Goal: Task Accomplishment & Management: Use online tool/utility

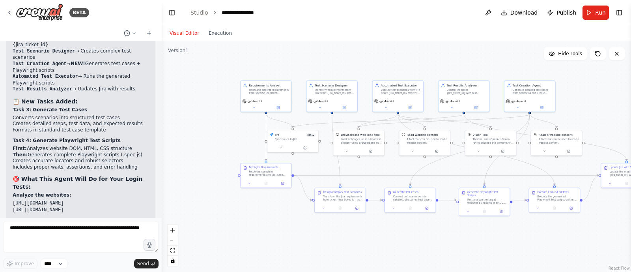
click at [625, 12] on header "**********" at bounding box center [396, 12] width 469 height 25
click at [619, 17] on button "Toggle Right Sidebar" at bounding box center [619, 12] width 11 height 11
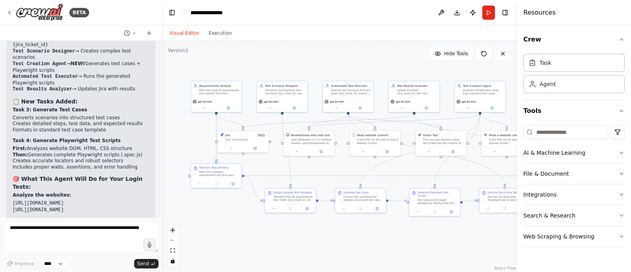
drag, startPoint x: 287, startPoint y: 245, endPoint x: 236, endPoint y: 246, distance: 50.9
click at [236, 246] on div ".deletable-edge-delete-btn { width: 20px; height: 20px; border: 0px solid #ffff…" at bounding box center [339, 156] width 355 height 231
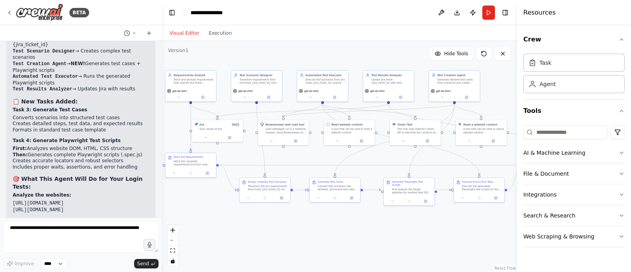
drag, startPoint x: 281, startPoint y: 239, endPoint x: 257, endPoint y: 228, distance: 26.5
click at [257, 228] on div ".deletable-edge-delete-btn { width: 20px; height: 20px; border: 0px solid #ffff…" at bounding box center [339, 156] width 355 height 231
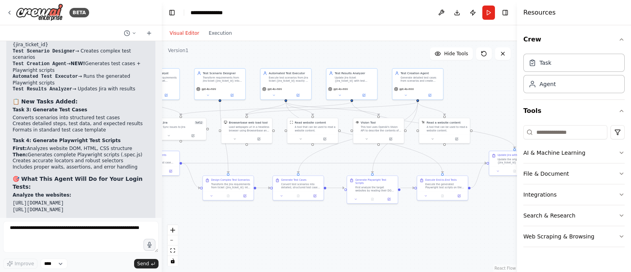
drag, startPoint x: 307, startPoint y: 236, endPoint x: 265, endPoint y: 232, distance: 42.4
click at [265, 232] on div ".deletable-edge-delete-btn { width: 20px; height: 20px; border: 0px solid #ffff…" at bounding box center [339, 156] width 355 height 231
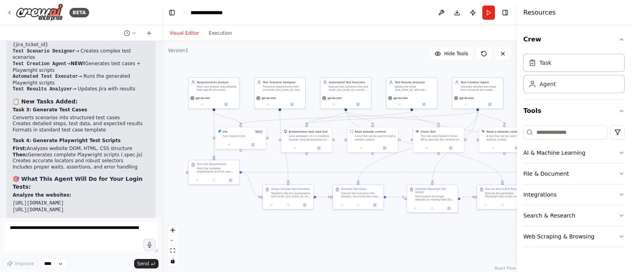
drag, startPoint x: 387, startPoint y: 232, endPoint x: 453, endPoint y: 242, distance: 67.5
click at [453, 242] on div ".deletable-edge-delete-btn { width: 20px; height: 20px; border: 0px solid #ffff…" at bounding box center [339, 156] width 355 height 231
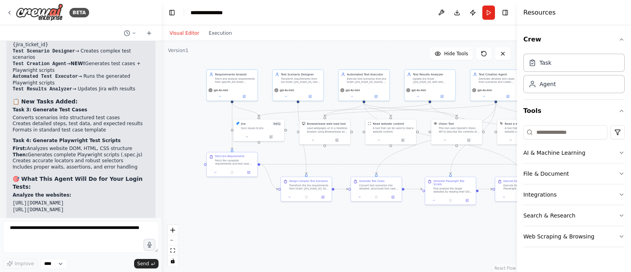
drag, startPoint x: 410, startPoint y: 227, endPoint x: 427, endPoint y: 219, distance: 18.5
click at [427, 219] on div ".deletable-edge-delete-btn { width: 20px; height: 20px; border: 0px solid #ffff…" at bounding box center [339, 156] width 355 height 231
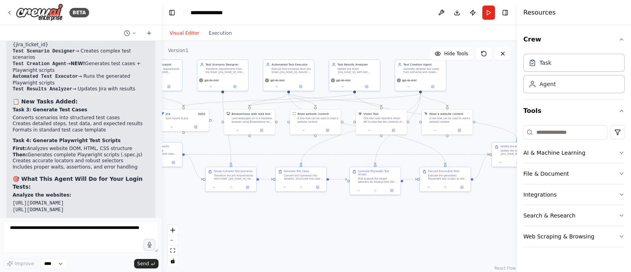
drag, startPoint x: 420, startPoint y: 231, endPoint x: 357, endPoint y: 227, distance: 63.6
click at [357, 227] on div ".deletable-edge-delete-btn { width: 20px; height: 20px; border: 0px solid #ffff…" at bounding box center [339, 156] width 355 height 231
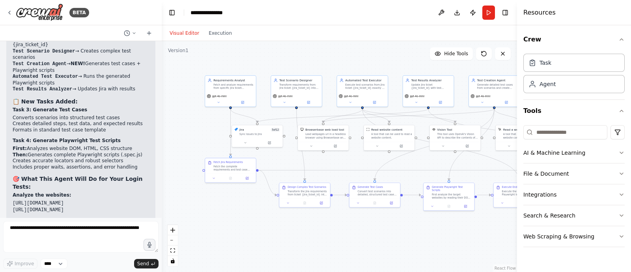
drag, startPoint x: 322, startPoint y: 219, endPoint x: 384, endPoint y: 229, distance: 63.2
click at [384, 229] on div ".deletable-edge-delete-btn { width: 20px; height: 20px; border: 0px solid #ffff…" at bounding box center [339, 156] width 355 height 231
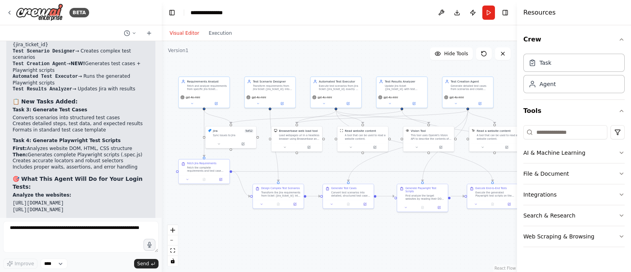
drag, startPoint x: 210, startPoint y: 137, endPoint x: 200, endPoint y: 143, distance: 11.6
click at [200, 143] on div ".deletable-edge-delete-btn { width: 20px; height: 20px; border: 0px solid #ffff…" at bounding box center [339, 156] width 355 height 231
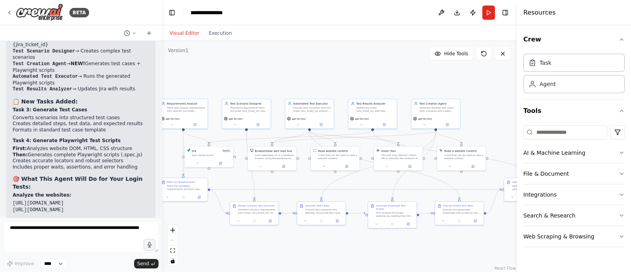
drag, startPoint x: 244, startPoint y: 228, endPoint x: 209, endPoint y: 241, distance: 38.0
click at [209, 241] on div ".deletable-edge-delete-btn { width: 20px; height: 20px; border: 0px solid #ffff…" at bounding box center [339, 156] width 355 height 231
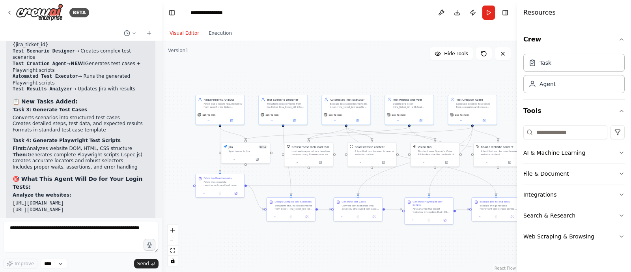
drag, startPoint x: 222, startPoint y: 253, endPoint x: 259, endPoint y: 249, distance: 36.9
click at [259, 249] on div ".deletable-edge-delete-btn { width: 20px; height: 20px; border: 0px solid #ffff…" at bounding box center [339, 156] width 355 height 231
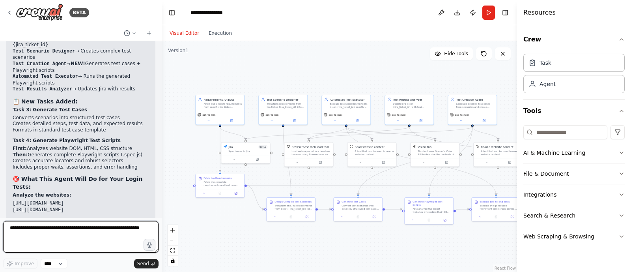
click at [86, 234] on textarea at bounding box center [80, 237] width 155 height 32
paste textarea "**********"
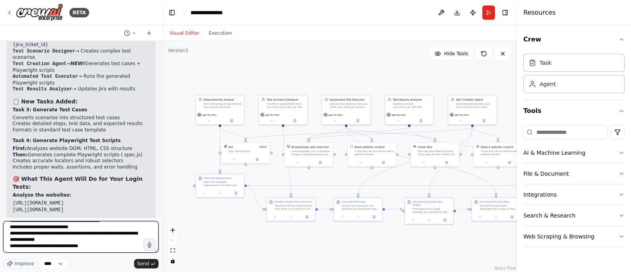
scroll to position [332, 0]
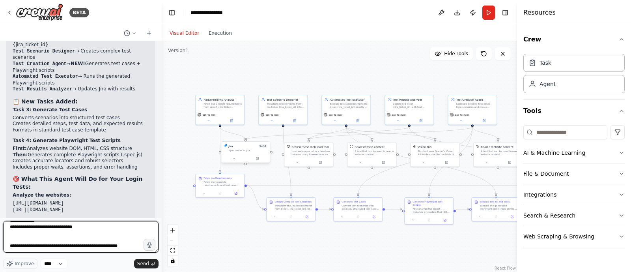
paste textarea "**********"
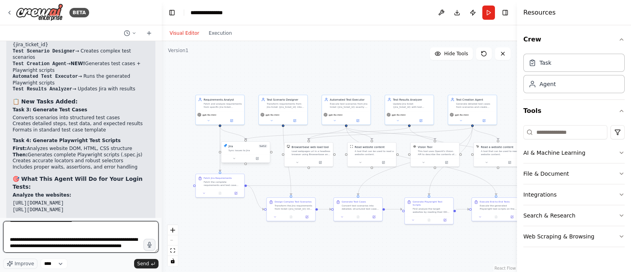
scroll to position [345, 0]
click at [116, 236] on textarea at bounding box center [80, 237] width 155 height 32
type textarea "**********"
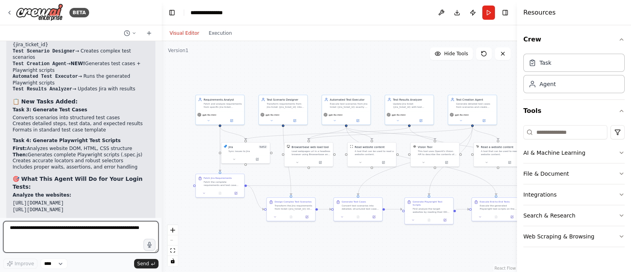
scroll to position [0, 0]
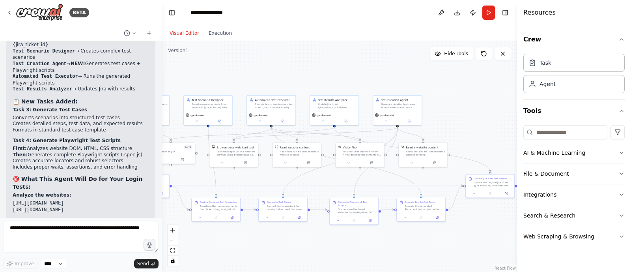
drag, startPoint x: 337, startPoint y: 62, endPoint x: 208, endPoint y: 55, distance: 128.8
click at [208, 55] on div ".deletable-edge-delete-btn { width: 20px; height: 20px; border: 0px solid #ffff…" at bounding box center [339, 156] width 355 height 231
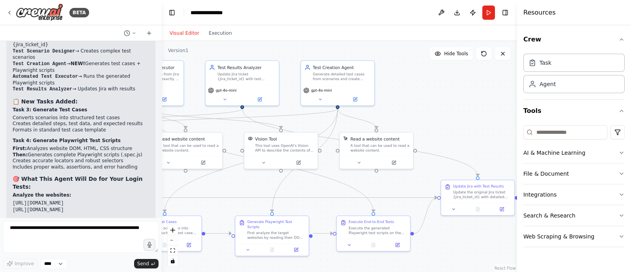
drag, startPoint x: 444, startPoint y: 115, endPoint x: 418, endPoint y: 94, distance: 33.1
click at [418, 94] on div ".deletable-edge-delete-btn { width: 20px; height: 20px; border: 0px solid #ffff…" at bounding box center [339, 156] width 355 height 231
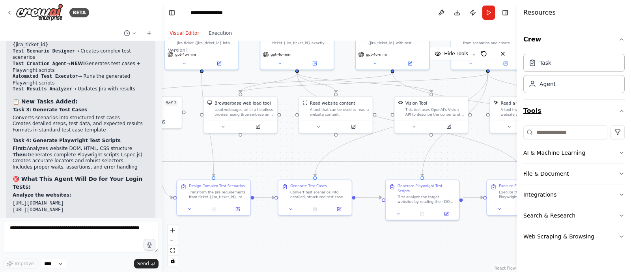
drag, startPoint x: 441, startPoint y: 125, endPoint x: 623, endPoint y: 105, distance: 182.4
click at [623, 105] on div "BETA Hello! I'm the CrewAI assistant. What kind of automation do you want to bu…" at bounding box center [315, 136] width 631 height 272
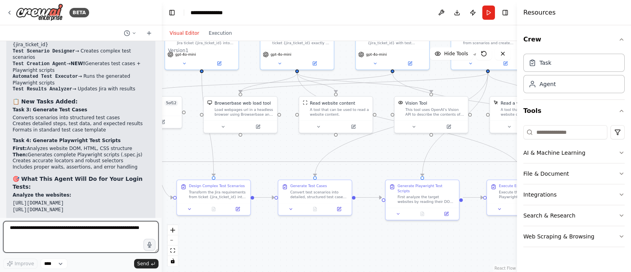
click at [69, 235] on textarea at bounding box center [80, 237] width 155 height 32
type textarea "**********"
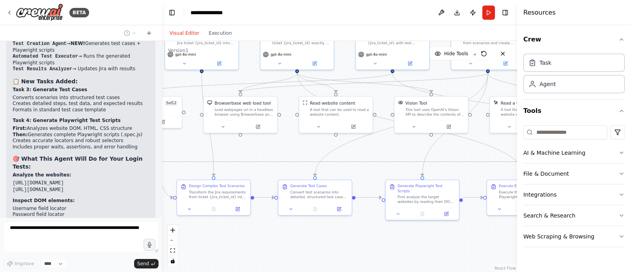
scroll to position [4549, 0]
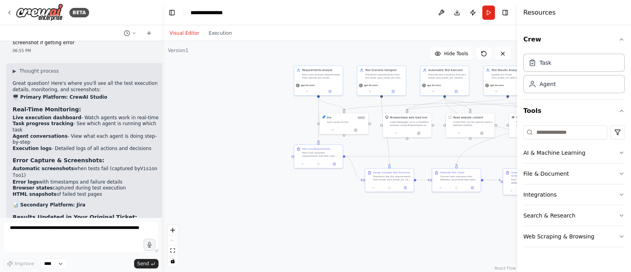
drag, startPoint x: 241, startPoint y: 234, endPoint x: 416, endPoint y: 229, distance: 175.9
click at [416, 229] on div ".deletable-edge-delete-btn { width: 20px; height: 20px; border: 0px solid #ffff…" at bounding box center [339, 156] width 355 height 231
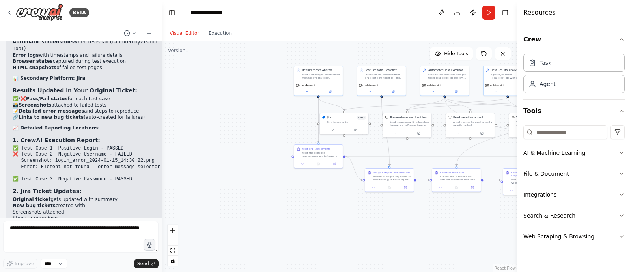
scroll to position [4967, 0]
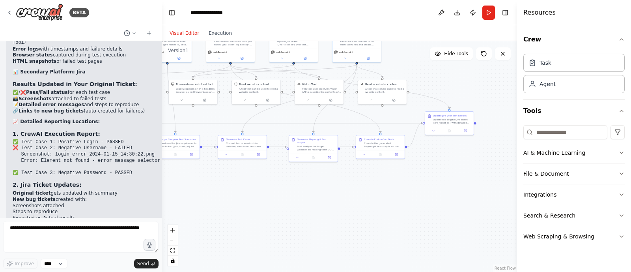
drag, startPoint x: 248, startPoint y: 156, endPoint x: 31, endPoint y: 121, distance: 220.4
click at [31, 121] on div "BETA Hello! I'm the CrewAI assistant. What kind of automation do you want to bu…" at bounding box center [315, 136] width 631 height 272
drag, startPoint x: 245, startPoint y: 225, endPoint x: 385, endPoint y: 232, distance: 140.2
click at [385, 232] on div ".deletable-edge-delete-btn { width: 20px; height: 20px; border: 0px solid #ffff…" at bounding box center [339, 156] width 355 height 231
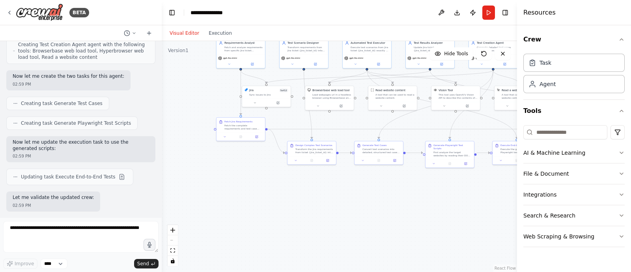
scroll to position [4223, 0]
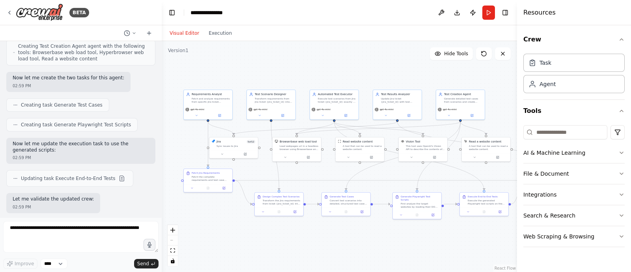
drag, startPoint x: 372, startPoint y: 221, endPoint x: 338, endPoint y: 274, distance: 62.6
click at [338, 271] on html "BETA Hello! I'm the CrewAI assistant. What kind of automation do you want to bu…" at bounding box center [315, 136] width 631 height 272
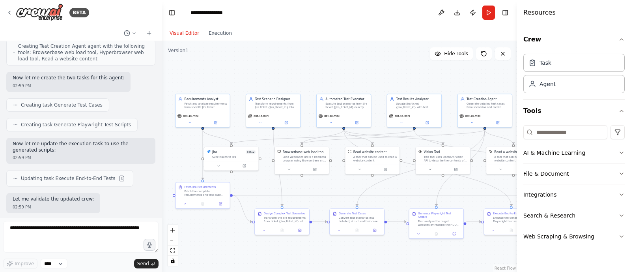
click at [511, 10] on header "**********" at bounding box center [339, 12] width 355 height 25
click at [507, 11] on button "Toggle Right Sidebar" at bounding box center [505, 12] width 11 height 11
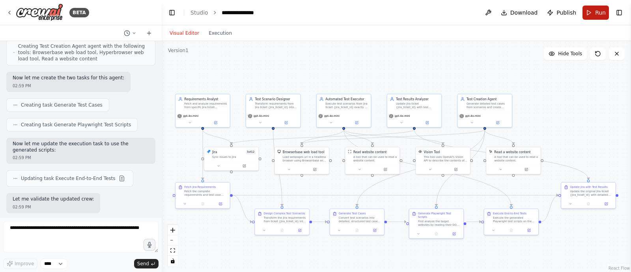
click at [597, 15] on span "Run" at bounding box center [600, 13] width 11 height 8
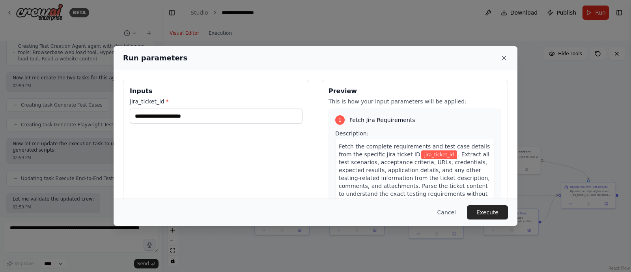
click at [503, 60] on icon at bounding box center [504, 58] width 8 height 8
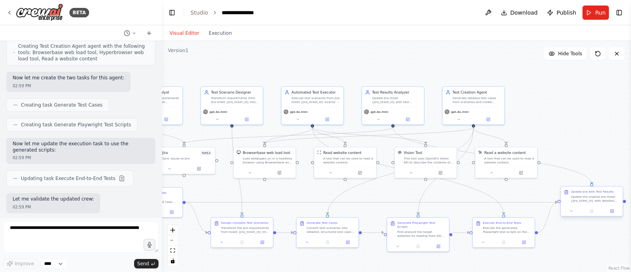
click at [591, 196] on div "Update the original Jira ticket {jira_ticket_id} with detailed test execution r…" at bounding box center [595, 198] width 49 height 8
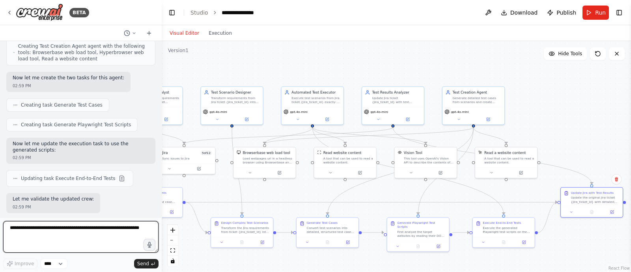
click at [104, 228] on textarea at bounding box center [80, 237] width 155 height 32
type textarea "*"
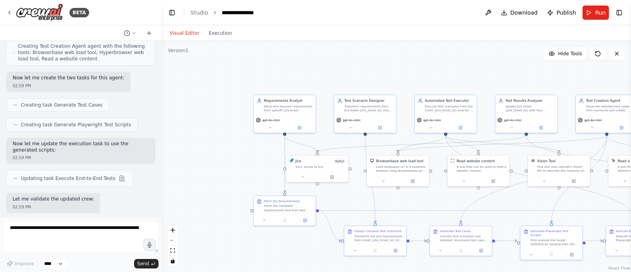
drag, startPoint x: 210, startPoint y: 190, endPoint x: 394, endPoint y: 207, distance: 184.5
click at [394, 207] on div ".deletable-edge-delete-btn { width: 20px; height: 20px; border: 0px solid #ffff…" at bounding box center [396, 156] width 469 height 231
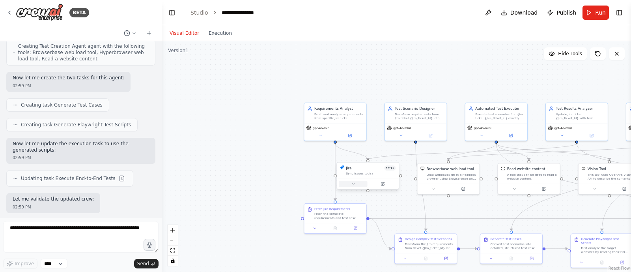
click at [354, 183] on icon at bounding box center [353, 183] width 2 height 1
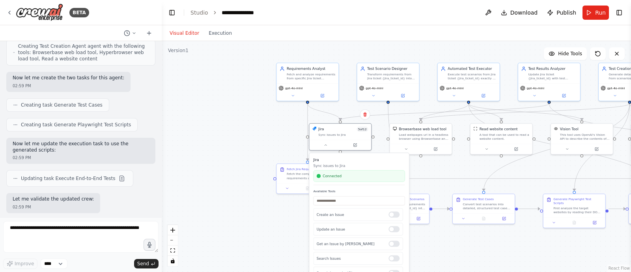
drag, startPoint x: 286, startPoint y: 185, endPoint x: 237, endPoint y: 117, distance: 83.8
click at [237, 117] on div ".deletable-edge-delete-btn { width: 20px; height: 20px; border: 0px solid #ffff…" at bounding box center [396, 156] width 469 height 231
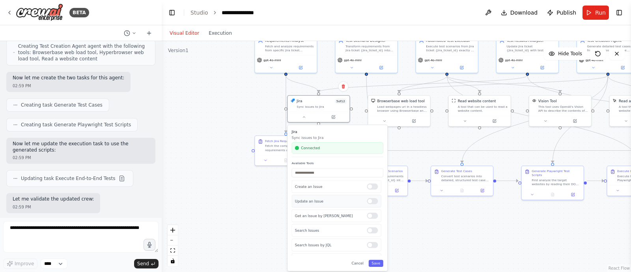
click at [367, 201] on div at bounding box center [372, 201] width 11 height 6
click at [378, 263] on button "Save" at bounding box center [376, 262] width 15 height 7
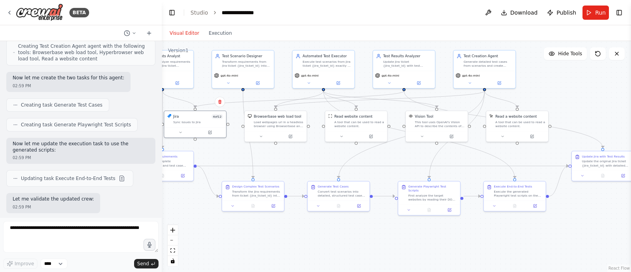
drag, startPoint x: 260, startPoint y: 198, endPoint x: 137, endPoint y: 213, distance: 124.4
click at [137, 213] on div "BETA Hello! I'm the CrewAI assistant. What kind of automation do you want to bu…" at bounding box center [315, 136] width 631 height 272
drag, startPoint x: 264, startPoint y: 244, endPoint x: 375, endPoint y: 237, distance: 111.8
click at [375, 237] on div ".deletable-edge-delete-btn { width: 20px; height: 20px; border: 0px solid #ffff…" at bounding box center [396, 156] width 469 height 231
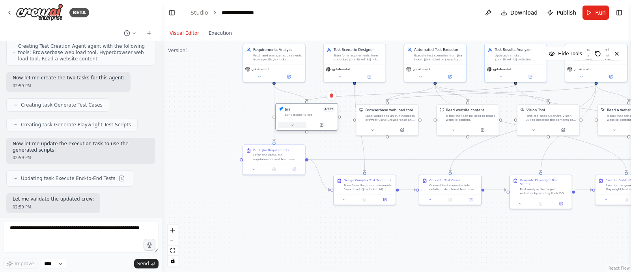
click at [286, 127] on button at bounding box center [292, 125] width 28 height 6
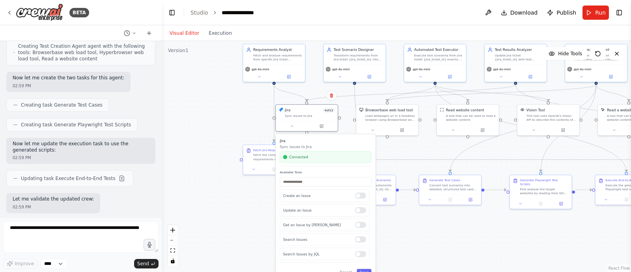
click at [252, 214] on div ".deletable-edge-delete-btn { width: 20px; height: 20px; border: 0px solid #ffff…" at bounding box center [396, 156] width 469 height 231
click at [366, 269] on button "Save" at bounding box center [364, 272] width 15 height 7
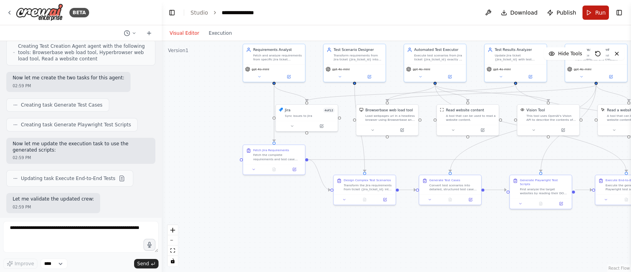
click at [598, 6] on button "Run" at bounding box center [595, 13] width 26 height 14
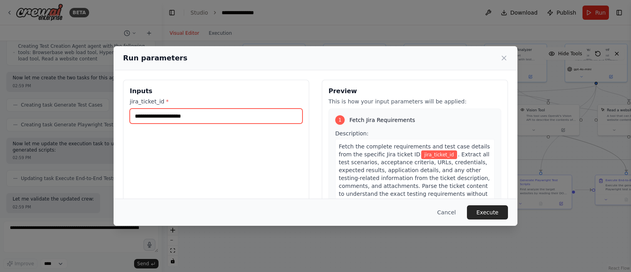
click at [166, 112] on input "jira_ticket_id *" at bounding box center [216, 115] width 173 height 15
type input "*****"
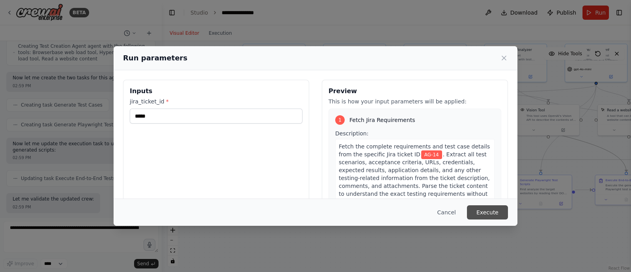
click at [495, 214] on button "Execute" at bounding box center [487, 212] width 41 height 14
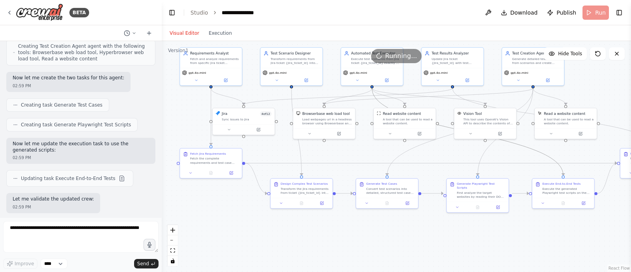
drag, startPoint x: 345, startPoint y: 221, endPoint x: 282, endPoint y: 224, distance: 63.2
click at [282, 224] on div ".deletable-edge-delete-btn { width: 20px; height: 20px; border: 0px solid #ffff…" at bounding box center [396, 156] width 469 height 231
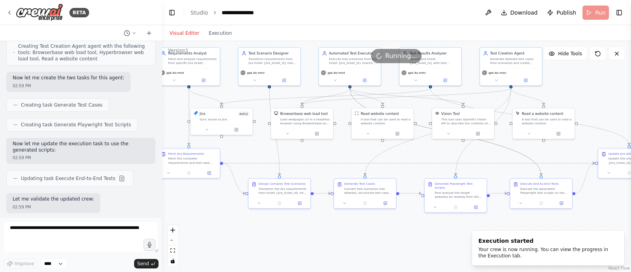
drag, startPoint x: 391, startPoint y: 250, endPoint x: 369, endPoint y: 250, distance: 22.1
click at [369, 250] on div ".deletable-edge-delete-btn { width: 20px; height: 20px; border: 0px solid #ffff…" at bounding box center [396, 156] width 469 height 231
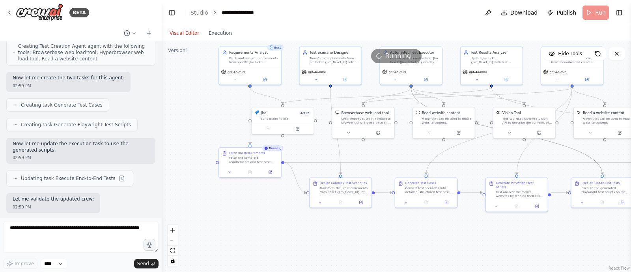
drag, startPoint x: 247, startPoint y: 232, endPoint x: 308, endPoint y: 231, distance: 61.1
click at [308, 231] on div ".deletable-edge-delete-btn { width: 20px; height: 20px; border: 0px solid #ffff…" at bounding box center [396, 156] width 469 height 231
click at [248, 170] on icon at bounding box center [250, 172] width 4 height 4
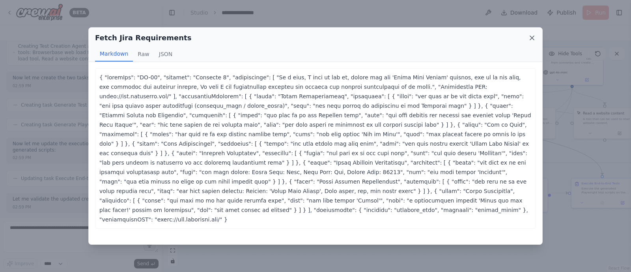
click at [532, 37] on icon at bounding box center [532, 38] width 4 height 4
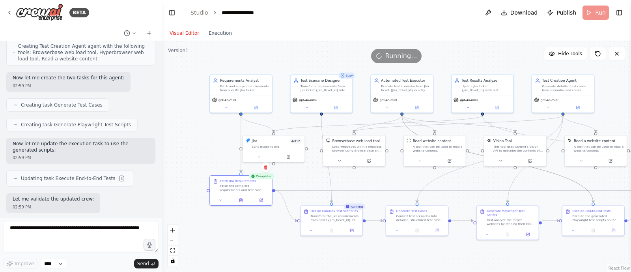
drag, startPoint x: 268, startPoint y: 226, endPoint x: 259, endPoint y: 254, distance: 30.2
click at [259, 254] on div ".deletable-edge-delete-btn { width: 20px; height: 20px; border: 0px solid #ffff…" at bounding box center [396, 156] width 469 height 231
click at [334, 229] on button at bounding box center [331, 231] width 21 height 6
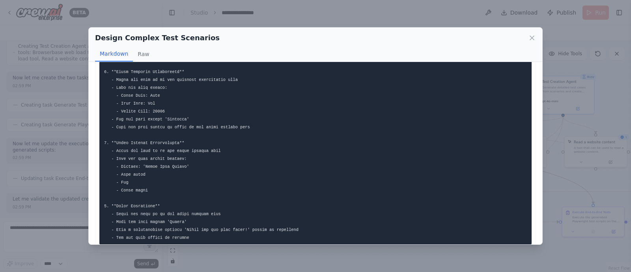
scroll to position [248, 0]
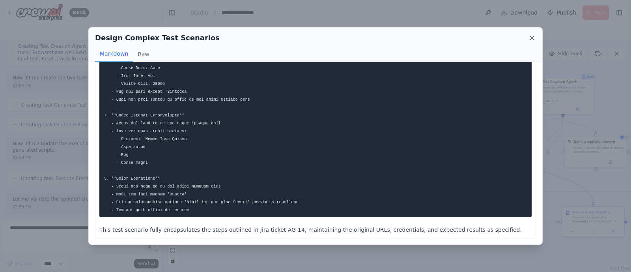
click at [532, 34] on icon at bounding box center [532, 38] width 8 height 8
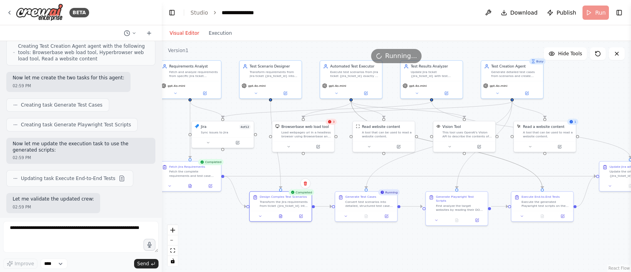
drag, startPoint x: 404, startPoint y: 253, endPoint x: 351, endPoint y: 237, distance: 55.3
click at [351, 237] on div ".deletable-edge-delete-btn { width: 20px; height: 20px; border: 0px solid #ffff…" at bounding box center [396, 156] width 469 height 231
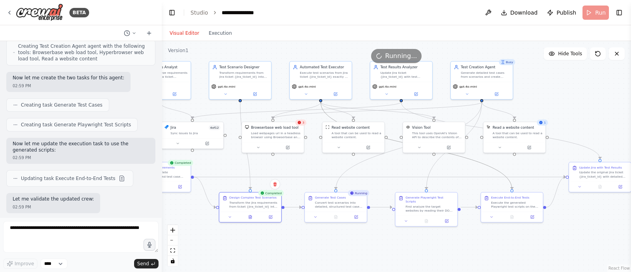
drag, startPoint x: 365, startPoint y: 246, endPoint x: 336, endPoint y: 247, distance: 28.8
click at [336, 247] on div ".deletable-edge-delete-btn { width: 20px; height: 20px; border: 0px solid #ffff…" at bounding box center [396, 156] width 469 height 231
click at [337, 215] on icon at bounding box center [335, 216] width 3 height 4
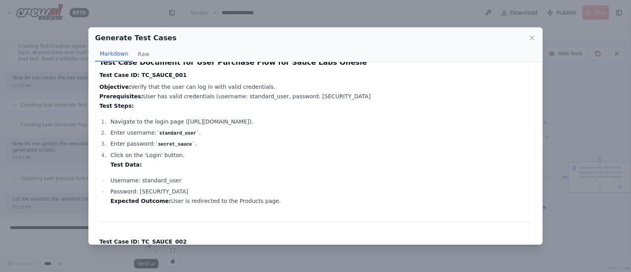
scroll to position [49, 0]
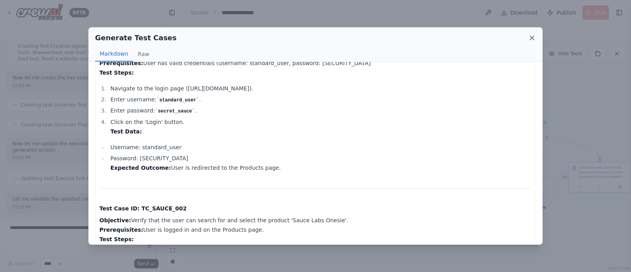
click at [530, 39] on icon at bounding box center [532, 38] width 4 height 4
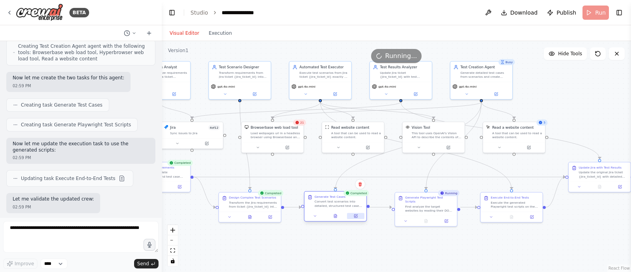
click at [357, 218] on button at bounding box center [355, 216] width 17 height 6
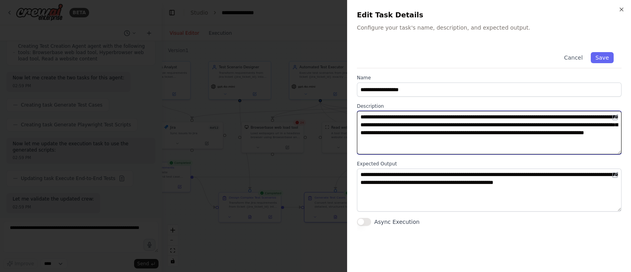
click at [463, 117] on textarea "**********" at bounding box center [489, 132] width 265 height 43
click at [526, 117] on textarea "**********" at bounding box center [489, 132] width 265 height 43
click at [568, 139] on textarea "**********" at bounding box center [489, 132] width 265 height 43
type textarea "**********"
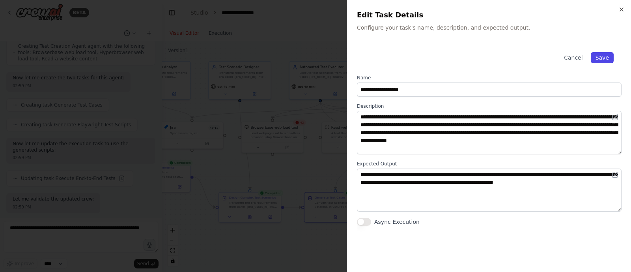
click at [601, 59] on button "Save" at bounding box center [602, 57] width 23 height 11
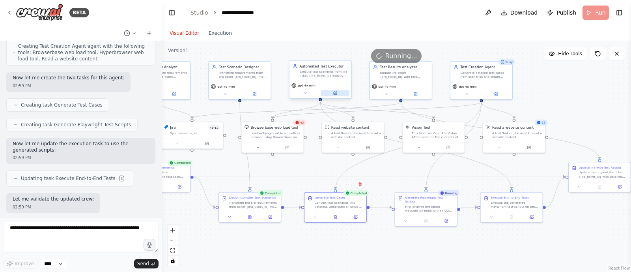
click at [334, 93] on icon at bounding box center [335, 92] width 3 height 3
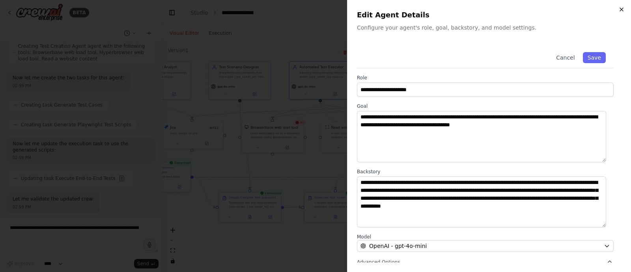
click at [620, 11] on icon "button" at bounding box center [621, 9] width 6 height 6
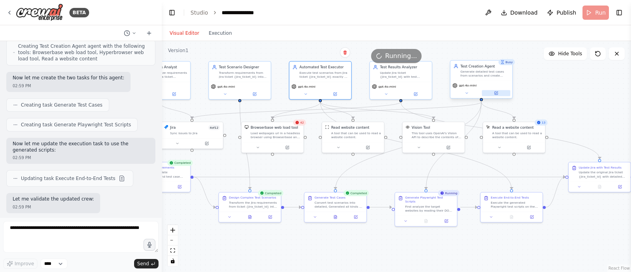
click at [498, 93] on button at bounding box center [496, 93] width 28 height 6
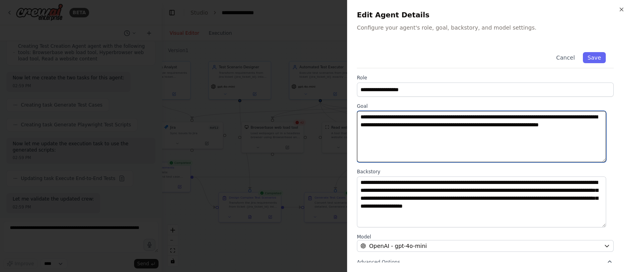
click at [394, 117] on textarea "**********" at bounding box center [481, 136] width 249 height 51
click at [446, 117] on textarea "**********" at bounding box center [481, 136] width 249 height 51
click at [484, 119] on textarea "**********" at bounding box center [481, 136] width 249 height 51
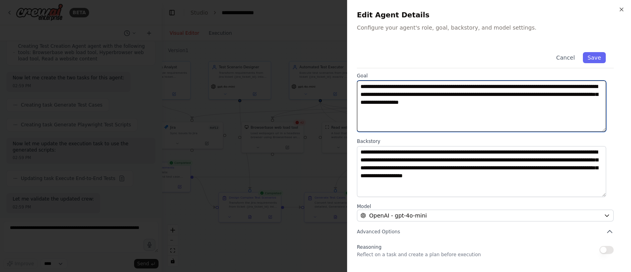
scroll to position [32, 0]
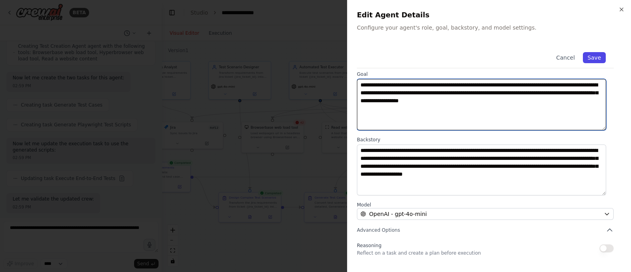
type textarea "**********"
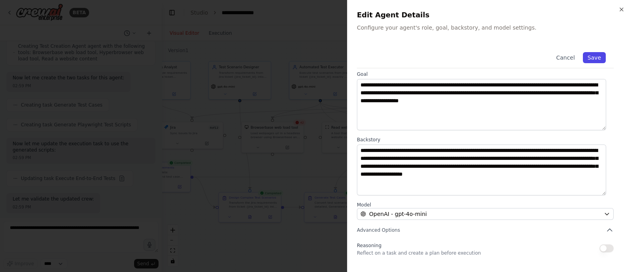
click at [588, 54] on button "Save" at bounding box center [594, 57] width 23 height 11
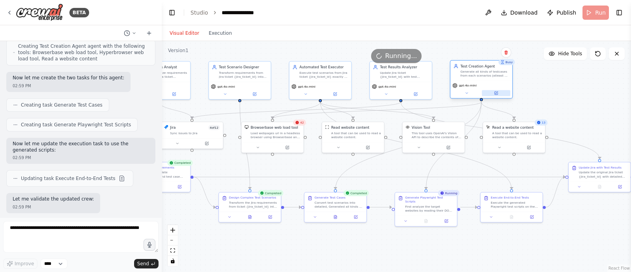
click at [492, 93] on button at bounding box center [496, 93] width 28 height 6
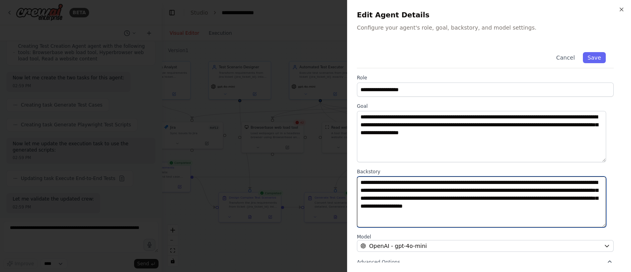
click at [440, 185] on textarea "**********" at bounding box center [481, 201] width 249 height 51
type textarea "**********"
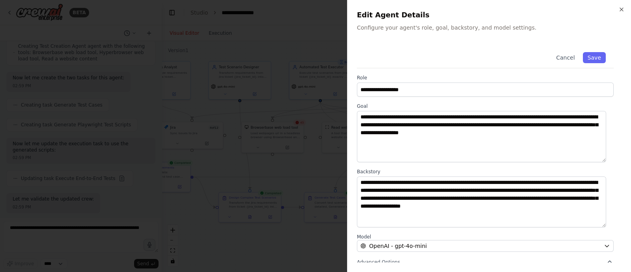
click at [591, 50] on div "Cancel Save" at bounding box center [485, 56] width 257 height 24
click at [594, 58] on button "Save" at bounding box center [594, 57] width 23 height 11
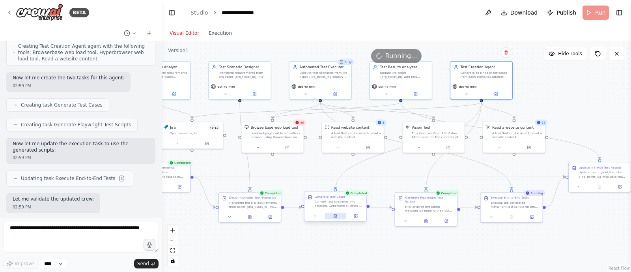
click at [336, 214] on icon at bounding box center [335, 216] width 3 height 4
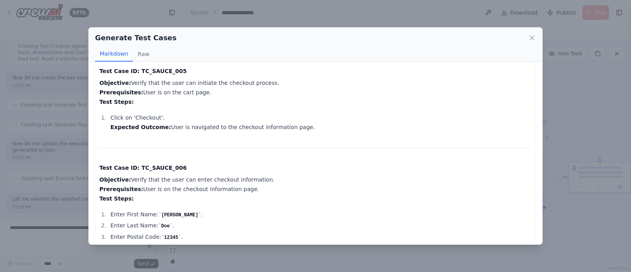
scroll to position [600, 0]
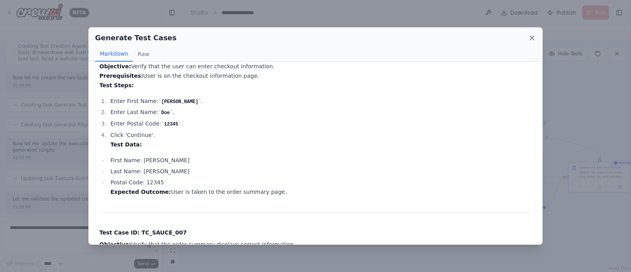
click at [530, 39] on icon at bounding box center [532, 38] width 8 height 8
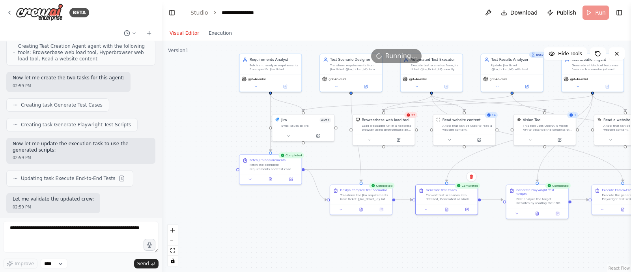
drag, startPoint x: 233, startPoint y: 244, endPoint x: 343, endPoint y: 237, distance: 110.7
click at [343, 237] on div ".deletable-edge-delete-btn { width: 20px; height: 20px; border: 0px solid #ffff…" at bounding box center [396, 156] width 469 height 231
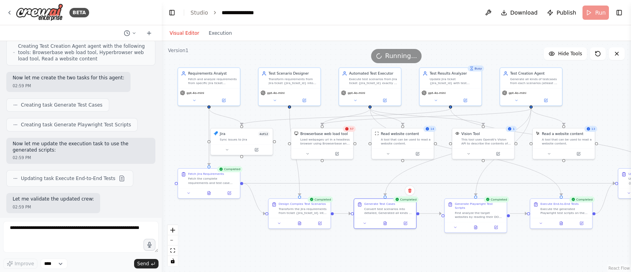
drag, startPoint x: 331, startPoint y: 251, endPoint x: 270, endPoint y: 265, distance: 62.3
click at [270, 265] on div ".deletable-edge-delete-btn { width: 20px; height: 20px; border: 0px solid #ffff…" at bounding box center [396, 156] width 469 height 231
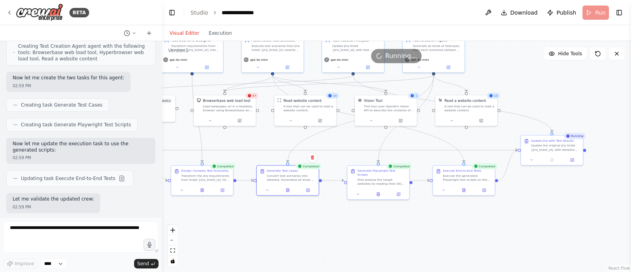
drag, startPoint x: 420, startPoint y: 253, endPoint x: 352, endPoint y: 226, distance: 73.2
click at [352, 226] on div ".deletable-edge-delete-btn { width: 20px; height: 20px; border: 0px solid #ffff…" at bounding box center [396, 156] width 469 height 231
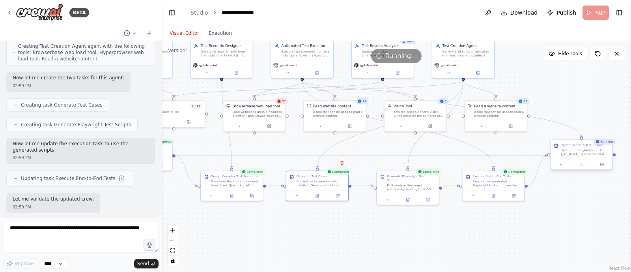
click at [578, 145] on div "Update Jira with Test Results" at bounding box center [581, 145] width 43 height 4
click at [607, 132] on icon at bounding box center [605, 133] width 3 height 4
click at [597, 135] on button "Confirm" at bounding box center [584, 132] width 28 height 9
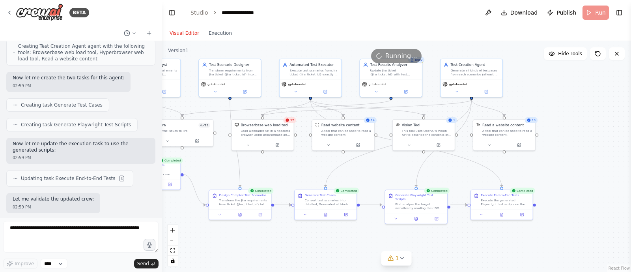
drag, startPoint x: 568, startPoint y: 133, endPoint x: 576, endPoint y: 151, distance: 19.8
click at [576, 151] on div ".deletable-edge-delete-btn { width: 20px; height: 20px; border: 0px solid #ffff…" at bounding box center [396, 156] width 469 height 231
click at [532, 163] on div ".deletable-edge-delete-btn { width: 20px; height: 20px; border: 0px solid #ffff…" at bounding box center [396, 156] width 469 height 231
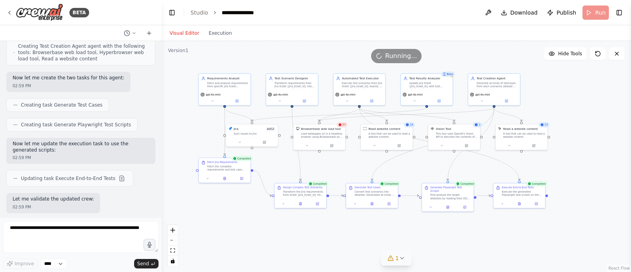
click at [400, 259] on icon at bounding box center [402, 258] width 6 height 6
click at [448, 235] on button at bounding box center [452, 237] width 13 height 9
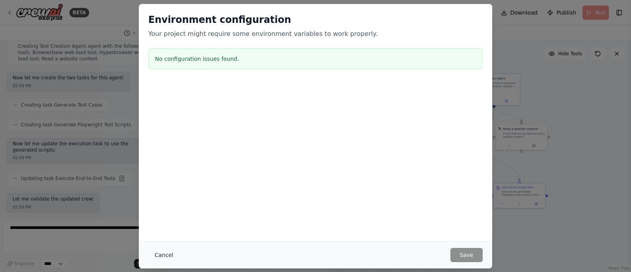
click at [166, 254] on button "Cancel" at bounding box center [163, 255] width 31 height 14
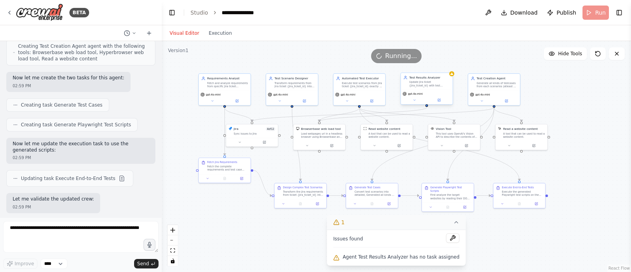
click at [434, 76] on div "Test Results Analyzer" at bounding box center [429, 77] width 41 height 4
click at [434, 80] on div "Test Results Analyzer Update Jira ticket {jira_ticket_id} with test execution r…" at bounding box center [429, 81] width 41 height 12
click at [435, 80] on div "Test Results Analyzer Update Jira ticket {jira_ticket_id} with test execution r…" at bounding box center [429, 81] width 41 height 12
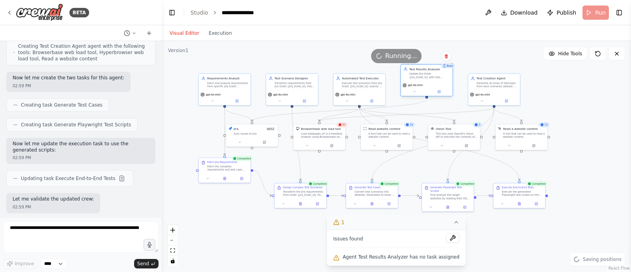
drag, startPoint x: 435, startPoint y: 80, endPoint x: 434, endPoint y: 72, distance: 8.3
click at [434, 72] on div "Update Jira ticket {jira_ticket_id} with test execution results, create defect …" at bounding box center [429, 75] width 41 height 7
click at [437, 75] on div "Update Jira ticket {jira_ticket_id} with test execution results, create defect …" at bounding box center [429, 75] width 41 height 7
click at [446, 55] on div "Running..." at bounding box center [396, 56] width 469 height 14
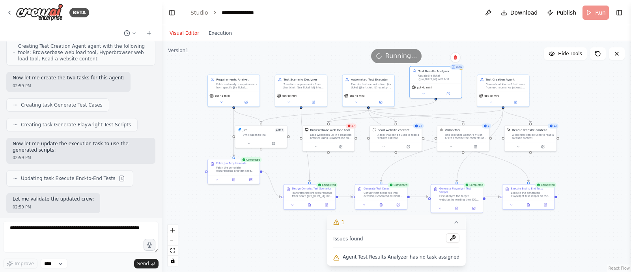
drag, startPoint x: 397, startPoint y: 72, endPoint x: 418, endPoint y: 76, distance: 21.2
click at [418, 76] on div ".deletable-edge-delete-btn { width: 20px; height: 20px; border: 0px solid #ffff…" at bounding box center [396, 156] width 469 height 231
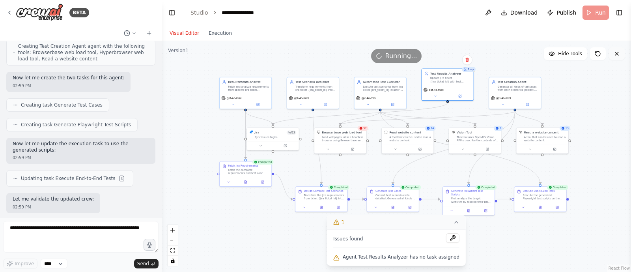
click at [619, 53] on icon at bounding box center [617, 53] width 6 height 6
click at [467, 60] on div "Running..." at bounding box center [396, 56] width 469 height 14
click at [319, 115] on icon "Edge from 0fcc678c-f818-4456-8dbf-d1eedb7a37ce to 7c7fae15-10d4-43bf-aae5-4eeed…" at bounding box center [360, 114] width 175 height 22
click at [360, 114] on icon at bounding box center [359, 114] width 3 height 4
click at [453, 80] on div "Update Jira ticket {jira_ticket_id} with test execution results, create defect …" at bounding box center [450, 79] width 41 height 7
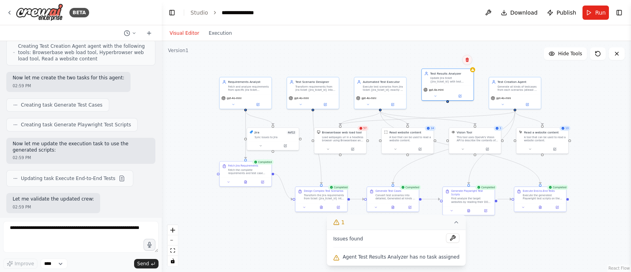
click at [468, 61] on icon at bounding box center [467, 60] width 3 height 4
click at [451, 60] on button "Confirm" at bounding box center [445, 59] width 28 height 9
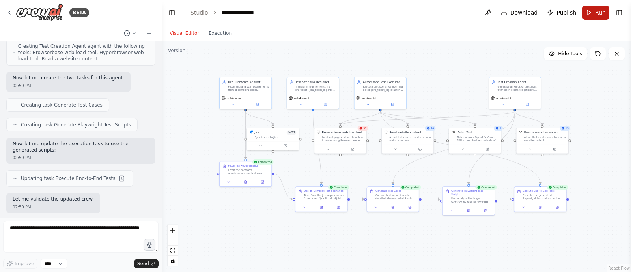
click at [595, 13] on span "Run" at bounding box center [600, 13] width 11 height 8
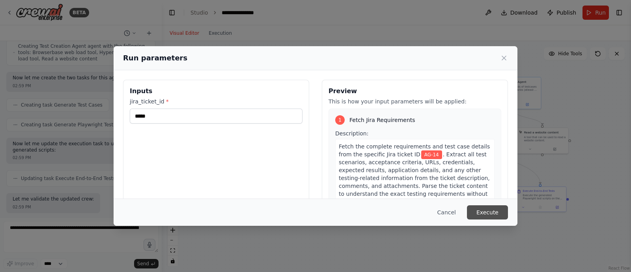
click at [490, 211] on button "Execute" at bounding box center [487, 212] width 41 height 14
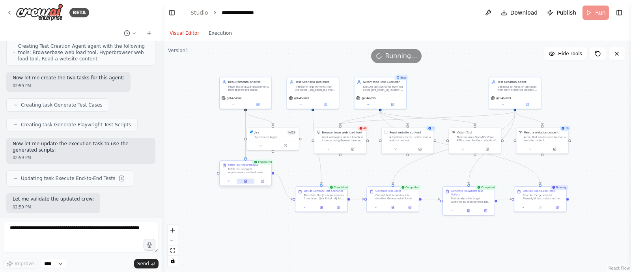
click at [242, 180] on button at bounding box center [246, 181] width 18 height 5
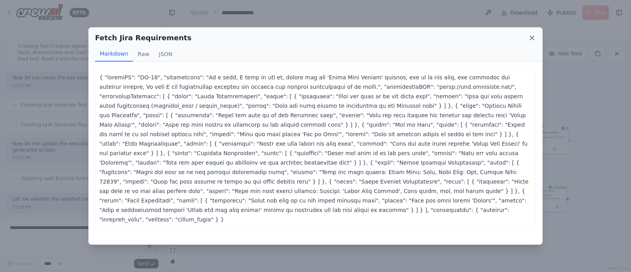
click at [533, 39] on icon at bounding box center [532, 38] width 8 height 8
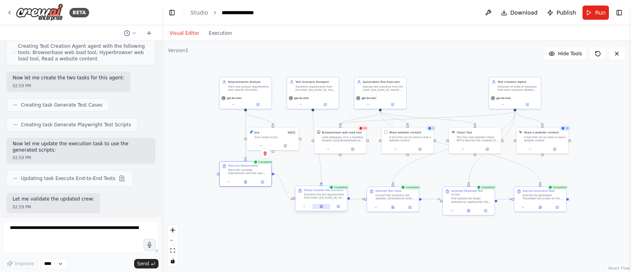
click at [321, 208] on button at bounding box center [321, 206] width 18 height 5
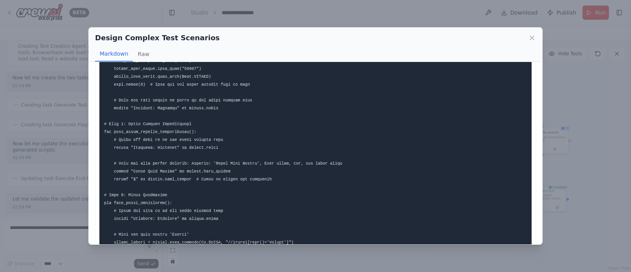
scroll to position [788, 0]
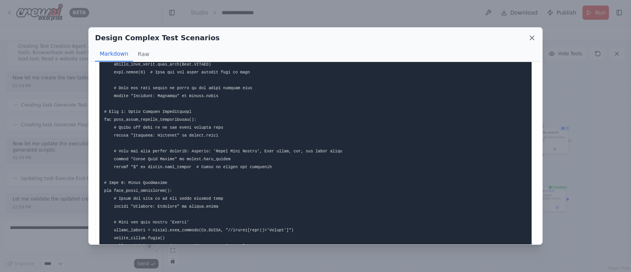
click at [532, 36] on icon at bounding box center [532, 38] width 4 height 4
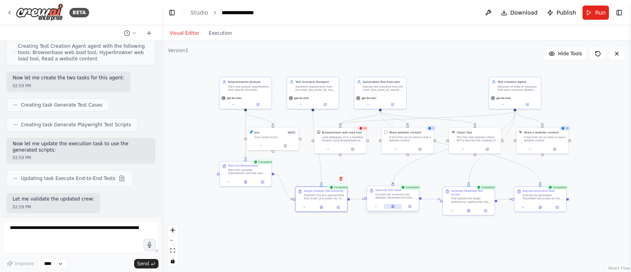
click at [393, 206] on icon at bounding box center [393, 206] width 2 height 3
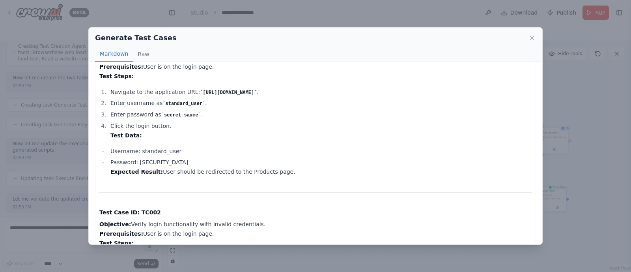
scroll to position [29, 0]
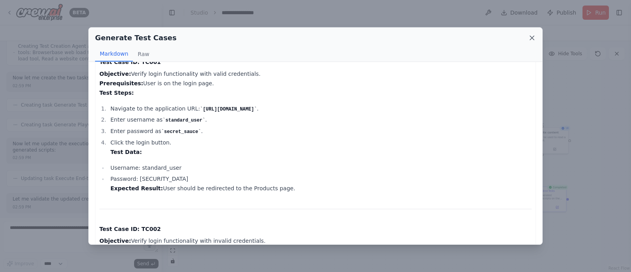
click at [533, 38] on icon at bounding box center [532, 38] width 8 height 8
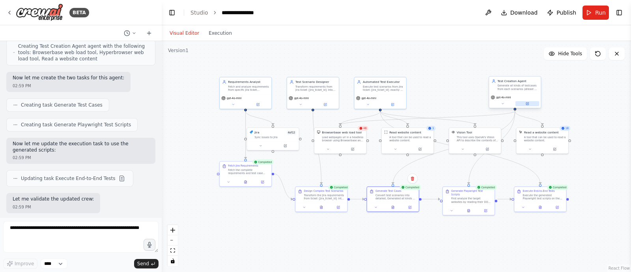
click at [530, 104] on button at bounding box center [527, 103] width 24 height 5
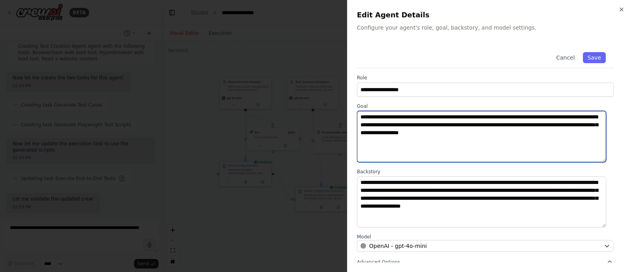
click at [454, 134] on textarea "**********" at bounding box center [481, 136] width 249 height 51
paste textarea "**********"
type textarea "**********"
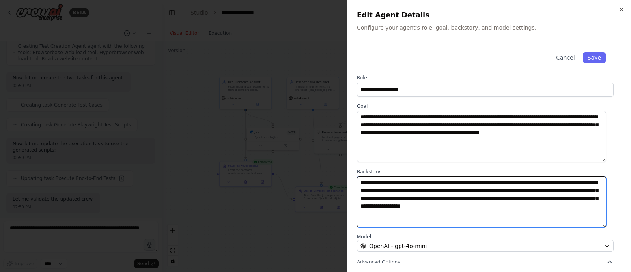
click at [387, 216] on textarea "**********" at bounding box center [481, 201] width 249 height 51
paste textarea "**********"
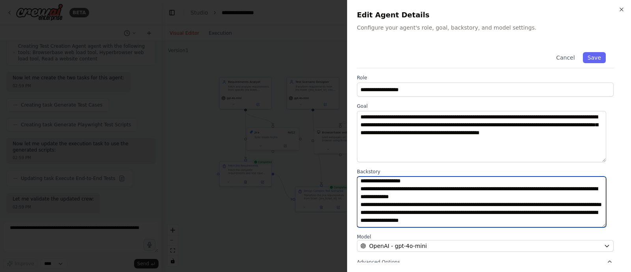
scroll to position [84, 0]
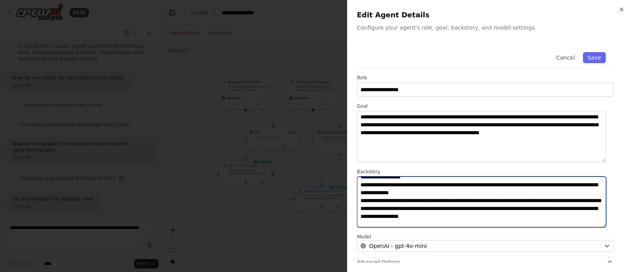
type textarea "**********"
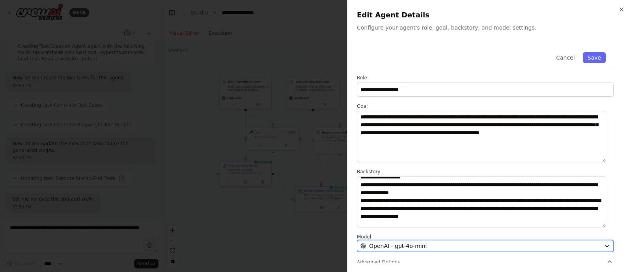
click at [424, 241] on button "OpenAI - gpt-4o-mini" at bounding box center [485, 246] width 257 height 12
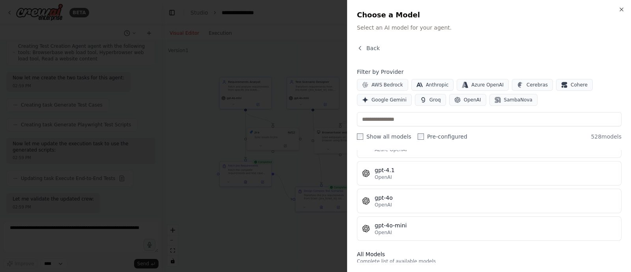
scroll to position [124, 0]
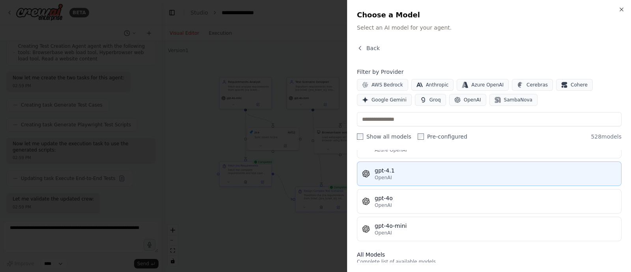
click at [418, 172] on div "gpt-4.1" at bounding box center [496, 170] width 242 height 8
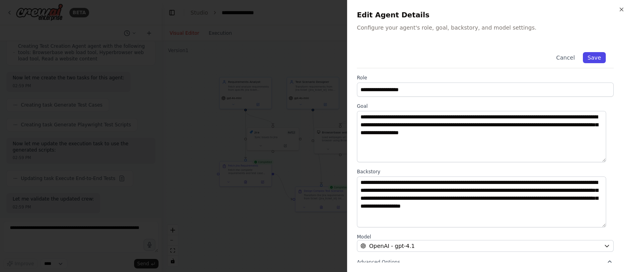
click at [587, 54] on button "Save" at bounding box center [594, 57] width 23 height 11
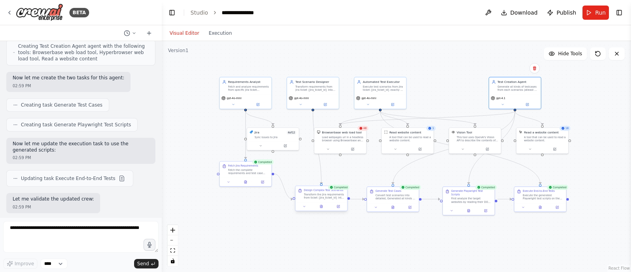
click at [322, 195] on div "Transform the Jira requirements from ticket {jira_ticket_id} into executable au…" at bounding box center [324, 195] width 41 height 7
click at [284, 189] on icon "Edge from 492527e9-3122-4b88-bc11-43d18ffc1568 to ff378b06-3c8b-43bb-a8e6-52f53…" at bounding box center [283, 185] width 19 height 25
click at [282, 186] on icon at bounding box center [283, 187] width 3 height 4
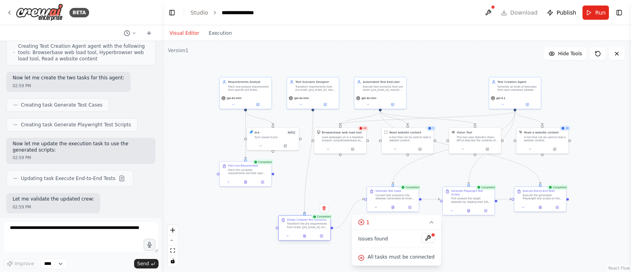
drag, startPoint x: 313, startPoint y: 193, endPoint x: 295, endPoint y: 224, distance: 36.8
click at [295, 224] on div "Transform the Jira requirements from ticket {jira_ticket_id} into executable au…" at bounding box center [307, 225] width 41 height 7
click at [348, 214] on icon "Edge from ff378b06-3c8b-43bb-a8e6-52f53794211a to ff2ef2fa-2206-4ff3-8610-19ada…" at bounding box center [348, 214] width 31 height 30
click at [349, 212] on icon at bounding box center [348, 214] width 3 height 4
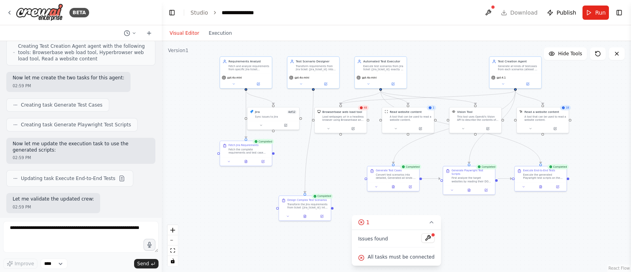
drag, startPoint x: 272, startPoint y: 174, endPoint x: 273, endPoint y: 154, distance: 20.5
click at [273, 154] on div ".deletable-edge-delete-btn { width: 20px; height: 20px; border: 0px solid #ffff…" at bounding box center [396, 156] width 469 height 231
drag, startPoint x: 274, startPoint y: 153, endPoint x: 367, endPoint y: 178, distance: 96.7
click at [367, 158] on div "Requirements Analyst Fetch and analyze requirements from specific Jira ticket {…" at bounding box center [324, 96] width 250 height 123
click at [304, 206] on div "Transform the Jira requirements from ticket {jira_ticket_id} into executable au…" at bounding box center [307, 204] width 41 height 7
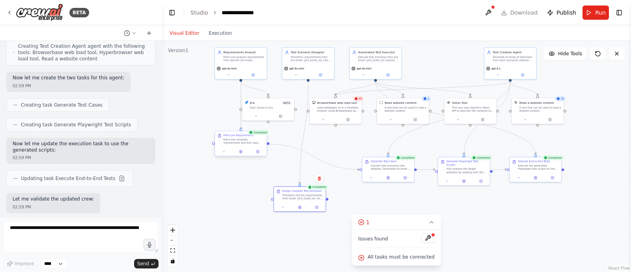
drag, startPoint x: 274, startPoint y: 154, endPoint x: 268, endPoint y: 144, distance: 11.2
click at [268, 144] on div ".deletable-edge-delete-btn { width: 20px; height: 20px; border: 0px solid #ffff…" at bounding box center [396, 156] width 469 height 231
drag, startPoint x: 293, startPoint y: 198, endPoint x: 300, endPoint y: 173, distance: 25.2
click at [300, 173] on div "Transform the Jira requirements from ticket {jira_ticket_id} into executable au…" at bounding box center [305, 174] width 41 height 7
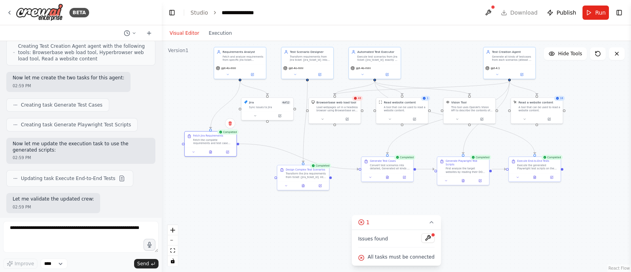
drag, startPoint x: 266, startPoint y: 145, endPoint x: 239, endPoint y: 147, distance: 27.0
click at [239, 147] on div ".deletable-edge-delete-btn { width: 20px; height: 20px; border: 0px solid #ffff…" at bounding box center [396, 156] width 469 height 231
click at [239, 142] on div ".deletable-edge-delete-btn { width: 20px; height: 20px; border: 0px solid #ffff…" at bounding box center [396, 156] width 469 height 231
drag, startPoint x: 239, startPoint y: 141, endPoint x: 276, endPoint y: 175, distance: 50.8
click at [276, 146] on div "Requirements Analyst Fetch and analyze requirements from specific Jira ticket {…" at bounding box center [318, 84] width 250 height 123
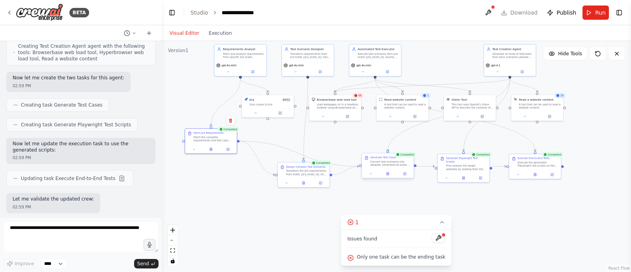
drag, startPoint x: 331, startPoint y: 174, endPoint x: 362, endPoint y: 166, distance: 32.4
click at [362, 146] on div "Requirements Analyst Fetch and analyze requirements from specific Jira ticket {…" at bounding box center [318, 84] width 250 height 123
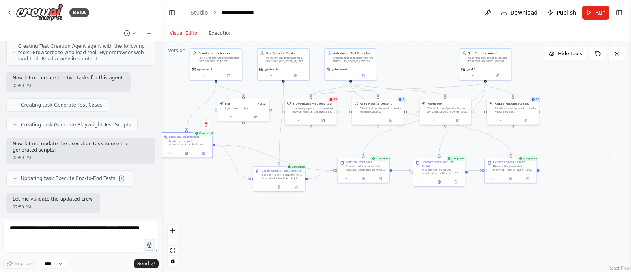
drag, startPoint x: 355, startPoint y: 149, endPoint x: 313, endPoint y: 153, distance: 42.4
click at [313, 153] on div ".deletable-edge-delete-btn { width: 20px; height: 20px; border: 0px solid #ffff…" at bounding box center [396, 156] width 469 height 231
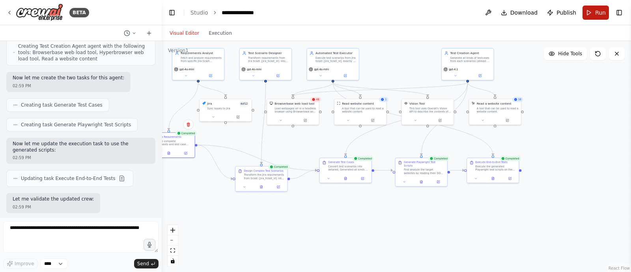
click at [595, 15] on button "Run" at bounding box center [595, 13] width 26 height 14
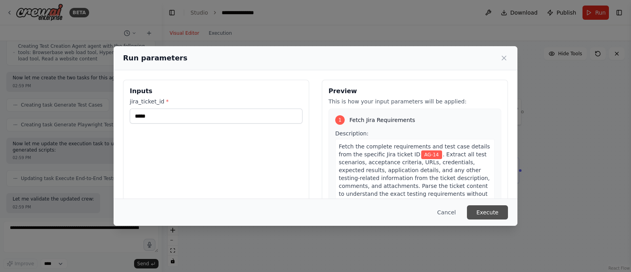
click at [488, 212] on button "Execute" at bounding box center [487, 212] width 41 height 14
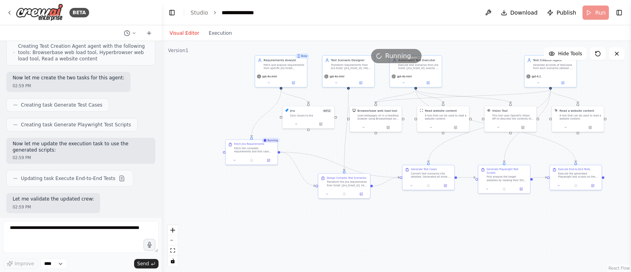
drag, startPoint x: 234, startPoint y: 217, endPoint x: 317, endPoint y: 225, distance: 83.1
click at [317, 225] on div ".deletable-edge-delete-btn { width: 20px; height: 20px; border: 0px solid #ffff…" at bounding box center [396, 156] width 469 height 231
click at [249, 159] on button at bounding box center [251, 159] width 18 height 5
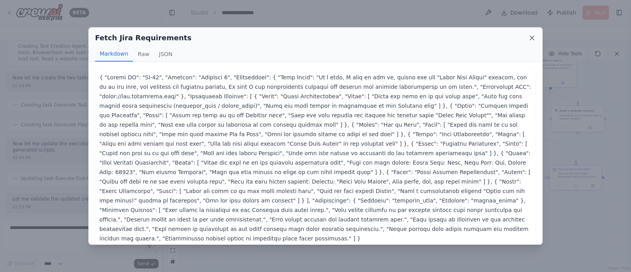
click at [532, 36] on icon at bounding box center [532, 38] width 8 height 8
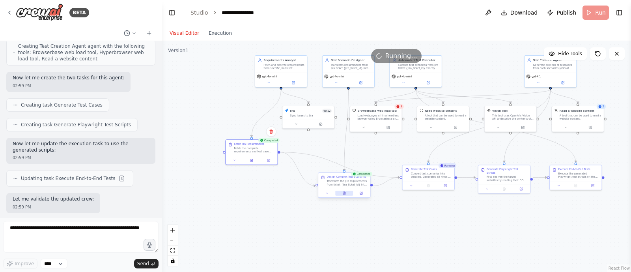
click at [345, 193] on icon at bounding box center [343, 193] width 1 height 0
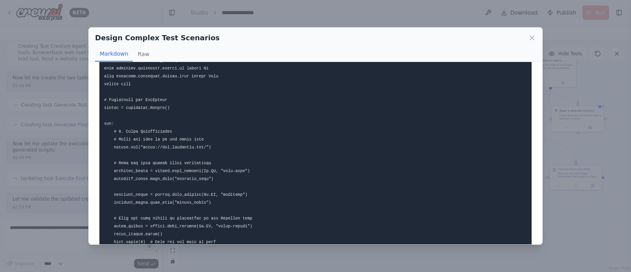
scroll to position [0, 0]
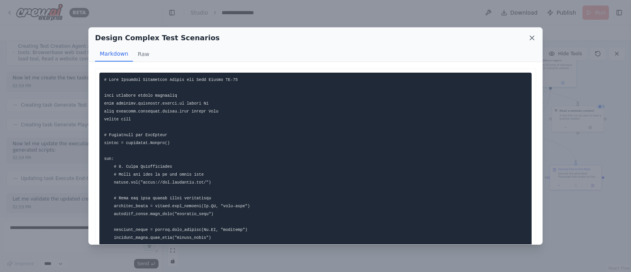
click at [533, 34] on icon at bounding box center [532, 38] width 8 height 8
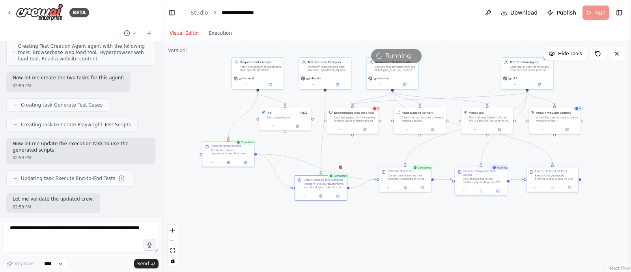
drag, startPoint x: 424, startPoint y: 227, endPoint x: 350, endPoint y: 233, distance: 74.0
click at [350, 233] on div ".deletable-edge-delete-btn { width: 20px; height: 20px; border: 0px solid #ffff…" at bounding box center [396, 156] width 469 height 231
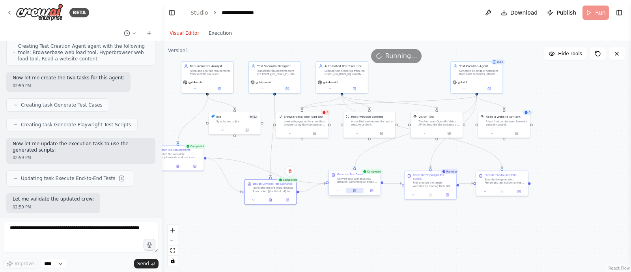
click at [355, 191] on icon at bounding box center [354, 190] width 2 height 3
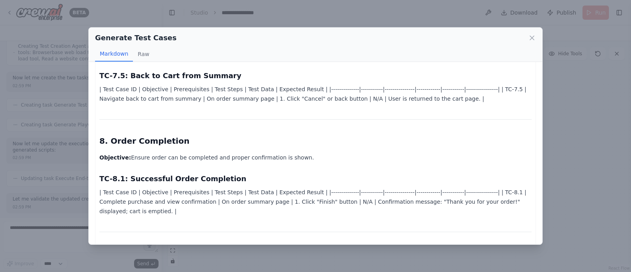
scroll to position [3064, 0]
click at [532, 34] on icon at bounding box center [532, 38] width 8 height 8
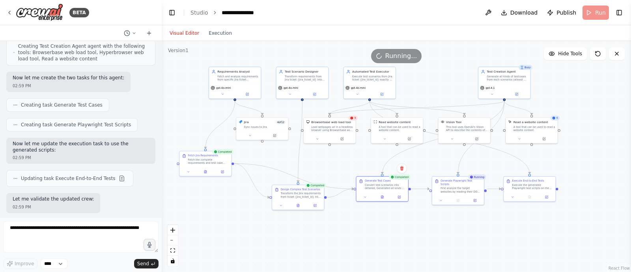
drag, startPoint x: 422, startPoint y: 233, endPoint x: 449, endPoint y: 238, distance: 28.1
click at [449, 238] on div ".deletable-edge-delete-btn { width: 20px; height: 20px; border: 0px solid #ffff…" at bounding box center [396, 156] width 469 height 231
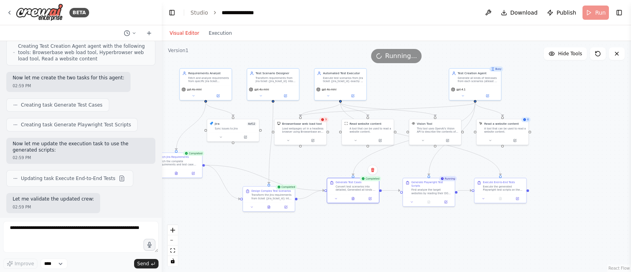
drag, startPoint x: 434, startPoint y: 222, endPoint x: 405, endPoint y: 224, distance: 29.2
click at [405, 224] on div ".deletable-edge-delete-btn { width: 20px; height: 20px; border: 0px solid #ffff…" at bounding box center [396, 156] width 469 height 231
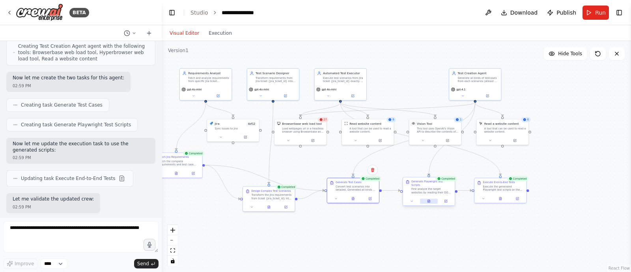
click at [426, 199] on button at bounding box center [429, 200] width 18 height 5
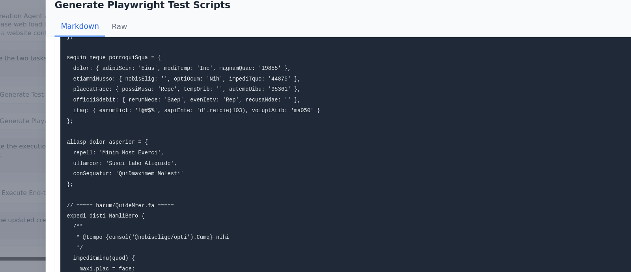
scroll to position [0, 0]
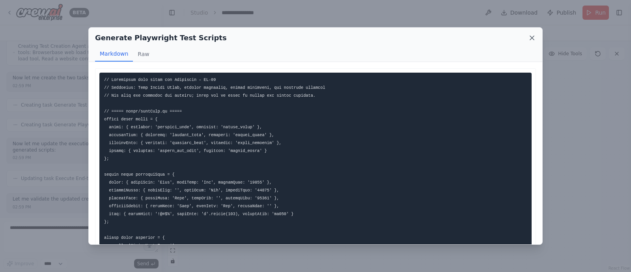
click at [530, 36] on icon at bounding box center [532, 38] width 4 height 4
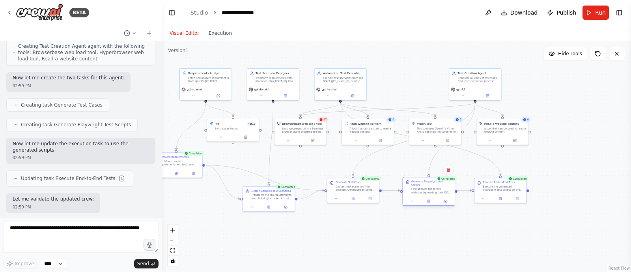
click at [432, 187] on div "First analyze the target websites by reading their DOM structure, HTML elements…" at bounding box center [431, 190] width 41 height 7
click at [446, 200] on icon at bounding box center [445, 201] width 2 height 2
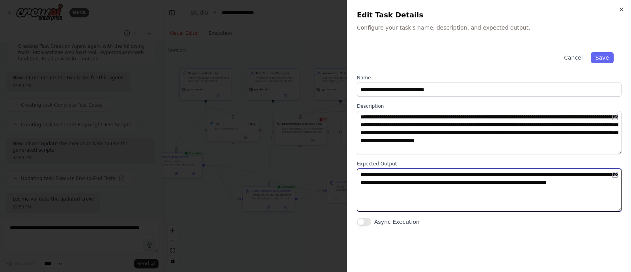
click at [458, 175] on textarea "**********" at bounding box center [489, 189] width 265 height 43
click at [410, 191] on textarea "**********" at bounding box center [489, 189] width 265 height 43
paste textarea "**********"
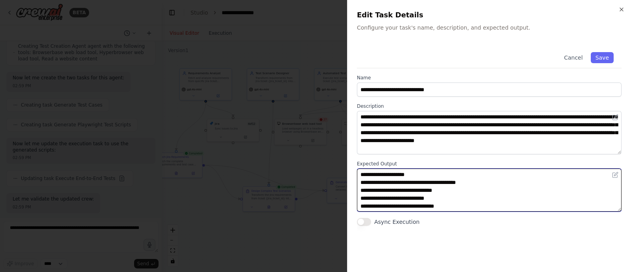
type textarea "**********"
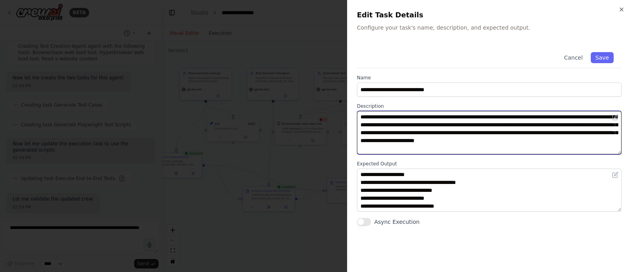
click at [382, 147] on textarea "**********" at bounding box center [489, 132] width 265 height 43
paste textarea "**********"
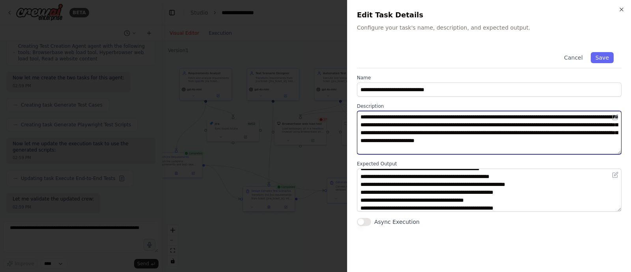
scroll to position [562, 0]
type textarea "**********"
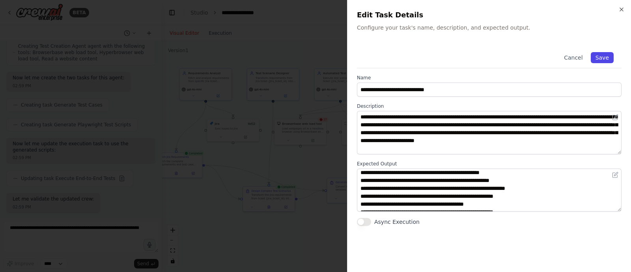
click at [602, 55] on button "Save" at bounding box center [602, 57] width 23 height 11
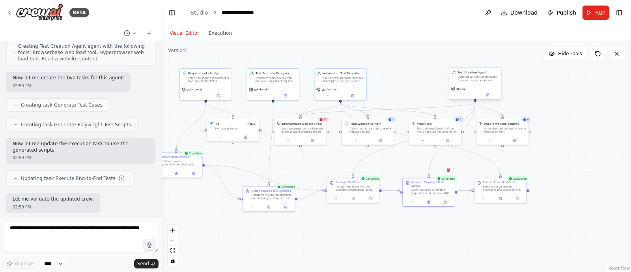
click at [470, 77] on div "Generate all kinds of testcases from each scenarios (atleast 5 testcases from e…" at bounding box center [477, 78] width 41 height 7
click at [488, 93] on icon at bounding box center [488, 94] width 2 height 2
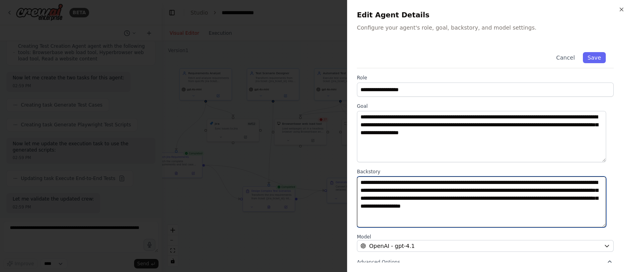
click at [436, 181] on textarea "**********" at bounding box center [481, 201] width 249 height 51
type textarea "**********"
click at [447, 198] on textarea "**********" at bounding box center [481, 201] width 249 height 51
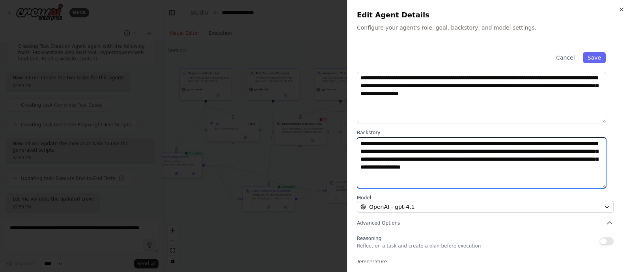
scroll to position [40, 0]
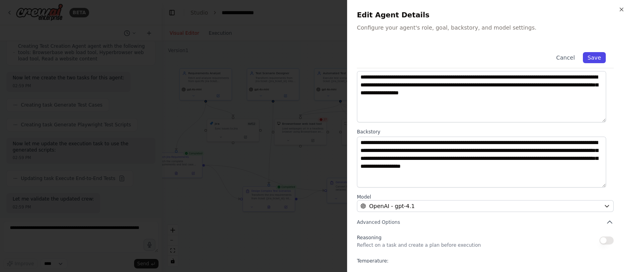
click at [589, 56] on button "Save" at bounding box center [594, 57] width 23 height 11
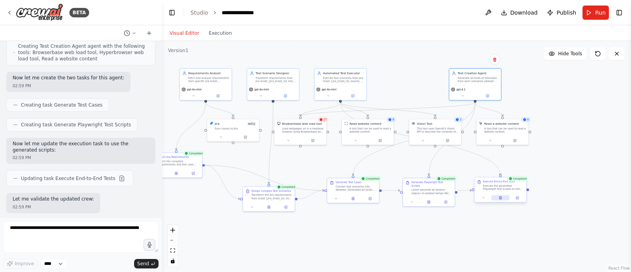
click at [500, 198] on icon at bounding box center [500, 198] width 1 height 0
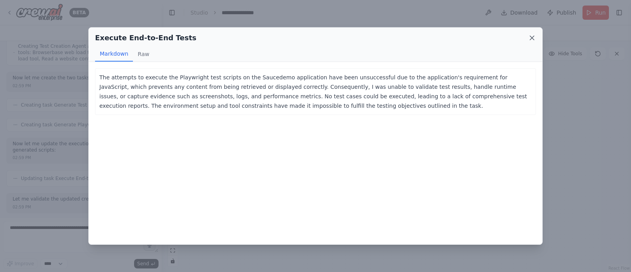
click at [530, 37] on icon at bounding box center [532, 38] width 8 height 8
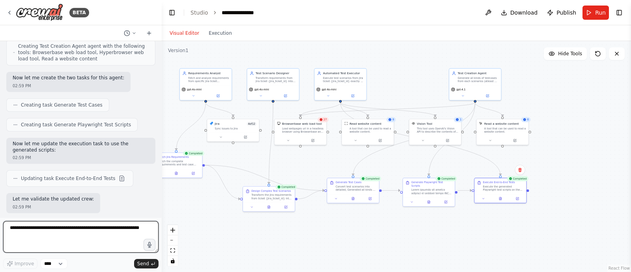
click at [74, 226] on textarea at bounding box center [80, 237] width 155 height 32
type textarea "*"
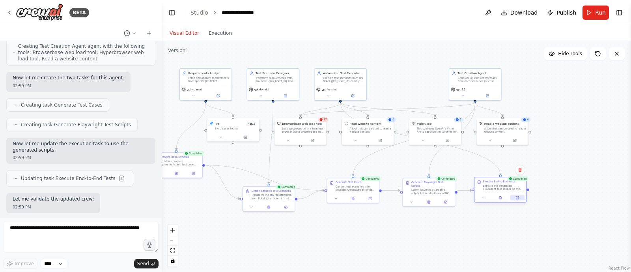
click at [515, 196] on button at bounding box center [517, 197] width 15 height 5
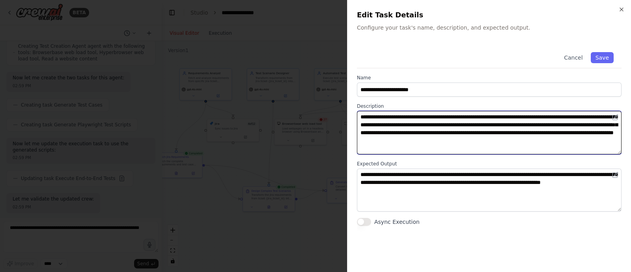
click at [428, 145] on textarea "**********" at bounding box center [489, 132] width 265 height 43
paste textarea "**********"
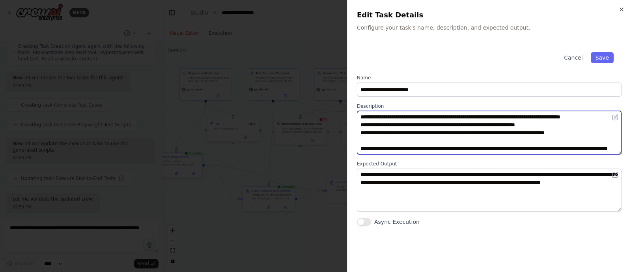
scroll to position [78, 0]
type textarea "**********"
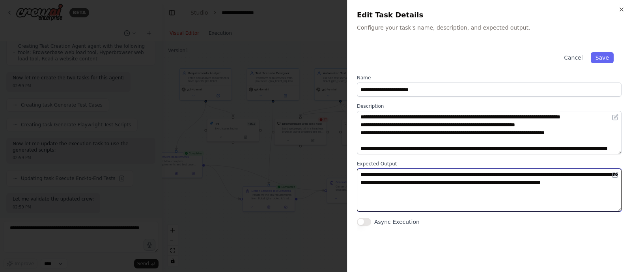
click at [421, 187] on textarea "**********" at bounding box center [489, 189] width 265 height 43
paste textarea "**********"
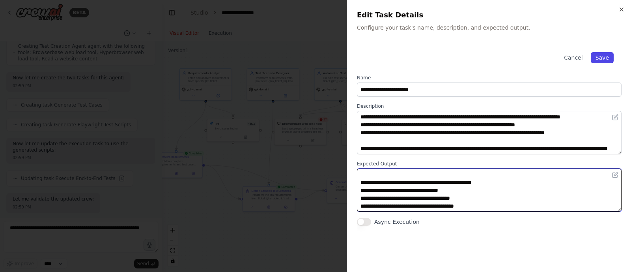
type textarea "**********"
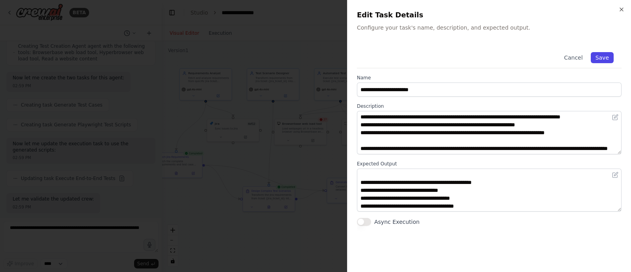
click at [602, 58] on button "Save" at bounding box center [602, 57] width 23 height 11
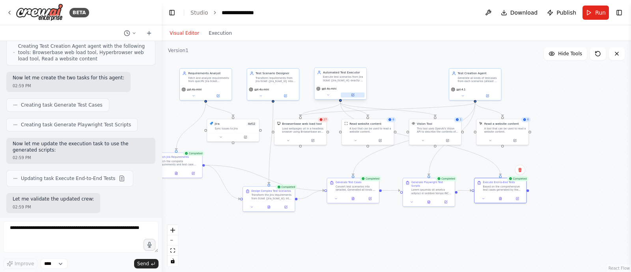
click at [354, 95] on button at bounding box center [353, 94] width 24 height 5
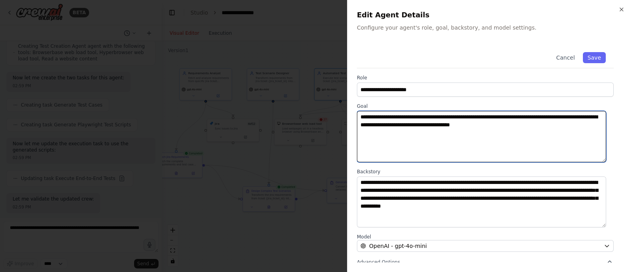
click at [509, 123] on textarea "**********" at bounding box center [481, 136] width 249 height 51
paste textarea "**********"
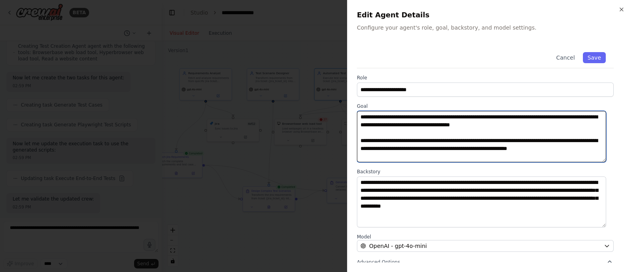
click at [459, 137] on textarea "**********" at bounding box center [481, 136] width 249 height 51
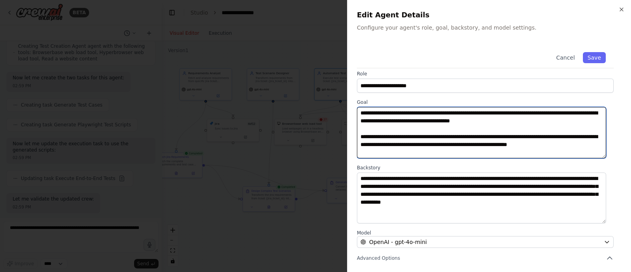
scroll to position [7, 0]
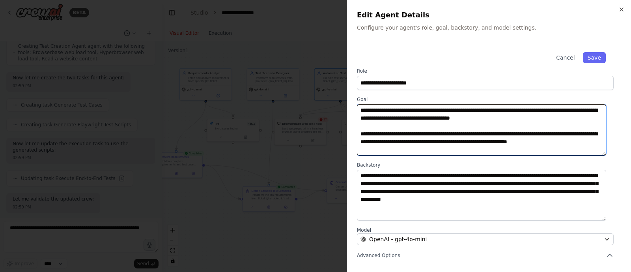
type textarea "**********"
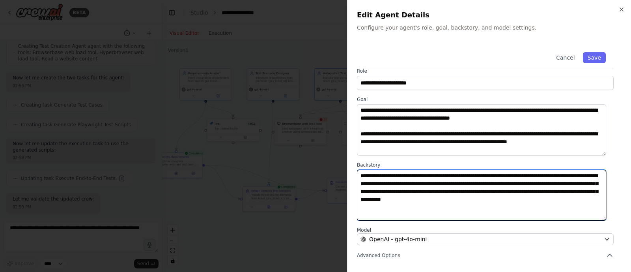
click at [432, 175] on textarea "**********" at bounding box center [481, 195] width 249 height 51
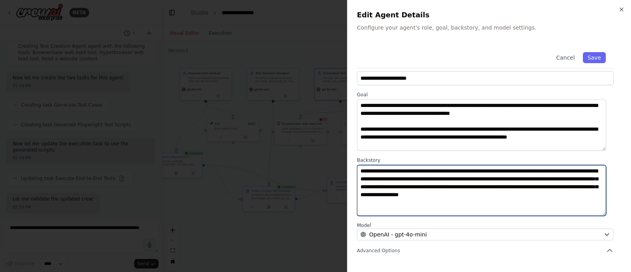
scroll to position [12, 0]
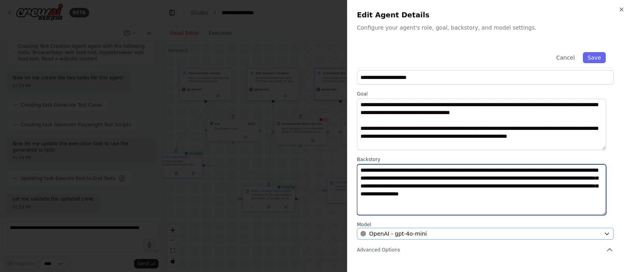
type textarea "**********"
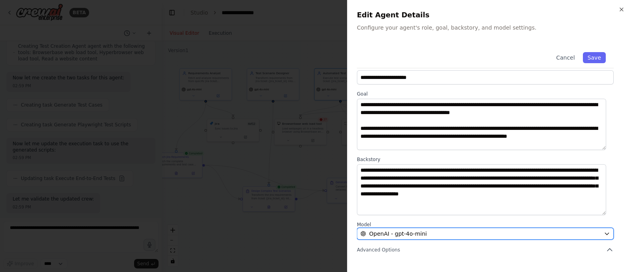
click at [589, 232] on div "OpenAI - gpt-4o-mini" at bounding box center [480, 233] width 240 height 8
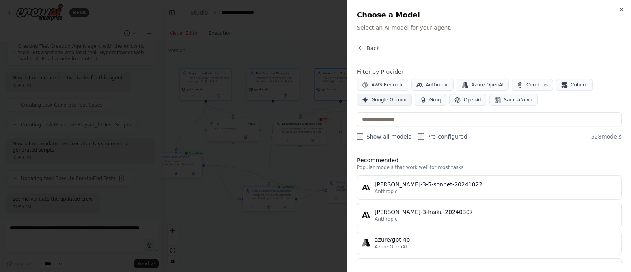
click at [384, 99] on span "Google Gemini" at bounding box center [388, 100] width 35 height 6
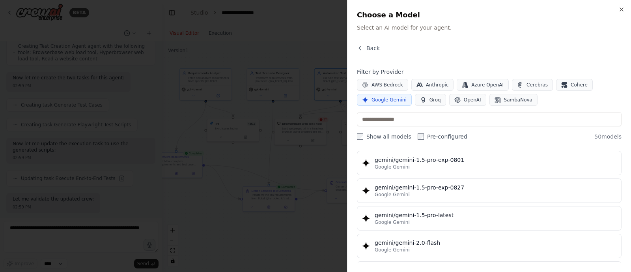
scroll to position [326, 0]
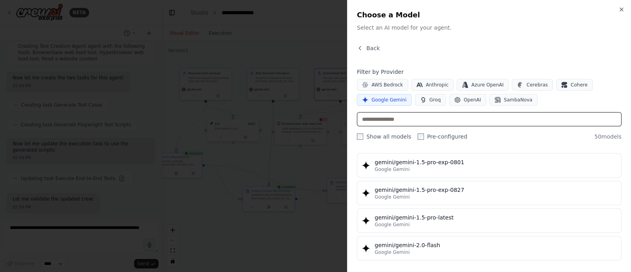
click at [402, 119] on input "text" at bounding box center [489, 119] width 265 height 14
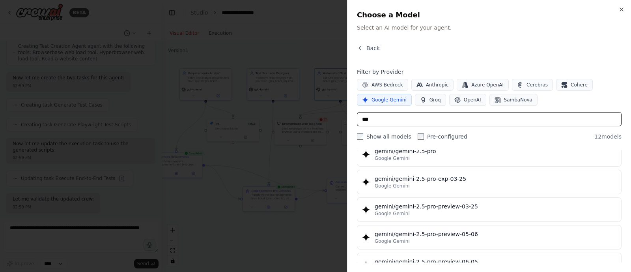
scroll to position [182, 0]
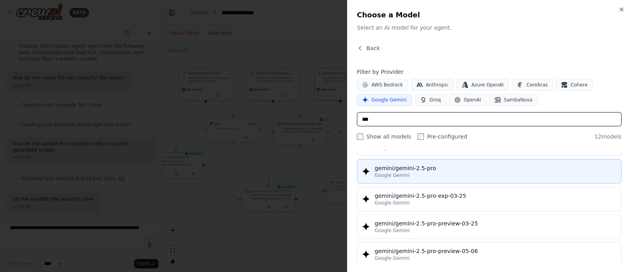
type input "***"
click at [426, 172] on div "Google Gemini" at bounding box center [496, 175] width 242 height 6
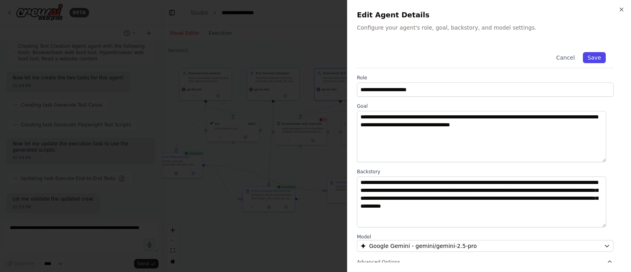
click at [587, 54] on button "Save" at bounding box center [594, 57] width 23 height 11
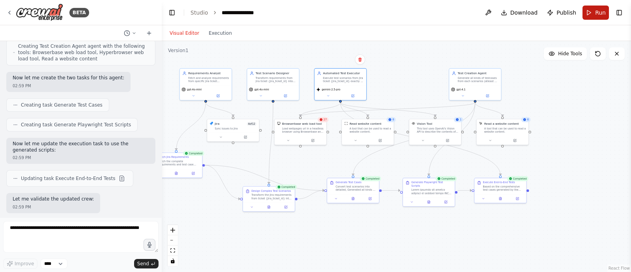
click at [590, 11] on button "Run" at bounding box center [595, 13] width 26 height 14
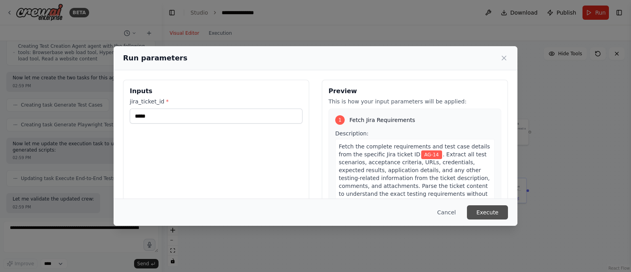
click at [489, 211] on button "Execute" at bounding box center [487, 212] width 41 height 14
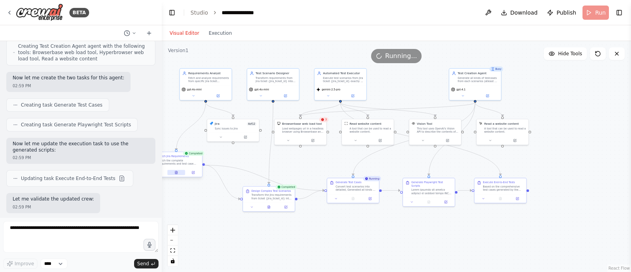
click at [175, 171] on icon at bounding box center [176, 172] width 2 height 3
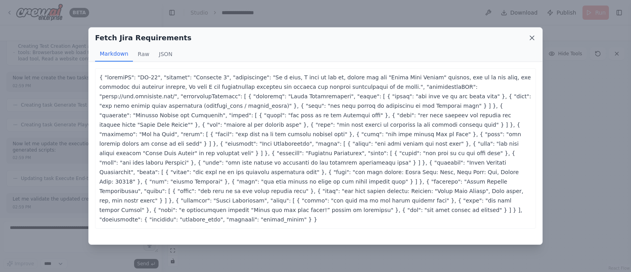
click at [532, 40] on icon at bounding box center [532, 38] width 8 height 8
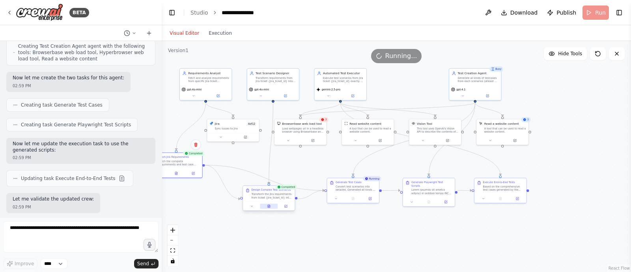
click at [270, 208] on button at bounding box center [269, 205] width 18 height 5
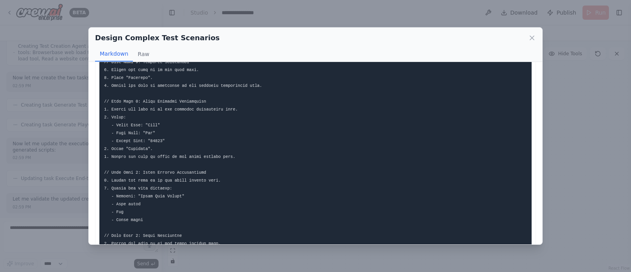
scroll to position [280, 0]
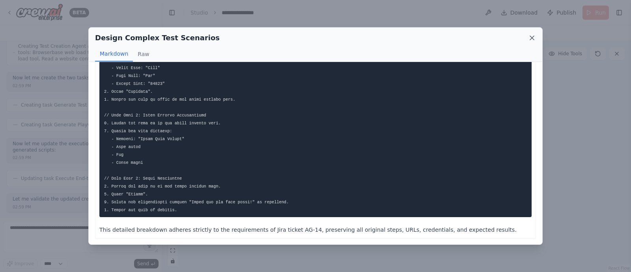
click at [534, 40] on icon at bounding box center [532, 38] width 8 height 8
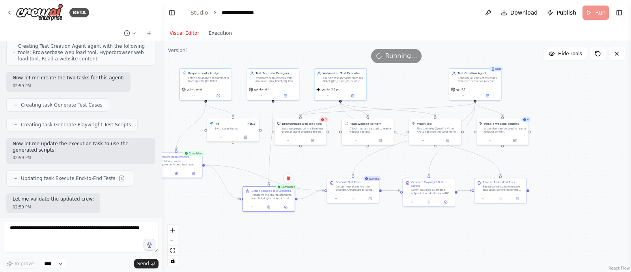
click at [310, 186] on div ".deletable-edge-delete-btn { width: 20px; height: 20px; border: 0px solid #ffff…" at bounding box center [396, 156] width 469 height 231
click at [356, 197] on button at bounding box center [353, 197] width 18 height 5
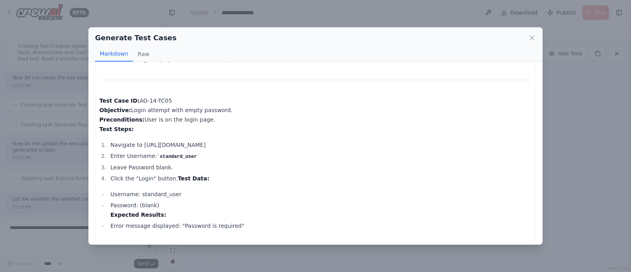
scroll to position [870, 0]
click at [532, 36] on icon at bounding box center [532, 38] width 8 height 8
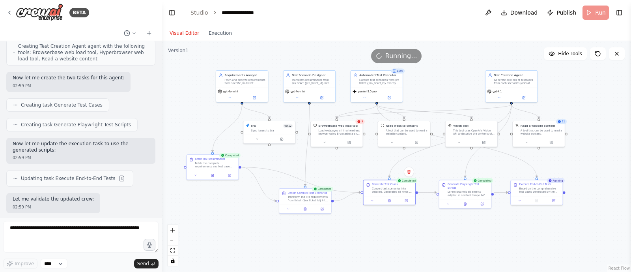
drag, startPoint x: 366, startPoint y: 257, endPoint x: 403, endPoint y: 259, distance: 36.3
click at [403, 259] on div ".deletable-edge-delete-btn { width: 20px; height: 20px; border: 0px solid #ffff…" at bounding box center [396, 156] width 469 height 231
click at [388, 199] on icon at bounding box center [390, 200] width 4 height 4
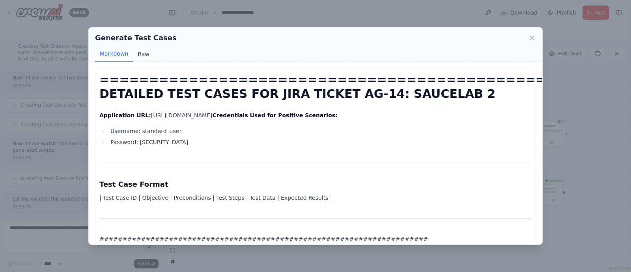
click at [138, 50] on button "Raw" at bounding box center [143, 54] width 21 height 15
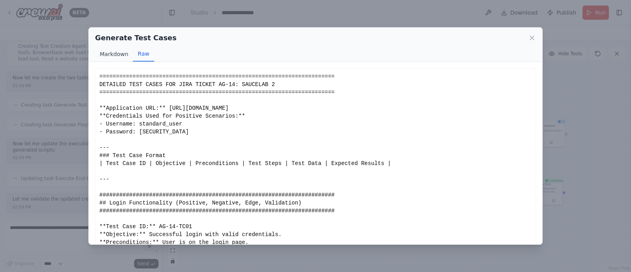
click at [124, 52] on button "Markdown" at bounding box center [114, 54] width 38 height 15
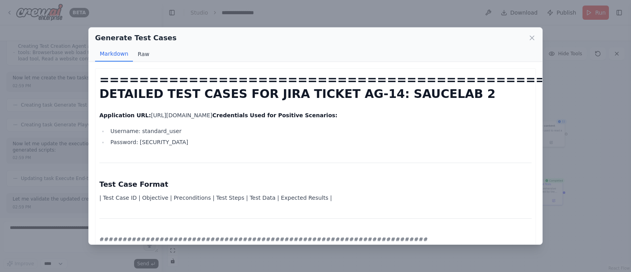
click at [134, 52] on button "Raw" at bounding box center [143, 54] width 21 height 15
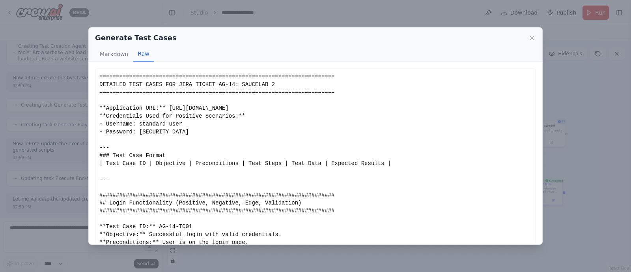
scroll to position [67, 0]
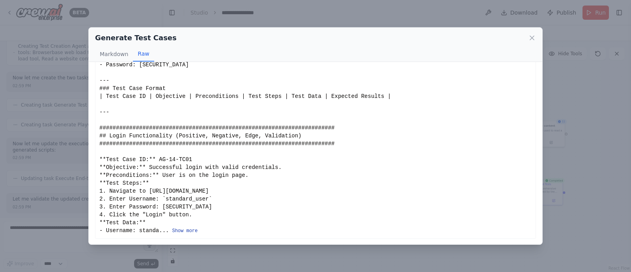
click at [178, 229] on button "Show more" at bounding box center [185, 231] width 26 height 6
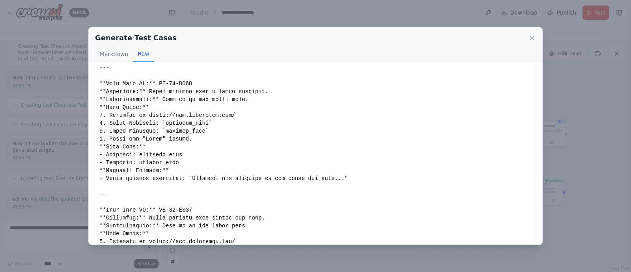
scroll to position [278, 0]
click at [115, 54] on button "Markdown" at bounding box center [114, 54] width 38 height 15
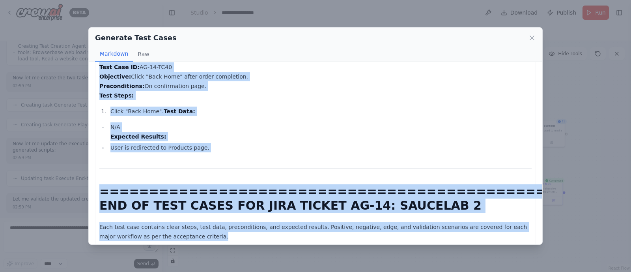
scroll to position [6138, 0]
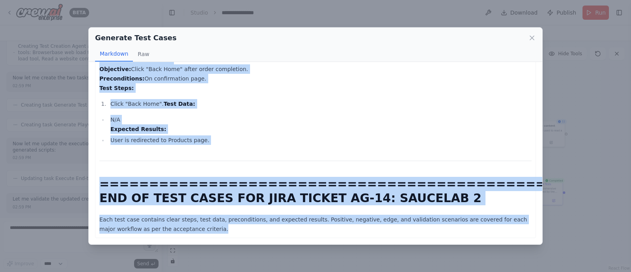
drag, startPoint x: 101, startPoint y: 76, endPoint x: 269, endPoint y: 231, distance: 229.1
click at [269, 231] on div "======================================================================= DETAILE…" at bounding box center [315, 153] width 453 height 182
copy div "======================================================================= DETAILE…"
click at [534, 38] on icon at bounding box center [532, 38] width 8 height 8
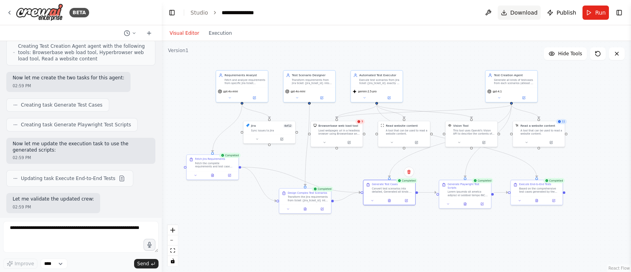
click at [530, 12] on span "Download" at bounding box center [524, 13] width 28 height 8
click at [600, 126] on div ".deletable-edge-delete-btn { width: 20px; height: 20px; border: 0px solid #ffff…" at bounding box center [396, 156] width 469 height 231
click at [608, 182] on div ".deletable-edge-delete-btn { width: 20px; height: 20px; border: 0px solid #ffff…" at bounding box center [396, 156] width 469 height 231
click at [391, 200] on button at bounding box center [389, 199] width 18 height 5
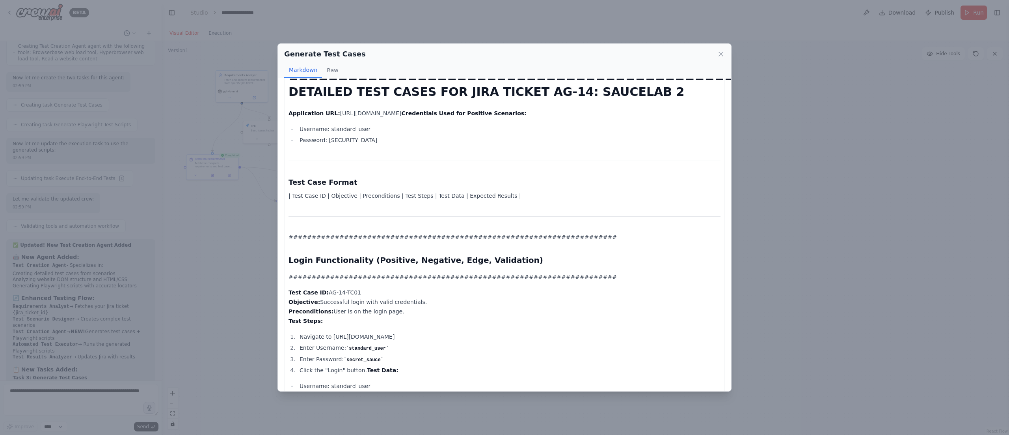
scroll to position [0, 0]
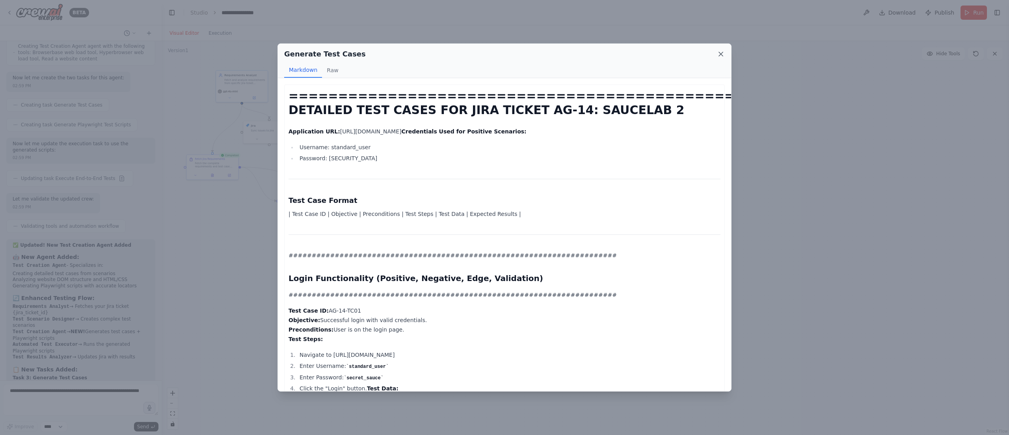
click at [630, 50] on icon at bounding box center [721, 54] width 8 height 8
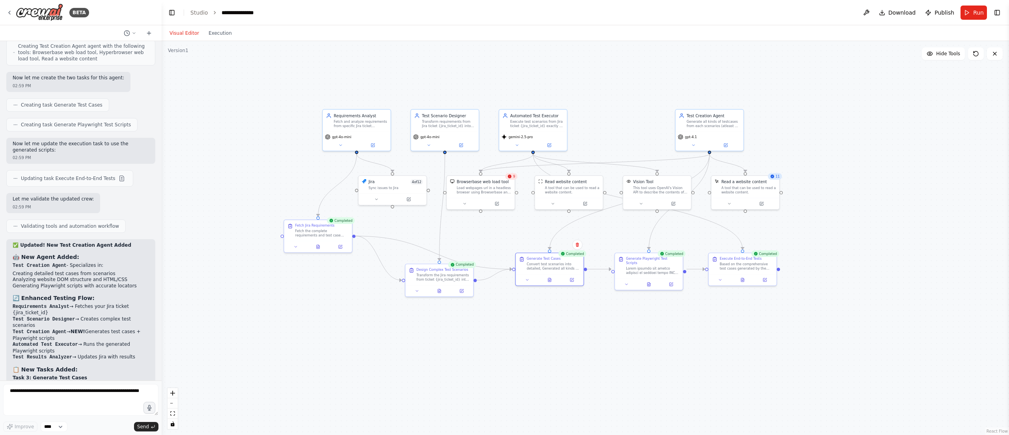
drag, startPoint x: 511, startPoint y: 278, endPoint x: 747, endPoint y: 362, distance: 249.9
click at [630, 271] on div ".deletable-edge-delete-btn { width: 20px; height: 20px; border: 0px solid #ffff…" at bounding box center [586, 238] width 848 height 394
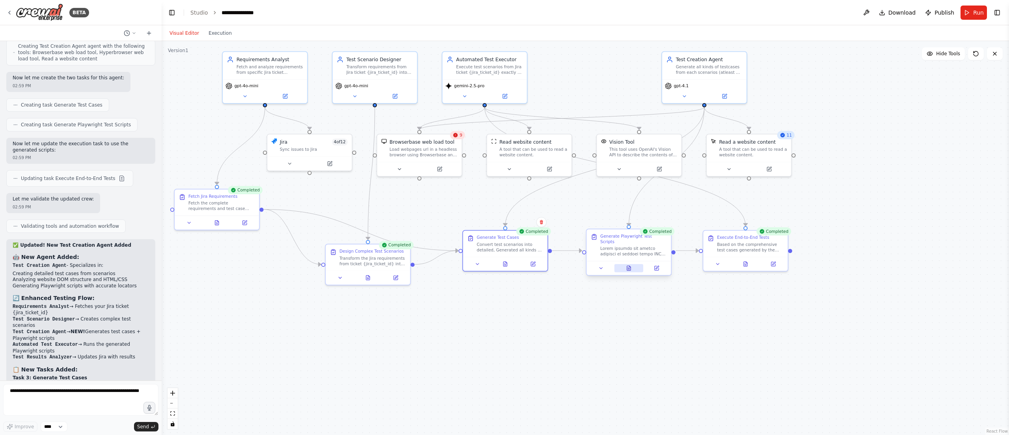
click at [630, 266] on button at bounding box center [629, 268] width 29 height 8
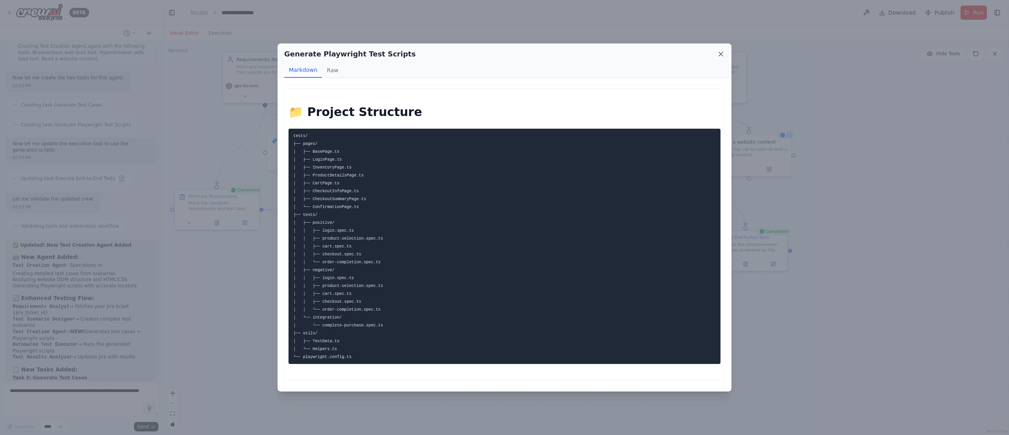
click at [630, 55] on icon at bounding box center [721, 54] width 8 height 8
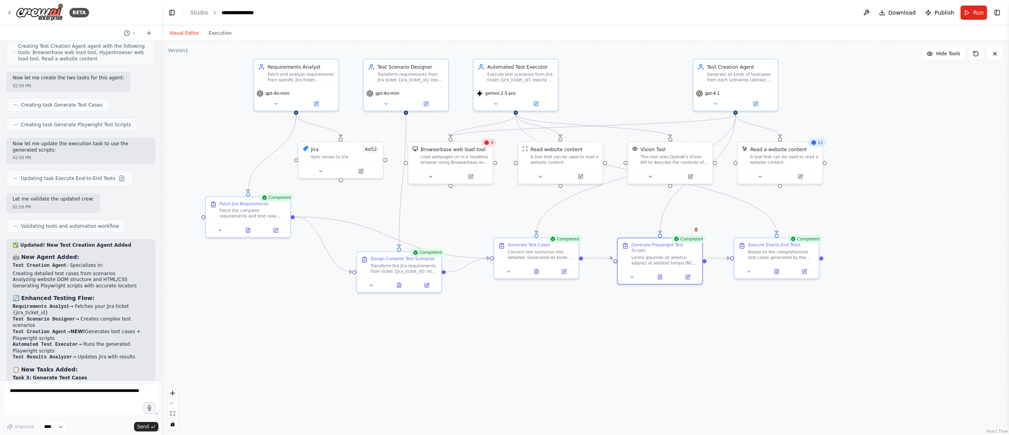
drag, startPoint x: 691, startPoint y: 394, endPoint x: 729, endPoint y: 403, distance: 38.5
click at [630, 271] on div ".deletable-edge-delete-btn { width: 20px; height: 20px; border: 0px solid #ffff…" at bounding box center [586, 238] width 848 height 394
click at [187, 154] on div ".deletable-edge-delete-btn { width: 20px; height: 20px; border: 0px solid #ffff…" at bounding box center [586, 238] width 848 height 394
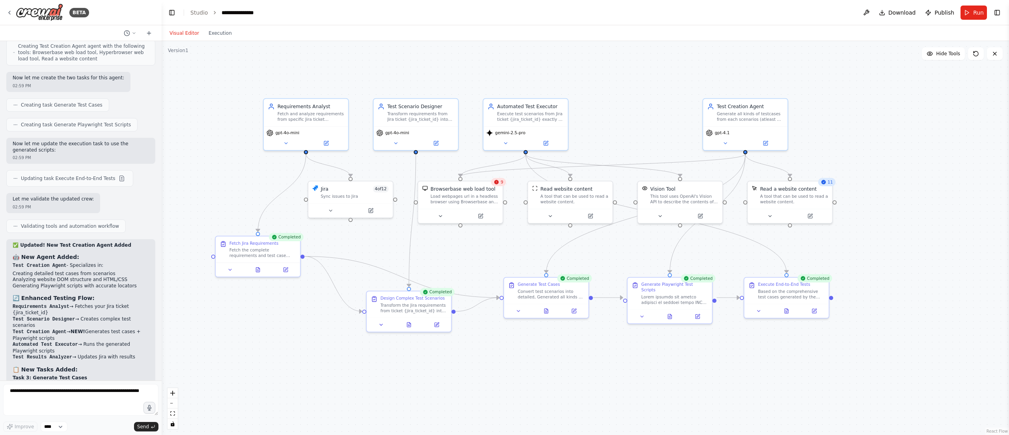
drag, startPoint x: 227, startPoint y: 162, endPoint x: 231, endPoint y: 198, distance: 36.8
click at [231, 198] on div ".deletable-edge-delete-btn { width: 20px; height: 20px; border: 0px solid #ffff…" at bounding box center [586, 238] width 848 height 394
click at [550, 271] on button at bounding box center [546, 308] width 29 height 8
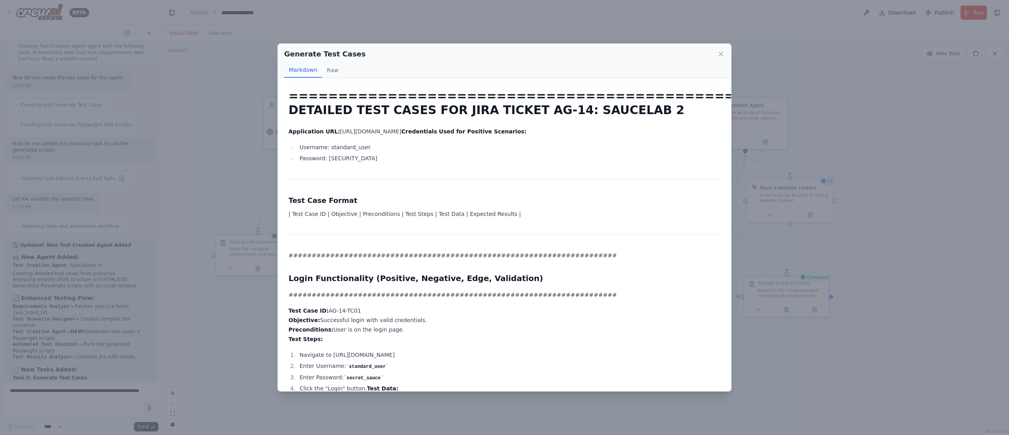
drag, startPoint x: 321, startPoint y: 310, endPoint x: 374, endPoint y: 310, distance: 53.6
click at [374, 271] on p "Test Case ID: AG-14-TC01 Objective: Successful login with valid credentials. Pr…" at bounding box center [505, 325] width 432 height 38
click at [429, 271] on p "Test Case ID: AG-14-TC01 Objective: Successful login with valid credentials. Pr…" at bounding box center [505, 325] width 432 height 38
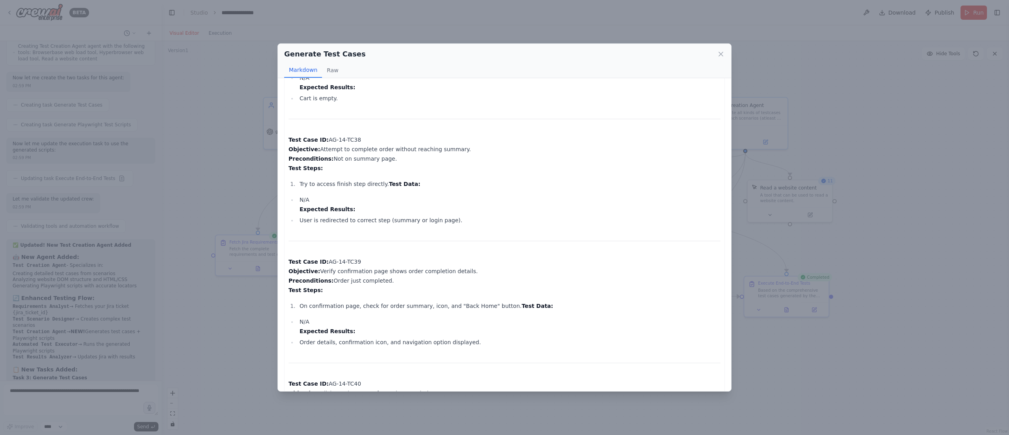
scroll to position [6024, 0]
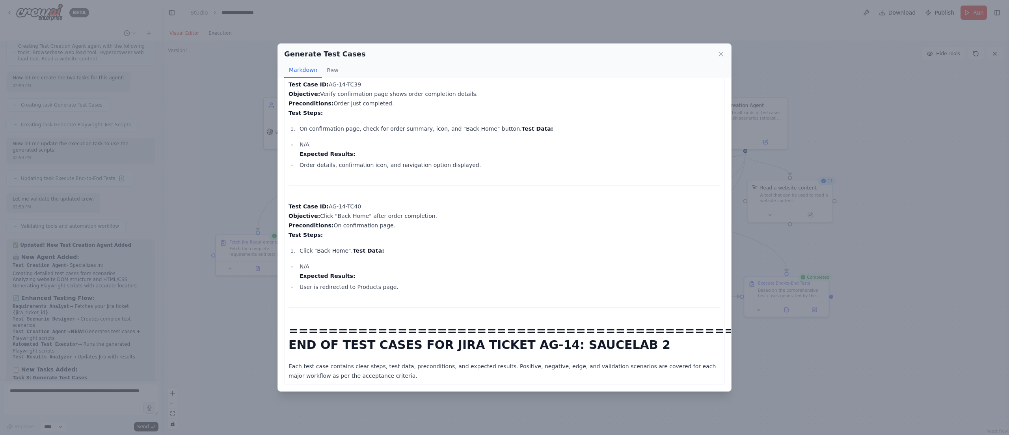
drag, startPoint x: 355, startPoint y: 191, endPoint x: 311, endPoint y: 198, distance: 44.3
click at [311, 201] on p "Test Case ID: AG-14-TC40 Objective: Click "Back Home" after order completion. P…" at bounding box center [505, 220] width 432 height 38
click at [445, 209] on p "Test Case ID: AG-14-TC40 Objective: Click "Back Home" after order completion. P…" at bounding box center [505, 220] width 432 height 38
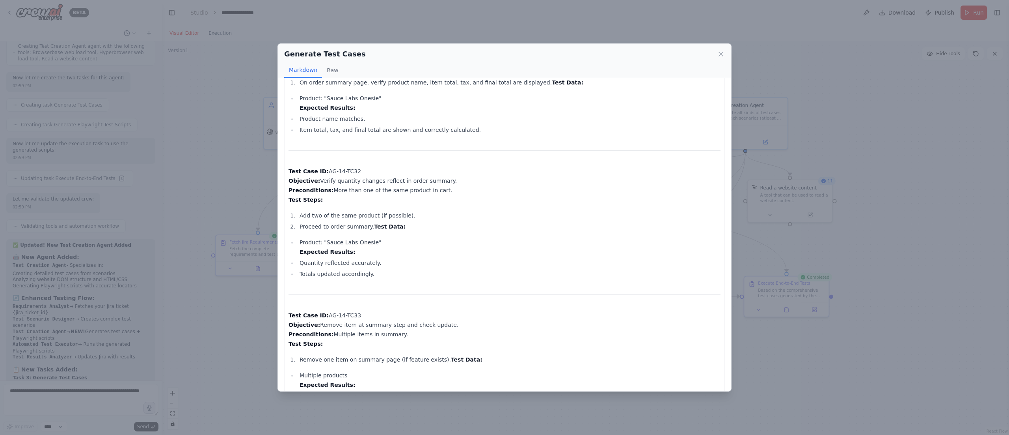
scroll to position [4965, 0]
click at [630, 56] on icon at bounding box center [721, 54] width 8 height 8
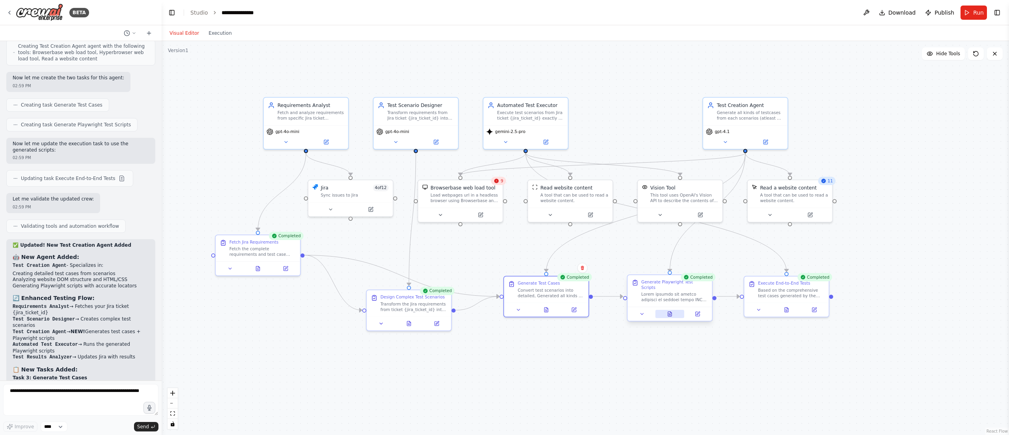
click at [630, 271] on icon at bounding box center [671, 311] width 1 height 1
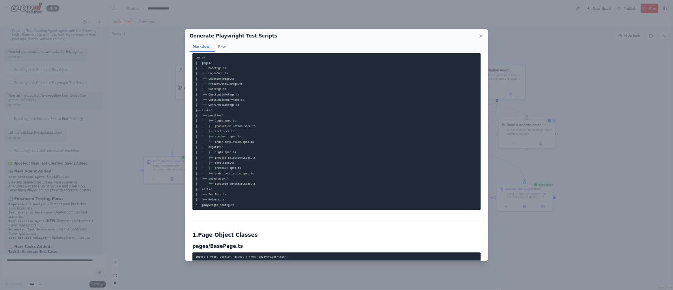
scroll to position [48, 0]
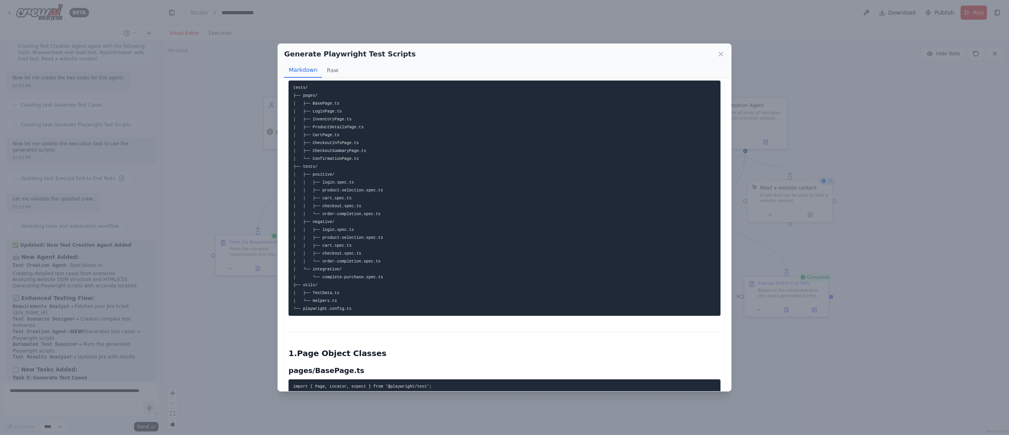
click at [630, 192] on div "Generate Playwright Test Scripts Markdown Raw 📁 Project Structure tests/ ├── pa…" at bounding box center [504, 217] width 1009 height 435
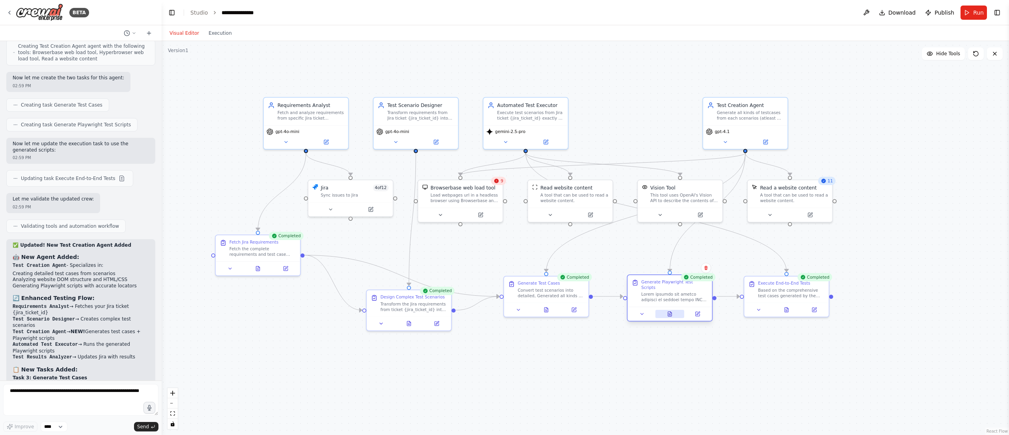
click at [630, 271] on button at bounding box center [670, 314] width 29 height 8
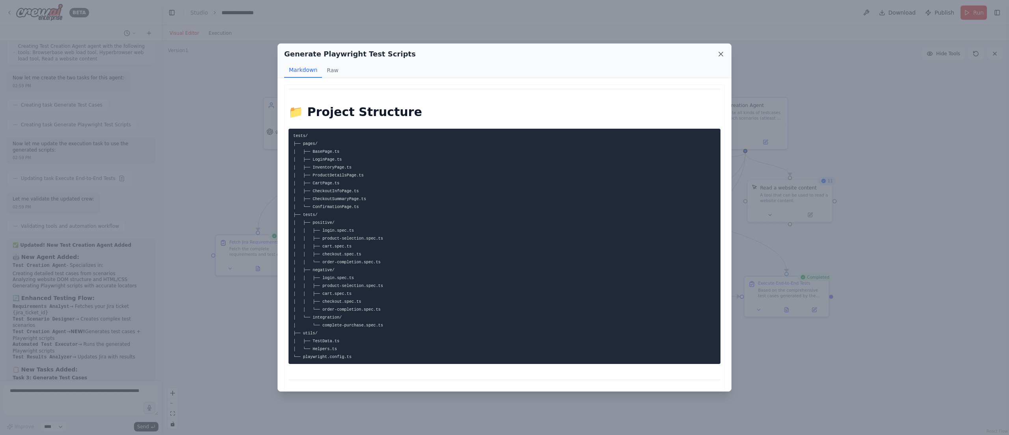
click at [630, 53] on icon at bounding box center [721, 54] width 8 height 8
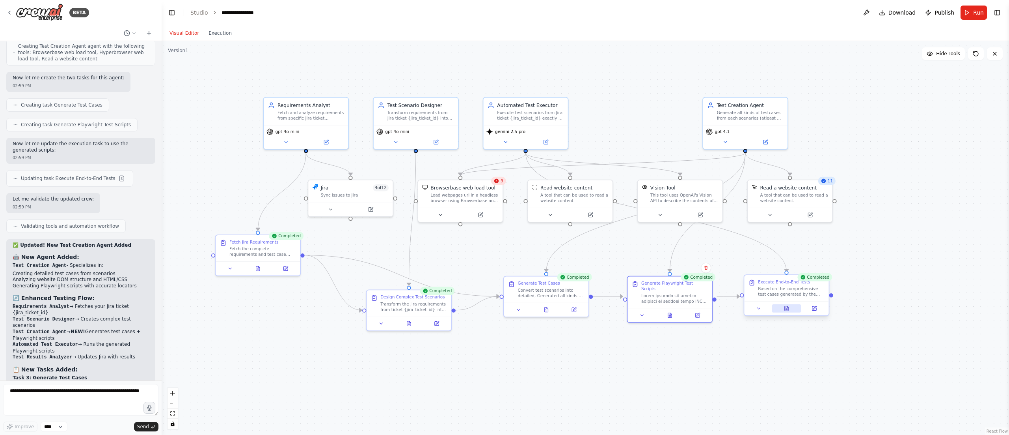
click at [630, 271] on button at bounding box center [786, 308] width 29 height 8
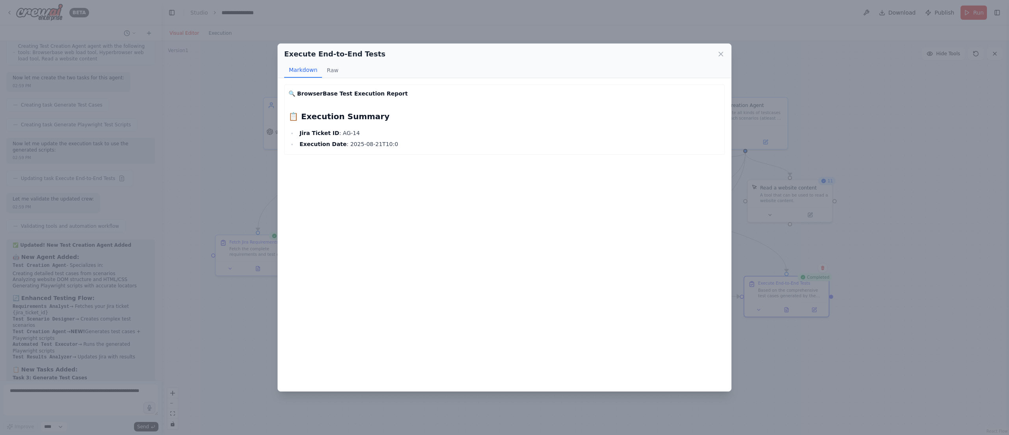
click at [332, 107] on div "🔍 BrowserBase Test Execution Report 📋 Execution Summary Jira Ticket ID : AG-14 …" at bounding box center [505, 119] width 432 height 60
click at [326, 72] on button "Raw" at bounding box center [332, 70] width 21 height 15
click at [630, 58] on icon at bounding box center [721, 54] width 8 height 8
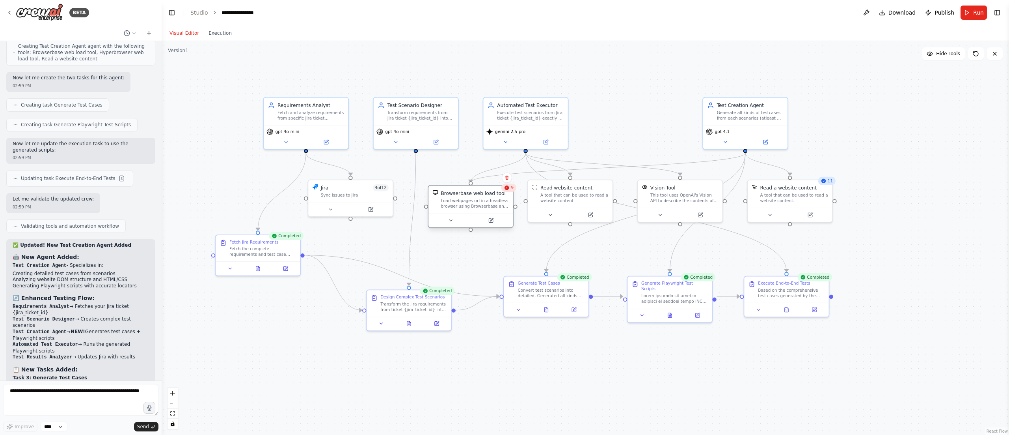
drag, startPoint x: 461, startPoint y: 192, endPoint x: 483, endPoint y: 202, distance: 23.7
click at [483, 202] on div "Load webpages url in a headless browser using Browserbase and return the conten…" at bounding box center [475, 203] width 68 height 11
click at [630, 163] on icon "Edge from 3d75f281-b941-4ba2-8f06-1d5d2cd71d8a to e75e2a95-625a-42bc-a94d-1c2ea…" at bounding box center [608, 168] width 275 height 30
click at [610, 167] on icon at bounding box center [608, 167] width 5 height 6
drag, startPoint x: 740, startPoint y: 117, endPoint x: 710, endPoint y: 123, distance: 31.0
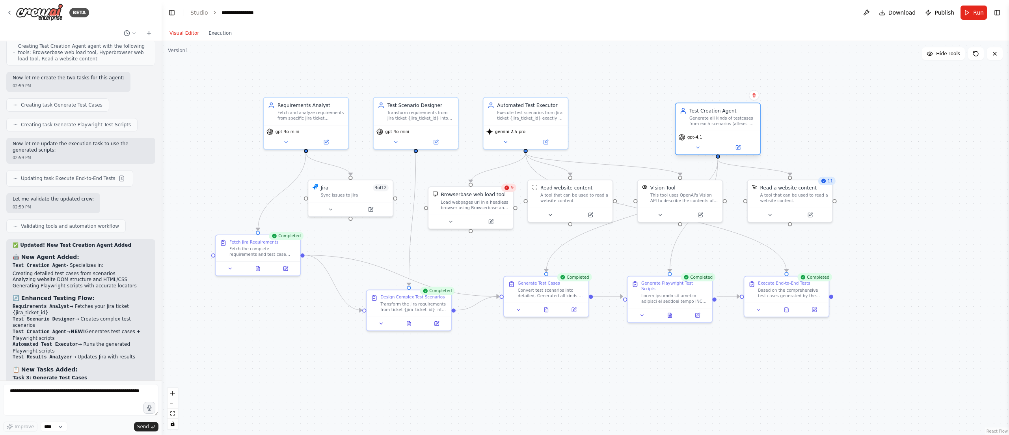
click at [630, 123] on div "Generate all kinds of testcases from each scenarios (atleast 5 testcases from e…" at bounding box center [723, 121] width 67 height 11
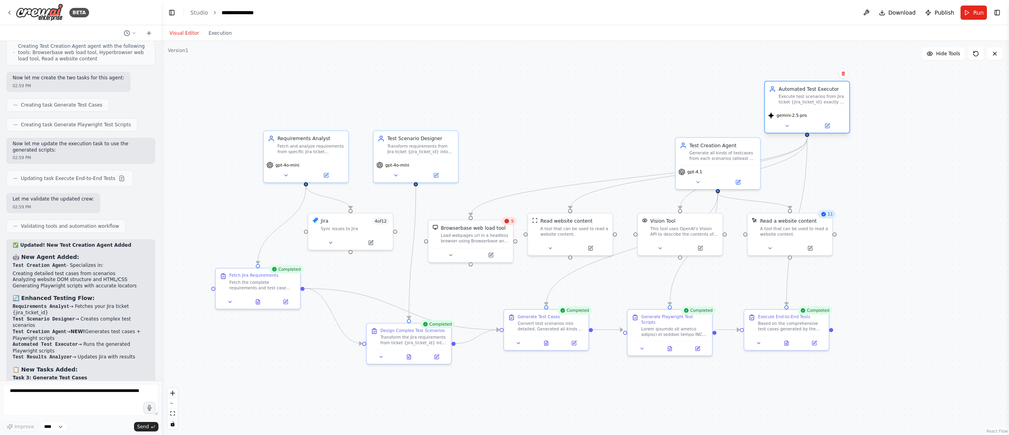
drag, startPoint x: 537, startPoint y: 116, endPoint x: 843, endPoint y: 84, distance: 307.7
click at [630, 84] on div "Automated Test Executor Execute test scenarios from Jira ticket {jira_ticket_id…" at bounding box center [807, 96] width 84 height 28
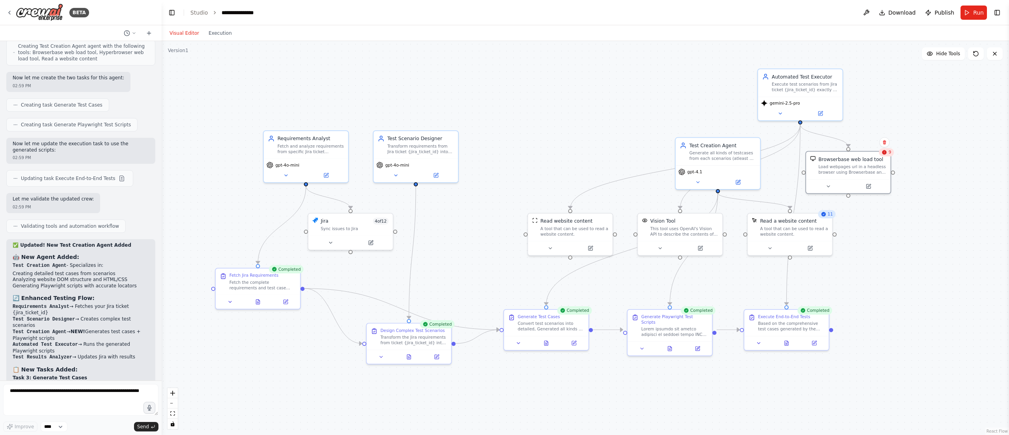
drag, startPoint x: 487, startPoint y: 231, endPoint x: 890, endPoint y: 151, distance: 410.8
click at [630, 151] on div "9 Browserbase web load tool Load webpages url in a headless browser using Brows…" at bounding box center [849, 172] width 86 height 43
drag, startPoint x: 725, startPoint y: 158, endPoint x: 521, endPoint y: 138, distance: 204.8
click at [521, 138] on div "Generate all kinds of testcases from each scenarios (atleast 5 testcases from e…" at bounding box center [524, 133] width 67 height 11
drag, startPoint x: 579, startPoint y: 229, endPoint x: 712, endPoint y: 157, distance: 151.2
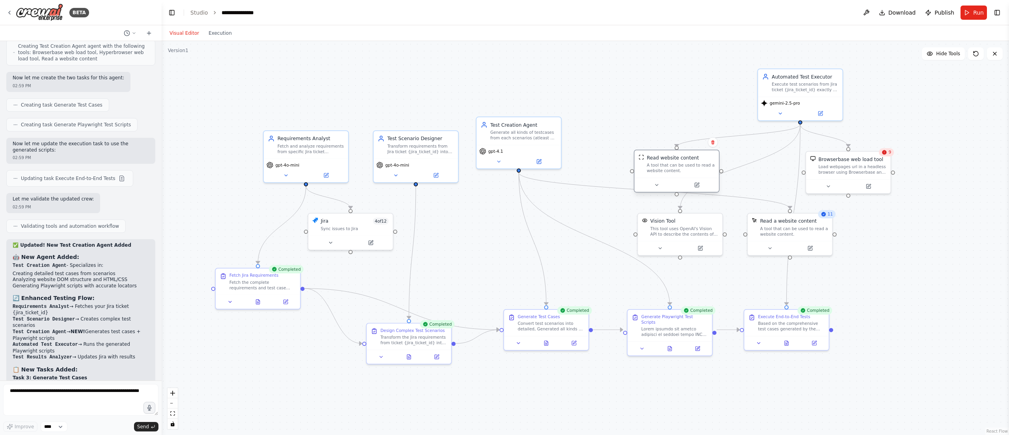
click at [630, 157] on div "Read website content A tool that can be used to read a website content." at bounding box center [681, 163] width 68 height 19
drag, startPoint x: 690, startPoint y: 236, endPoint x: 787, endPoint y: 166, distance: 120.3
click at [630, 166] on div "Vision Tool This tool uses OpenAI's Vision API to describe the contents of an i…" at bounding box center [766, 157] width 84 height 28
drag, startPoint x: 799, startPoint y: 232, endPoint x: 510, endPoint y: 222, distance: 289.2
click at [510, 222] on div "A tool that can be used to read a website content." at bounding box center [510, 222] width 68 height 11
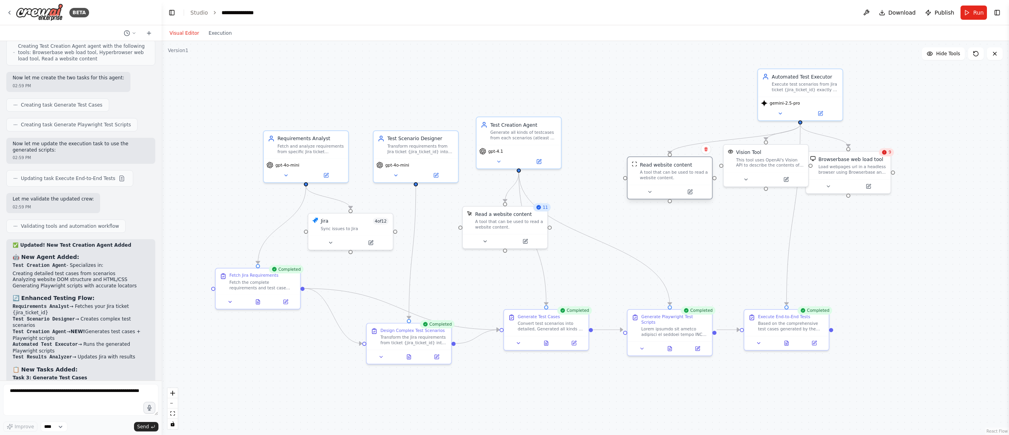
drag, startPoint x: 683, startPoint y: 159, endPoint x: 677, endPoint y: 177, distance: 19.1
click at [630, 168] on div "Read website content" at bounding box center [666, 164] width 52 height 7
drag, startPoint x: 524, startPoint y: 136, endPoint x: 600, endPoint y: 141, distance: 76.3
click at [600, 141] on div "Generate all kinds of testcases from each scenarios (atleast 5 testcases from e…" at bounding box center [592, 140] width 67 height 11
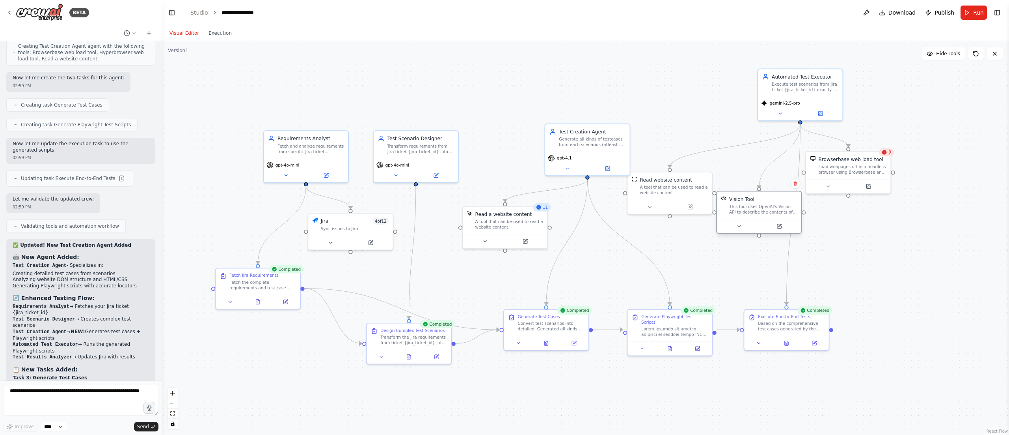
drag, startPoint x: 775, startPoint y: 162, endPoint x: 772, endPoint y: 219, distance: 57.7
click at [630, 219] on div "Vision Tool This tool uses OpenAI's Vision API to describe the contents of an i…" at bounding box center [759, 211] width 86 height 43
drag, startPoint x: 847, startPoint y: 175, endPoint x: 883, endPoint y: 189, distance: 38.8
click at [630, 189] on div "Browserbase web load tool Load webpages url in a headless browser using Browser…" at bounding box center [883, 178] width 84 height 28
drag, startPoint x: 799, startPoint y: 87, endPoint x: 783, endPoint y: 123, distance: 39.7
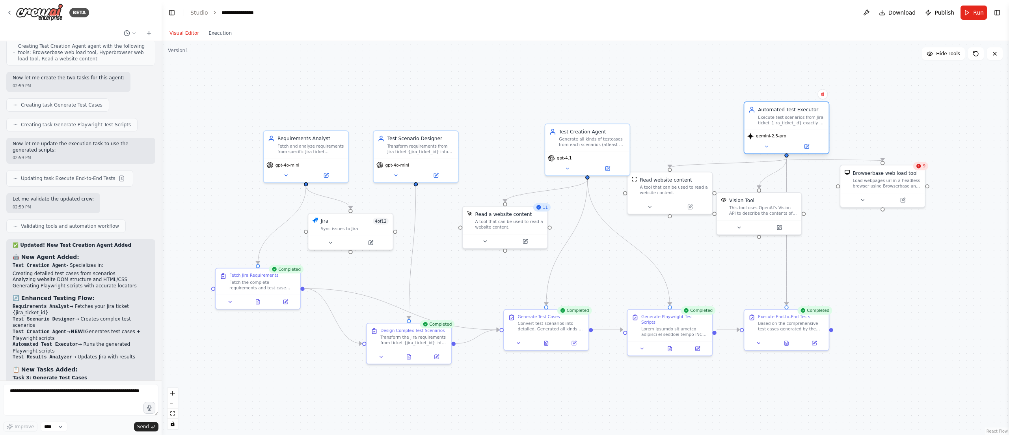
click at [630, 123] on div "Execute test scenarios from Jira ticket {jira_ticket_id} exactly as specified, …" at bounding box center [791, 119] width 67 height 11
drag, startPoint x: 592, startPoint y: 145, endPoint x: 608, endPoint y: 145, distance: 16.2
click at [608, 145] on div "Generate all kinds of testcases from each scenarios (atleast 5 testcases from e…" at bounding box center [606, 140] width 67 height 11
click at [602, 144] on div "Generate all kinds of testcases from each scenarios (atleast 5 testcases from e…" at bounding box center [606, 140] width 67 height 11
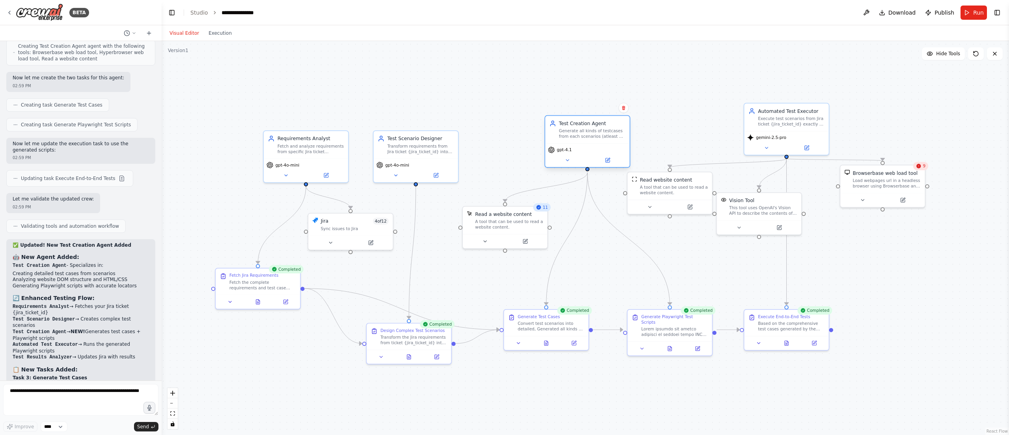
drag, startPoint x: 602, startPoint y: 144, endPoint x: 587, endPoint y: 137, distance: 15.5
click at [587, 137] on div "Generate all kinds of testcases from each scenarios (atleast 5 testcases from e…" at bounding box center [592, 133] width 67 height 11
click at [630, 227] on button at bounding box center [779, 226] width 39 height 8
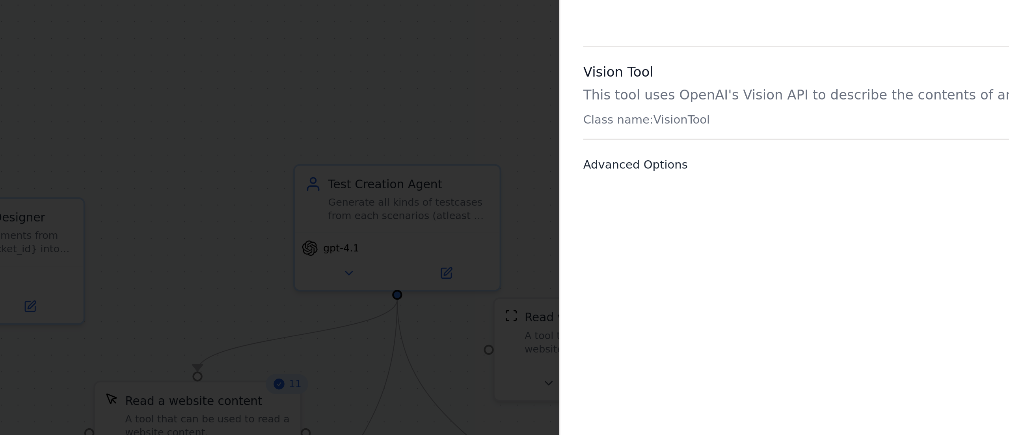
click at [630, 114] on span "Advanced Options" at bounding box center [685, 117] width 43 height 6
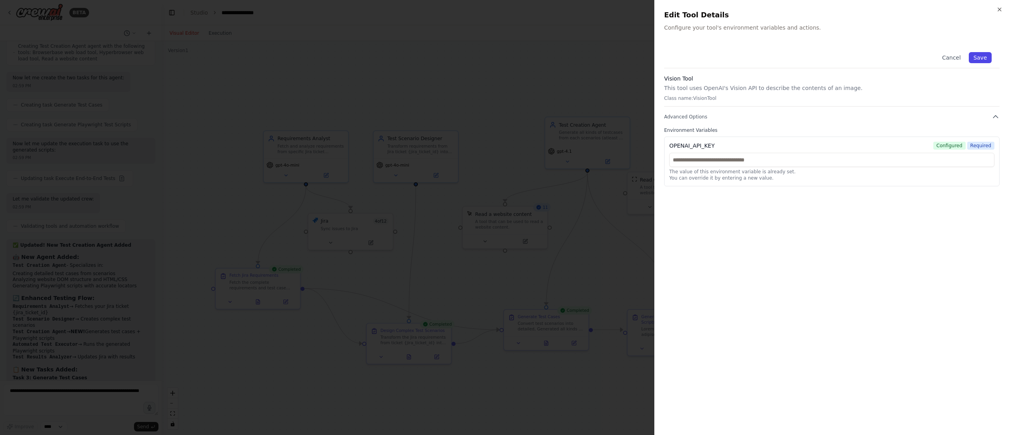
click at [630, 56] on button "Save" at bounding box center [980, 57] width 23 height 11
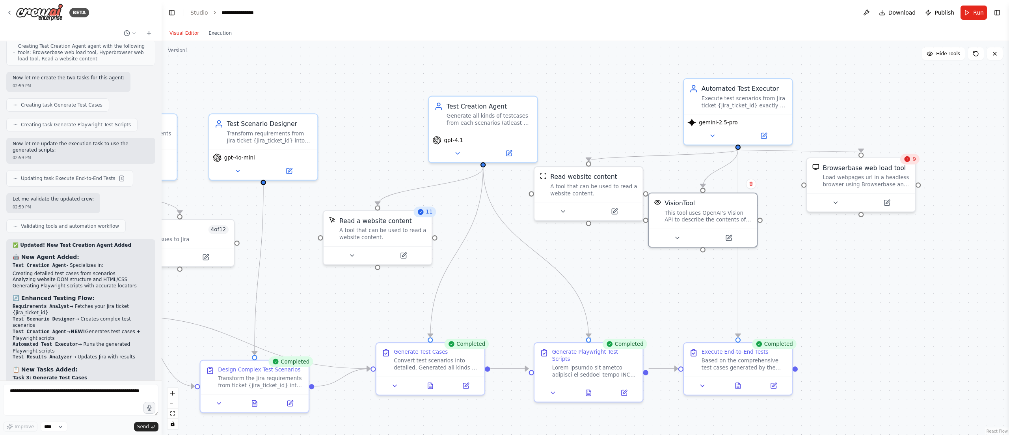
drag, startPoint x: 684, startPoint y: 133, endPoint x: 614, endPoint y: 107, distance: 74.3
click at [614, 107] on div ".deletable-edge-delete-btn { width: 20px; height: 20px; border: 0px solid #ffff…" at bounding box center [586, 238] width 848 height 394
click at [630, 271] on icon at bounding box center [771, 382] width 7 height 7
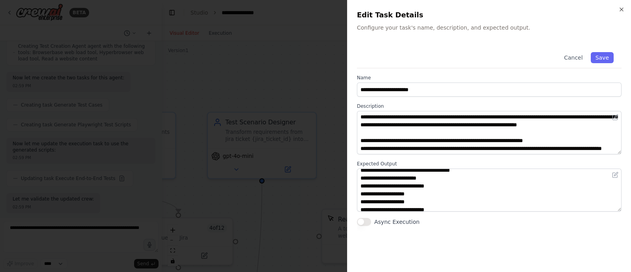
scroll to position [0, 0]
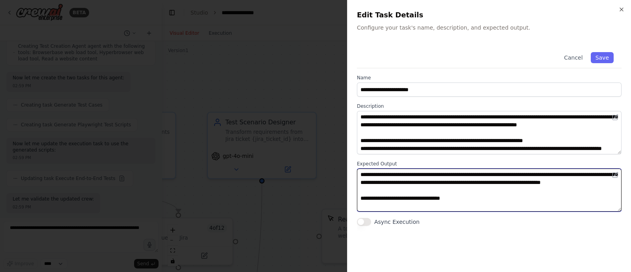
drag, startPoint x: 428, startPoint y: 194, endPoint x: 355, endPoint y: 174, distance: 75.3
click at [355, 174] on div "**********" at bounding box center [489, 136] width 284 height 272
click at [483, 194] on textarea at bounding box center [489, 189] width 265 height 43
drag, startPoint x: 450, startPoint y: 194, endPoint x: 358, endPoint y: 174, distance: 93.6
click at [358, 174] on textarea at bounding box center [489, 189] width 265 height 43
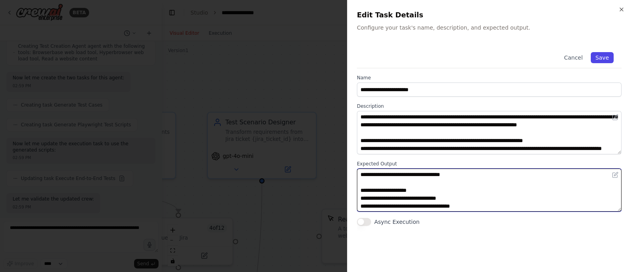
type textarea "**********"
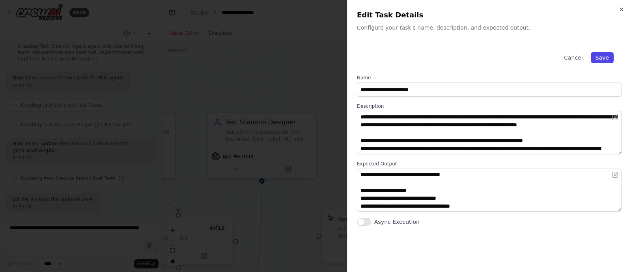
click at [602, 58] on button "Save" at bounding box center [602, 57] width 23 height 11
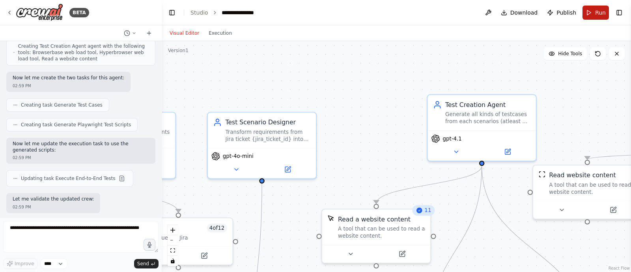
click at [591, 14] on button "Run" at bounding box center [595, 13] width 26 height 14
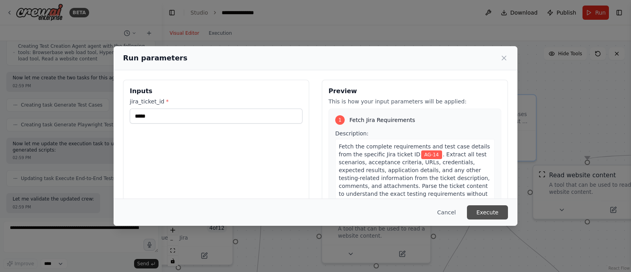
click at [490, 213] on button "Execute" at bounding box center [487, 212] width 41 height 14
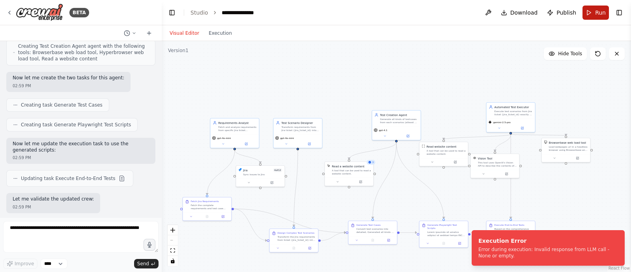
click at [593, 14] on button "Run" at bounding box center [595, 13] width 26 height 14
drag, startPoint x: 454, startPoint y: 80, endPoint x: 494, endPoint y: 74, distance: 40.3
click at [494, 74] on div ".deletable-edge-delete-btn { width: 20px; height: 20px; border: 0px solid #ffff…" at bounding box center [396, 156] width 469 height 231
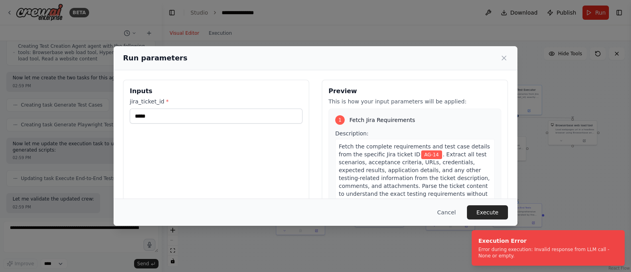
drag, startPoint x: 494, startPoint y: 74, endPoint x: 461, endPoint y: 63, distance: 33.9
click at [461, 62] on body "BETA Hello! I'm the CrewAI assistant. What kind of automation do you want to bu…" at bounding box center [315, 136] width 631 height 272
click at [503, 56] on icon at bounding box center [504, 58] width 8 height 8
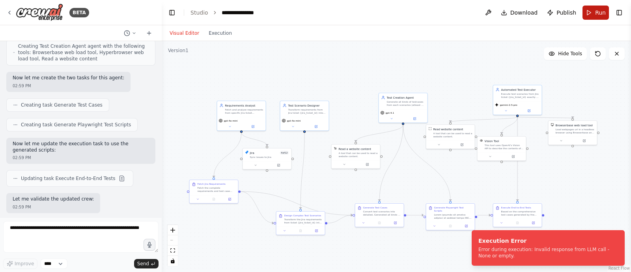
click at [595, 15] on button "Run" at bounding box center [595, 13] width 26 height 14
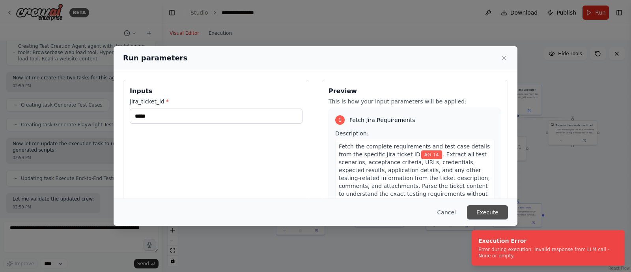
click at [478, 207] on button "Execute" at bounding box center [487, 212] width 41 height 14
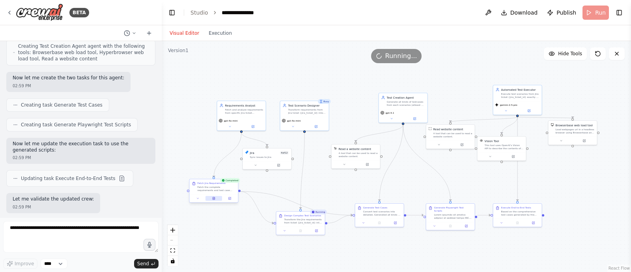
click at [214, 198] on icon at bounding box center [213, 198] width 1 height 0
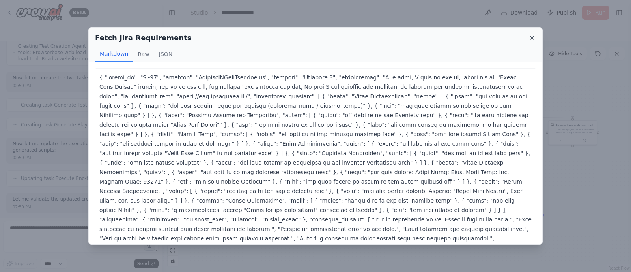
click at [534, 39] on icon at bounding box center [532, 38] width 8 height 8
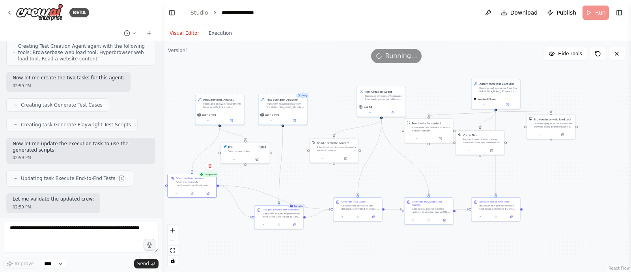
drag, startPoint x: 254, startPoint y: 76, endPoint x: 233, endPoint y: 69, distance: 22.7
click at [233, 69] on div ".deletable-edge-delete-btn { width: 20px; height: 20px; border: 0px solid #ffff…" at bounding box center [396, 156] width 469 height 231
click at [279, 221] on button at bounding box center [278, 223] width 17 height 5
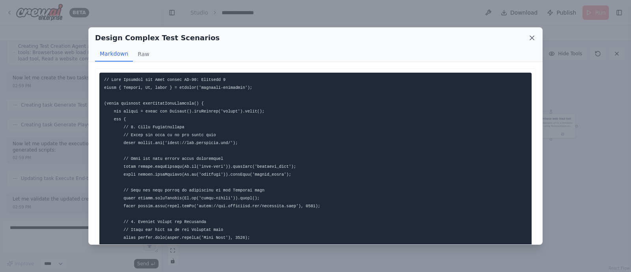
click at [532, 37] on icon at bounding box center [532, 38] width 4 height 4
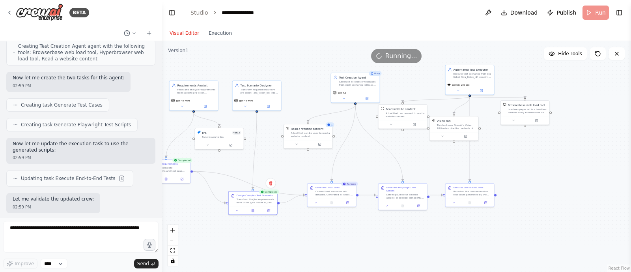
drag, startPoint x: 329, startPoint y: 83, endPoint x: 303, endPoint y: 70, distance: 29.3
click at [303, 70] on div ".deletable-edge-delete-btn { width: 20px; height: 20px; border: 0px solid #ffff…" at bounding box center [396, 156] width 469 height 231
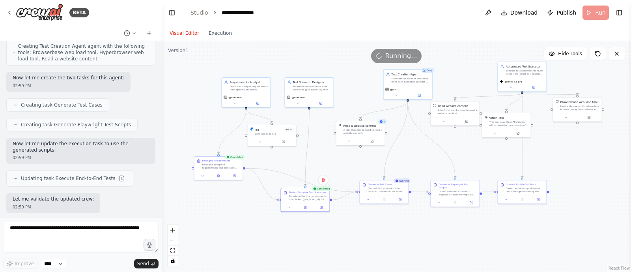
drag, startPoint x: 375, startPoint y: 237, endPoint x: 427, endPoint y: 233, distance: 52.5
click at [427, 233] on div ".deletable-edge-delete-btn { width: 20px; height: 20px; border: 0px solid #ffff…" at bounding box center [396, 156] width 469 height 231
click at [384, 198] on icon at bounding box center [384, 197] width 1 height 1
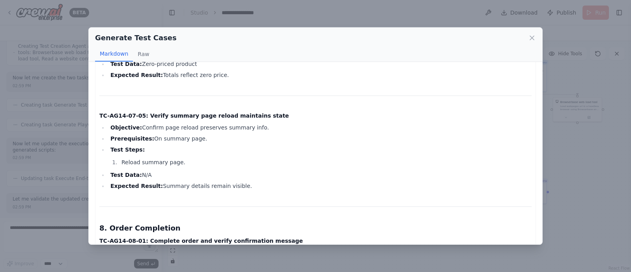
scroll to position [4483, 0]
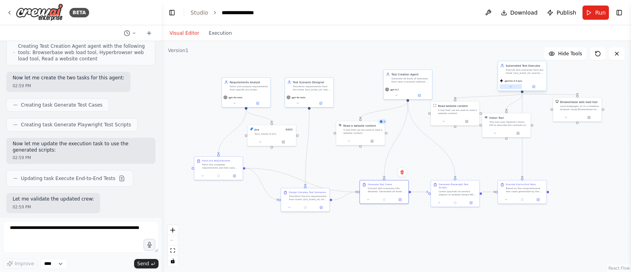
click at [512, 87] on icon at bounding box center [510, 86] width 3 height 3
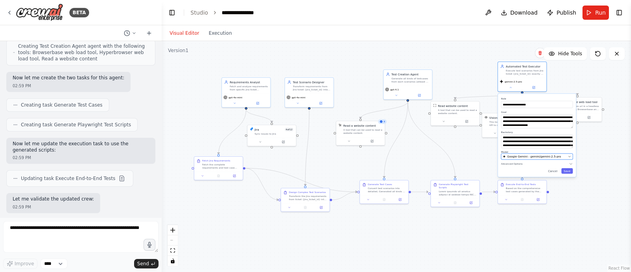
click at [532, 155] on span "Google Gemini - gemini/gemini-2.5-pro" at bounding box center [534, 157] width 54 height 4
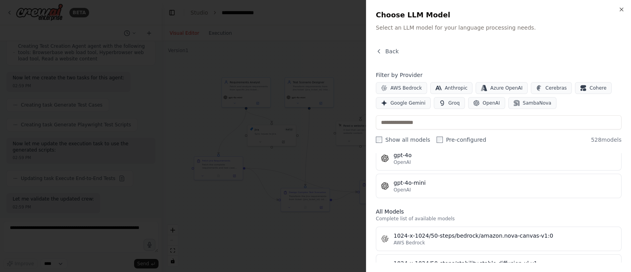
scroll to position [169, 0]
click at [405, 103] on span "Google Gemini" at bounding box center [407, 103] width 35 height 6
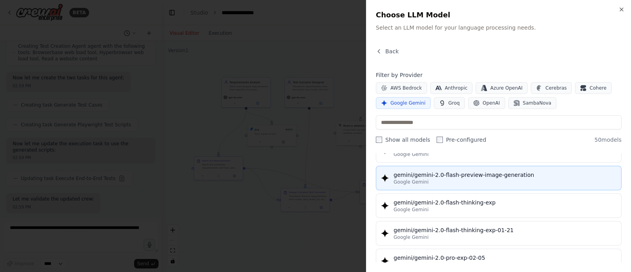
scroll to position [531, 0]
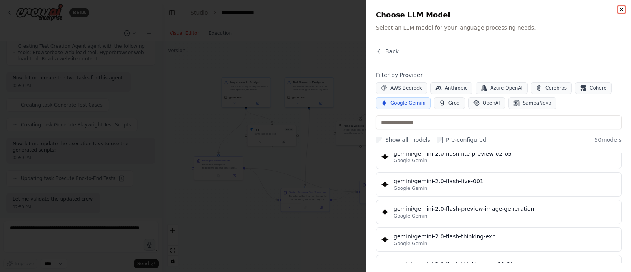
click at [624, 9] on icon "button" at bounding box center [621, 9] width 6 height 6
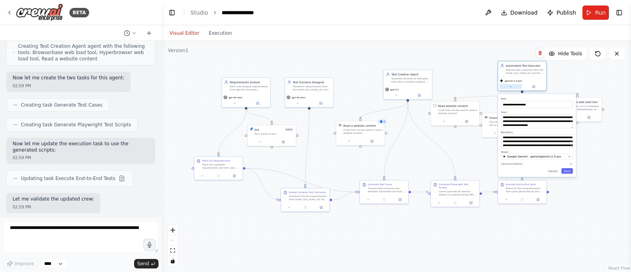
click at [515, 86] on button at bounding box center [511, 86] width 22 height 5
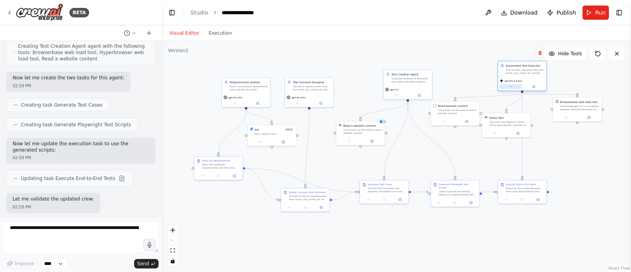
click at [515, 86] on button at bounding box center [511, 86] width 22 height 5
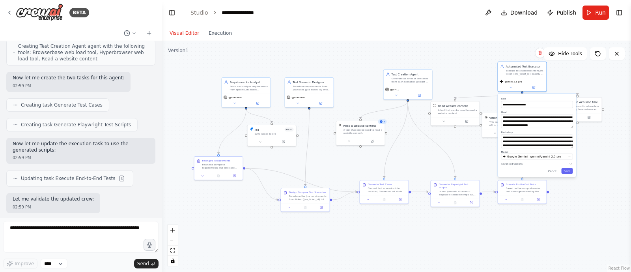
click at [438, 68] on div ".deletable-edge-delete-btn { width: 20px; height: 20px; border: 0px solid #ffff…" at bounding box center [396, 156] width 469 height 231
click at [396, 95] on icon at bounding box center [396, 94] width 2 height 1
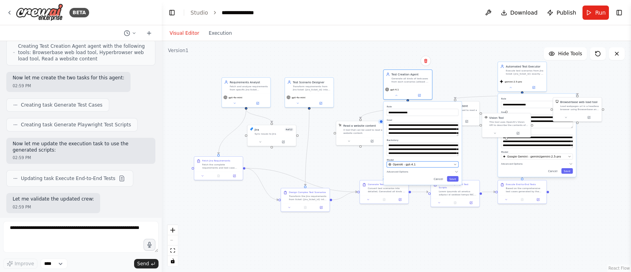
click at [412, 163] on span "OpenAI - gpt-4.1" at bounding box center [404, 164] width 23 height 4
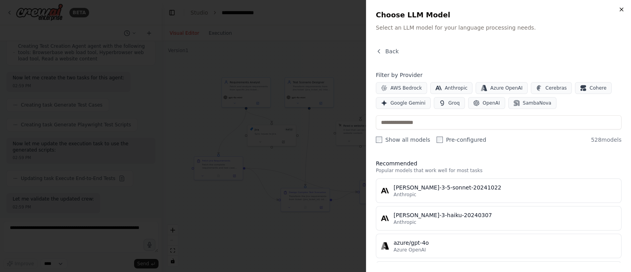
click at [621, 9] on icon "button" at bounding box center [621, 9] width 6 height 6
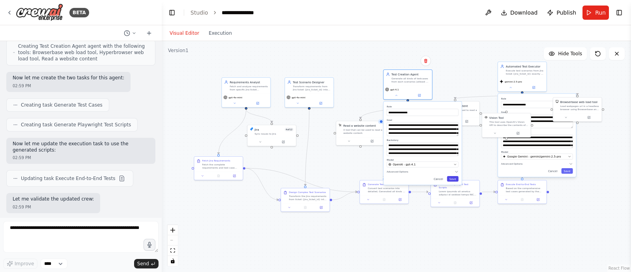
click at [453, 178] on button "Save" at bounding box center [452, 179] width 11 height 6
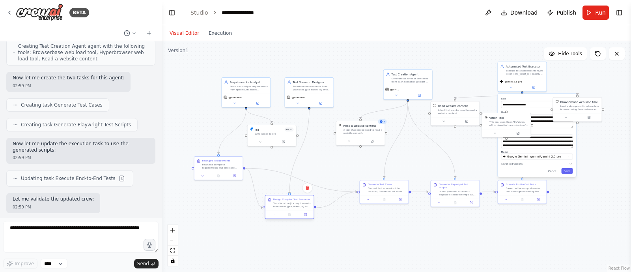
drag, startPoint x: 306, startPoint y: 198, endPoint x: 289, endPoint y: 209, distance: 19.9
click at [289, 209] on div "Design Complex Test Scenarios Transform the Jira requirements from ticket {jira…" at bounding box center [289, 202] width 48 height 15
drag, startPoint x: 305, startPoint y: 88, endPoint x: 286, endPoint y: 88, distance: 18.5
click at [286, 88] on div "Transform requirements from Jira ticket {jira_ticket_id} into executable test s…" at bounding box center [296, 87] width 38 height 6
click at [395, 93] on icon at bounding box center [396, 94] width 3 height 3
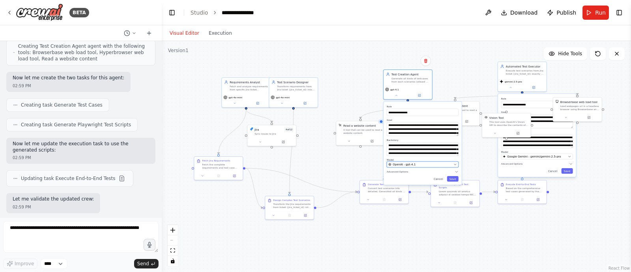
click at [405, 162] on span "OpenAI - gpt-4.1" at bounding box center [404, 164] width 23 height 4
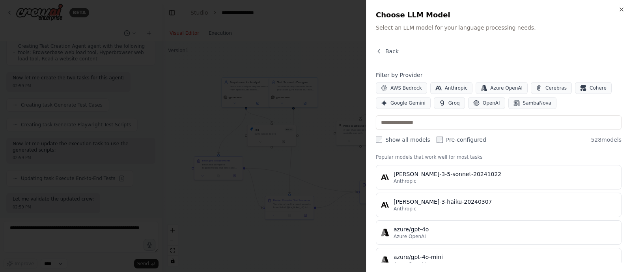
scroll to position [13, 0]
click at [621, 9] on icon "button" at bounding box center [621, 9] width 3 height 3
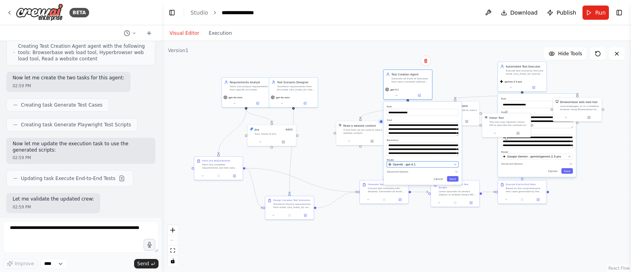
click at [420, 164] on div "OpenAI - gpt-4.1" at bounding box center [419, 164] width 63 height 4
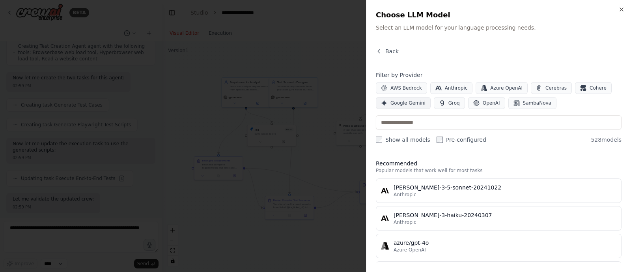
click at [401, 101] on span "Google Gemini" at bounding box center [407, 103] width 35 height 6
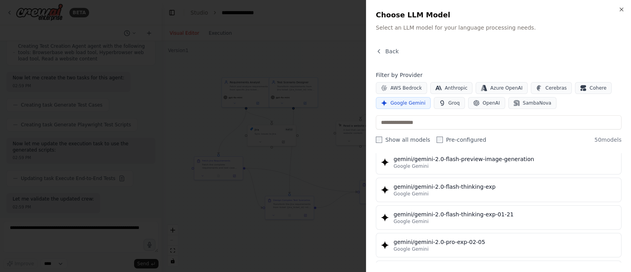
scroll to position [591, 0]
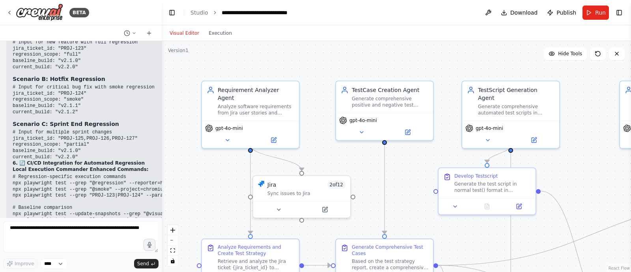
click at [211, 172] on div ".deletable-edge-delete-btn { width: 20px; height: 20px; border: 0px solid #ffff…" at bounding box center [396, 156] width 469 height 231
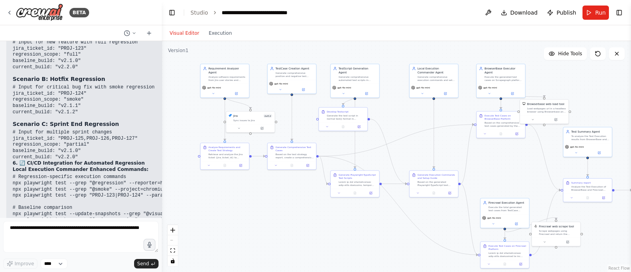
drag, startPoint x: 0, startPoint y: 0, endPoint x: 205, endPoint y: 107, distance: 231.4
click at [205, 107] on div ".deletable-edge-delete-btn { width: 20px; height: 20px; border: 0px solid #ffff…" at bounding box center [396, 156] width 469 height 231
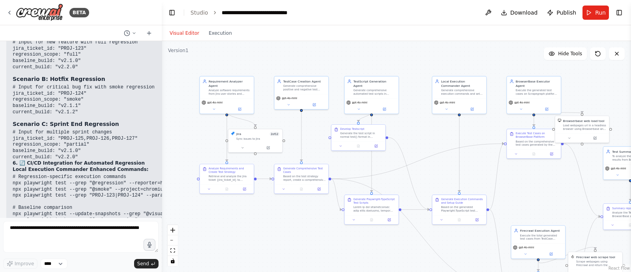
drag, startPoint x: 278, startPoint y: 206, endPoint x: 285, endPoint y: 235, distance: 29.7
click at [285, 235] on div ".deletable-edge-delete-btn { width: 20px; height: 20px; border: 0px solid #ffff…" at bounding box center [396, 156] width 469 height 231
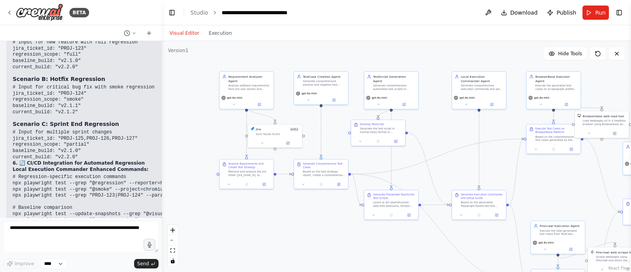
drag, startPoint x: 418, startPoint y: 63, endPoint x: 438, endPoint y: 53, distance: 22.2
click at [438, 53] on div ".deletable-edge-delete-btn { width: 20px; height: 20px; border: 0px solid #ffff…" at bounding box center [396, 156] width 469 height 231
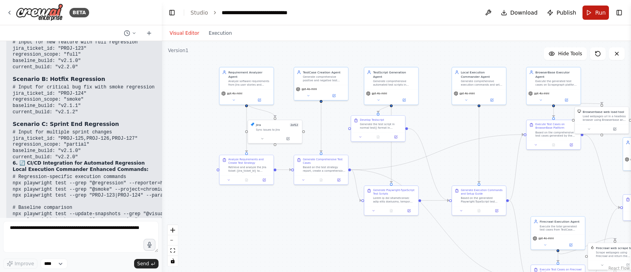
click at [594, 13] on button "Run" at bounding box center [595, 13] width 26 height 14
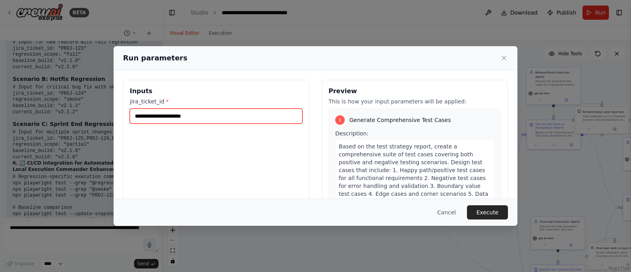
click at [205, 118] on input "jira_ticket_id *" at bounding box center [216, 115] width 173 height 15
type input "*****"
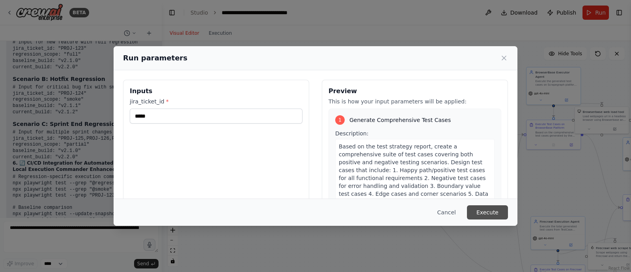
click at [491, 209] on button "Execute" at bounding box center [487, 212] width 41 height 14
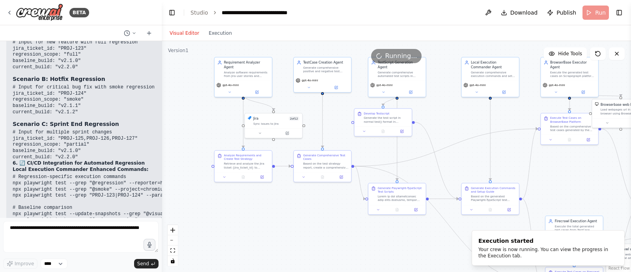
drag, startPoint x: 297, startPoint y: 229, endPoint x: 310, endPoint y: 247, distance: 22.3
click at [310, 247] on div ".deletable-edge-delete-btn { width: 20px; height: 20px; border: 0px solid #ffff…" at bounding box center [396, 156] width 469 height 231
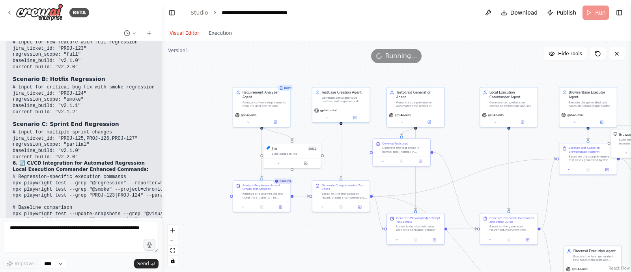
drag, startPoint x: 300, startPoint y: 238, endPoint x: 301, endPoint y: 250, distance: 11.9
click at [301, 250] on div ".deletable-edge-delete-btn { width: 20px; height: 20px; border: 0px solid #ffff…" at bounding box center [396, 156] width 469 height 231
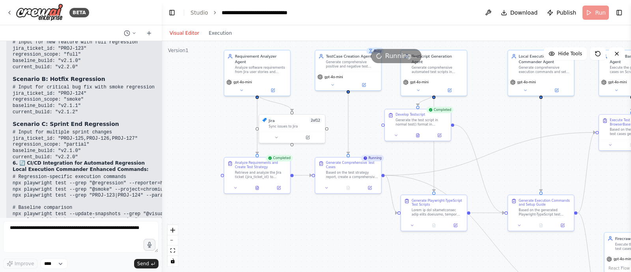
drag, startPoint x: 231, startPoint y: 168, endPoint x: 221, endPoint y: 137, distance: 32.9
click at [221, 137] on div ".deletable-edge-delete-btn { width: 20px; height: 20px; border: 0px solid #ffff…" at bounding box center [396, 156] width 469 height 231
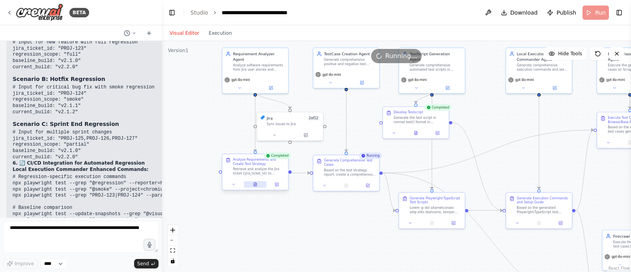
click at [256, 185] on icon at bounding box center [255, 185] width 2 height 0
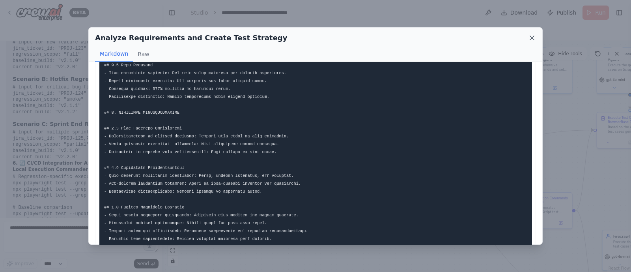
click at [533, 37] on icon at bounding box center [532, 38] width 8 height 8
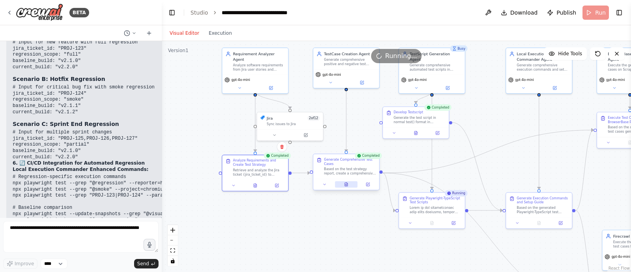
click at [348, 187] on button at bounding box center [346, 184] width 22 height 6
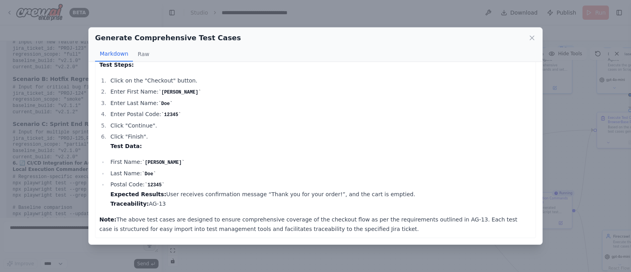
scroll to position [1912, 0]
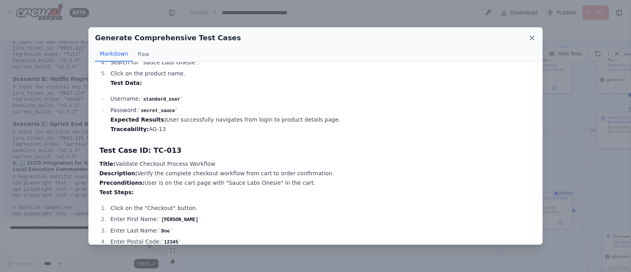
click at [531, 41] on icon at bounding box center [532, 38] width 8 height 8
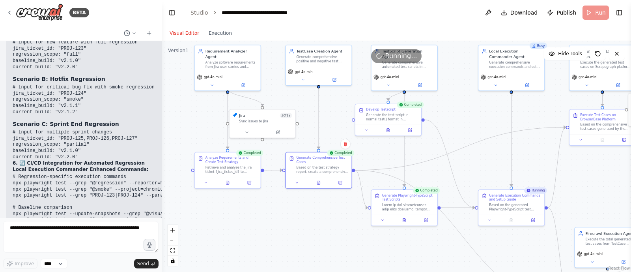
drag, startPoint x: 336, startPoint y: 245, endPoint x: 241, endPoint y: 238, distance: 95.7
click at [241, 238] on div ".deletable-edge-delete-btn { width: 20px; height: 20px; border: 0px solid #ffff…" at bounding box center [396, 156] width 469 height 231
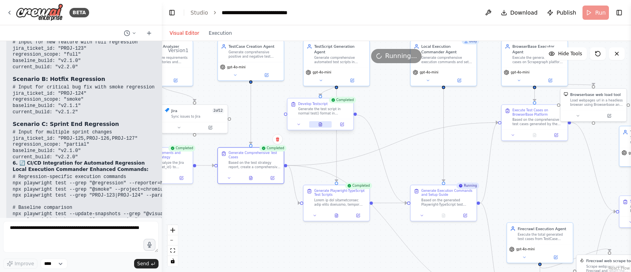
click at [317, 123] on button at bounding box center [320, 124] width 22 height 6
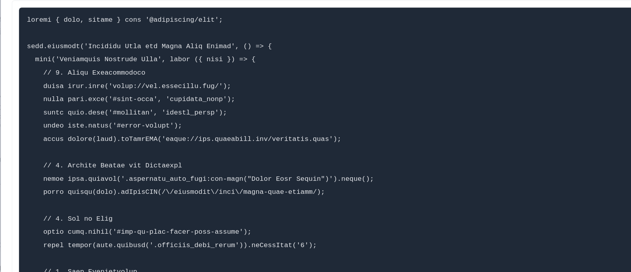
scroll to position [0, 0]
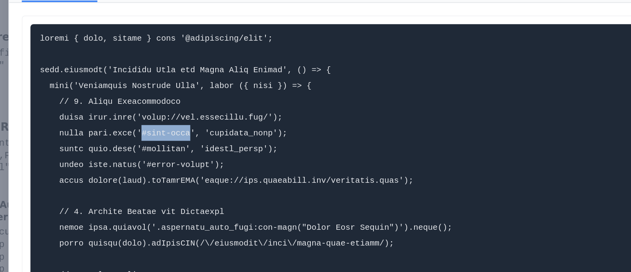
drag, startPoint x: 150, startPoint y: 126, endPoint x: 173, endPoint y: 124, distance: 23.0
click at [173, 124] on code at bounding box center [214, 257] width 221 height 360
copy code "#user-name"
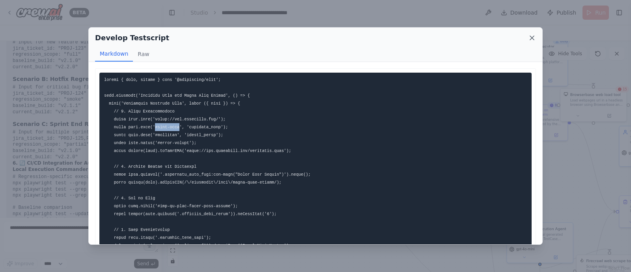
click at [532, 38] on icon at bounding box center [532, 38] width 4 height 4
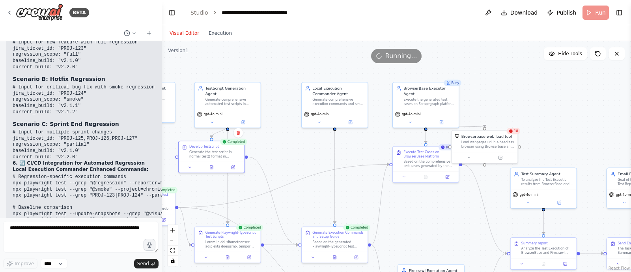
drag, startPoint x: 401, startPoint y: 117, endPoint x: 290, endPoint y: 158, distance: 118.0
click at [290, 158] on div ".deletable-edge-delete-btn { width: 20px; height: 20px; border: 0px solid #ffff…" at bounding box center [396, 156] width 469 height 231
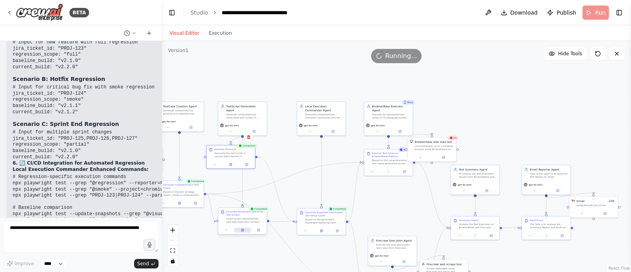
click at [243, 230] on icon at bounding box center [242, 229] width 2 height 3
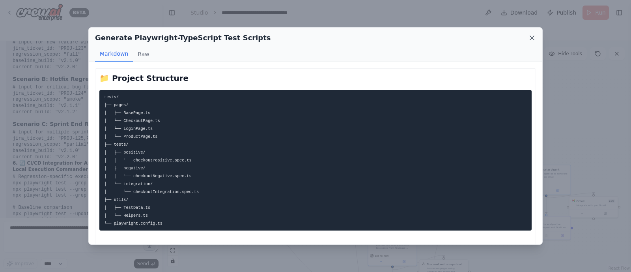
click at [530, 35] on icon at bounding box center [532, 38] width 8 height 8
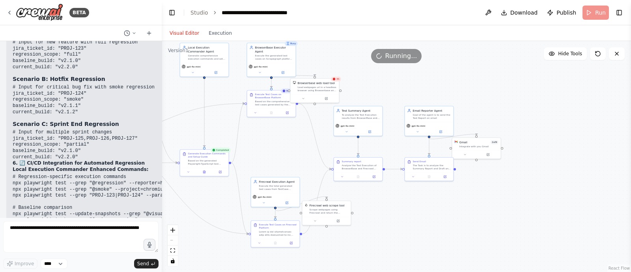
drag, startPoint x: 507, startPoint y: 111, endPoint x: 390, endPoint y: 52, distance: 131.2
click at [390, 52] on div "Version 1 Hide Tools .deletable-edge-delete-btn { width: 20px; height: 20px; bo…" at bounding box center [396, 156] width 469 height 231
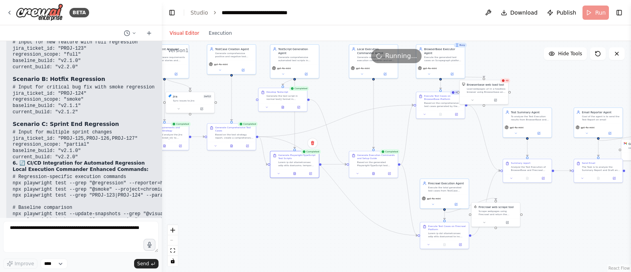
drag, startPoint x: 382, startPoint y: 82, endPoint x: 571, endPoint y: 86, distance: 188.9
click at [571, 86] on div ".deletable-edge-delete-btn { width: 20px; height: 20px; border: 0px solid #ffff…" at bounding box center [396, 156] width 469 height 231
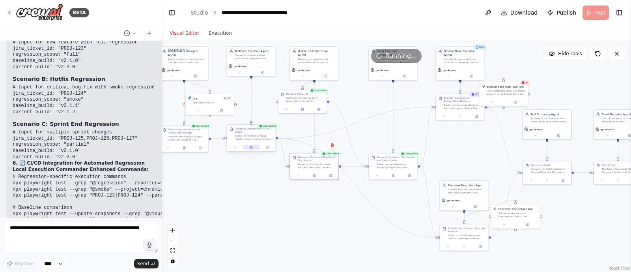
click at [251, 147] on icon at bounding box center [251, 147] width 1 height 0
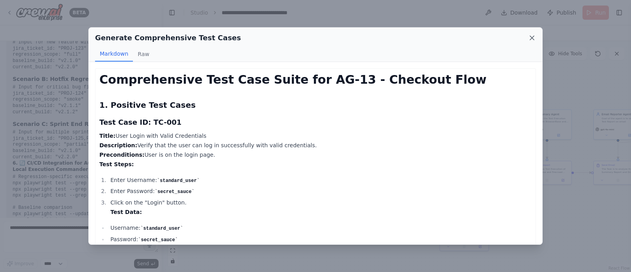
click at [532, 37] on icon at bounding box center [532, 38] width 4 height 4
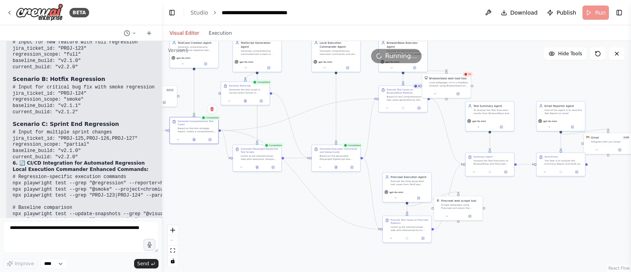
drag, startPoint x: 230, startPoint y: 190, endPoint x: 170, endPoint y: 178, distance: 61.8
click at [170, 178] on div ".deletable-edge-delete-btn { width: 20px; height: 20px; border: 0px solid #ffff…" at bounding box center [396, 156] width 469 height 231
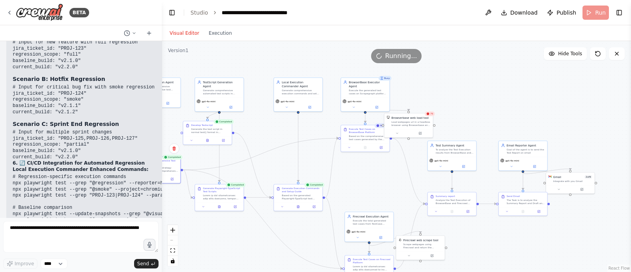
drag, startPoint x: 291, startPoint y: 220, endPoint x: 257, endPoint y: 262, distance: 54.7
click at [257, 262] on div ".deletable-edge-delete-btn { width: 20px; height: 20px; border: 0px solid #ffff…" at bounding box center [396, 156] width 469 height 231
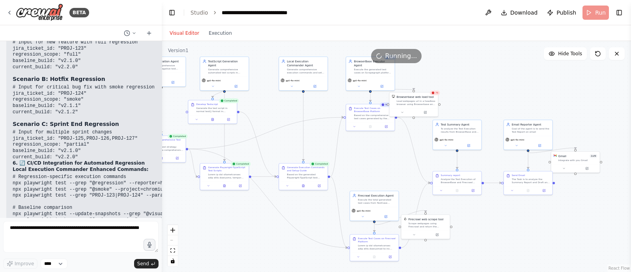
drag, startPoint x: 257, startPoint y: 262, endPoint x: 266, endPoint y: 205, distance: 58.3
click at [266, 205] on div ".deletable-edge-delete-btn { width: 20px; height: 20px; border: 0px solid #ffff…" at bounding box center [396, 156] width 469 height 231
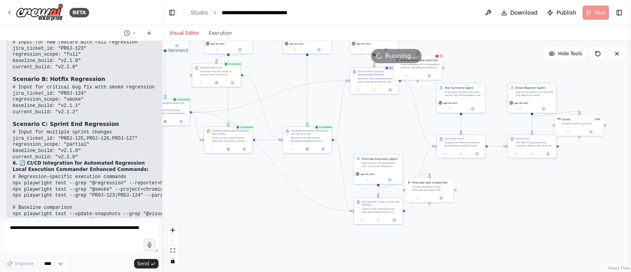
click at [266, 205] on div ".deletable-edge-delete-btn { width: 20px; height: 20px; border: 0px solid #ffff…" at bounding box center [396, 156] width 469 height 231
drag, startPoint x: 266, startPoint y: 205, endPoint x: 241, endPoint y: 220, distance: 29.0
click at [241, 220] on div ".deletable-edge-delete-btn { width: 20px; height: 20px; border: 0px solid #ffff…" at bounding box center [396, 156] width 469 height 231
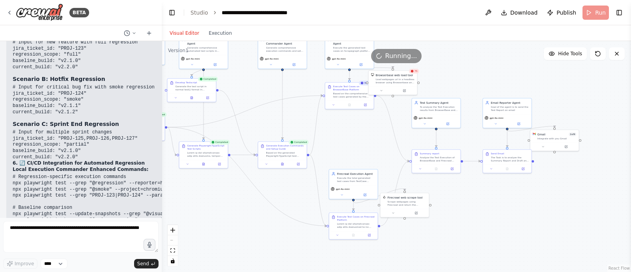
click at [239, 220] on div ".deletable-edge-delete-btn { width: 20px; height: 20px; border: 0px solid #ffff…" at bounding box center [396, 156] width 469 height 231
drag, startPoint x: 240, startPoint y: 220, endPoint x: 252, endPoint y: 219, distance: 11.9
click at [252, 219] on div ".deletable-edge-delete-btn { width: 20px; height: 20px; border: 0px solid #ffff…" at bounding box center [396, 156] width 469 height 231
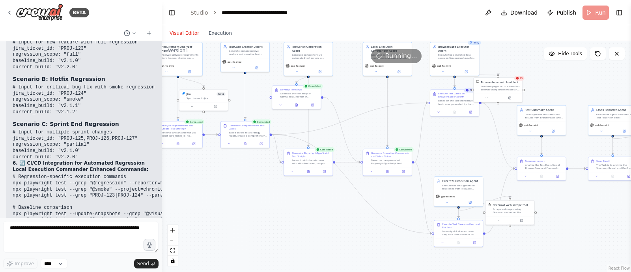
drag, startPoint x: 273, startPoint y: 223, endPoint x: 366, endPoint y: 231, distance: 93.1
click at [366, 231] on div ".deletable-edge-delete-btn { width: 20px; height: 20px; border: 0px solid #ffff…" at bounding box center [396, 156] width 469 height 231
click at [197, 170] on div ".deletable-edge-delete-btn { width: 20px; height: 20px; border: 0px solid #ffff…" at bounding box center [396, 156] width 469 height 231
click at [454, 111] on icon at bounding box center [454, 111] width 1 height 0
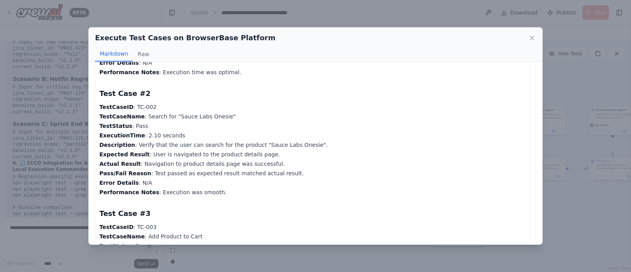
scroll to position [587, 0]
click at [535, 40] on icon at bounding box center [532, 38] width 8 height 8
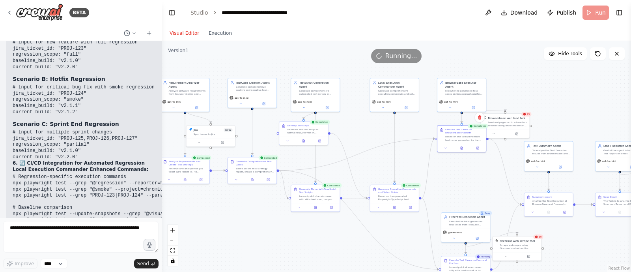
drag, startPoint x: 238, startPoint y: 210, endPoint x: 240, endPoint y: 245, distance: 35.5
click at [240, 245] on div ".deletable-edge-delete-btn { width: 20px; height: 20px; border: 0px solid #ffff…" at bounding box center [396, 156] width 469 height 231
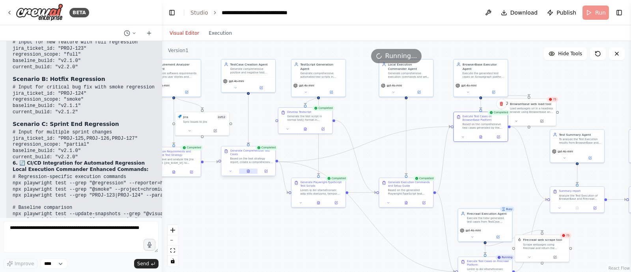
click at [247, 171] on icon at bounding box center [248, 171] width 2 height 3
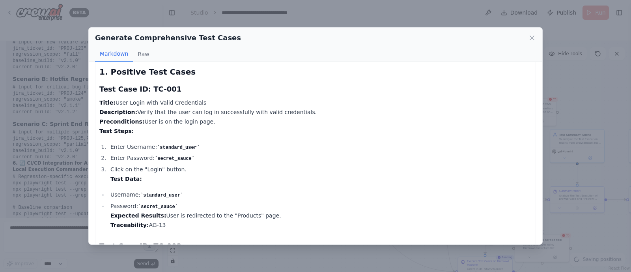
scroll to position [13, 0]
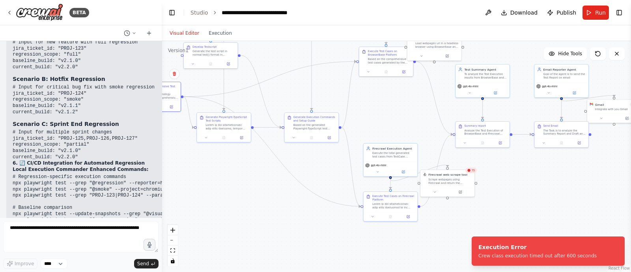
drag, startPoint x: 335, startPoint y: 237, endPoint x: 234, endPoint y: 171, distance: 120.6
click at [234, 171] on div ".deletable-edge-delete-btn { width: 20px; height: 20px; border: 0px solid #ffff…" at bounding box center [396, 156] width 469 height 231
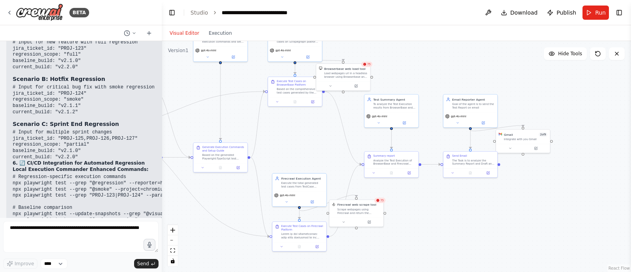
drag, startPoint x: 444, startPoint y: 209, endPoint x: 358, endPoint y: 240, distance: 90.8
click at [358, 240] on div ".deletable-edge-delete-btn { width: 20px; height: 20px; border: 0px solid #ffff…" at bounding box center [396, 156] width 469 height 231
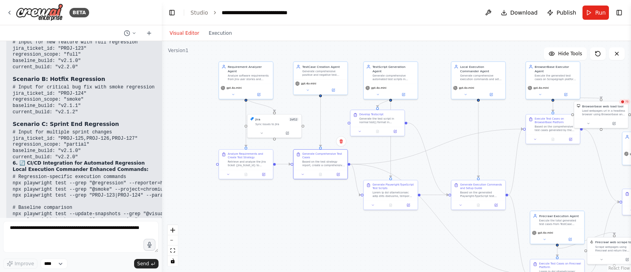
drag, startPoint x: 291, startPoint y: 143, endPoint x: 542, endPoint y: 200, distance: 258.1
click at [542, 200] on div ".deletable-edge-delete-btn { width: 20px; height: 20px; border: 0px solid #ffff…" at bounding box center [396, 156] width 469 height 231
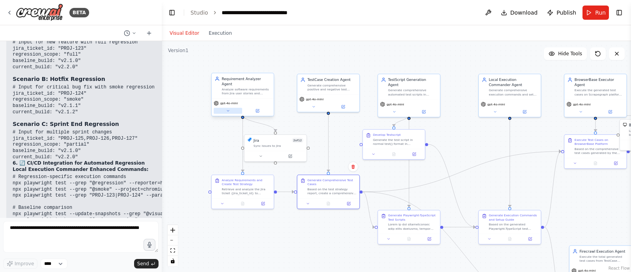
click at [229, 108] on button at bounding box center [228, 111] width 28 height 6
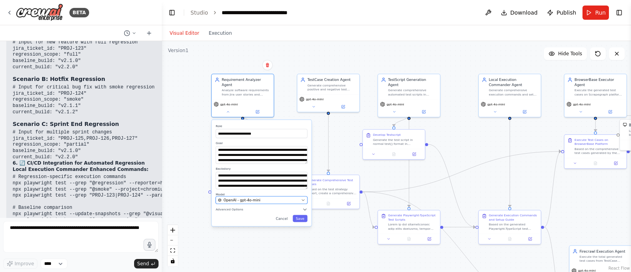
click at [257, 198] on span "OpenAI - gpt-4o-mini" at bounding box center [242, 200] width 37 height 5
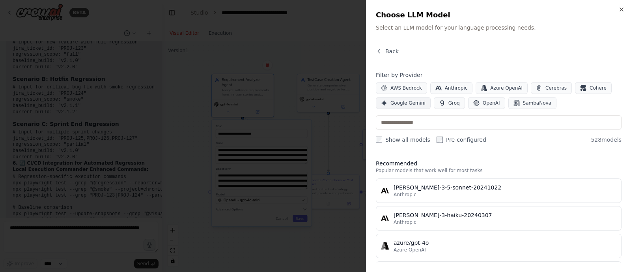
click at [420, 102] on span "Google Gemini" at bounding box center [407, 103] width 35 height 6
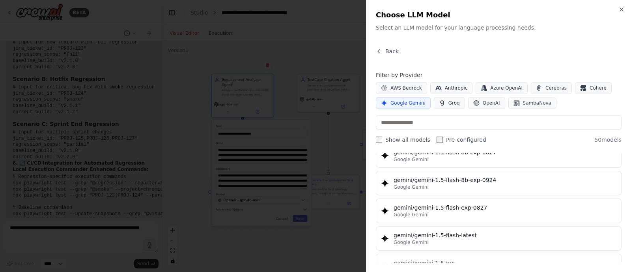
scroll to position [235, 0]
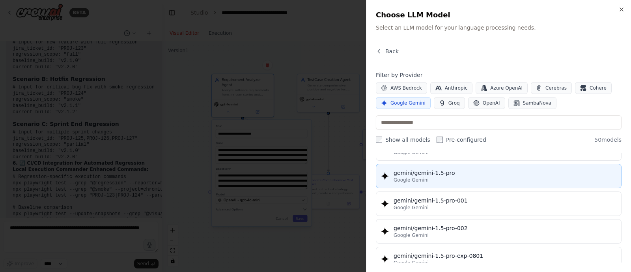
click at [446, 177] on div "Google Gemini" at bounding box center [505, 180] width 223 height 6
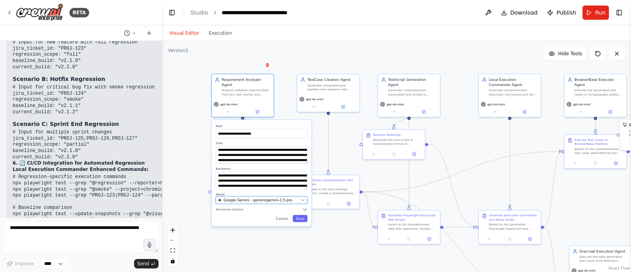
click at [275, 196] on button "Google Gemini - gemini/gemini-1.5-pro" at bounding box center [262, 199] width 92 height 7
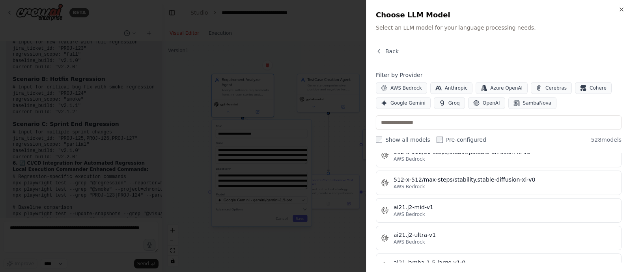
scroll to position [341, 0]
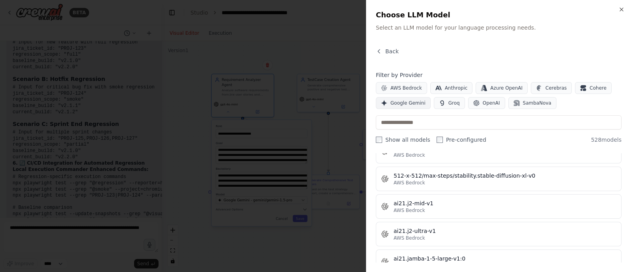
click at [404, 103] on span "Google Gemini" at bounding box center [407, 103] width 35 height 6
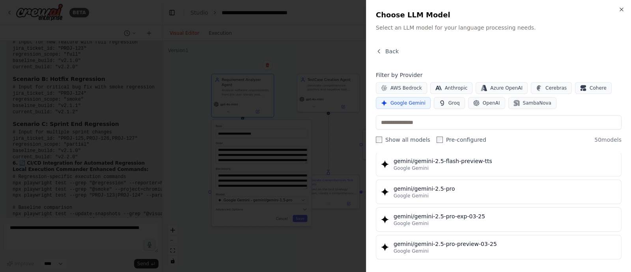
scroll to position [826, 0]
click at [437, 186] on div "gemini/gemini-2.5-pro" at bounding box center [505, 190] width 223 height 8
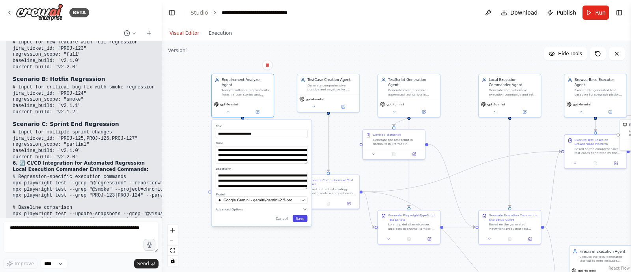
click at [301, 215] on button "Save" at bounding box center [300, 218] width 15 height 7
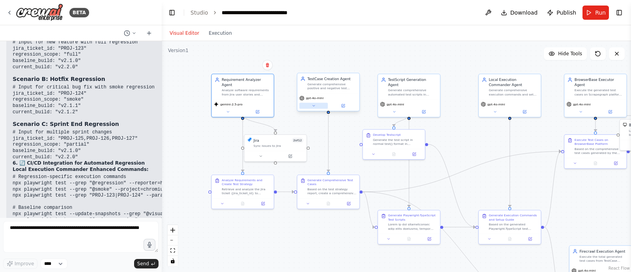
click at [316, 103] on button at bounding box center [313, 106] width 28 height 6
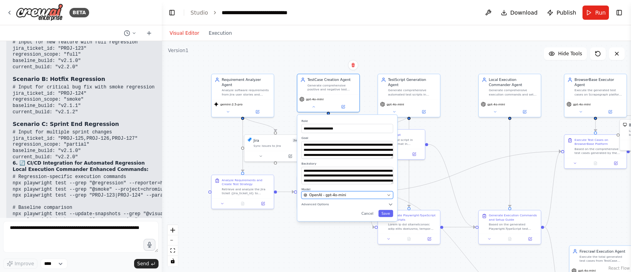
click at [345, 192] on div "OpenAI - gpt-4o-mini" at bounding box center [344, 194] width 81 height 5
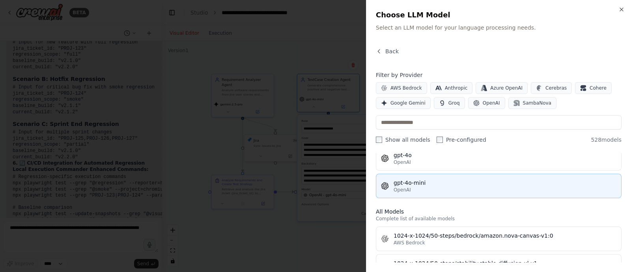
scroll to position [131, 0]
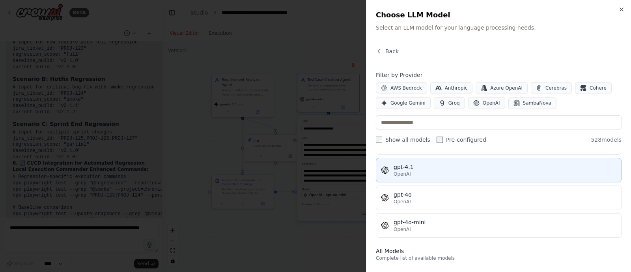
click at [432, 172] on div "OpenAI" at bounding box center [505, 174] width 223 height 6
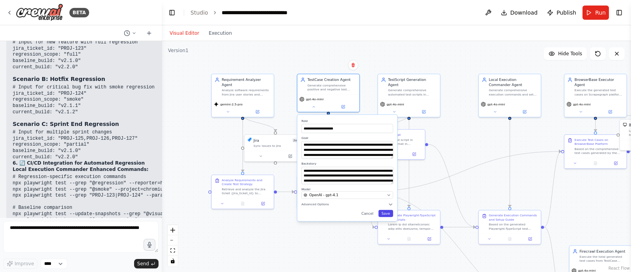
click at [386, 212] on button "Save" at bounding box center [385, 213] width 15 height 7
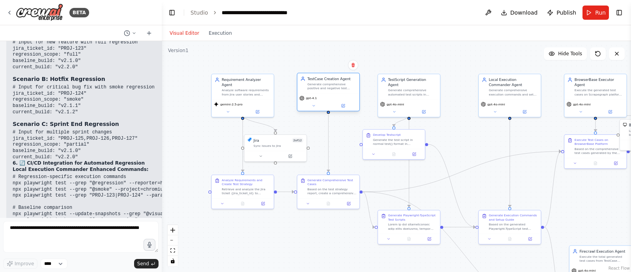
click at [324, 80] on div "TestCase Creation Agent" at bounding box center [332, 78] width 49 height 5
click at [343, 108] on button at bounding box center [343, 106] width 28 height 6
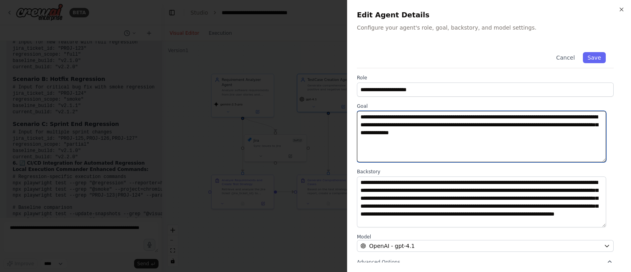
click at [420, 118] on textarea "**********" at bounding box center [481, 136] width 249 height 51
click at [479, 119] on textarea "**********" at bounding box center [481, 136] width 249 height 51
click at [520, 134] on textarea "**********" at bounding box center [481, 136] width 249 height 51
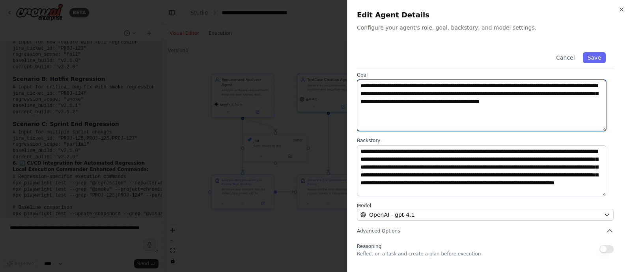
scroll to position [0, 0]
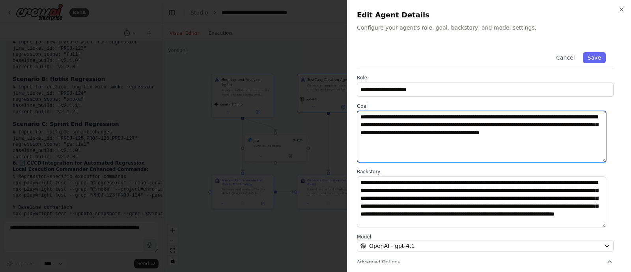
type textarea "**********"
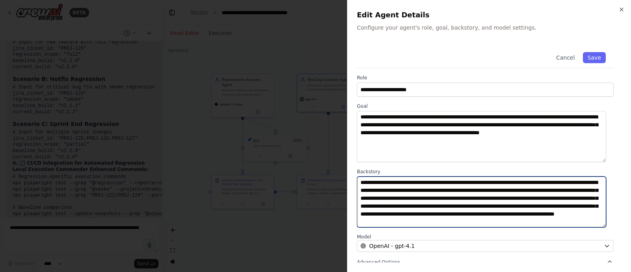
click at [415, 181] on textarea "**********" at bounding box center [481, 201] width 249 height 51
click at [392, 180] on textarea "**********" at bounding box center [481, 201] width 249 height 51
click at [420, 183] on textarea "**********" at bounding box center [481, 201] width 249 height 51
type textarea "**********"
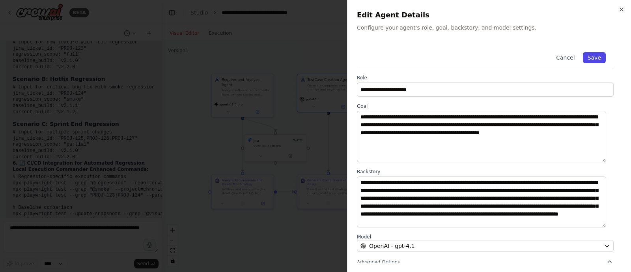
click at [584, 53] on button "Save" at bounding box center [594, 57] width 23 height 11
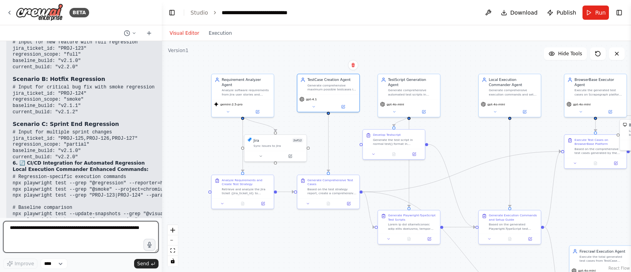
click at [96, 229] on textarea at bounding box center [80, 237] width 155 height 32
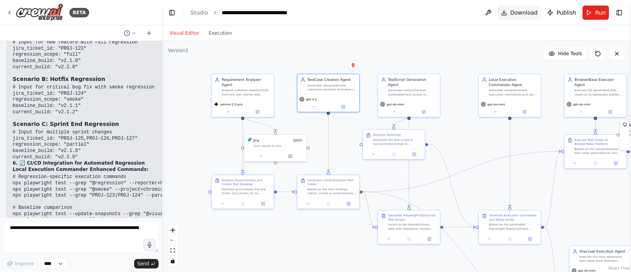
click at [526, 14] on span "Download" at bounding box center [524, 13] width 28 height 8
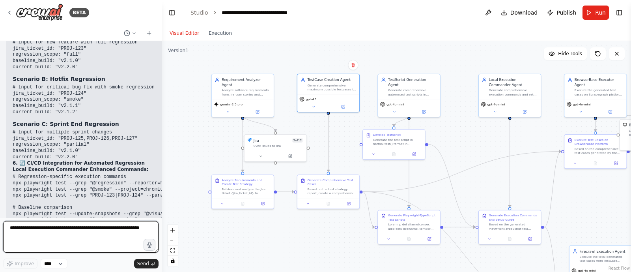
click at [98, 229] on textarea at bounding box center [80, 237] width 155 height 32
type textarea "**********"
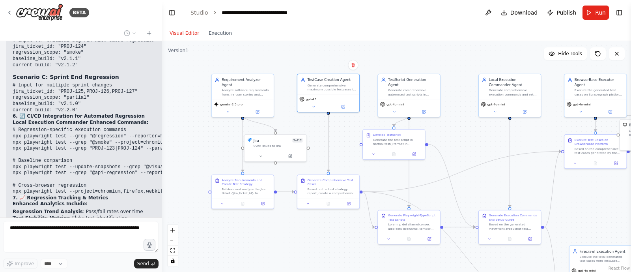
scroll to position [7107, 0]
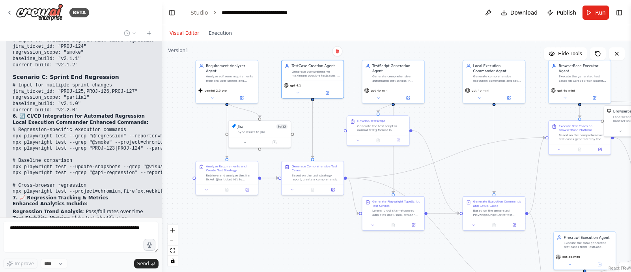
drag, startPoint x: 191, startPoint y: 159, endPoint x: 175, endPoint y: 145, distance: 20.7
click at [175, 145] on div ".deletable-edge-delete-btn { width: 20px; height: 20px; border: 0px solid #ffff…" at bounding box center [396, 156] width 469 height 231
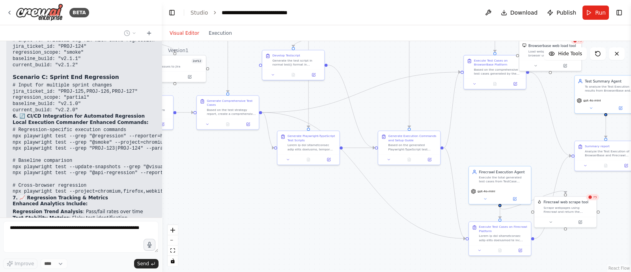
drag, startPoint x: 300, startPoint y: 242, endPoint x: 191, endPoint y: 168, distance: 131.3
click at [191, 168] on div ".deletable-edge-delete-btn { width: 20px; height: 20px; border: 0px solid #ffff…" at bounding box center [396, 156] width 469 height 231
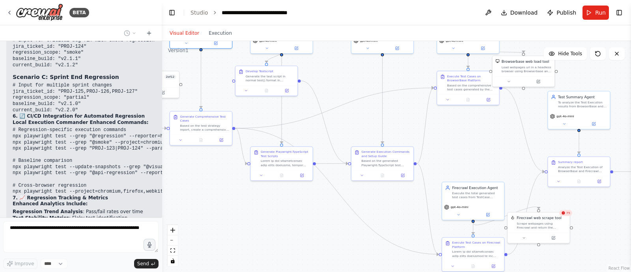
drag, startPoint x: 476, startPoint y: 136, endPoint x: 530, endPoint y: 187, distance: 75.0
click at [530, 187] on div ".deletable-edge-delete-btn { width: 20px; height: 20px; border: 0px solid #ffff…" at bounding box center [396, 156] width 469 height 231
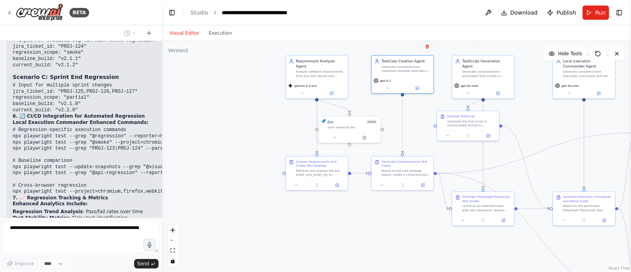
drag, startPoint x: 345, startPoint y: 237, endPoint x: 489, endPoint y: 255, distance: 145.0
click at [489, 255] on div ".deletable-edge-delete-btn { width: 20px; height: 20px; border: 0px solid #ffff…" at bounding box center [396, 156] width 469 height 231
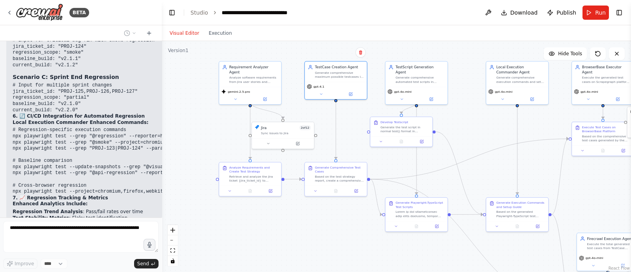
drag, startPoint x: 356, startPoint y: 250, endPoint x: 289, endPoint y: 256, distance: 66.9
click at [289, 256] on div ".deletable-edge-delete-btn { width: 20px; height: 20px; border: 0px solid #ffff…" at bounding box center [396, 156] width 469 height 231
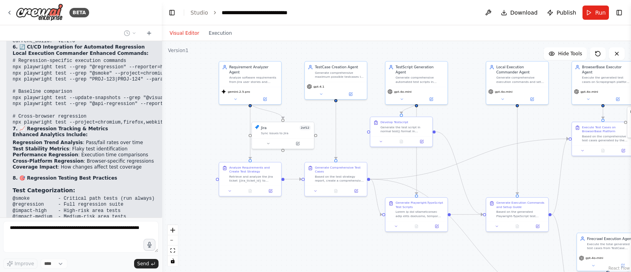
scroll to position [7182, 0]
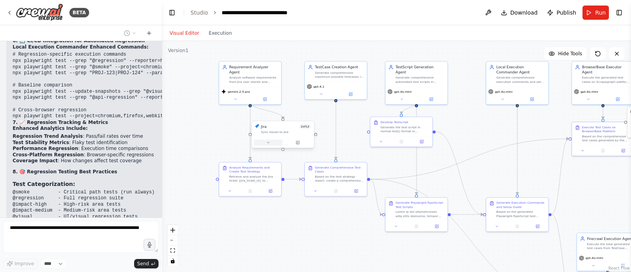
click at [269, 141] on icon at bounding box center [268, 142] width 4 height 4
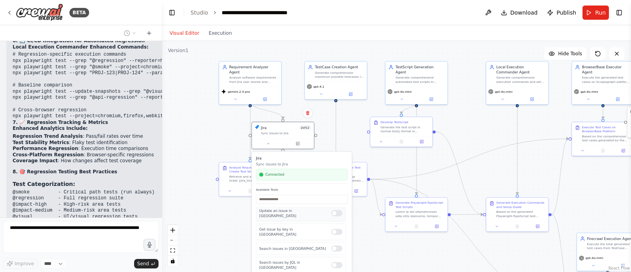
scroll to position [0, 0]
click at [331, 245] on div "Get issue by key in jira" at bounding box center [301, 252] width 90 height 17
click at [333, 249] on div at bounding box center [336, 252] width 11 height 6
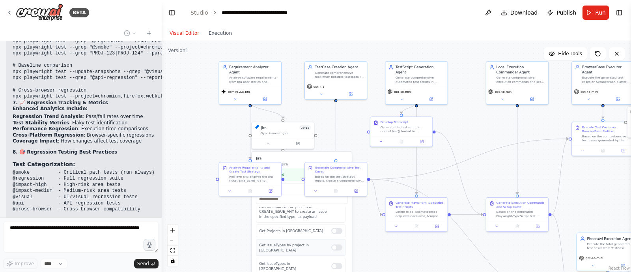
scroll to position [239, 0]
click at [332, 235] on div at bounding box center [336, 238] width 11 height 6
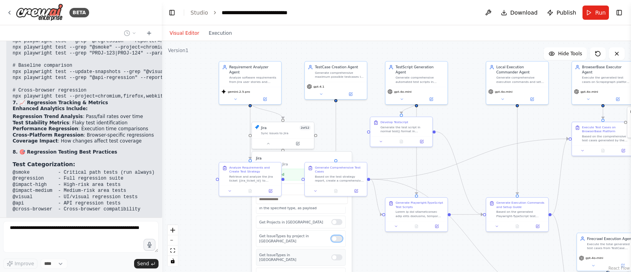
scroll to position [7225, 0]
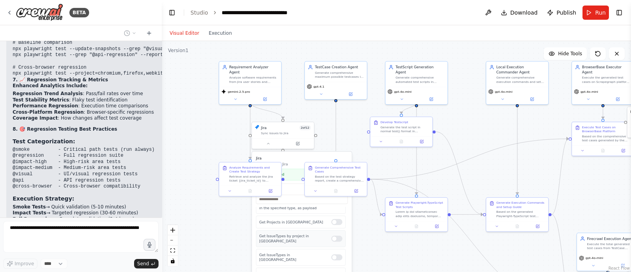
click at [331, 235] on div at bounding box center [336, 238] width 11 height 6
click at [331, 239] on div "Create an issue in jira Update an issue in jira Get issue by key in jira Search…" at bounding box center [302, 245] width 92 height 76
click at [332, 245] on div at bounding box center [336, 248] width 11 height 6
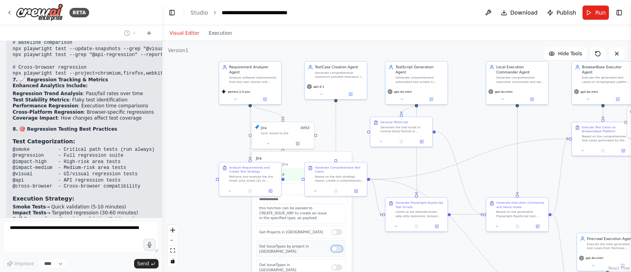
scroll to position [239, 0]
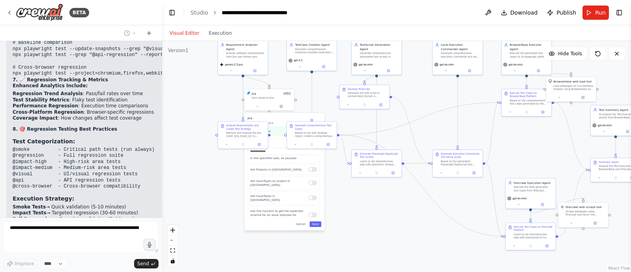
drag, startPoint x: 215, startPoint y: 235, endPoint x: 215, endPoint y: 177, distance: 58.8
click at [215, 177] on div ".deletable-edge-delete-btn { width: 20px; height: 20px; border: 0px solid #ffff…" at bounding box center [396, 156] width 469 height 231
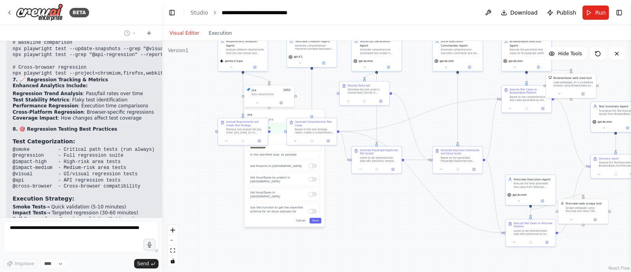
drag, startPoint x: 220, startPoint y: 208, endPoint x: 221, endPoint y: 228, distance: 19.7
click at [221, 228] on div ".deletable-edge-delete-btn { width: 20px; height: 20px; border: 0px solid #ffff…" at bounding box center [396, 156] width 469 height 231
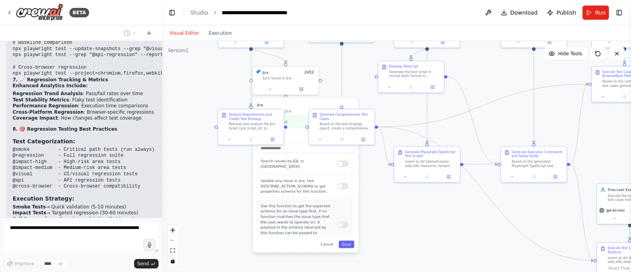
scroll to position [7248, 0]
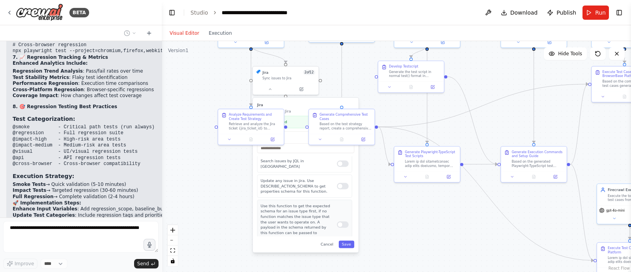
click at [337, 221] on div at bounding box center [343, 224] width 12 height 6
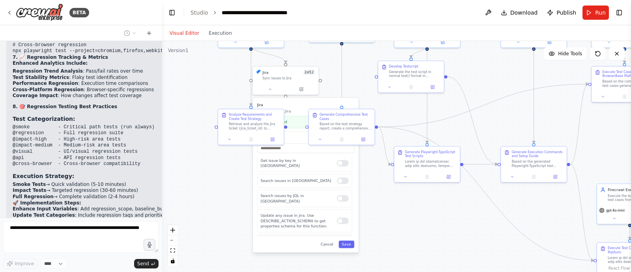
scroll to position [53, 0]
drag, startPoint x: 309, startPoint y: 211, endPoint x: 231, endPoint y: 196, distance: 79.1
click at [231, 196] on div ".deletable-edge-delete-btn { width: 20px; height: 20px; border: 0px solid #ffff…" at bounding box center [396, 156] width 469 height 231
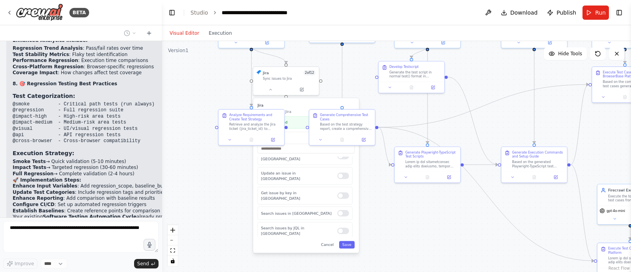
scroll to position [0, 0]
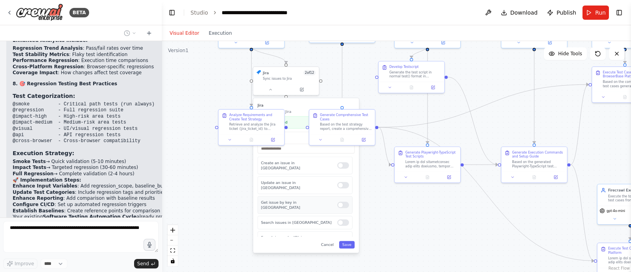
click at [337, 201] on div at bounding box center [343, 204] width 12 height 6
click at [337, 162] on div at bounding box center [343, 165] width 12 height 6
click at [347, 243] on button "Save" at bounding box center [346, 244] width 15 height 7
click at [270, 87] on icon at bounding box center [270, 88] width 4 height 4
click at [347, 243] on button "Save" at bounding box center [346, 244] width 15 height 7
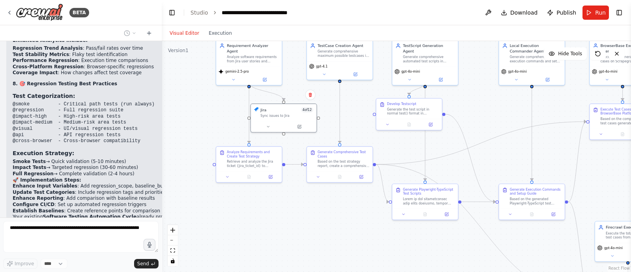
drag, startPoint x: 353, startPoint y: 224, endPoint x: 351, endPoint y: 265, distance: 41.1
click at [351, 265] on div ".deletable-edge-delete-btn { width: 20px; height: 20px; border: 0px solid #ffff…" at bounding box center [396, 156] width 469 height 231
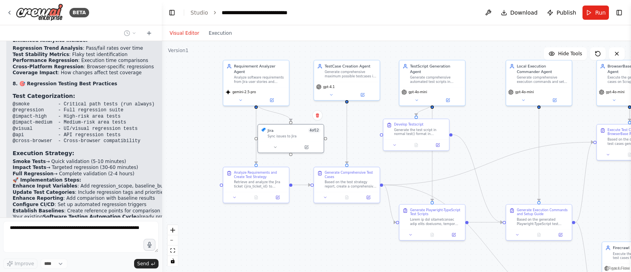
drag, startPoint x: 330, startPoint y: 238, endPoint x: 337, endPoint y: 255, distance: 18.0
click at [337, 255] on div ".deletable-edge-delete-btn { width: 20px; height: 20px; border: 0px solid #ffff…" at bounding box center [396, 156] width 469 height 231
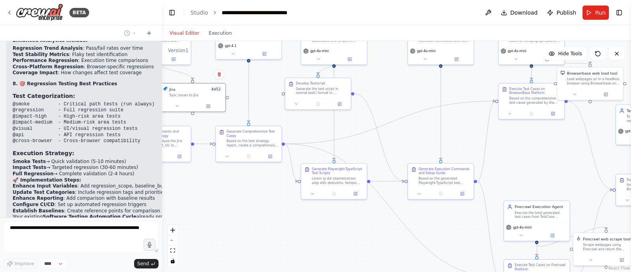
drag, startPoint x: 365, startPoint y: 241, endPoint x: 267, endPoint y: 200, distance: 106.8
click at [267, 200] on div ".deletable-edge-delete-btn { width: 20px; height: 20px; border: 0px solid #ffff…" at bounding box center [396, 156] width 469 height 231
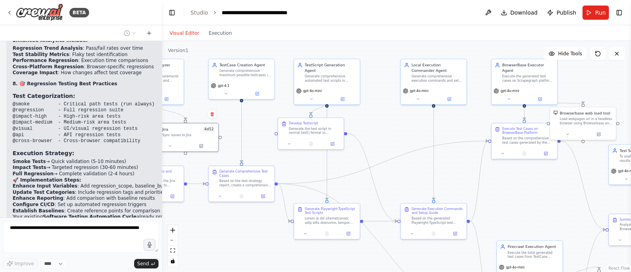
drag, startPoint x: 330, startPoint y: 224, endPoint x: 324, endPoint y: 263, distance: 40.3
click at [324, 263] on div ".deletable-edge-delete-btn { width: 20px; height: 20px; border: 0px solid #ffff…" at bounding box center [396, 156] width 469 height 231
click at [365, 122] on div ".deletable-edge-delete-btn { width: 20px; height: 20px; border: 0px solid #ffff…" at bounding box center [396, 156] width 469 height 231
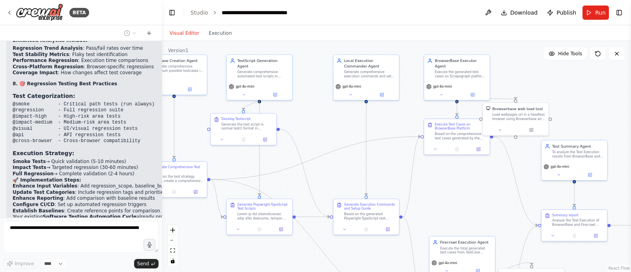
drag, startPoint x: 364, startPoint y: 122, endPoint x: 294, endPoint y: 116, distance: 70.1
click at [294, 116] on div ".deletable-edge-delete-btn { width: 20px; height: 20px; border: 0px solid #ffff…" at bounding box center [396, 156] width 469 height 231
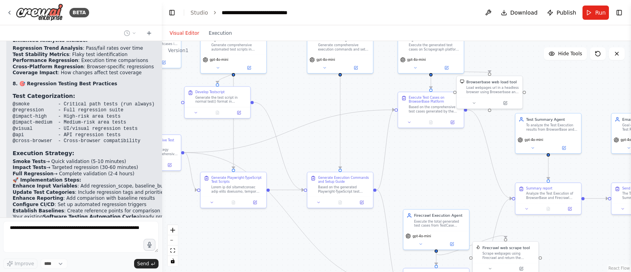
drag, startPoint x: 315, startPoint y: 117, endPoint x: 293, endPoint y: 90, distance: 35.0
click at [293, 90] on div ".deletable-edge-delete-btn { width: 20px; height: 20px; border: 0px solid #ffff…" at bounding box center [396, 156] width 469 height 231
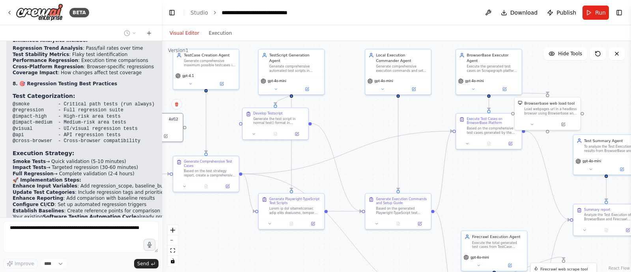
scroll to position [7300, 0]
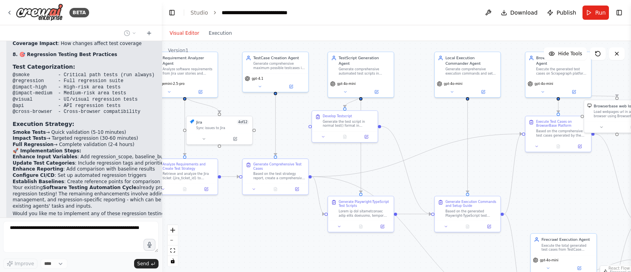
drag, startPoint x: 293, startPoint y: 90, endPoint x: 421, endPoint y: 116, distance: 129.9
click at [421, 116] on div ".deletable-edge-delete-btn { width: 20px; height: 20px; border: 0px solid #ffff…" at bounding box center [396, 156] width 469 height 231
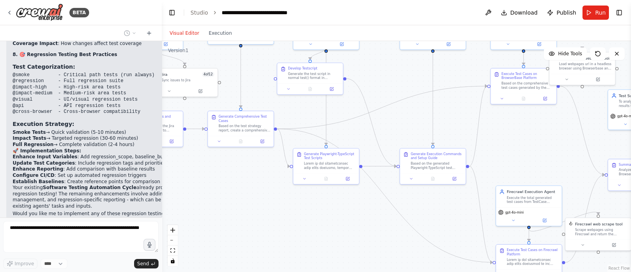
drag, startPoint x: 410, startPoint y: 115, endPoint x: 358, endPoint y: 63, distance: 73.0
click at [358, 63] on div ".deletable-edge-delete-btn { width: 20px; height: 20px; border: 0px solid #ffff…" at bounding box center [396, 156] width 469 height 231
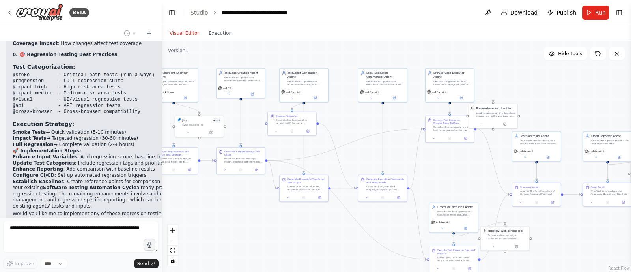
scroll to position [7345, 0]
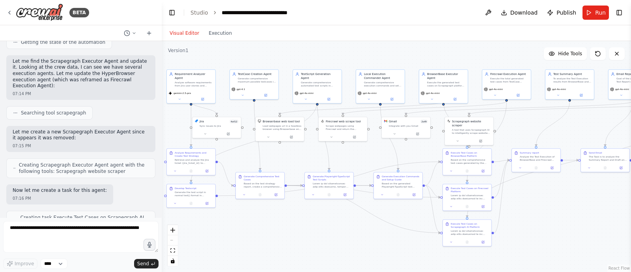
drag, startPoint x: 282, startPoint y: 230, endPoint x: 298, endPoint y: 230, distance: 16.6
click at [298, 230] on div ".deletable-edge-delete-btn { width: 20px; height: 20px; border: 0px solid #ffff…" at bounding box center [396, 156] width 469 height 231
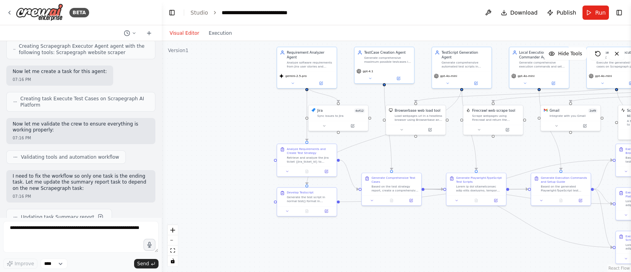
drag, startPoint x: 314, startPoint y: 224, endPoint x: 470, endPoint y: 239, distance: 156.8
click at [470, 239] on div ".deletable-edge-delete-btn { width: 20px; height: 20px; border: 0px solid #ffff…" at bounding box center [396, 156] width 469 height 231
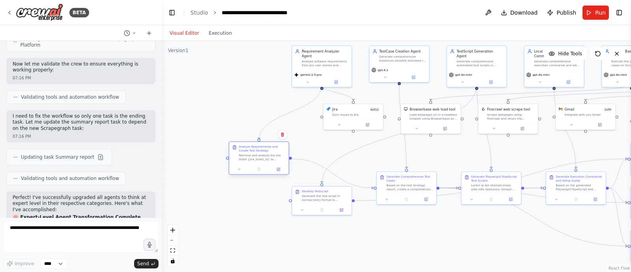
drag, startPoint x: 313, startPoint y: 159, endPoint x: 241, endPoint y: 159, distance: 72.6
click at [241, 159] on div "Retrieve and analyze the Jira ticket {jira_ticket_id} to understand the complet…" at bounding box center [262, 157] width 47 height 8
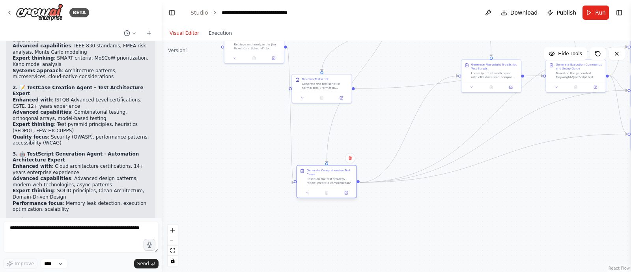
click at [319, 191] on div at bounding box center [327, 193] width 60 height 10
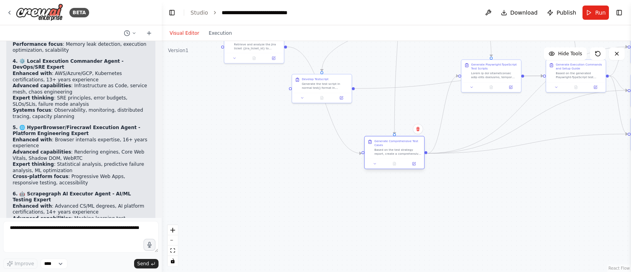
scroll to position [8325, 0]
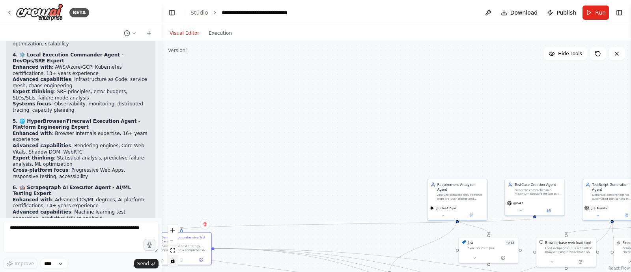
click at [173, 256] on button "toggle interactivity" at bounding box center [173, 261] width 10 height 10
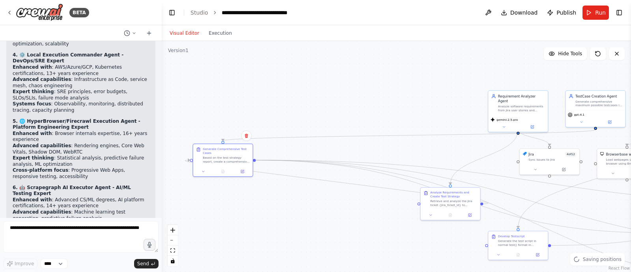
drag, startPoint x: 233, startPoint y: 196, endPoint x: 284, endPoint y: 102, distance: 106.9
click at [284, 102] on div ".deletable-edge-delete-btn { width: 20px; height: 20px; border: 0px solid #ffff…" at bounding box center [396, 156] width 469 height 231
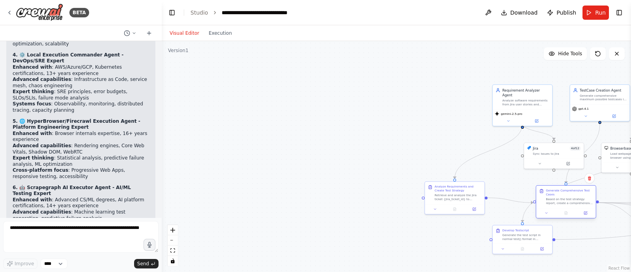
drag, startPoint x: 237, startPoint y: 148, endPoint x: 584, endPoint y: 196, distance: 350.7
click at [584, 196] on div "Generate Comprehensive Test Cases Based on the test strategy report, create a c…" at bounding box center [569, 196] width 47 height 17
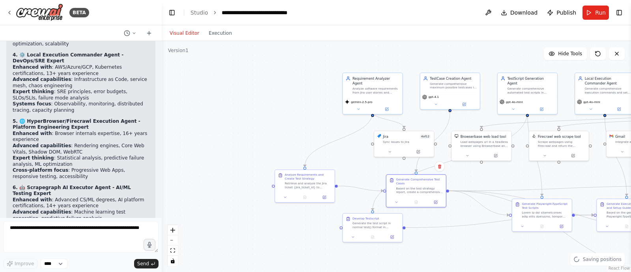
drag, startPoint x: 351, startPoint y: 170, endPoint x: 201, endPoint y: 159, distance: 150.3
click at [201, 159] on div ".deletable-edge-delete-btn { width: 20px; height: 20px; border: 0px solid #ffff…" at bounding box center [396, 156] width 469 height 231
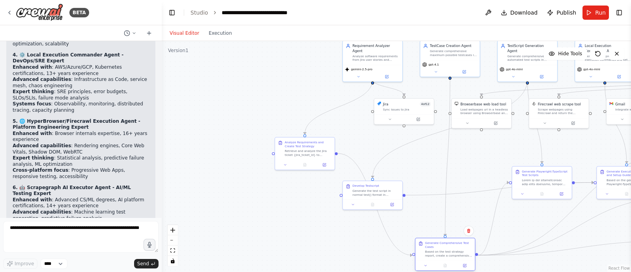
drag, startPoint x: 416, startPoint y: 187, endPoint x: 451, endPoint y: 242, distance: 65.9
click at [451, 250] on div "Based on the test strategy report, create a comprehensive suite of test cases c…" at bounding box center [448, 254] width 47 height 8
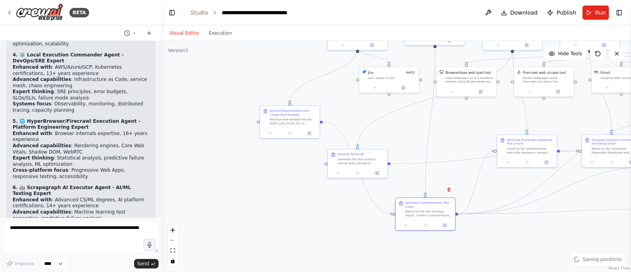
drag, startPoint x: 351, startPoint y: 253, endPoint x: 334, endPoint y: 218, distance: 39.3
click at [334, 218] on div ".deletable-edge-delete-btn { width: 20px; height: 20px; border: 0px solid #ffff…" at bounding box center [396, 156] width 469 height 231
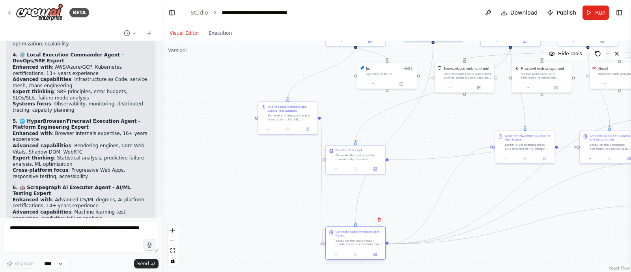
drag, startPoint x: 436, startPoint y: 206, endPoint x: 366, endPoint y: 243, distance: 79.4
click at [366, 243] on div "Based on the test strategy report, create a comprehensive suite of test cases c…" at bounding box center [359, 242] width 47 height 8
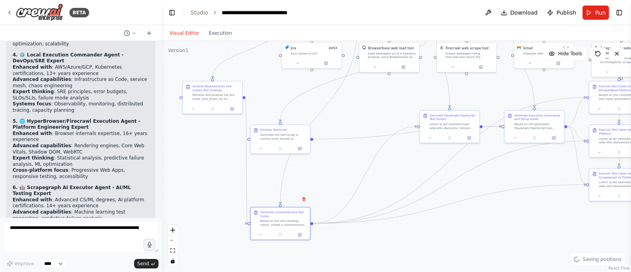
drag, startPoint x: 417, startPoint y: 197, endPoint x: 340, endPoint y: 173, distance: 80.7
click at [340, 173] on div ".deletable-edge-delete-btn { width: 20px; height: 20px; border: 0px solid #ffff…" at bounding box center [396, 156] width 469 height 231
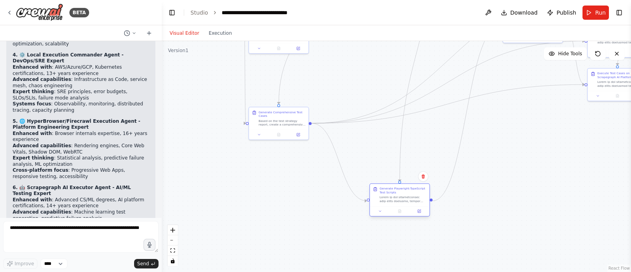
click at [394, 211] on div "Generate Playwright-TypeScript Test Scripts" at bounding box center [399, 199] width 60 height 33
click at [378, 229] on div at bounding box center [381, 225] width 60 height 10
click at [394, 182] on div ".deletable-edge-delete-btn { width: 20px; height: 20px; border: 0px solid #ffff…" at bounding box center [396, 156] width 469 height 231
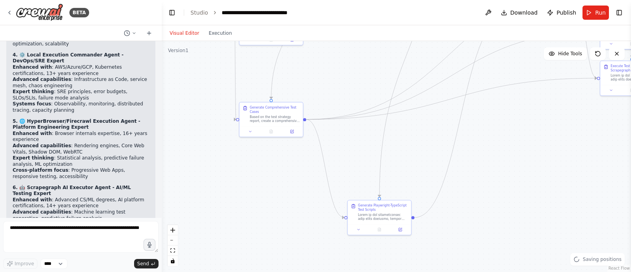
click at [394, 182] on div ".deletable-edge-delete-btn { width: 20px; height: 20px; border: 0px solid #ffff…" at bounding box center [396, 156] width 469 height 231
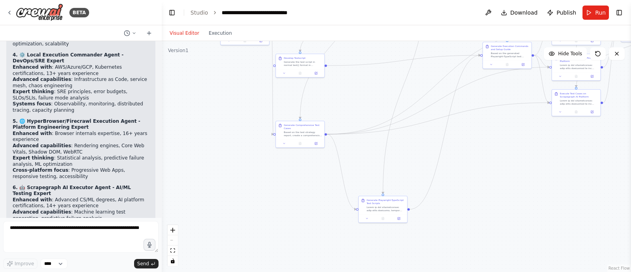
click at [505, 133] on div ".deletable-edge-delete-btn { width: 20px; height: 20px; border: 0px solid #ffff…" at bounding box center [396, 156] width 469 height 231
click at [504, 134] on div ".deletable-edge-delete-btn { width: 20px; height: 20px; border: 0px solid #ffff…" at bounding box center [396, 156] width 469 height 231
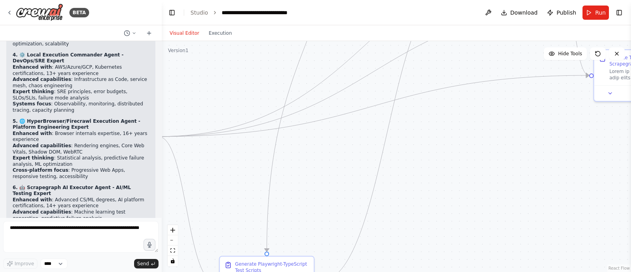
click at [504, 134] on div ".deletable-edge-delete-btn { width: 20px; height: 20px; border: 0px solid #ffff…" at bounding box center [396, 156] width 469 height 231
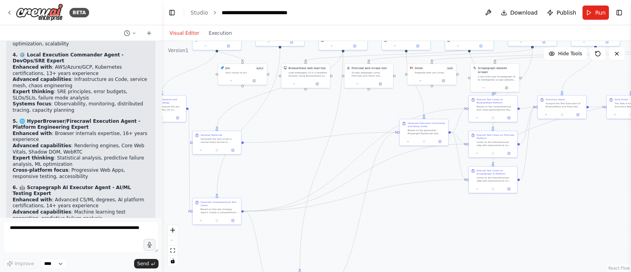
drag, startPoint x: 504, startPoint y: 134, endPoint x: 409, endPoint y: 220, distance: 127.6
click at [409, 220] on div ".deletable-edge-delete-btn { width: 20px; height: 20px; border: 0px solid #ffff…" at bounding box center [396, 156] width 469 height 231
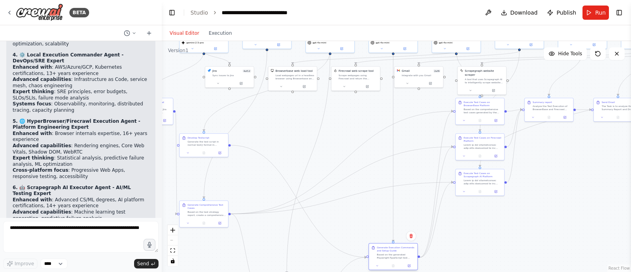
drag, startPoint x: 411, startPoint y: 140, endPoint x: 390, endPoint y: 255, distance: 116.6
click at [390, 255] on div "Based on the generated Playwright-TypeScript test scripts, create comprehensive…" at bounding box center [396, 256] width 38 height 6
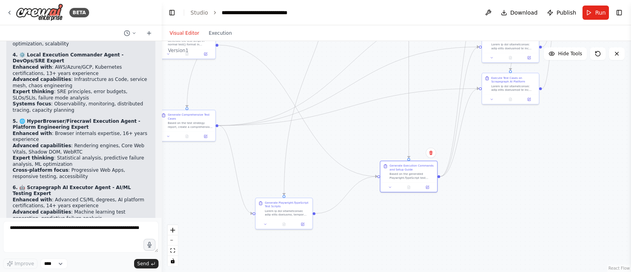
drag, startPoint x: 378, startPoint y: 220, endPoint x: 385, endPoint y: 149, distance: 71.7
click at [385, 149] on div ".deletable-edge-delete-btn { width: 20px; height: 20px; border: 0px solid #ffff…" at bounding box center [396, 156] width 469 height 231
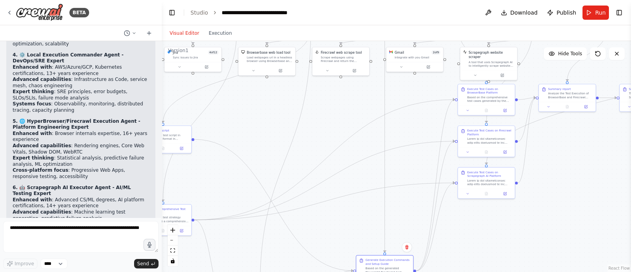
drag, startPoint x: 363, startPoint y: 136, endPoint x: 364, endPoint y: 202, distance: 66.2
click at [364, 202] on div ".deletable-edge-delete-btn { width: 20px; height: 20px; border: 0px solid #ffff…" at bounding box center [396, 156] width 469 height 231
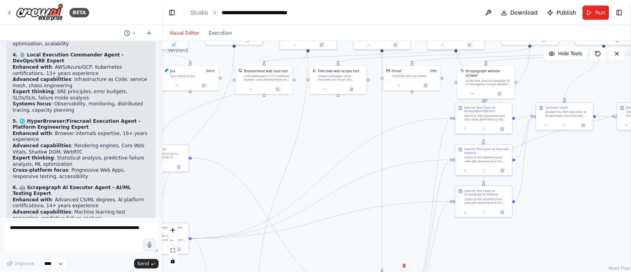
drag, startPoint x: 323, startPoint y: 117, endPoint x: 298, endPoint y: 142, distance: 35.1
click at [298, 142] on div ".deletable-edge-delete-btn { width: 20px; height: 20px; border: 0px solid #ffff…" at bounding box center [396, 156] width 469 height 231
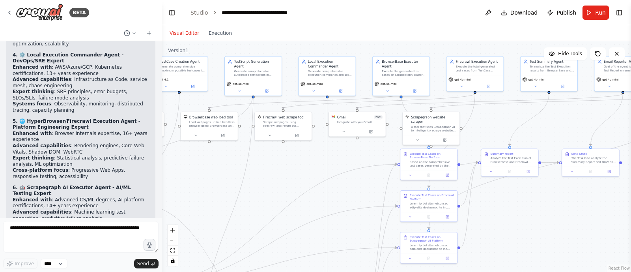
drag, startPoint x: 334, startPoint y: 133, endPoint x: 282, endPoint y: 185, distance: 73.3
click at [282, 185] on div ".deletable-edge-delete-btn { width: 20px; height: 20px; border: 0px solid #ffff…" at bounding box center [396, 156] width 469 height 231
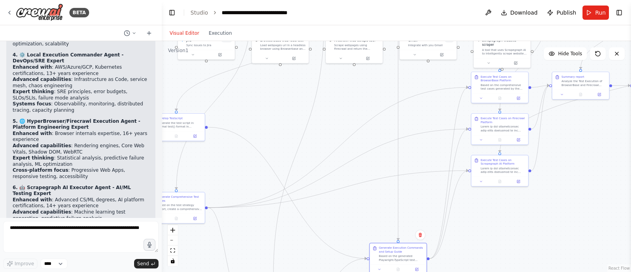
drag, startPoint x: 552, startPoint y: 226, endPoint x: 630, endPoint y: 109, distance: 140.3
click at [630, 109] on div "BETA Hello! I'm the CrewAI assistant. What kind of automation do you want to bu…" at bounding box center [315, 136] width 631 height 272
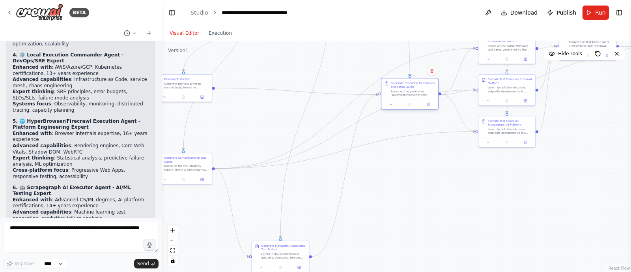
drag, startPoint x: 406, startPoint y: 222, endPoint x: 412, endPoint y: 91, distance: 131.8
click at [412, 91] on div "Generate Execution Commands and Setup Guide Based on the generated Playwright-T…" at bounding box center [409, 88] width 57 height 21
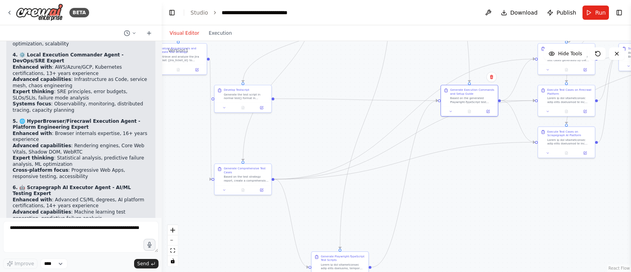
drag, startPoint x: 410, startPoint y: 183, endPoint x: 469, endPoint y: 201, distance: 60.9
click at [469, 201] on div ".deletable-edge-delete-btn { width: 20px; height: 20px; border: 0px solid #ffff…" at bounding box center [396, 156] width 469 height 231
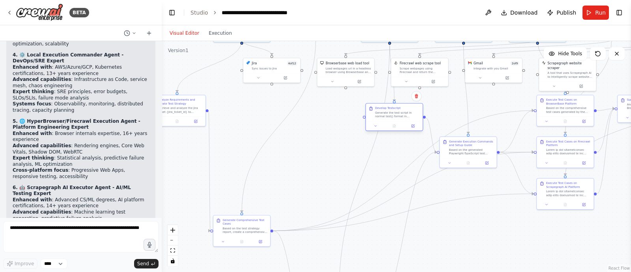
drag, startPoint x: 241, startPoint y: 107, endPoint x: 399, endPoint y: 116, distance: 158.8
click at [399, 116] on div "Develop Testscript Generate the test script in normal test() format in Playwrig…" at bounding box center [394, 112] width 57 height 18
drag, startPoint x: 304, startPoint y: 158, endPoint x: 302, endPoint y: 126, distance: 32.0
click at [302, 126] on div ".deletable-edge-delete-btn { width: 20px; height: 20px; border: 0px solid #ffff…" at bounding box center [396, 156] width 469 height 231
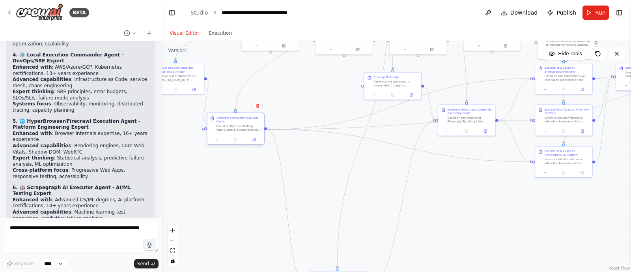
drag, startPoint x: 242, startPoint y: 190, endPoint x: 240, endPoint y: 119, distance: 70.2
click at [240, 119] on div "Generate Comprehensive Test Cases" at bounding box center [238, 119] width 45 height 7
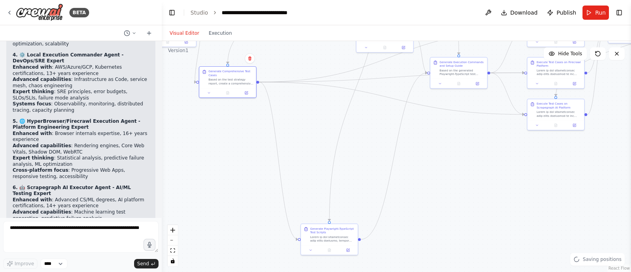
drag, startPoint x: 272, startPoint y: 202, endPoint x: 262, endPoint y: 150, distance: 53.4
click at [262, 150] on div ".deletable-edge-delete-btn { width: 20px; height: 20px; border: 0px solid #ffff…" at bounding box center [396, 156] width 469 height 231
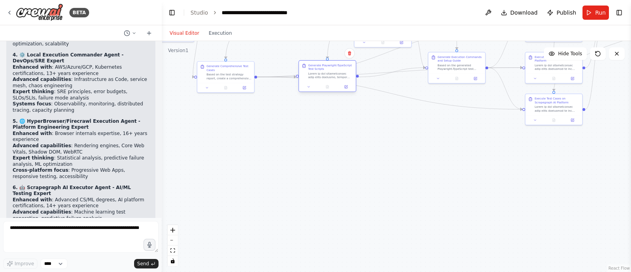
drag, startPoint x: 326, startPoint y: 231, endPoint x: 328, endPoint y: 72, distance: 159.3
click at [328, 72] on div at bounding box center [330, 75] width 45 height 7
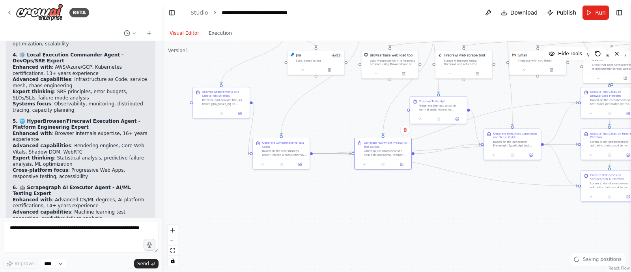
drag, startPoint x: 345, startPoint y: 174, endPoint x: 435, endPoint y: 295, distance: 150.4
click at [435, 271] on html "BETA Hello! I'm the CrewAI assistant. What kind of automation do you want to bu…" at bounding box center [315, 136] width 631 height 272
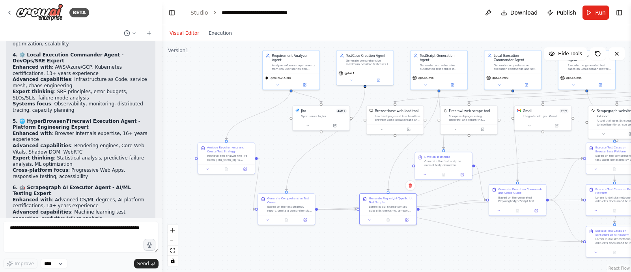
drag, startPoint x: 289, startPoint y: 231, endPoint x: 254, endPoint y: 247, distance: 38.1
click at [254, 247] on div ".deletable-edge-delete-btn { width: 20px; height: 20px; border: 0px solid #ffff…" at bounding box center [396, 156] width 469 height 231
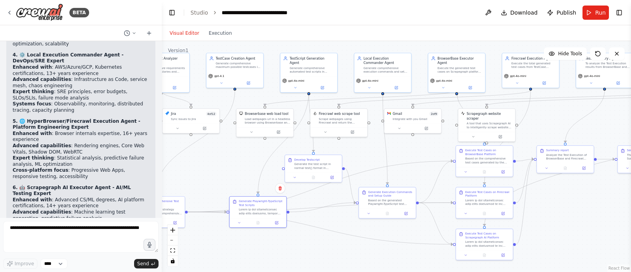
drag, startPoint x: 323, startPoint y: 166, endPoint x: 197, endPoint y: 163, distance: 126.2
click at [197, 163] on div ".deletable-edge-delete-btn { width: 20px; height: 20px; border: 0px solid #ffff…" at bounding box center [396, 156] width 469 height 231
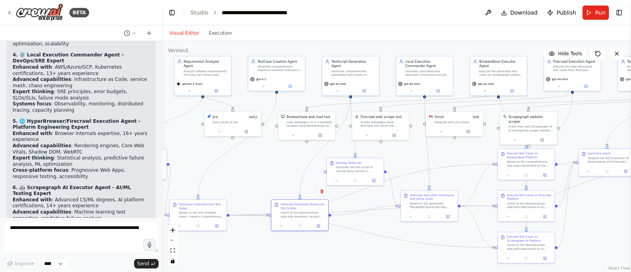
drag, startPoint x: 227, startPoint y: 160, endPoint x: 270, endPoint y: 165, distance: 43.6
click at [270, 165] on div ".deletable-edge-delete-btn { width: 20px; height: 20px; border: 0px solid #ffff…" at bounding box center [396, 156] width 469 height 231
click at [336, 88] on icon at bounding box center [338, 90] width 4 height 4
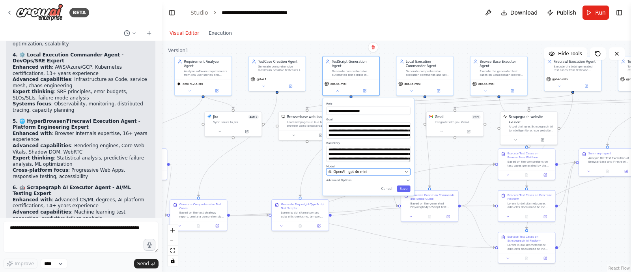
click at [359, 170] on span "OpenAI - gpt-4o-mini" at bounding box center [350, 172] width 34 height 5
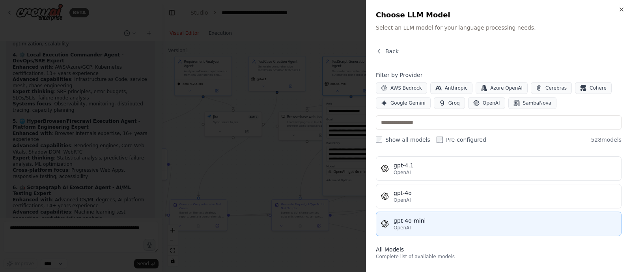
scroll to position [130, 0]
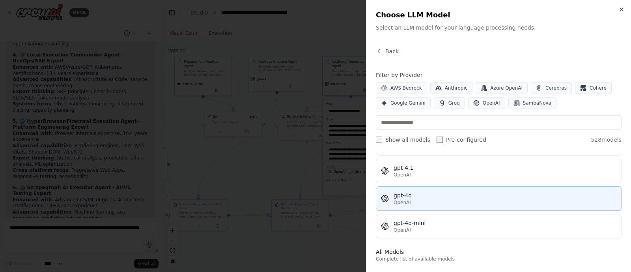
click at [419, 196] on div "gpt-4o" at bounding box center [505, 195] width 223 height 8
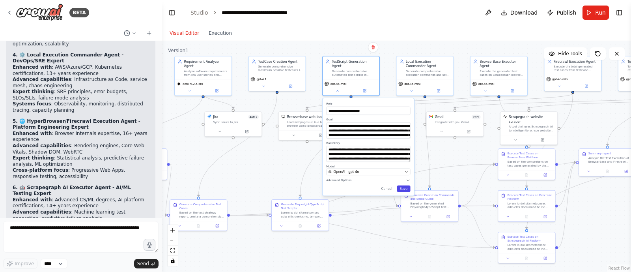
click at [405, 185] on button "Save" at bounding box center [403, 188] width 13 height 6
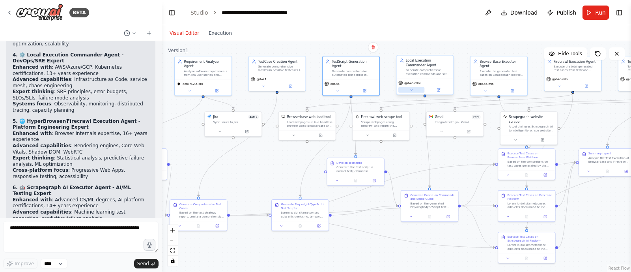
click at [412, 91] on button at bounding box center [411, 90] width 26 height 6
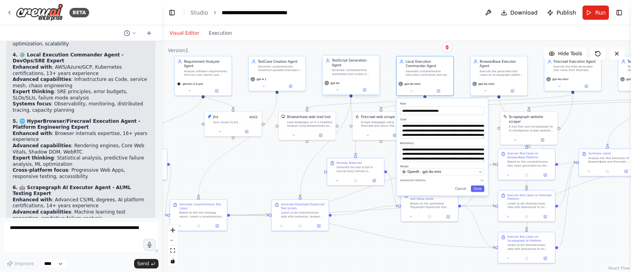
click at [339, 89] on div "gpt-4o" at bounding box center [351, 86] width 57 height 16
click at [338, 88] on icon at bounding box center [338, 90] width 4 height 4
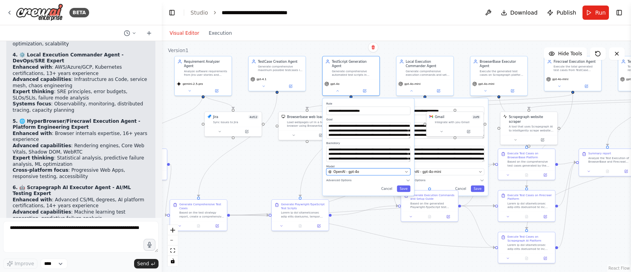
click at [353, 170] on span "OpenAI - gpt-4o" at bounding box center [346, 172] width 26 height 5
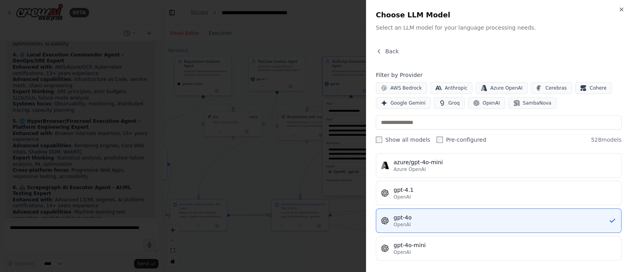
scroll to position [107, 0]
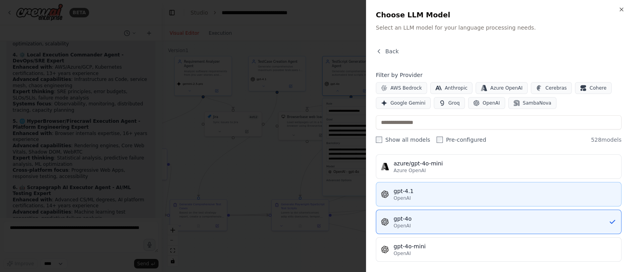
click at [415, 196] on div "OpenAI" at bounding box center [505, 198] width 223 height 6
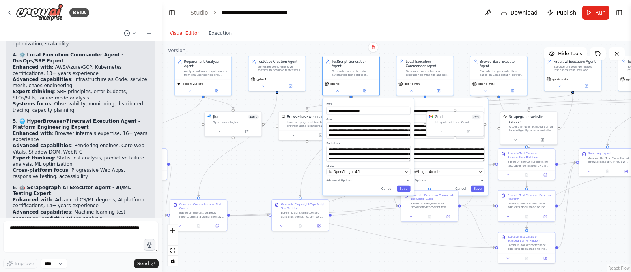
click at [402, 180] on div "**********" at bounding box center [368, 146] width 91 height 97
click at [406, 185] on button "Save" at bounding box center [403, 188] width 13 height 6
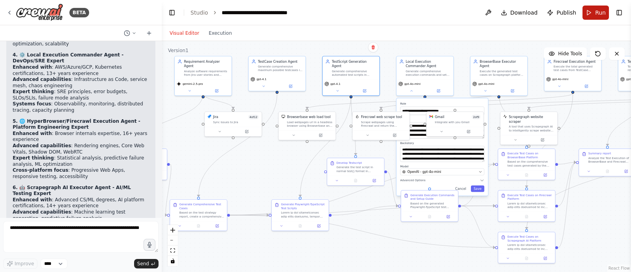
click at [591, 11] on button "Run" at bounding box center [595, 13] width 26 height 14
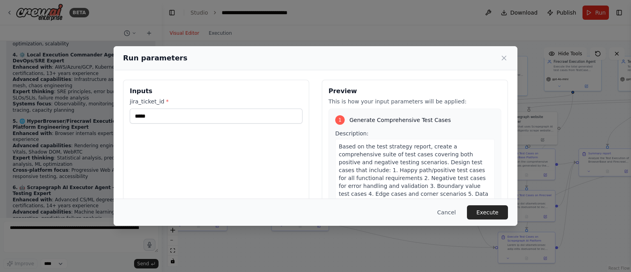
drag, startPoint x: 322, startPoint y: 256, endPoint x: 340, endPoint y: 252, distance: 18.6
click at [340, 252] on div "Run parameters Inputs jira_ticket_id * ***** Preview This is how your input par…" at bounding box center [315, 136] width 631 height 272
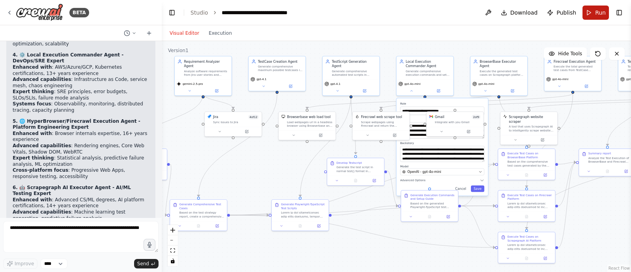
click at [596, 13] on span "Run" at bounding box center [600, 13] width 11 height 8
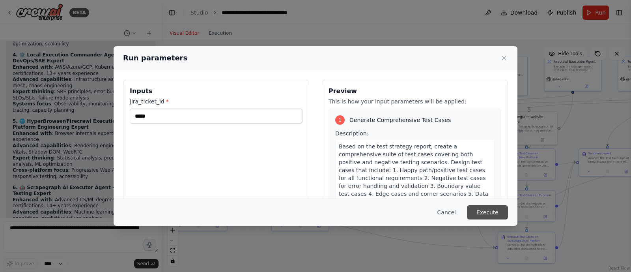
click at [480, 211] on button "Execute" at bounding box center [487, 212] width 41 height 14
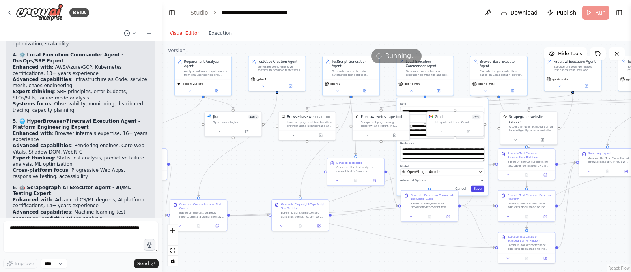
click at [480, 189] on button "Save" at bounding box center [477, 188] width 13 height 6
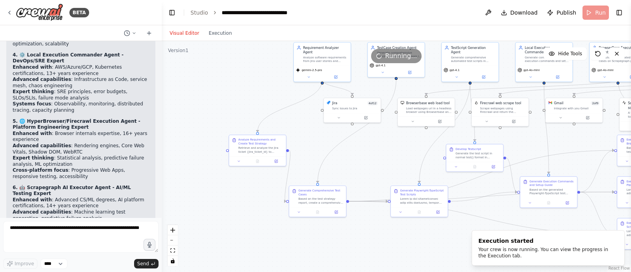
drag, startPoint x: 311, startPoint y: 254, endPoint x: 438, endPoint y: 241, distance: 127.9
click at [438, 241] on div ".deletable-edge-delete-btn { width: 20px; height: 20px; border: 0px solid #ffff…" at bounding box center [396, 156] width 469 height 231
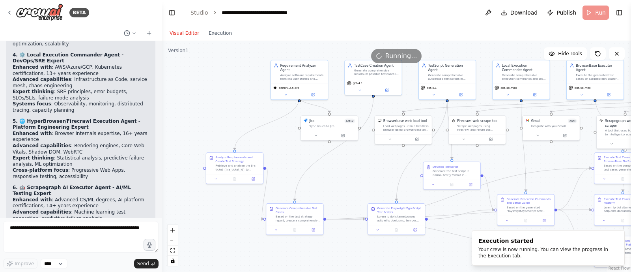
drag, startPoint x: 348, startPoint y: 257, endPoint x: 317, endPoint y: 273, distance: 35.6
click at [317, 271] on html "BETA Hello! I'm the CrewAI assistant. What kind of automation do you want to bu…" at bounding box center [315, 136] width 631 height 272
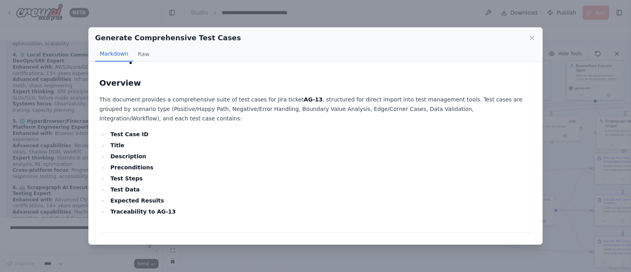
scroll to position [0, 0]
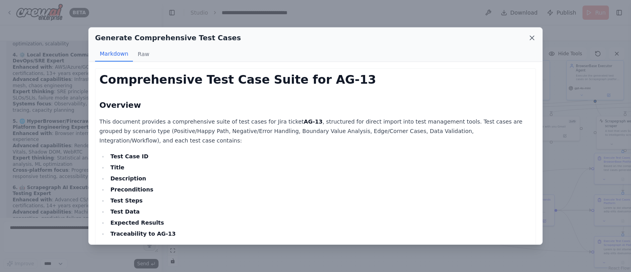
click at [532, 37] on icon at bounding box center [532, 38] width 4 height 4
click at [532, 37] on div "Visual Editor Execution" at bounding box center [396, 33] width 469 height 16
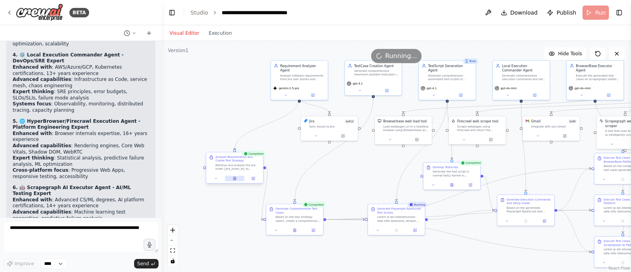
click at [234, 178] on icon at bounding box center [234, 178] width 2 height 3
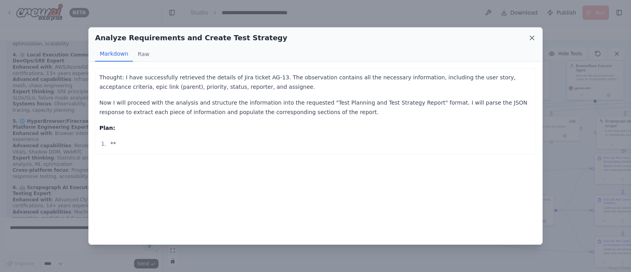
click at [530, 37] on icon at bounding box center [532, 38] width 8 height 8
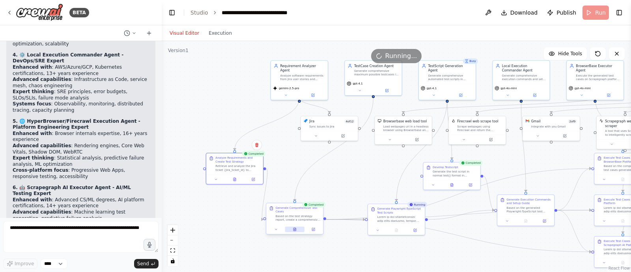
click at [292, 229] on button at bounding box center [295, 229] width 20 height 6
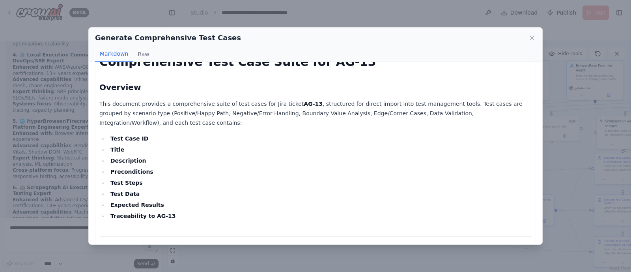
scroll to position [18, 0]
click at [533, 37] on icon at bounding box center [532, 38] width 4 height 4
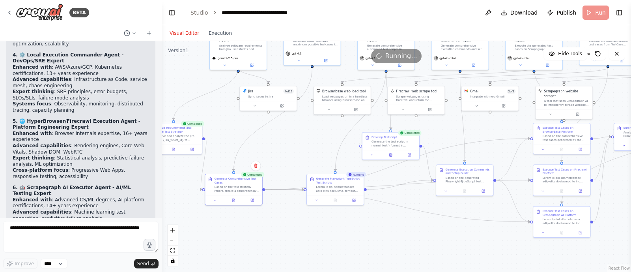
drag, startPoint x: 360, startPoint y: 191, endPoint x: 299, endPoint y: 160, distance: 68.2
click at [299, 160] on div ".deletable-edge-delete-btn { width: 20px; height: 20px; border: 0px solid #ffff…" at bounding box center [396, 156] width 469 height 231
click at [390, 153] on icon at bounding box center [391, 153] width 2 height 3
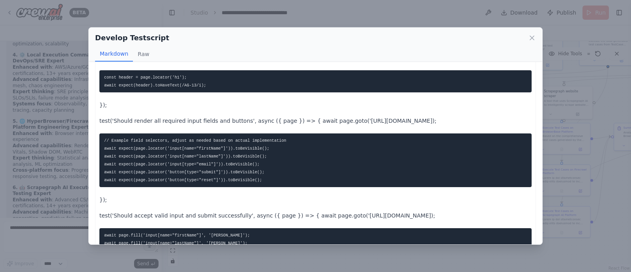
scroll to position [76, 0]
click at [534, 38] on icon at bounding box center [532, 38] width 8 height 8
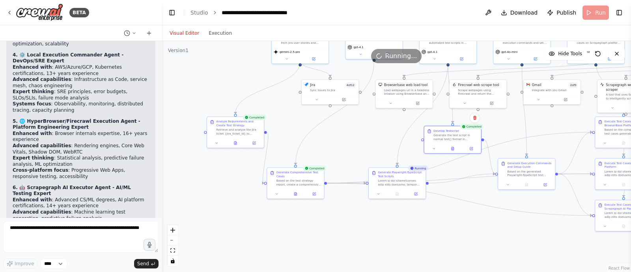
drag, startPoint x: 280, startPoint y: 243, endPoint x: 339, endPoint y: 237, distance: 59.4
click at [339, 237] on div ".deletable-edge-delete-btn { width: 20px; height: 20px; border: 0px solid #ffff…" at bounding box center [396, 156] width 469 height 231
click at [395, 190] on div at bounding box center [394, 192] width 57 height 9
click at [396, 194] on icon at bounding box center [394, 193] width 4 height 4
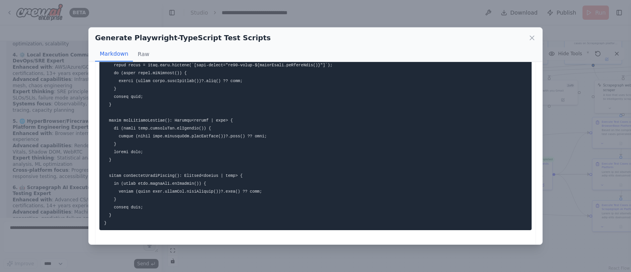
scroll to position [1150, 0]
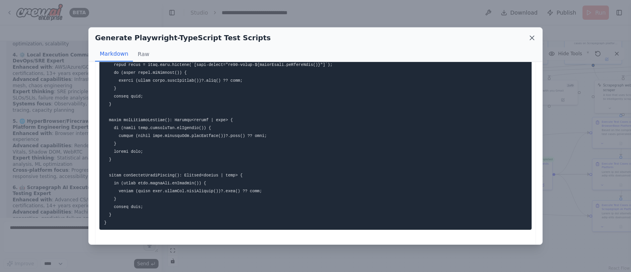
click at [532, 38] on icon at bounding box center [532, 38] width 4 height 4
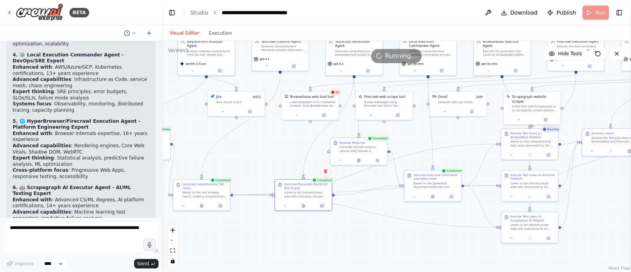
drag, startPoint x: 431, startPoint y: 228, endPoint x: 337, endPoint y: 240, distance: 94.1
click at [337, 240] on div ".deletable-edge-delete-btn { width: 20px; height: 20px; border: 0px solid #ffff…" at bounding box center [396, 156] width 469 height 231
click at [357, 161] on button at bounding box center [357, 160] width 20 height 6
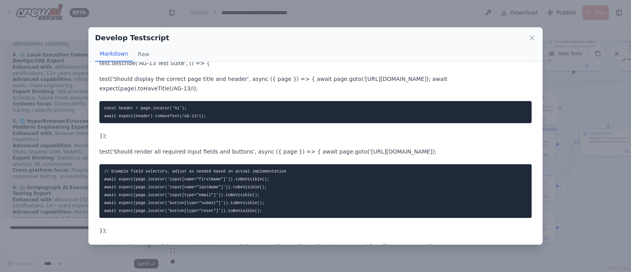
scroll to position [46, 0]
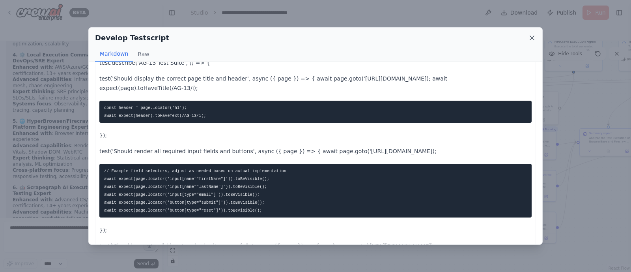
click at [533, 36] on icon at bounding box center [532, 38] width 4 height 4
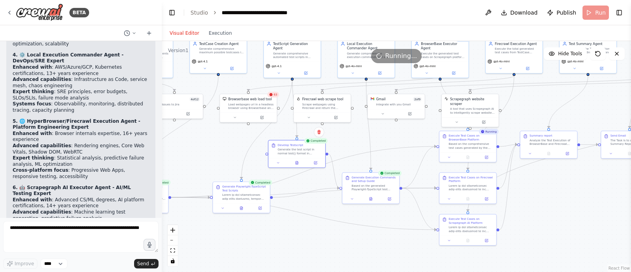
drag, startPoint x: 371, startPoint y: 230, endPoint x: 285, endPoint y: 231, distance: 86.0
click at [285, 231] on div ".deletable-edge-delete-btn { width: 20px; height: 20px; border: 0px solid #ffff…" at bounding box center [396, 156] width 469 height 231
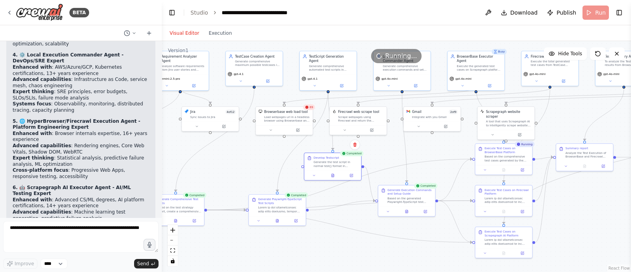
drag, startPoint x: 243, startPoint y: 257, endPoint x: 299, endPoint y: 281, distance: 60.9
click at [299, 271] on html "BETA Hello! I'm the CrewAI assistant. What kind of automation do you want to bu…" at bounding box center [315, 136] width 631 height 272
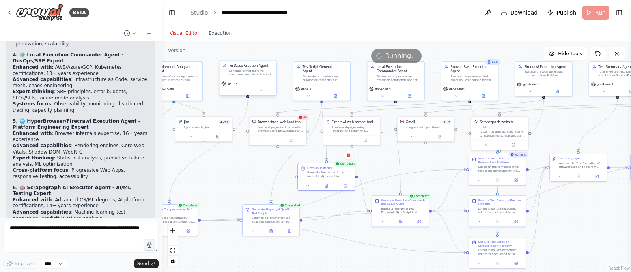
click at [259, 70] on div "Generate comprehensive maximum possible testcases in well-structured format bas…" at bounding box center [251, 72] width 45 height 7
click at [263, 88] on button at bounding box center [261, 91] width 26 height 6
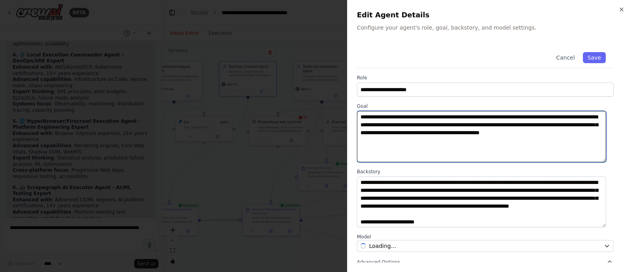
click at [422, 141] on textarea "**********" at bounding box center [481, 136] width 249 height 51
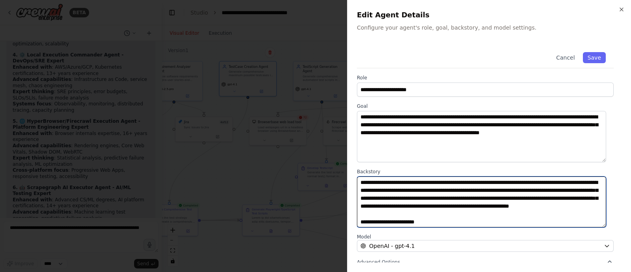
click at [444, 210] on textarea at bounding box center [481, 201] width 249 height 51
click at [392, 206] on textarea at bounding box center [481, 201] width 249 height 51
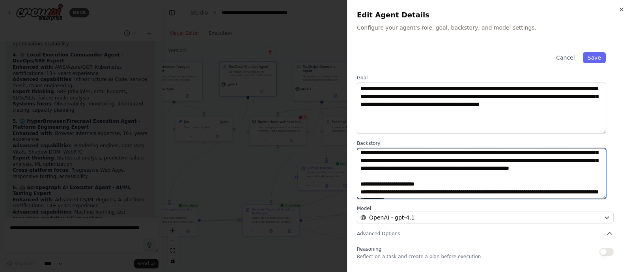
scroll to position [0, 0]
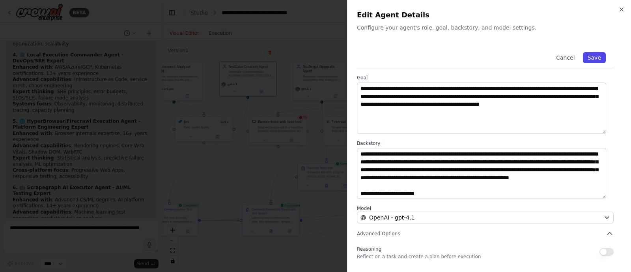
click at [589, 56] on button "Save" at bounding box center [594, 57] width 23 height 11
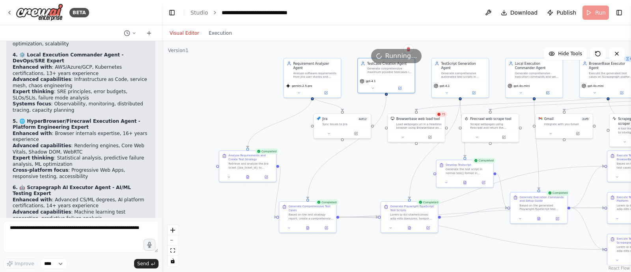
drag, startPoint x: 250, startPoint y: 166, endPoint x: 389, endPoint y: 163, distance: 138.8
click at [389, 163] on div ".deletable-edge-delete-btn { width: 20px; height: 20px; border: 0px solid #ffff…" at bounding box center [396, 156] width 469 height 231
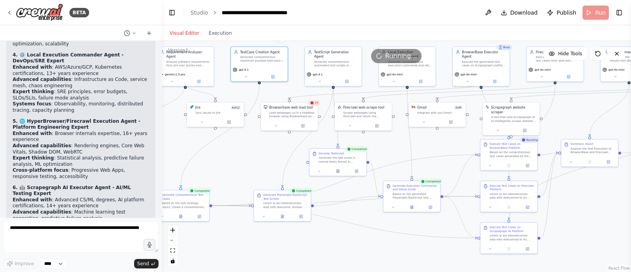
drag, startPoint x: 242, startPoint y: 103, endPoint x: 107, endPoint y: 88, distance: 136.1
click at [107, 88] on div "BETA Hello! I'm the CrewAI assistant. What kind of automation do you want to bu…" at bounding box center [315, 136] width 631 height 272
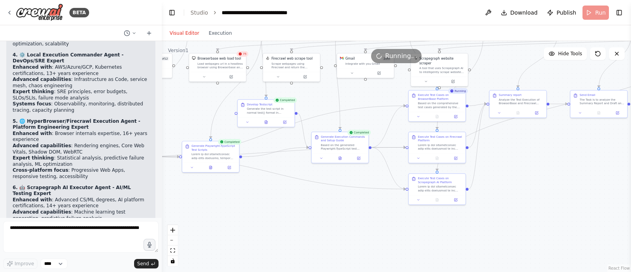
drag, startPoint x: 353, startPoint y: 244, endPoint x: 289, endPoint y: 198, distance: 79.2
click at [289, 198] on div ".deletable-edge-delete-btn { width: 20px; height: 20px; border: 0px solid #ffff…" at bounding box center [396, 156] width 469 height 231
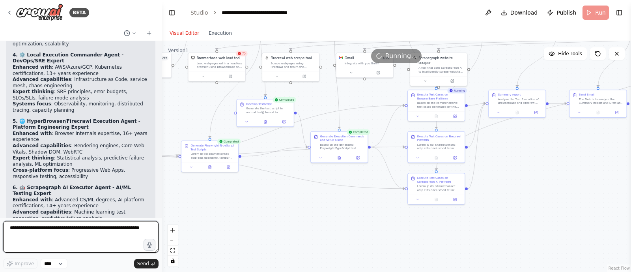
click at [103, 226] on textarea at bounding box center [80, 237] width 155 height 32
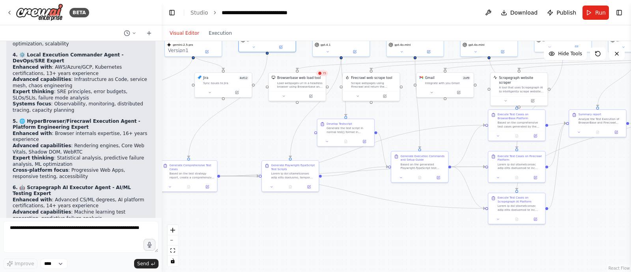
drag, startPoint x: 264, startPoint y: 215, endPoint x: 344, endPoint y: 235, distance: 82.8
click at [344, 235] on div ".deletable-edge-delete-btn { width: 20px; height: 20px; border: 0px solid #ffff…" at bounding box center [396, 156] width 469 height 231
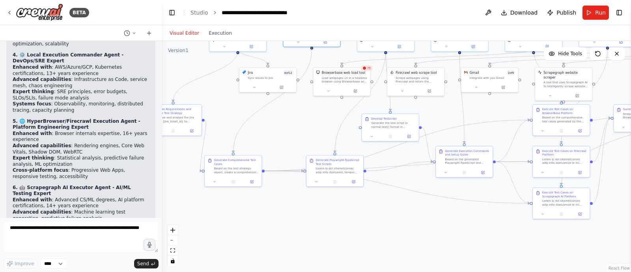
drag, startPoint x: 311, startPoint y: 233, endPoint x: 366, endPoint y: 229, distance: 54.5
click at [366, 229] on div ".deletable-edge-delete-btn { width: 20px; height: 20px; border: 0px solid #ffff…" at bounding box center [396, 156] width 469 height 231
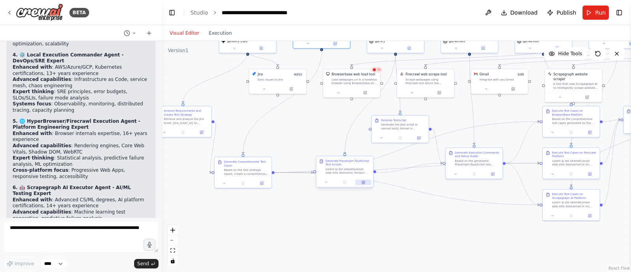
click at [363, 183] on icon at bounding box center [364, 182] width 2 height 2
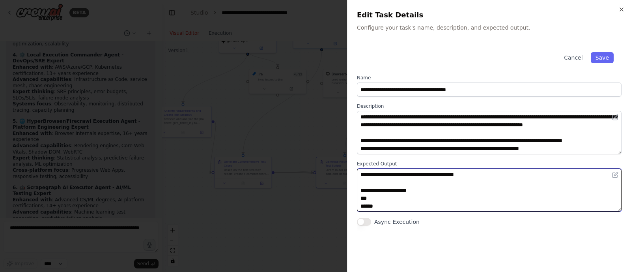
click at [380, 182] on textarea at bounding box center [489, 189] width 265 height 43
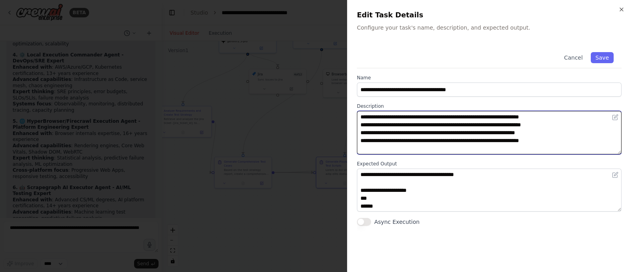
scroll to position [86, 0]
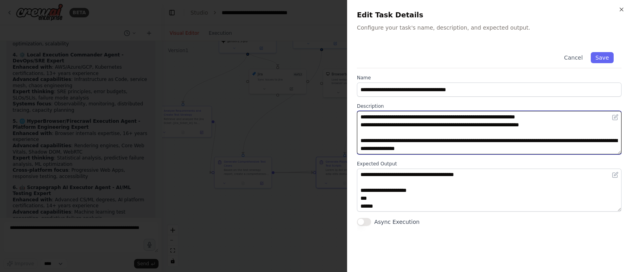
drag, startPoint x: 362, startPoint y: 117, endPoint x: 474, endPoint y: 145, distance: 115.8
click at [474, 145] on textarea at bounding box center [489, 132] width 265 height 43
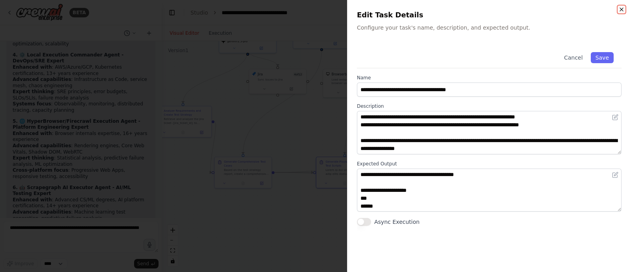
click at [621, 9] on icon "button" at bounding box center [621, 9] width 3 height 3
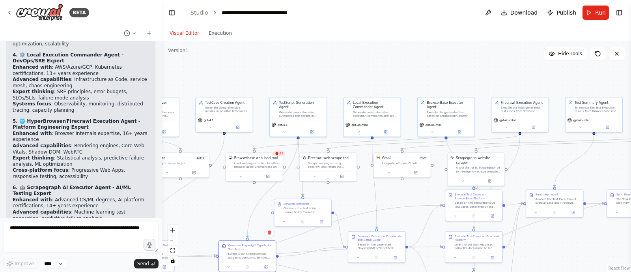
drag, startPoint x: 446, startPoint y: 121, endPoint x: 289, endPoint y: 170, distance: 164.3
click at [289, 170] on div ".deletable-edge-delete-btn { width: 20px; height: 20px; border: 0px solid #ffff…" at bounding box center [396, 156] width 469 height 231
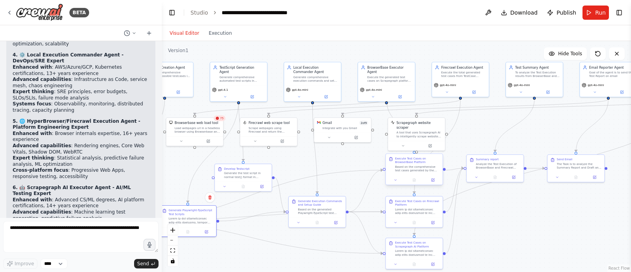
click at [426, 162] on div "Execute Test Cases on BrowserBase Platform" at bounding box center [417, 160] width 45 height 7
click at [433, 180] on icon at bounding box center [432, 180] width 3 height 3
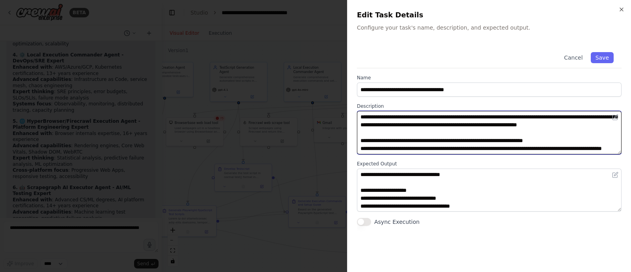
click at [442, 146] on textarea "**********" at bounding box center [489, 132] width 265 height 43
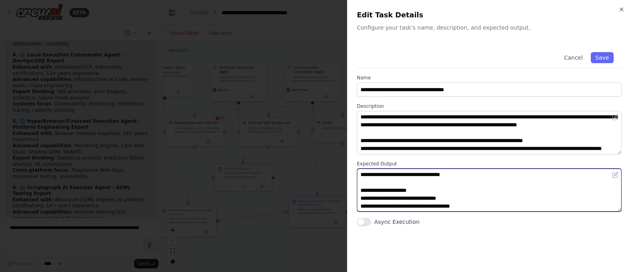
click at [407, 180] on textarea at bounding box center [489, 189] width 265 height 43
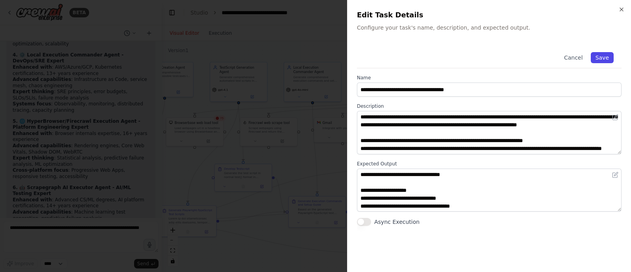
click at [609, 54] on button "Save" at bounding box center [602, 57] width 23 height 11
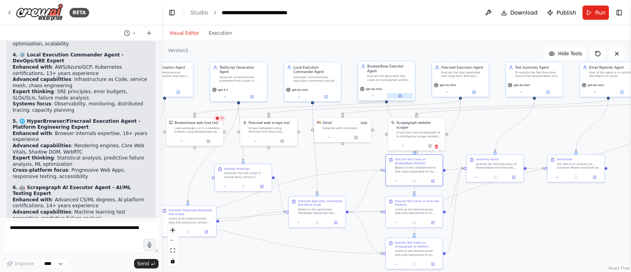
click at [402, 93] on button at bounding box center [400, 96] width 26 height 6
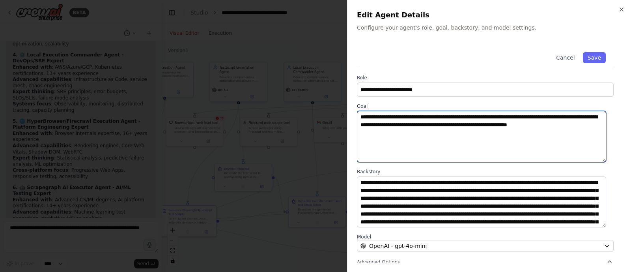
click at [463, 121] on textarea "**********" at bounding box center [481, 136] width 249 height 51
click at [415, 118] on textarea "**********" at bounding box center [481, 136] width 249 height 51
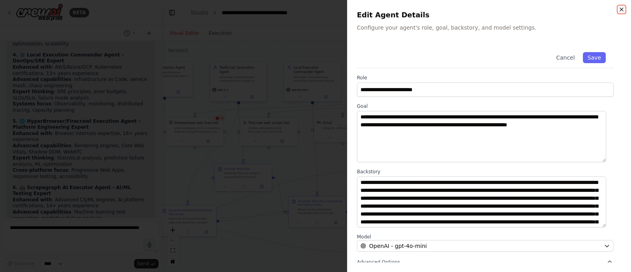
click at [621, 10] on icon "button" at bounding box center [621, 9] width 6 height 6
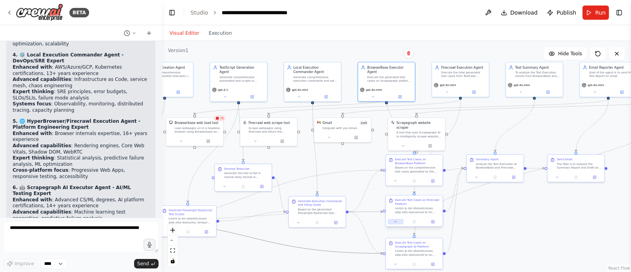
drag, startPoint x: 254, startPoint y: 240, endPoint x: 387, endPoint y: 224, distance: 133.9
click at [313, 174] on div ".deletable-edge-delete-btn { width: 20px; height: 20px; border: 0px solid #ffff…" at bounding box center [176, 106] width 275 height 135
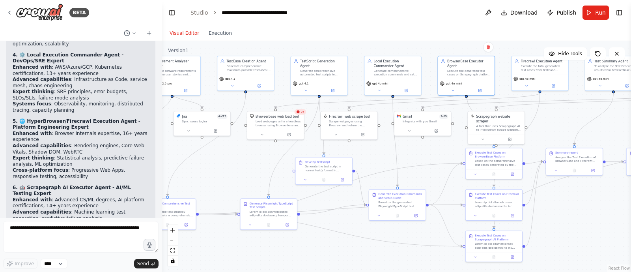
drag, startPoint x: 270, startPoint y: 252, endPoint x: 353, endPoint y: 245, distance: 83.5
click at [353, 245] on div ".deletable-edge-delete-btn { width: 20px; height: 20px; border: 0px solid #ffff…" at bounding box center [396, 156] width 469 height 231
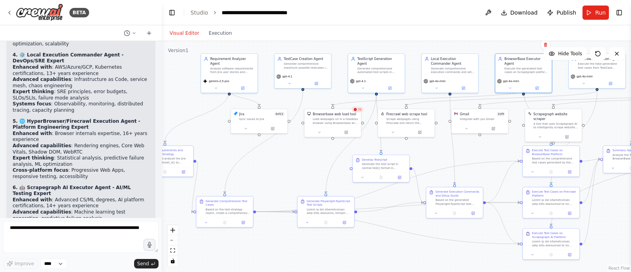
drag, startPoint x: 336, startPoint y: 242, endPoint x: 396, endPoint y: 240, distance: 60.0
click at [396, 240] on div ".deletable-edge-delete-btn { width: 20px; height: 20px; border: 0px solid #ffff…" at bounding box center [396, 156] width 469 height 231
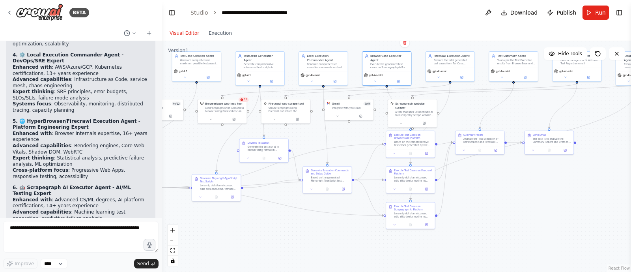
drag, startPoint x: 255, startPoint y: 135, endPoint x: 126, endPoint y: 123, distance: 129.1
click at [126, 123] on div "BETA Hello! I'm the CrewAI assistant. What kind of automation do you want to bu…" at bounding box center [315, 136] width 631 height 272
click at [460, 60] on div "Execute the total generated test cases from TestCase Creation agent on Firecraw…" at bounding box center [453, 61] width 38 height 6
click at [469, 44] on icon at bounding box center [468, 42] width 5 height 5
click at [453, 44] on button "Confirm" at bounding box center [446, 42] width 28 height 9
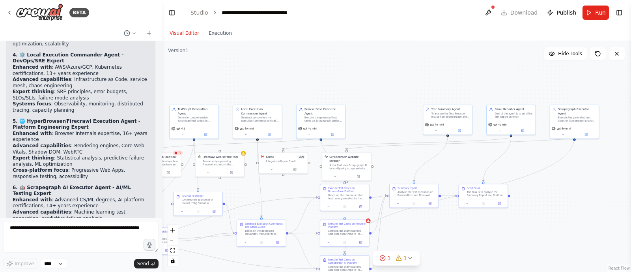
drag, startPoint x: 509, startPoint y: 186, endPoint x: 443, endPoint y: 238, distance: 84.5
click at [443, 238] on div ".deletable-edge-delete-btn { width: 20px; height: 20px; border: 0px solid #ffff…" at bounding box center [396, 156] width 469 height 231
click at [570, 114] on div "Execute the generated test cases on Scrapegraph platform using AI-powered intel…" at bounding box center [577, 117] width 38 height 6
click at [594, 97] on button at bounding box center [592, 95] width 10 height 10
click at [572, 95] on button "Confirm" at bounding box center [570, 94] width 28 height 9
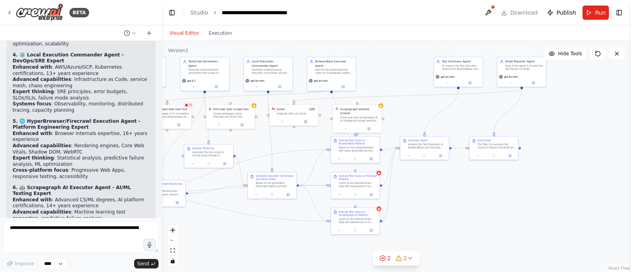
drag, startPoint x: 386, startPoint y: 121, endPoint x: 397, endPoint y: 73, distance: 49.1
click at [397, 73] on div ".deletable-edge-delete-btn { width: 20px; height: 20px; border: 0px solid #ffff…" at bounding box center [396, 156] width 469 height 231
click at [367, 114] on div "A tool that uses Scrapegraph AI to intelligently scrape website content." at bounding box center [360, 117] width 39 height 6
click at [378, 95] on icon at bounding box center [376, 94] width 5 height 5
click at [363, 93] on button "Confirm" at bounding box center [353, 94] width 28 height 9
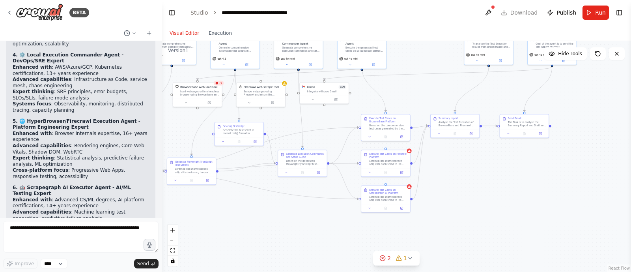
drag, startPoint x: 404, startPoint y: 69, endPoint x: 433, endPoint y: 47, distance: 36.4
click at [433, 47] on div ".deletable-edge-delete-btn { width: 20px; height: 20px; border: 0px solid #ffff…" at bounding box center [396, 156] width 469 height 231
click at [392, 160] on div at bounding box center [388, 162] width 38 height 6
click at [402, 143] on icon at bounding box center [403, 142] width 3 height 4
click at [389, 138] on button "Confirm" at bounding box center [381, 141] width 28 height 9
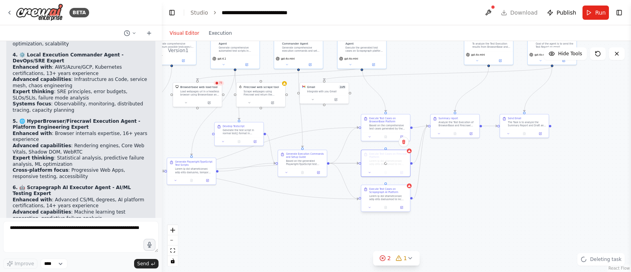
click at [393, 199] on div at bounding box center [388, 197] width 38 height 6
click at [405, 179] on icon at bounding box center [403, 177] width 5 height 5
click at [384, 175] on button "Confirm" at bounding box center [381, 177] width 28 height 9
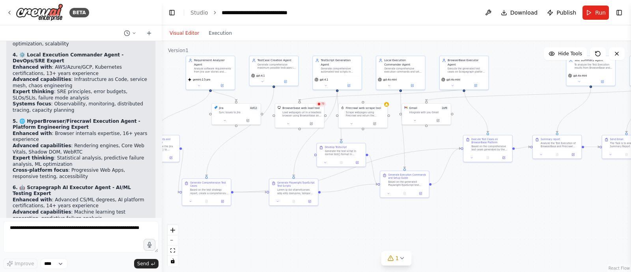
drag, startPoint x: 384, startPoint y: 175, endPoint x: 482, endPoint y: 203, distance: 102.2
click at [482, 203] on div ".deletable-edge-delete-btn { width: 20px; height: 20px; border: 0px solid #ffff…" at bounding box center [396, 156] width 469 height 231
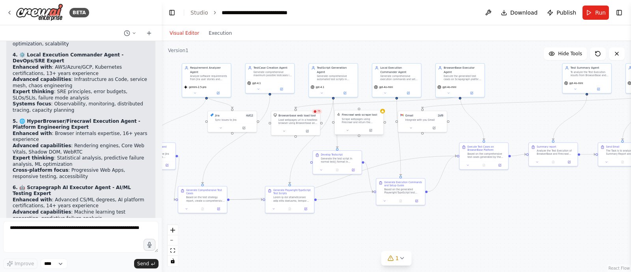
click at [351, 118] on div "Scrape webpages using Firecrawl and return the contents" at bounding box center [361, 120] width 39 height 6
click at [376, 100] on icon at bounding box center [377, 101] width 5 height 5
click at [366, 101] on button "Confirm" at bounding box center [355, 101] width 28 height 9
click at [336, 158] on div "Generate the test script in normal test() format in Playwright Typescript. Don'…" at bounding box center [340, 159] width 38 height 6
click at [355, 142] on icon at bounding box center [355, 142] width 3 height 4
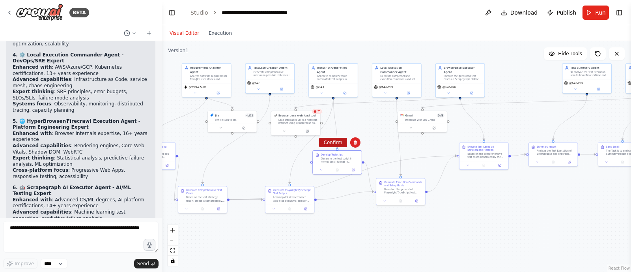
click at [336, 140] on button "Confirm" at bounding box center [333, 142] width 28 height 9
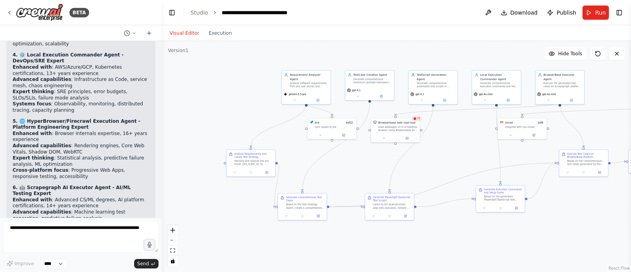
drag, startPoint x: 354, startPoint y: 130, endPoint x: 462, endPoint y: 138, distance: 107.9
click at [462, 138] on div ".deletable-edge-delete-btn { width: 20px; height: 20px; border: 0px solid #ffff…" at bounding box center [396, 156] width 469 height 231
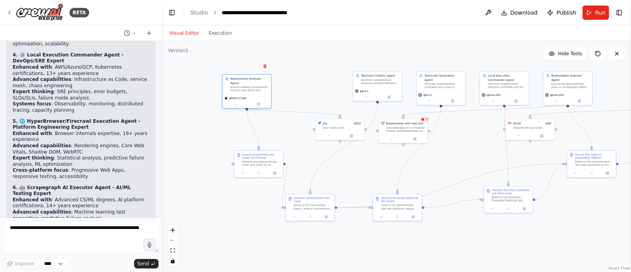
drag, startPoint x: 302, startPoint y: 80, endPoint x: 226, endPoint y: 82, distance: 76.9
click at [226, 82] on div "Requirement Analyzer Agent Analyze software requirements from Jira user stories…" at bounding box center [247, 84] width 44 height 15
drag, startPoint x: 256, startPoint y: 159, endPoint x: 244, endPoint y: 159, distance: 11.0
click at [244, 159] on div "Retrieve and analyze the Jira ticket {jira_ticket_id} to understand the complet…" at bounding box center [253, 162] width 38 height 6
drag, startPoint x: 335, startPoint y: 127, endPoint x: 204, endPoint y: 131, distance: 131.4
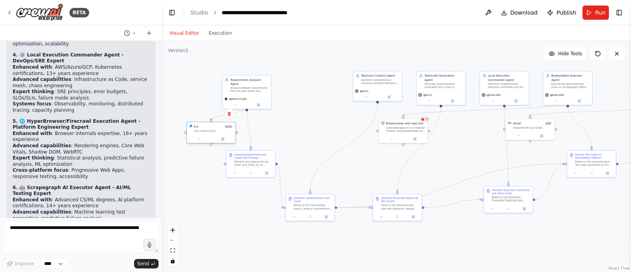
click at [204, 131] on div "Sync issues to Jira" at bounding box center [213, 130] width 39 height 3
drag, startPoint x: 319, startPoint y: 203, endPoint x: 341, endPoint y: 134, distance: 73.1
click at [341, 134] on div ".deletable-edge-delete-btn { width: 20px; height: 20px; border: 0px solid #ffff…" at bounding box center [396, 156] width 469 height 231
drag, startPoint x: 371, startPoint y: 78, endPoint x: 310, endPoint y: 82, distance: 60.9
click at [310, 82] on div "Generate comprehensive maximum possible testcases in well-structured format bas…" at bounding box center [325, 85] width 38 height 6
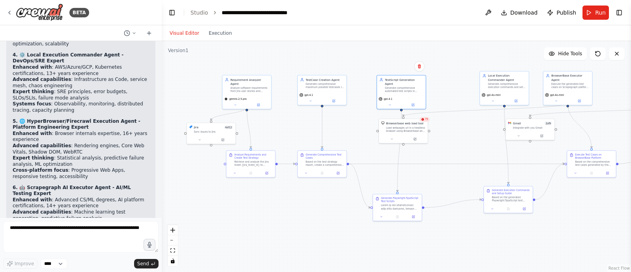
drag, startPoint x: 433, startPoint y: 82, endPoint x: 375, endPoint y: 86, distance: 58.9
click at [375, 86] on div ".deletable-edge-delete-btn { width: 20px; height: 20px; border: 0px solid #ffff…" at bounding box center [396, 156] width 469 height 231
drag, startPoint x: 395, startPoint y: 205, endPoint x: 398, endPoint y: 195, distance: 11.0
click at [398, 195] on div at bounding box center [404, 198] width 38 height 6
drag, startPoint x: 505, startPoint y: 200, endPoint x: 481, endPoint y: 200, distance: 24.1
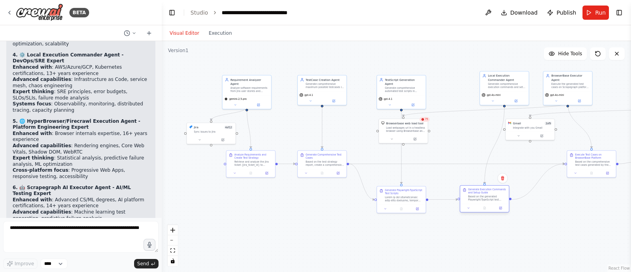
click at [481, 200] on div "Based on the generated Playwright-TypeScript test scripts, create comprehensive…" at bounding box center [487, 198] width 38 height 6
drag, startPoint x: 498, startPoint y: 79, endPoint x: 476, endPoint y: 81, distance: 22.6
click at [476, 81] on div "Local Execution Commander Agent Generate comprehensive execution commands and s…" at bounding box center [487, 80] width 38 height 15
click at [440, 53] on div ".deletable-edge-delete-btn { width: 20px; height: 20px; border: 0px solid #ffff…" at bounding box center [396, 156] width 469 height 231
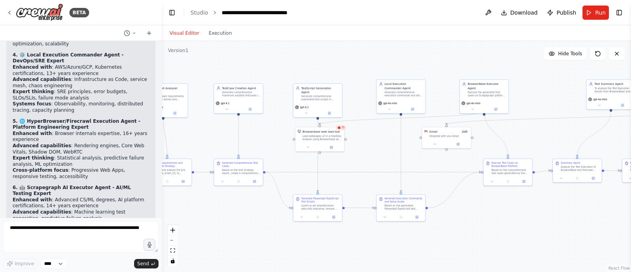
drag, startPoint x: 377, startPoint y: 65, endPoint x: 293, endPoint y: 74, distance: 84.0
click at [293, 74] on div ".deletable-edge-delete-btn { width: 20px; height: 20px; border: 0px solid #ffff…" at bounding box center [396, 156] width 469 height 231
drag, startPoint x: 475, startPoint y: 90, endPoint x: 503, endPoint y: 92, distance: 27.7
click at [503, 94] on div "Execute the generated test cases on Scrapegraph platform and generate comprehen…" at bounding box center [510, 97] width 38 height 6
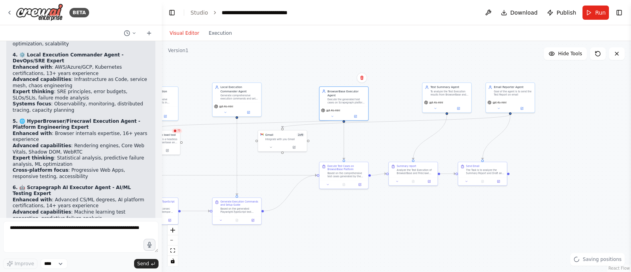
drag, startPoint x: 446, startPoint y: 72, endPoint x: 282, endPoint y: 75, distance: 164.0
click at [282, 75] on div ".deletable-edge-delete-btn { width: 20px; height: 20px; border: 0px solid #ffff…" at bounding box center [396, 156] width 469 height 231
drag, startPoint x: 452, startPoint y: 93, endPoint x: 416, endPoint y: 93, distance: 36.7
click at [416, 93] on div "To analyze the Test Execution results from BrowserBase and Firecrawl based on t…" at bounding box center [418, 92] width 38 height 6
drag, startPoint x: 505, startPoint y: 96, endPoint x: 478, endPoint y: 95, distance: 26.9
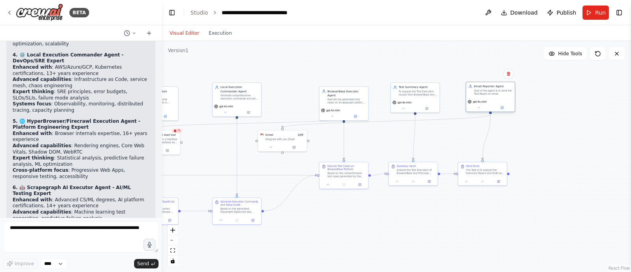
click at [478, 95] on div "Email Reporter Agent Goal of the agent is to send the Test Report on email" at bounding box center [490, 90] width 49 height 16
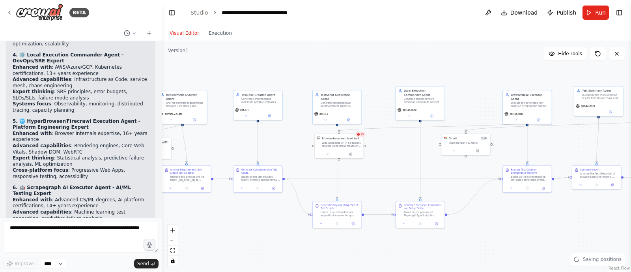
drag, startPoint x: 409, startPoint y: 71, endPoint x: 606, endPoint y: 72, distance: 196.4
click at [606, 72] on div ".deletable-edge-delete-btn { width: 20px; height: 20px; border: 0px solid #ffff…" at bounding box center [396, 156] width 469 height 231
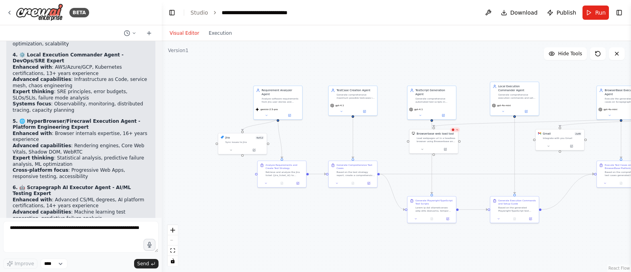
drag, startPoint x: 239, startPoint y: 145, endPoint x: 321, endPoint y: 144, distance: 81.6
click at [321, 144] on div ".deletable-edge-delete-btn { width: 20px; height: 20px; border: 0px solid #ffff…" at bounding box center [396, 156] width 469 height 231
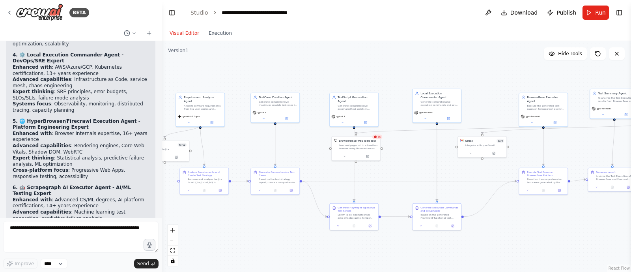
drag, startPoint x: 443, startPoint y: 67, endPoint x: 365, endPoint y: 75, distance: 78.0
click at [365, 75] on div ".deletable-edge-delete-btn { width: 20px; height: 20px; border: 0px solid #ffff…" at bounding box center [396, 156] width 469 height 231
click at [595, 14] on button "Run" at bounding box center [595, 13] width 26 height 14
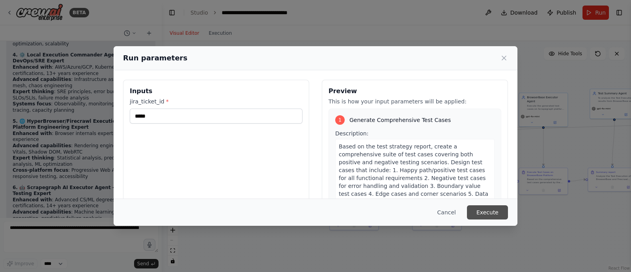
click at [479, 213] on button "Execute" at bounding box center [487, 212] width 41 height 14
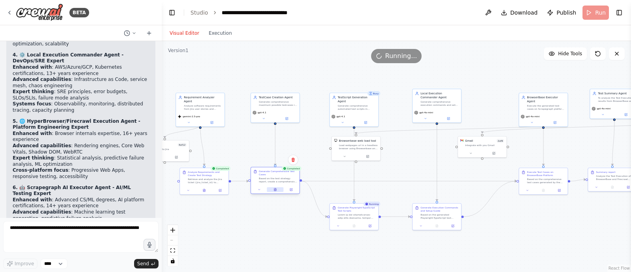
click at [278, 190] on button at bounding box center [275, 189] width 17 height 5
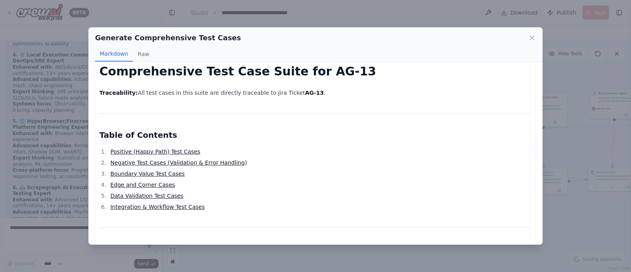
scroll to position [9, 0]
click at [175, 150] on link "Positive (Happy Path) Test Cases" at bounding box center [155, 151] width 90 height 6
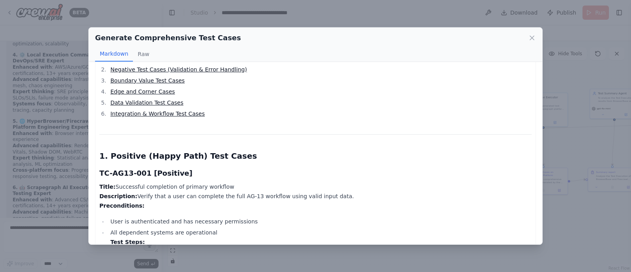
scroll to position [62, 0]
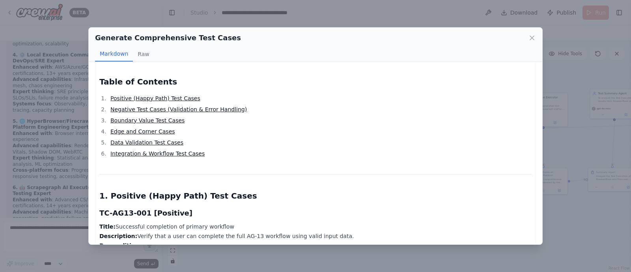
click at [168, 95] on link "Positive (Happy Path) Test Cases" at bounding box center [155, 98] width 90 height 6
click at [166, 110] on link "Negative Test Cases (Validation & Error Handling)" at bounding box center [178, 109] width 136 height 6
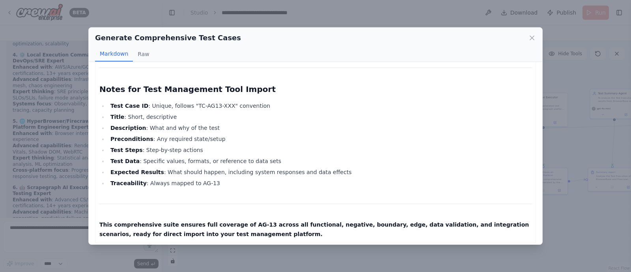
scroll to position [4443, 0]
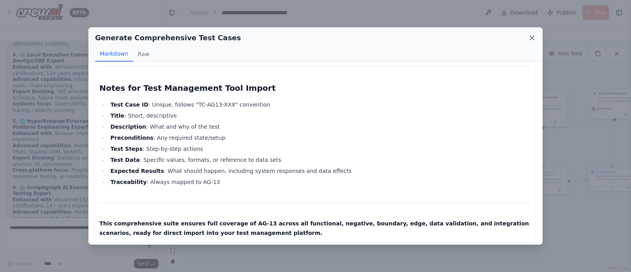
click at [534, 37] on icon at bounding box center [532, 38] width 8 height 8
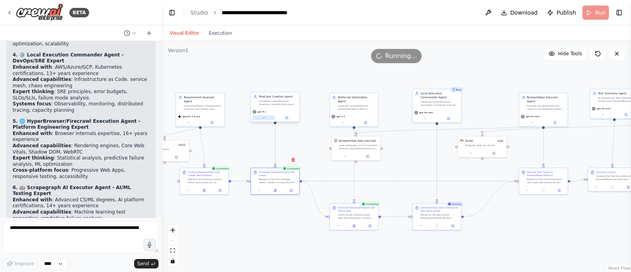
click at [264, 117] on icon at bounding box center [263, 117] width 3 height 3
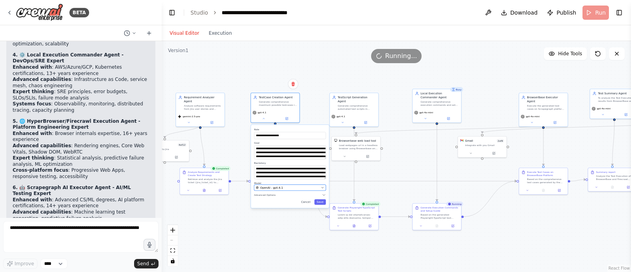
click at [289, 188] on div "OpenAI - gpt-4.1" at bounding box center [287, 187] width 63 height 4
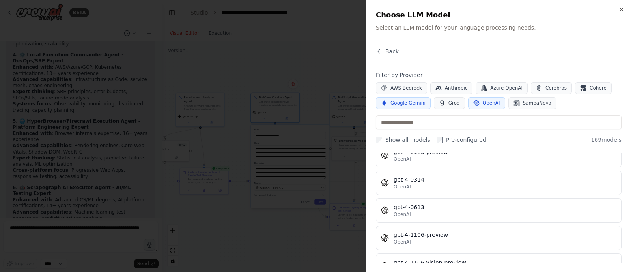
scroll to position [2218, 0]
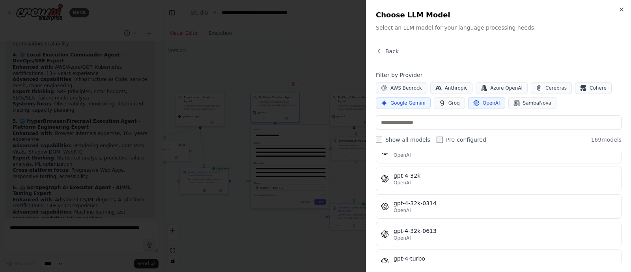
click at [475, 101] on button "OpenAI" at bounding box center [486, 103] width 37 height 12
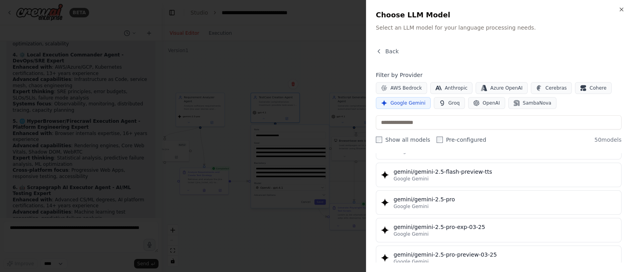
scroll to position [817, 0]
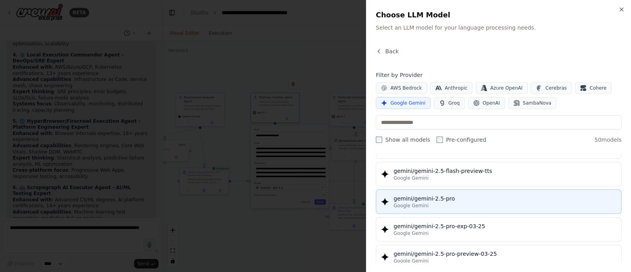
click at [461, 202] on div "Google Gemini" at bounding box center [505, 205] width 223 height 6
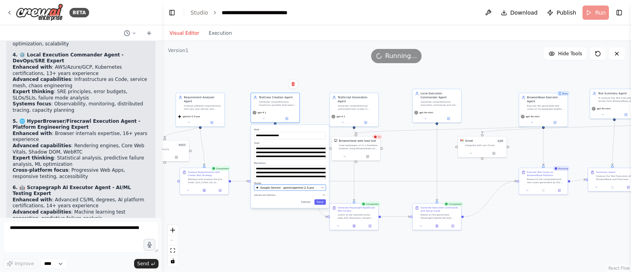
click at [301, 187] on span "Google Gemini - gemini/gemini-2.5-pro" at bounding box center [287, 187] width 54 height 4
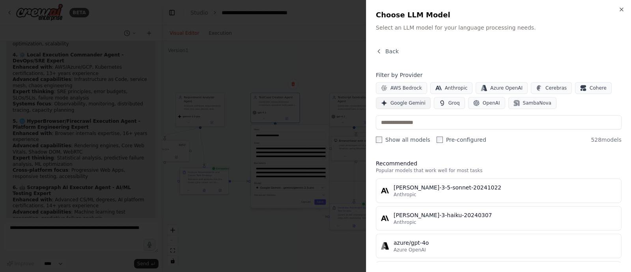
click at [401, 102] on span "Google Gemini" at bounding box center [407, 103] width 35 height 6
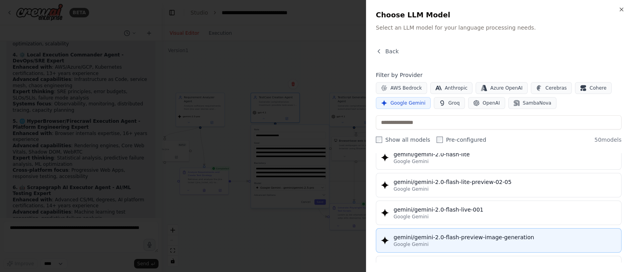
scroll to position [552, 0]
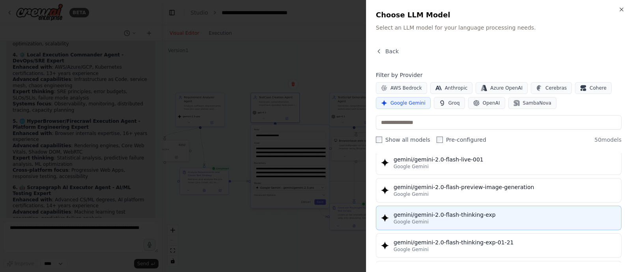
click at [444, 214] on div "gemini/gemini-2.0-flash-thinking-exp" at bounding box center [505, 215] width 223 height 8
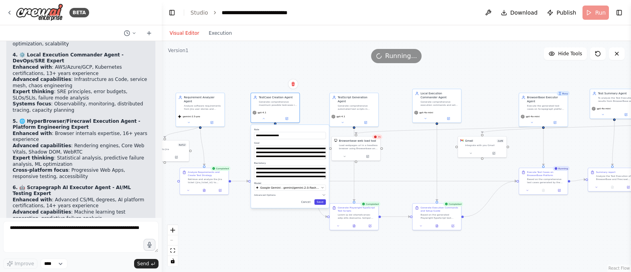
click at [321, 202] on button "Save" at bounding box center [319, 202] width 11 height 6
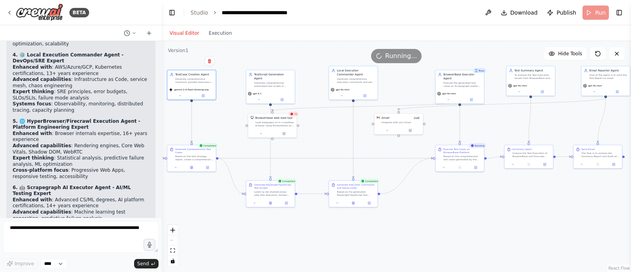
drag, startPoint x: 334, startPoint y: 256, endPoint x: 248, endPoint y: 231, distance: 90.0
click at [248, 231] on div ".deletable-edge-delete-btn { width: 20px; height: 20px; border: 0px solid #ffff…" at bounding box center [396, 156] width 469 height 231
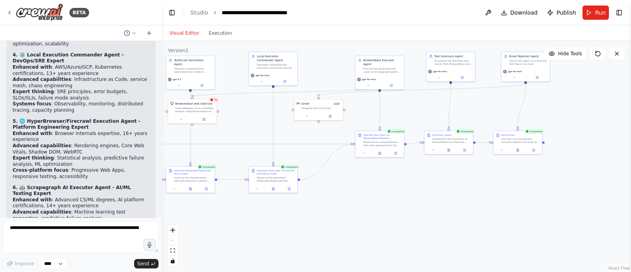
drag, startPoint x: 413, startPoint y: 228, endPoint x: 306, endPoint y: 215, distance: 108.1
click at [306, 215] on div ".deletable-edge-delete-btn { width: 20px; height: 20px; border: 0px solid #ffff…" at bounding box center [396, 156] width 469 height 231
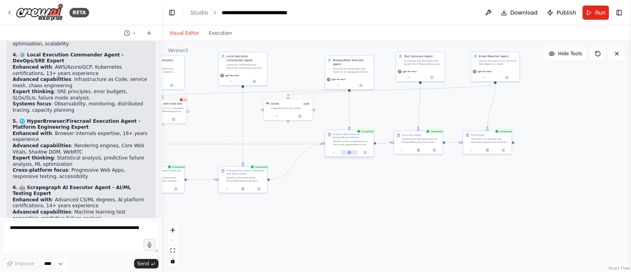
click at [349, 152] on icon at bounding box center [349, 152] width 2 height 3
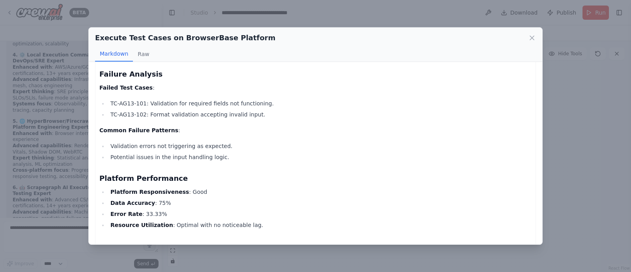
scroll to position [1217, 0]
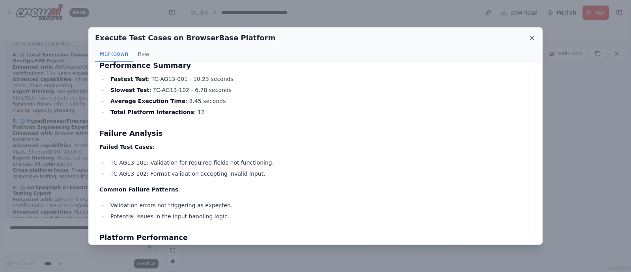
click at [533, 37] on icon at bounding box center [532, 38] width 8 height 8
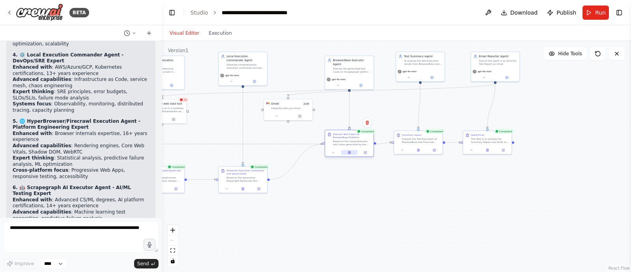
click at [349, 151] on icon at bounding box center [349, 152] width 2 height 3
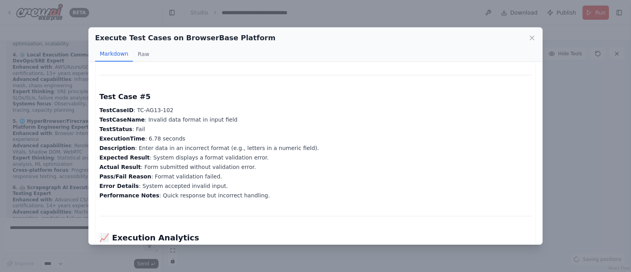
scroll to position [1058, 0]
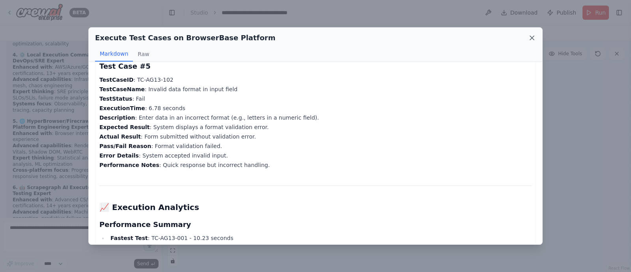
click at [532, 36] on icon at bounding box center [532, 38] width 8 height 8
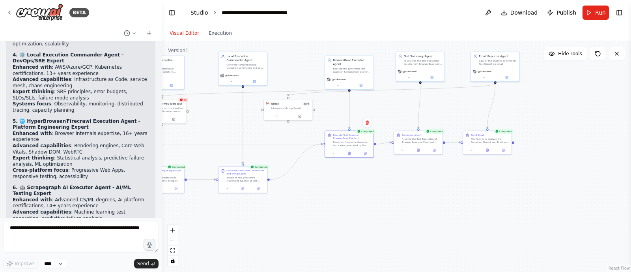
click at [199, 11] on link "Studio" at bounding box center [199, 12] width 18 height 6
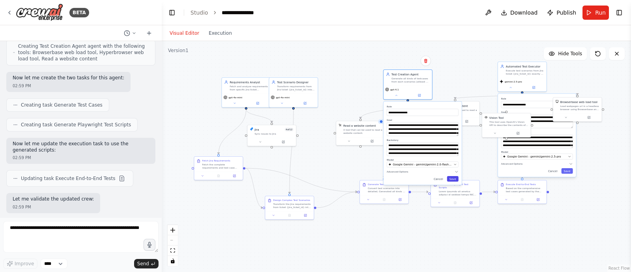
click at [451, 180] on button "Save" at bounding box center [452, 179] width 11 height 6
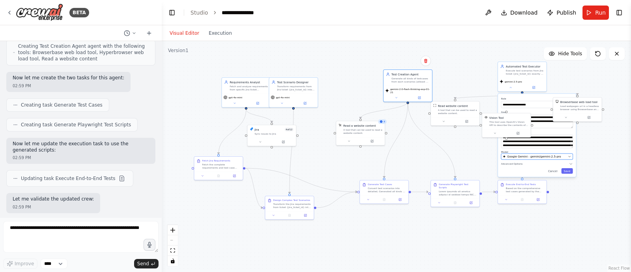
click at [560, 155] on div "Google Gemini - gemini/gemini-2.5-pro" at bounding box center [534, 157] width 63 height 4
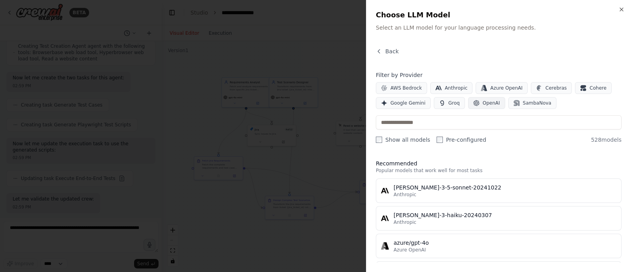
click at [480, 107] on button "OpenAI" at bounding box center [486, 103] width 37 height 12
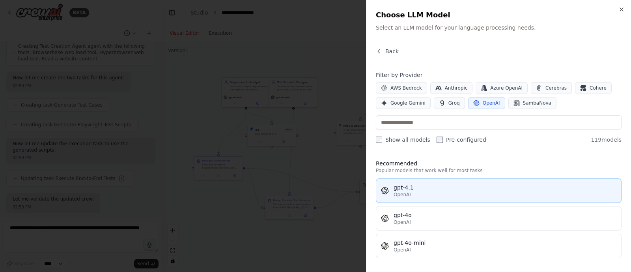
click at [429, 194] on div "OpenAI" at bounding box center [505, 194] width 223 height 6
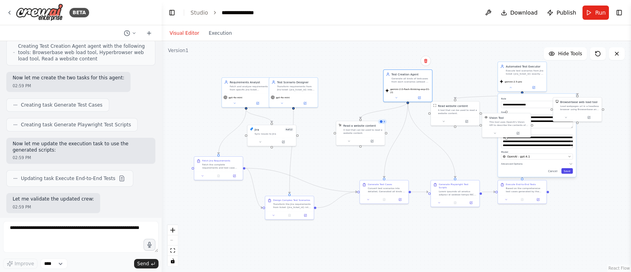
click at [570, 168] on button "Save" at bounding box center [566, 171] width 11 height 6
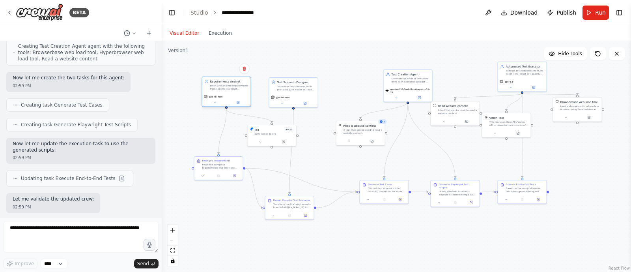
drag, startPoint x: 246, startPoint y: 84, endPoint x: 217, endPoint y: 83, distance: 28.4
click at [217, 83] on div "Requirements Analyst Fetch and analyze requirements from specific Jira ticket {…" at bounding box center [229, 84] width 38 height 11
click at [207, 103] on icon at bounding box center [206, 102] width 3 height 3
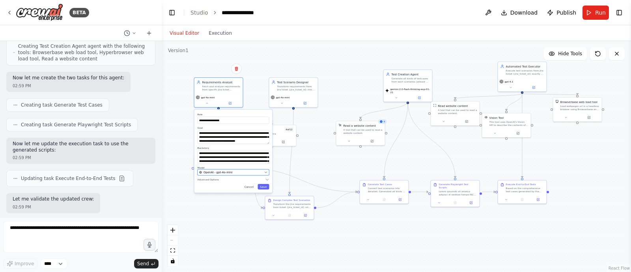
click at [227, 172] on span "OpenAI - gpt-4o-mini" at bounding box center [217, 172] width 29 height 4
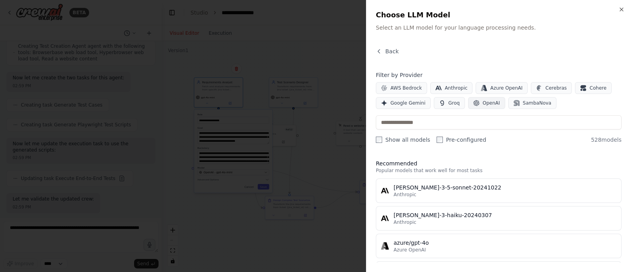
click at [480, 97] on button "OpenAI" at bounding box center [486, 103] width 37 height 12
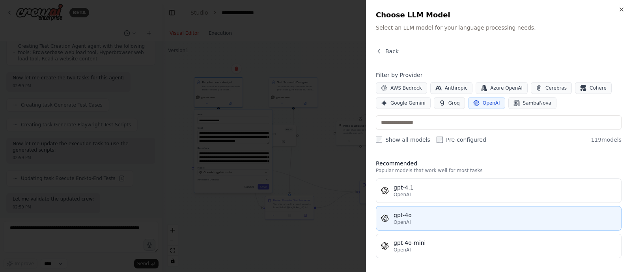
click at [410, 219] on div "OpenAI" at bounding box center [505, 222] width 223 height 6
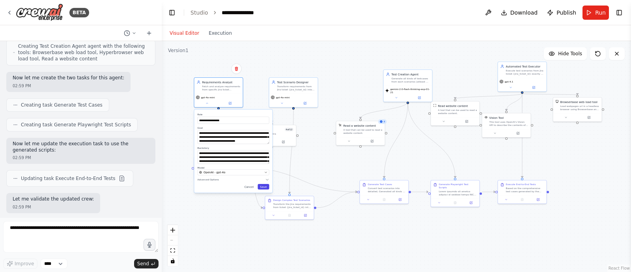
click at [265, 187] on button "Save" at bounding box center [262, 187] width 11 height 6
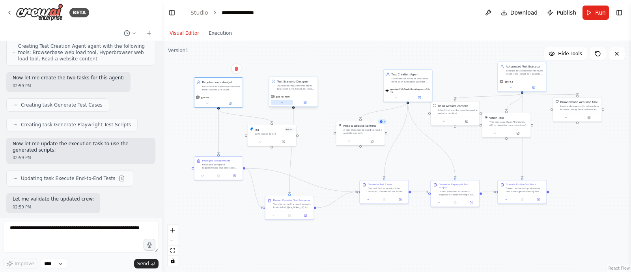
click at [282, 103] on icon at bounding box center [281, 102] width 3 height 3
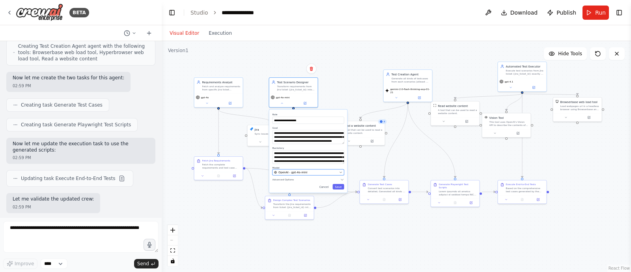
click at [315, 174] on button "OpenAI - gpt-4o-mini" at bounding box center [308, 172] width 72 height 6
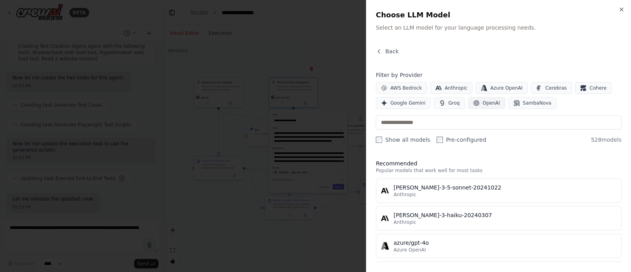
click at [477, 108] on button "OpenAI" at bounding box center [486, 103] width 37 height 12
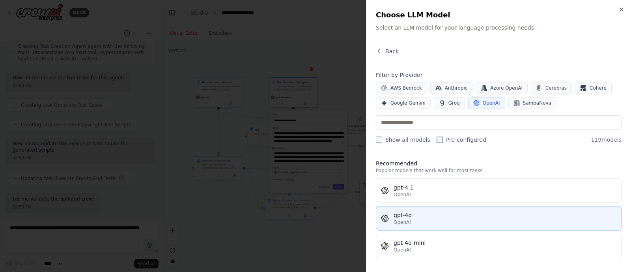
click at [428, 221] on div "OpenAI" at bounding box center [505, 222] width 223 height 6
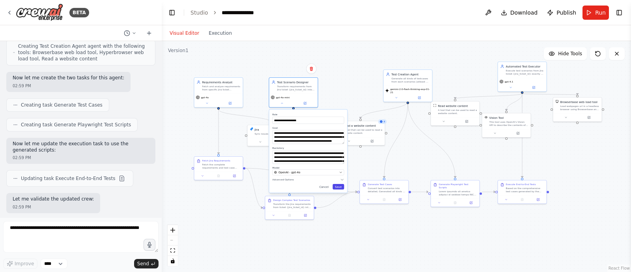
click at [339, 186] on button "Save" at bounding box center [337, 187] width 11 height 6
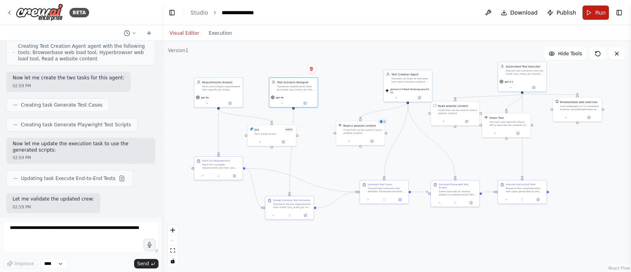
click at [593, 11] on button "Run" at bounding box center [595, 13] width 26 height 14
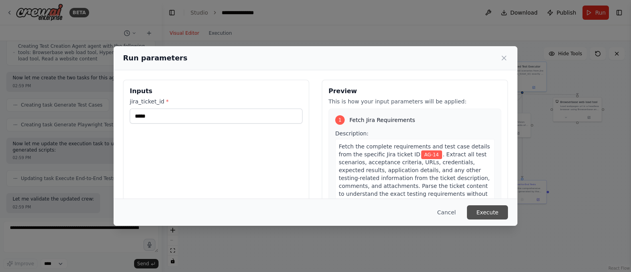
click at [492, 213] on button "Execute" at bounding box center [487, 212] width 41 height 14
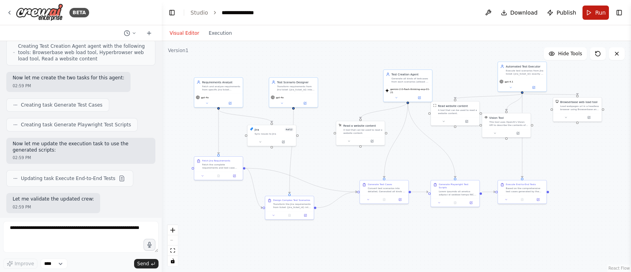
click at [591, 17] on button "Run" at bounding box center [595, 13] width 26 height 14
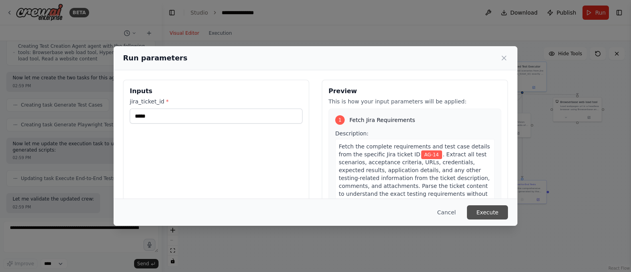
click at [492, 213] on button "Execute" at bounding box center [487, 212] width 41 height 14
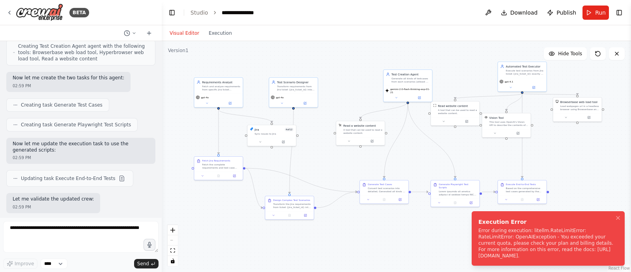
click at [533, 256] on div "Error during execution: litellm.RateLimitError: RateLimitError: OpenAIException…" at bounding box center [546, 243] width 136 height 32
click at [619, 214] on button "Notifications (F8)" at bounding box center [617, 217] width 9 height 9
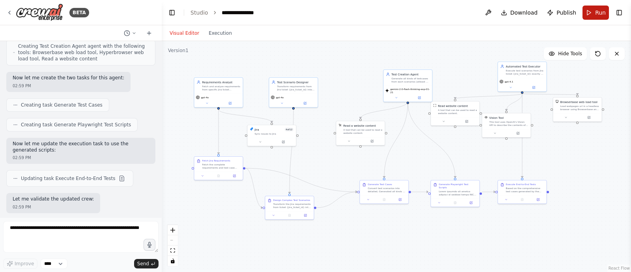
click at [595, 7] on button "Run" at bounding box center [595, 13] width 26 height 14
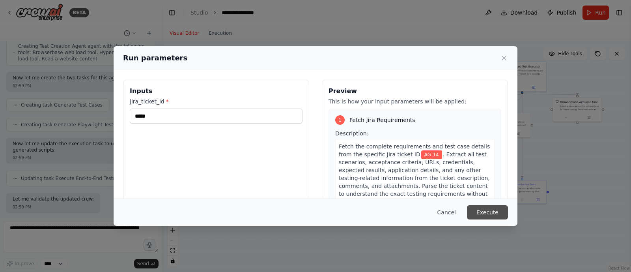
click at [498, 214] on button "Execute" at bounding box center [487, 212] width 41 height 14
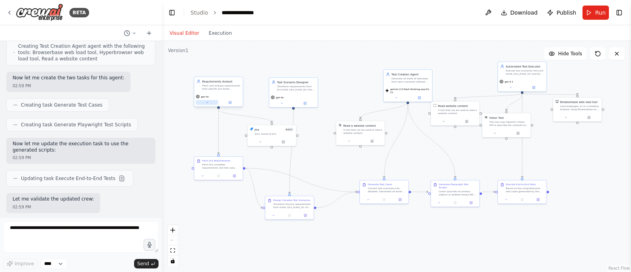
click at [209, 101] on button at bounding box center [207, 102] width 22 height 5
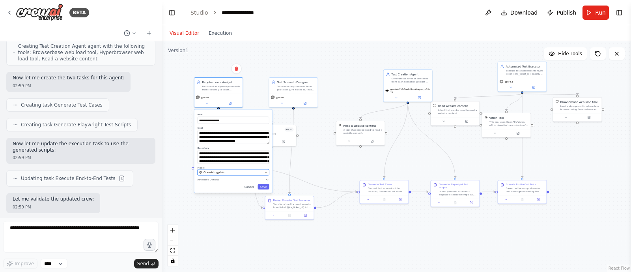
click at [238, 170] on div "OpenAI - gpt-4o" at bounding box center [230, 172] width 63 height 4
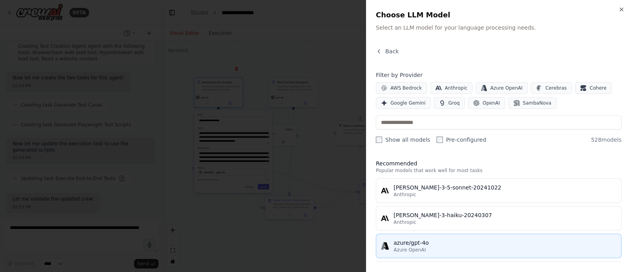
scroll to position [155, 0]
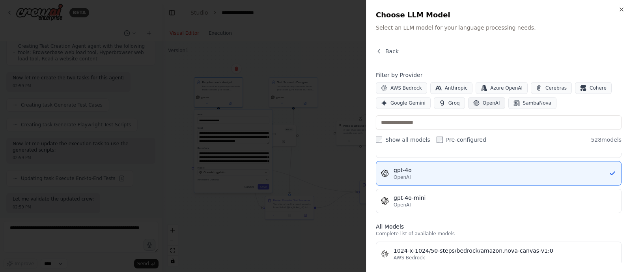
click at [483, 105] on span "OpenAI" at bounding box center [491, 103] width 17 height 6
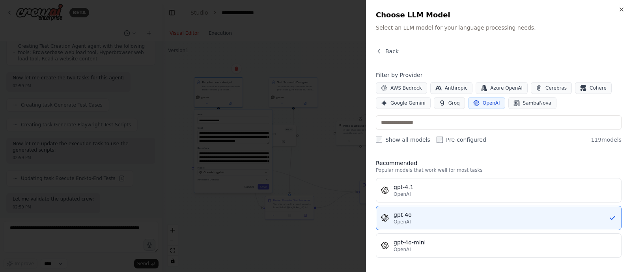
scroll to position [0, 0]
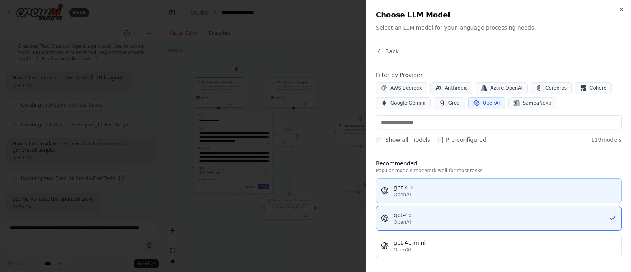
click at [410, 188] on div "gpt-4.1" at bounding box center [505, 187] width 223 height 8
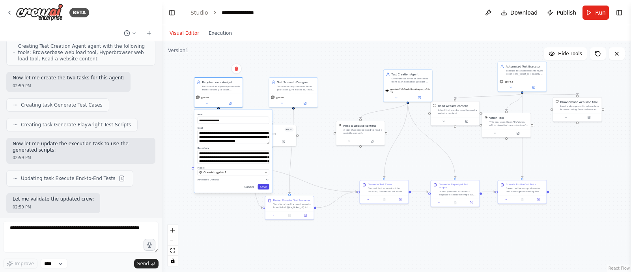
click at [266, 188] on button "Save" at bounding box center [262, 187] width 11 height 6
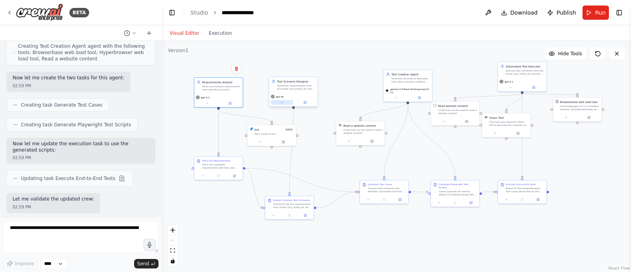
click at [285, 103] on button at bounding box center [282, 102] width 22 height 5
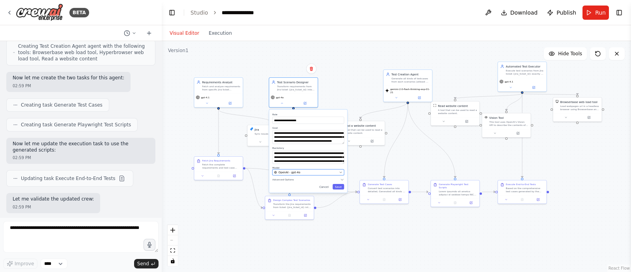
click at [304, 170] on div "OpenAI - gpt-4o" at bounding box center [305, 172] width 63 height 4
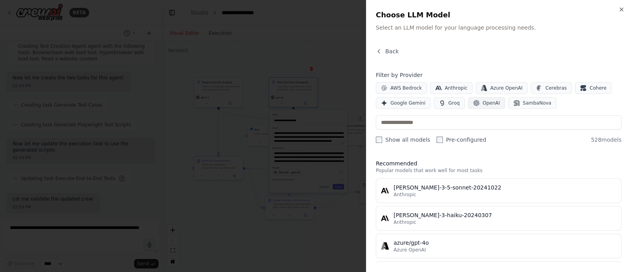
click at [483, 100] on span "OpenAI" at bounding box center [491, 103] width 17 height 6
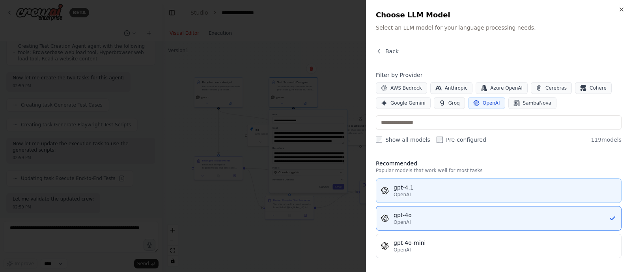
click at [414, 187] on div "gpt-4.1" at bounding box center [505, 187] width 223 height 8
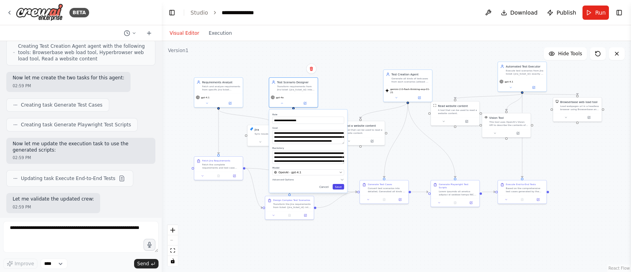
click at [339, 186] on button "Save" at bounding box center [337, 187] width 11 height 6
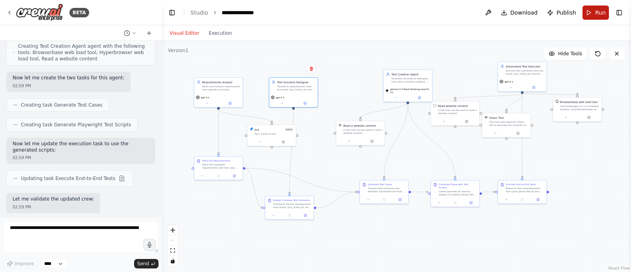
click at [584, 10] on button "Run" at bounding box center [595, 13] width 26 height 14
click at [584, 10] on header "**********" at bounding box center [396, 12] width 469 height 25
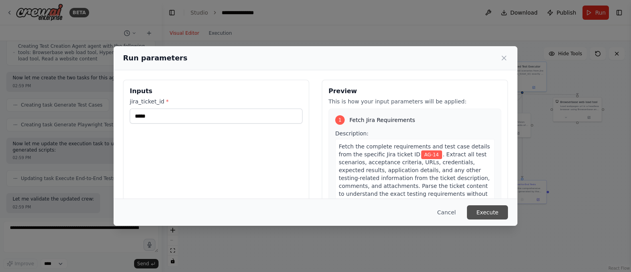
click at [485, 210] on button "Execute" at bounding box center [487, 212] width 41 height 14
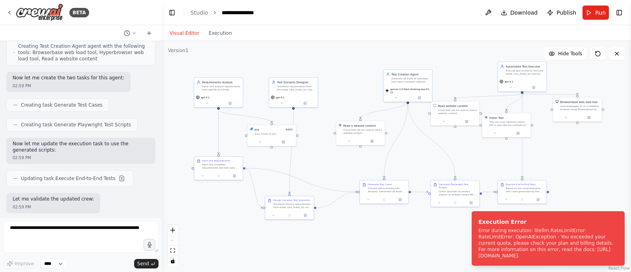
drag, startPoint x: 615, startPoint y: 252, endPoint x: 470, endPoint y: 261, distance: 145.4
click at [470, 261] on ol "Execution Error Error during execution: litellm.RateLimitError: RateLimitError:…" at bounding box center [548, 238] width 166 height 67
click at [207, 103] on icon at bounding box center [206, 102] width 3 height 3
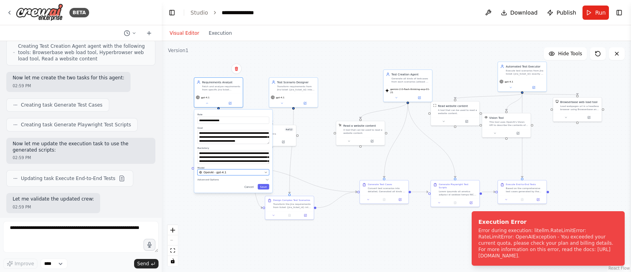
click at [232, 170] on div "OpenAI - gpt-4.1" at bounding box center [230, 172] width 63 height 4
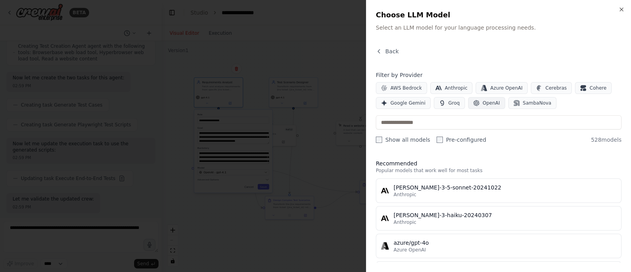
click at [484, 105] on span "OpenAI" at bounding box center [491, 103] width 17 height 6
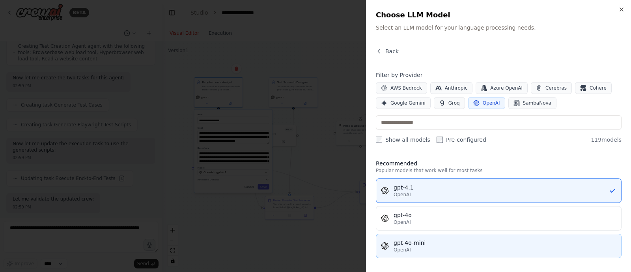
click at [463, 239] on div "gpt-4o-mini" at bounding box center [505, 243] width 223 height 8
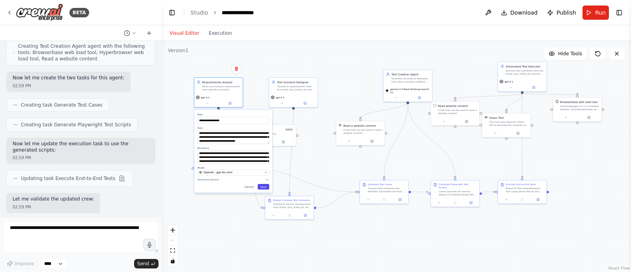
click at [263, 186] on button "Save" at bounding box center [262, 187] width 11 height 6
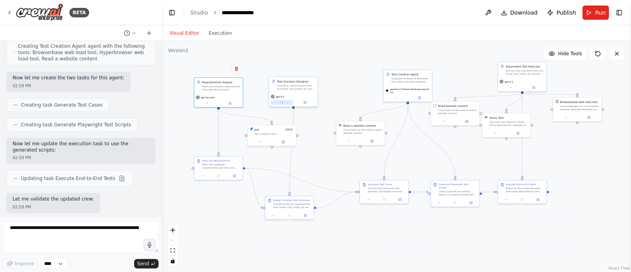
click at [282, 100] on button at bounding box center [282, 102] width 22 height 5
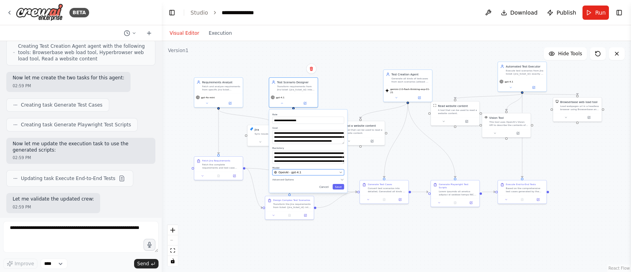
click at [306, 171] on div "OpenAI - gpt-4.1" at bounding box center [305, 172] width 63 height 4
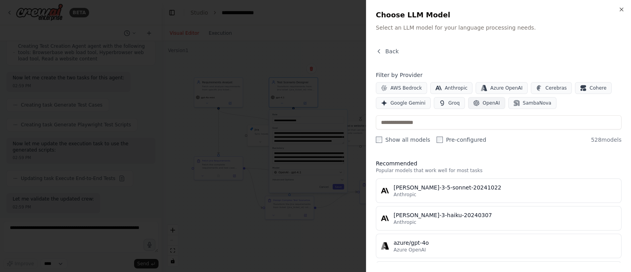
click at [483, 102] on span "OpenAI" at bounding box center [491, 103] width 17 height 6
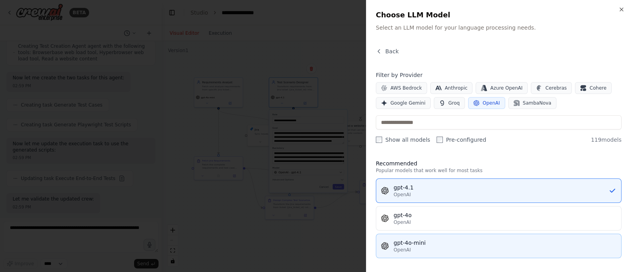
click at [437, 248] on div "OpenAI" at bounding box center [505, 249] width 223 height 6
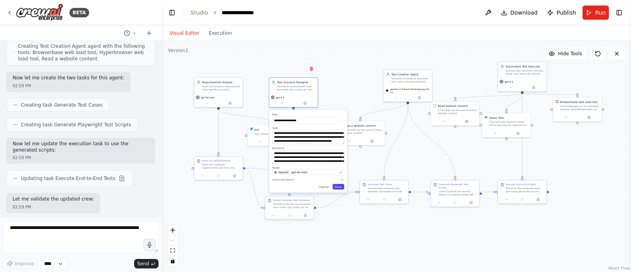
click at [339, 188] on button "Save" at bounding box center [337, 187] width 11 height 6
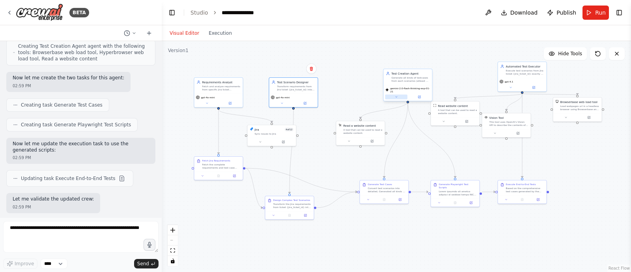
click at [393, 96] on button at bounding box center [396, 97] width 22 height 5
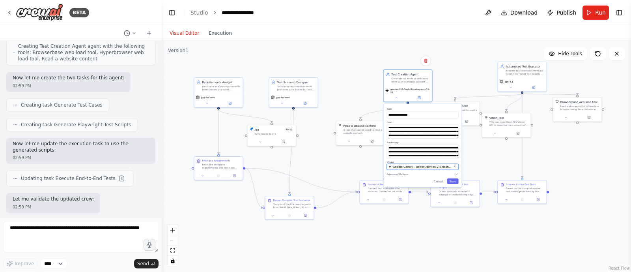
click at [418, 165] on span "Google Gemini - gemini/gemini-2.0-flash-thinking-exp-01-21" at bounding box center [422, 167] width 59 height 4
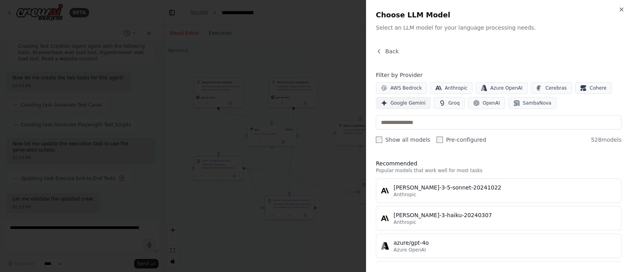
click at [395, 104] on span "Google Gemini" at bounding box center [407, 103] width 35 height 6
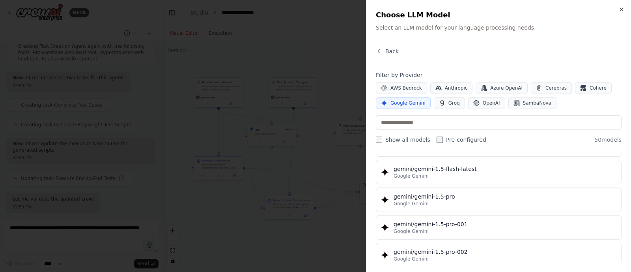
scroll to position [226, 0]
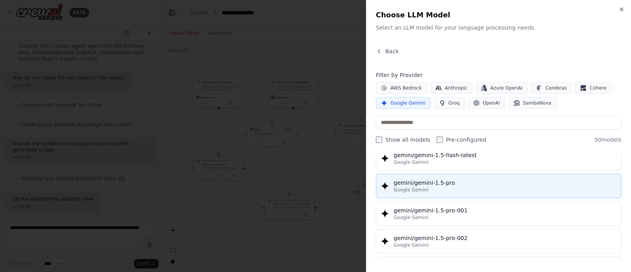
click at [426, 179] on div "gemini/gemini-1.5-pro" at bounding box center [505, 183] width 223 height 8
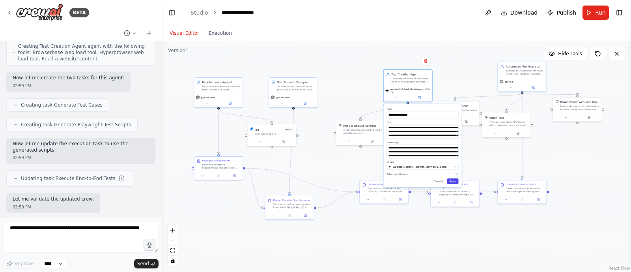
click at [456, 179] on button "Save" at bounding box center [452, 181] width 11 height 6
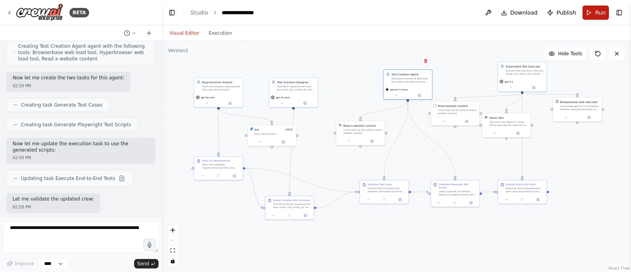
click at [595, 15] on button "Run" at bounding box center [595, 13] width 26 height 14
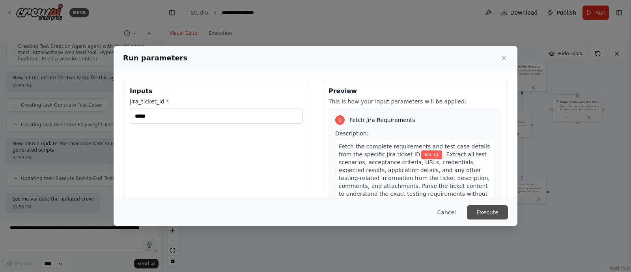
click at [481, 216] on button "Execute" at bounding box center [487, 212] width 41 height 14
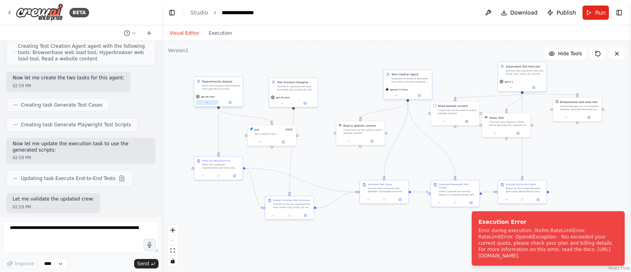
click at [206, 101] on icon at bounding box center [206, 102] width 3 height 3
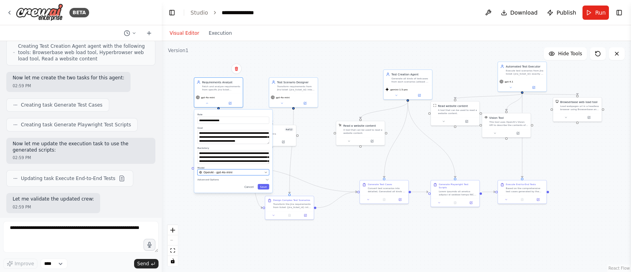
click at [229, 170] on span "OpenAI - gpt-4o-mini" at bounding box center [217, 172] width 29 height 4
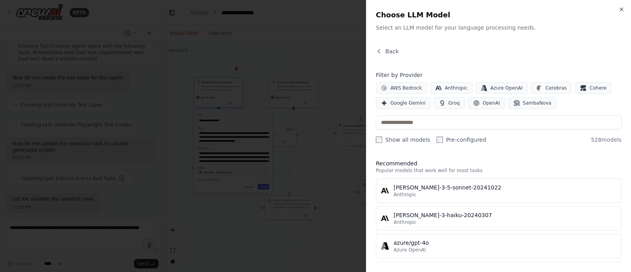
click at [429, 188] on div "claude-3-5-sonnet-20241022" at bounding box center [505, 187] width 223 height 8
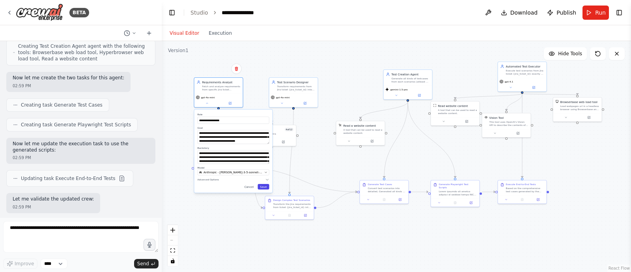
click at [266, 188] on button "Save" at bounding box center [262, 187] width 11 height 6
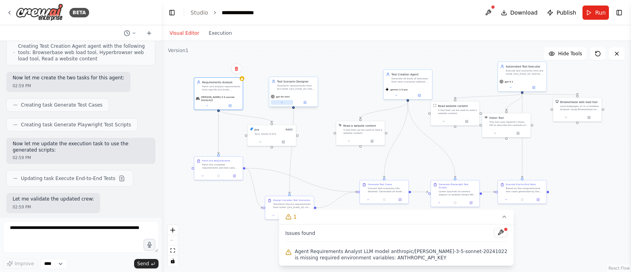
click at [286, 101] on button at bounding box center [282, 102] width 22 height 5
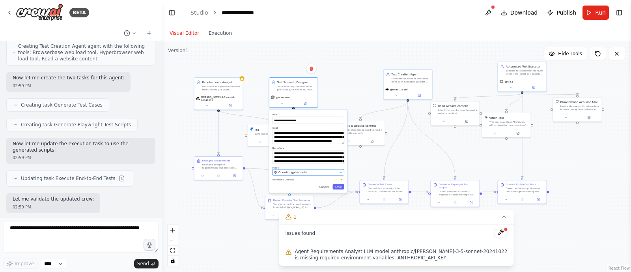
click at [311, 174] on button "OpenAI - gpt-4o-mini" at bounding box center [308, 172] width 72 height 6
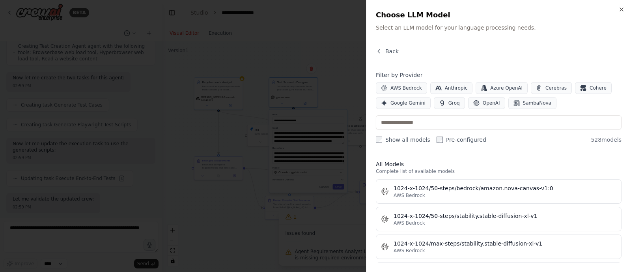
scroll to position [217, 0]
click at [545, 88] on span "Cerebras" at bounding box center [555, 88] width 21 height 6
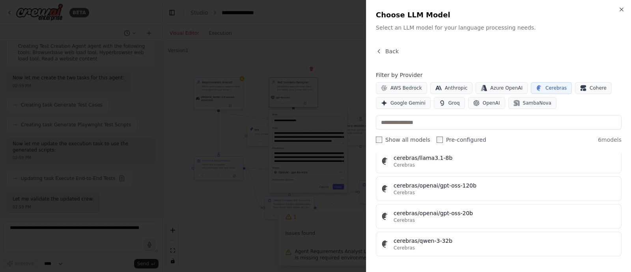
scroll to position [83, 0]
click at [394, 82] on button "AWS Bedrock" at bounding box center [401, 88] width 51 height 12
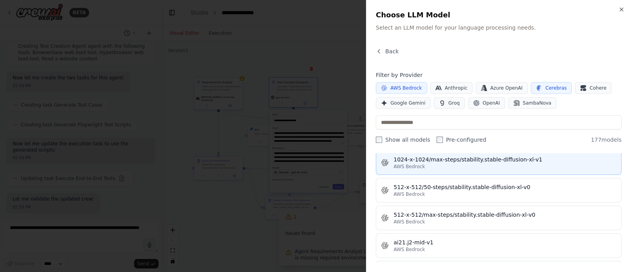
click at [426, 158] on div "1024-x-1024/max-steps/stability.stable-diffusion-xl-v1" at bounding box center [505, 159] width 223 height 8
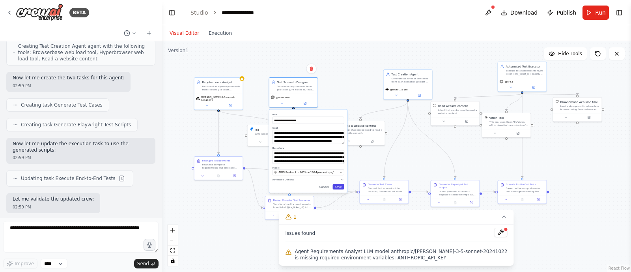
click at [340, 188] on button "Save" at bounding box center [337, 187] width 11 height 6
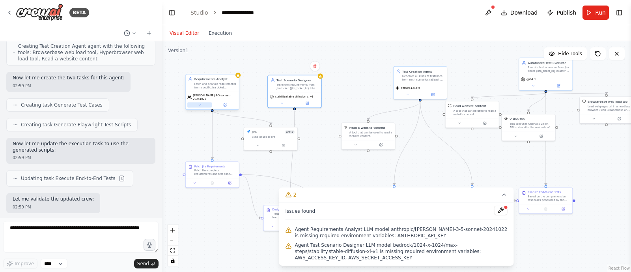
click at [201, 104] on button at bounding box center [199, 104] width 24 height 5
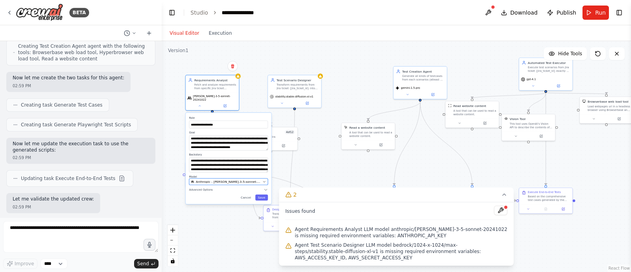
click at [236, 179] on span "Anthropic - claude-3-5-sonnet-20241022" at bounding box center [228, 181] width 65 height 4
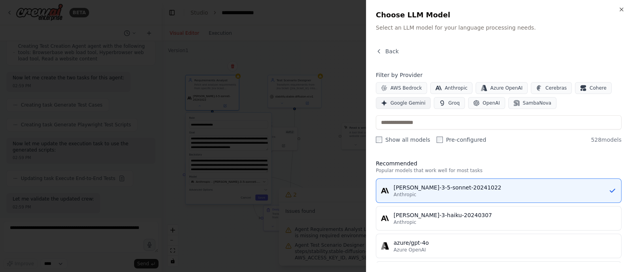
click at [413, 104] on span "Google Gemini" at bounding box center [407, 103] width 35 height 6
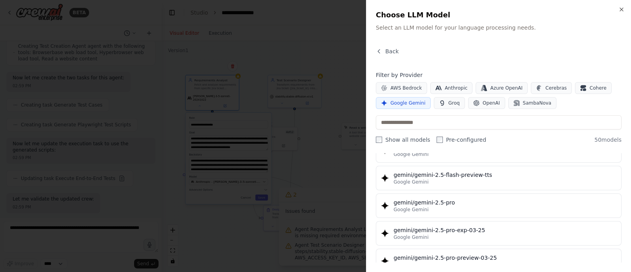
scroll to position [834, 0]
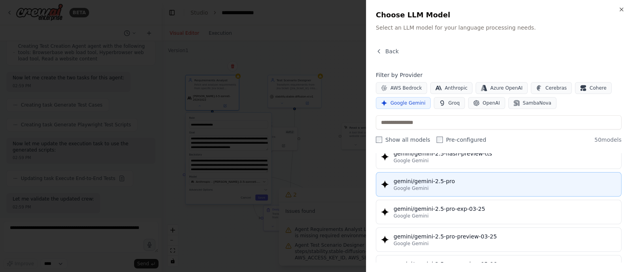
click at [438, 185] on div "Google Gemini" at bounding box center [505, 188] width 223 height 6
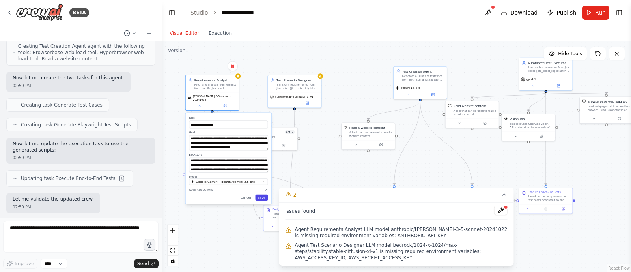
click at [262, 195] on button "Save" at bounding box center [261, 197] width 13 height 6
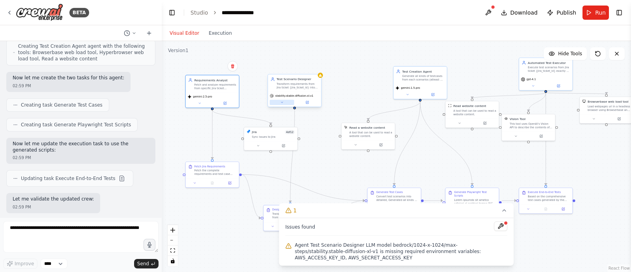
click at [282, 105] on div "stability.stable-diffusion-xl-v1" at bounding box center [294, 98] width 53 height 15
click at [283, 104] on button at bounding box center [282, 102] width 24 height 5
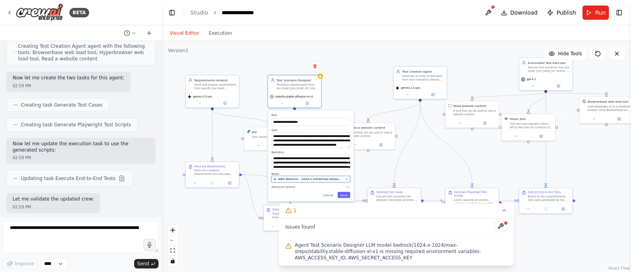
click at [325, 177] on span "AWS Bedrock - 1024-x-1024/max-steps/stability.stable-diffusion-xl-v1" at bounding box center [310, 179] width 65 height 4
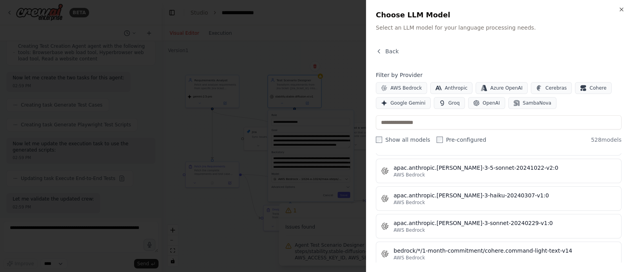
scroll to position [929, 0]
click at [401, 100] on span "Google Gemini" at bounding box center [407, 103] width 35 height 6
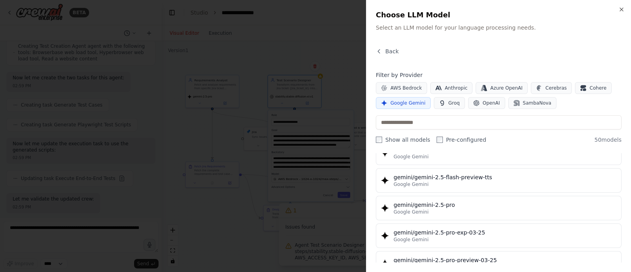
scroll to position [809, 0]
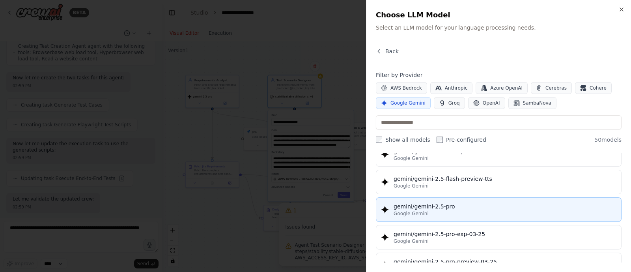
click at [446, 204] on div "gemini/gemini-2.5-pro" at bounding box center [505, 206] width 223 height 8
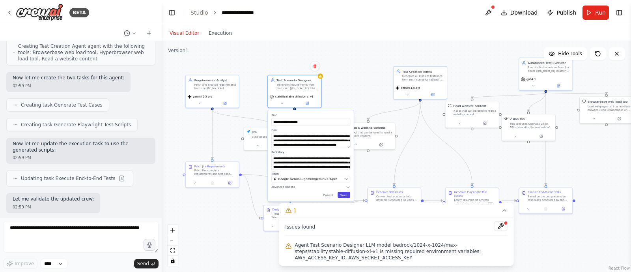
click at [345, 192] on button "Save" at bounding box center [344, 195] width 13 height 6
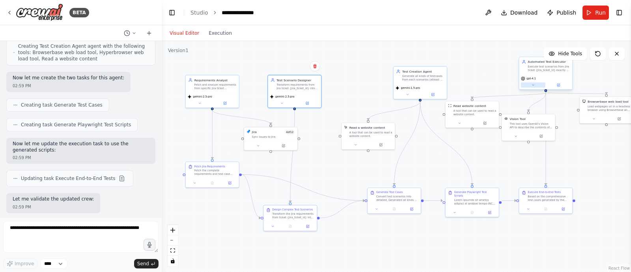
click at [533, 87] on button at bounding box center [533, 84] width 24 height 5
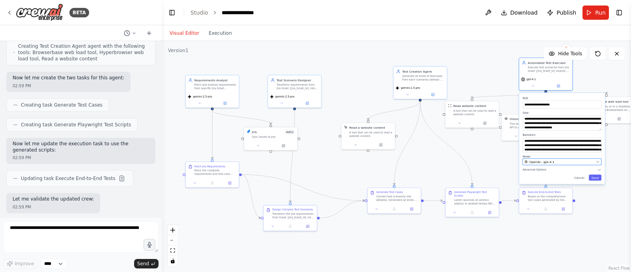
click at [537, 161] on span "OpenAI - gpt-4.1" at bounding box center [541, 161] width 25 height 4
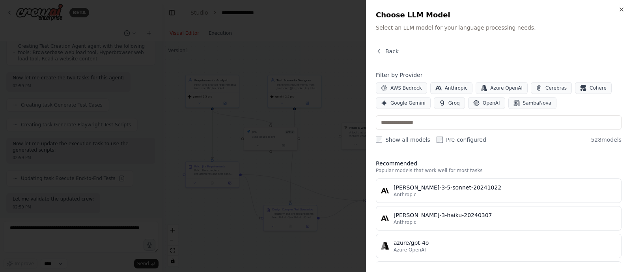
scroll to position [10, 0]
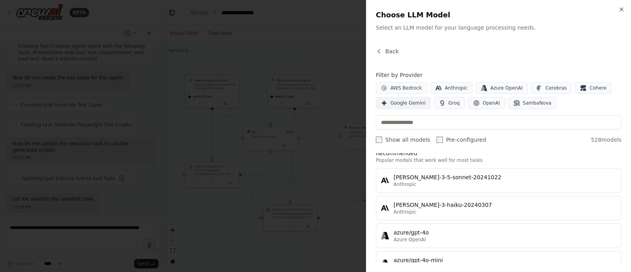
click at [394, 103] on span "Google Gemini" at bounding box center [407, 103] width 35 height 6
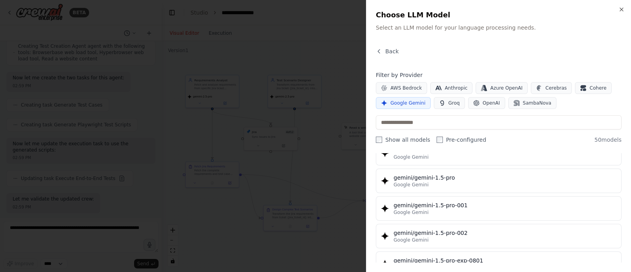
scroll to position [232, 0]
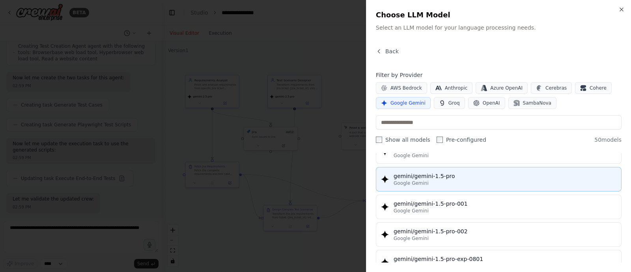
click at [438, 176] on div "gemini/gemini-1.5-pro" at bounding box center [505, 176] width 223 height 8
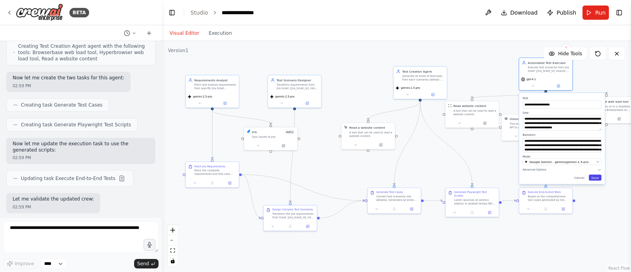
click at [598, 176] on button "Save" at bounding box center [595, 177] width 13 height 6
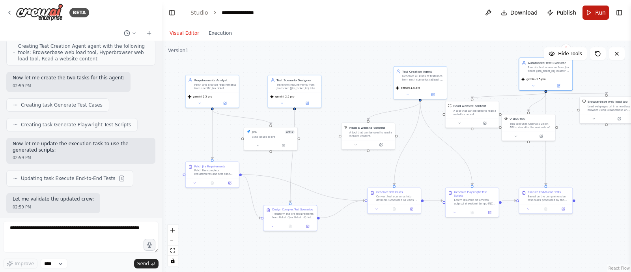
click at [597, 15] on span "Run" at bounding box center [600, 13] width 11 height 8
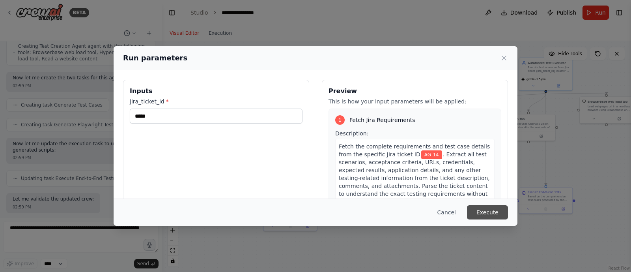
click at [495, 207] on button "Execute" at bounding box center [487, 212] width 41 height 14
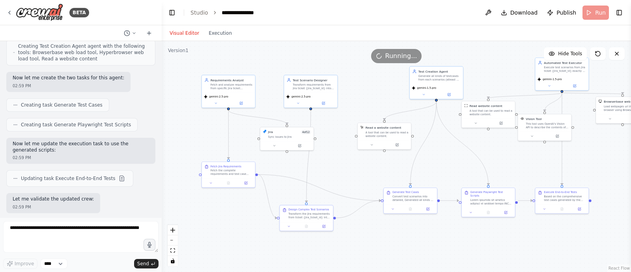
drag, startPoint x: 459, startPoint y: 240, endPoint x: 468, endPoint y: 240, distance: 9.1
click at [468, 240] on div ".deletable-edge-delete-btn { width: 20px; height: 20px; border: 0px solid #ffff…" at bounding box center [396, 156] width 469 height 231
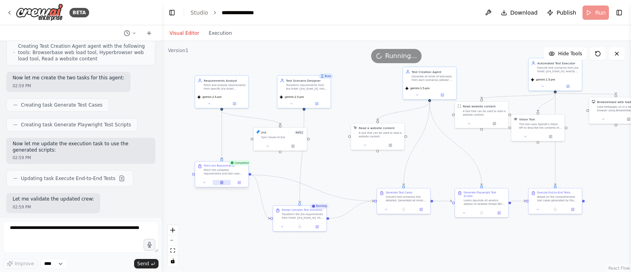
click at [222, 184] on button at bounding box center [222, 182] width 18 height 5
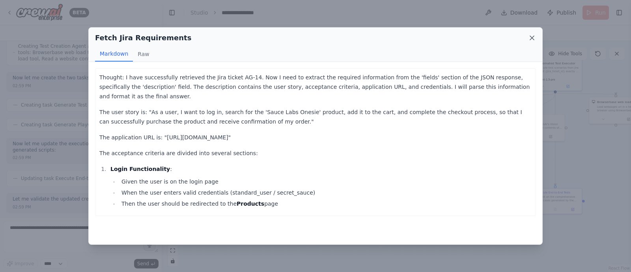
click at [530, 40] on icon at bounding box center [532, 38] width 8 height 8
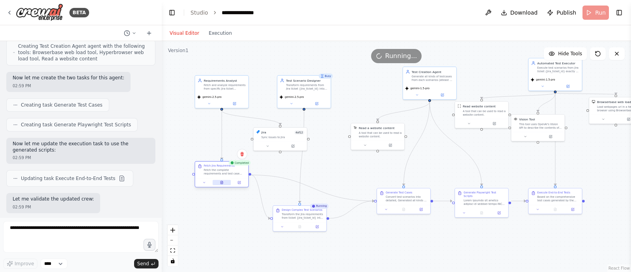
click at [225, 183] on button at bounding box center [222, 182] width 18 height 5
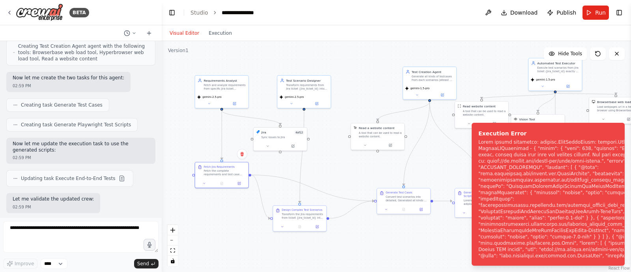
click at [347, 61] on div ".deletable-edge-delete-btn { width: 20px; height: 20px; border: 0px solid #ffff…" at bounding box center [396, 156] width 469 height 231
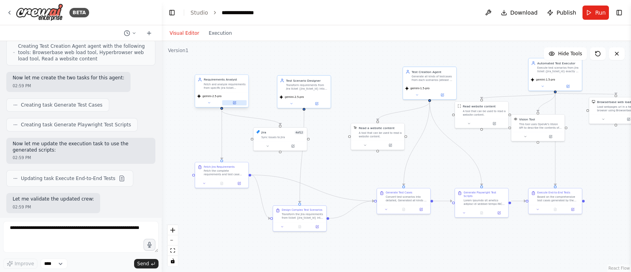
click at [232, 103] on button at bounding box center [234, 102] width 24 height 5
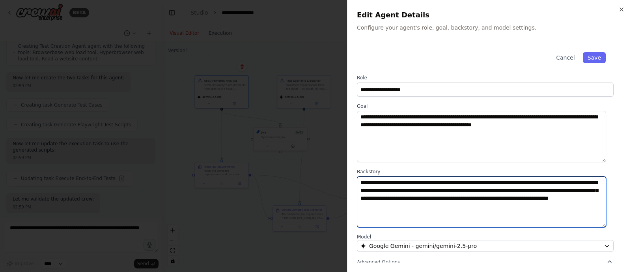
drag, startPoint x: 486, startPoint y: 201, endPoint x: 358, endPoint y: 180, distance: 129.5
click at [358, 180] on textarea "**********" at bounding box center [481, 201] width 249 height 51
click at [492, 212] on textarea "**********" at bounding box center [481, 201] width 249 height 51
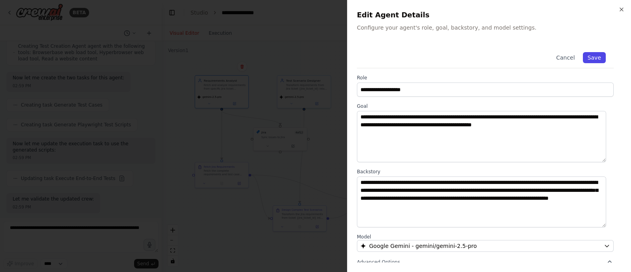
click at [588, 53] on button "Save" at bounding box center [594, 57] width 23 height 11
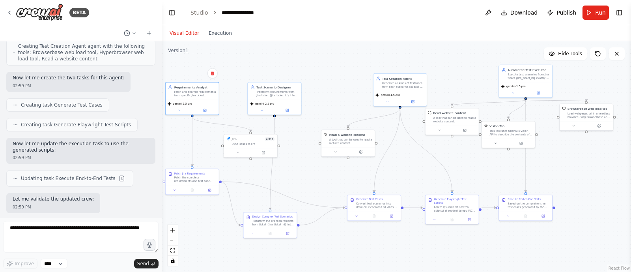
drag, startPoint x: 350, startPoint y: 168, endPoint x: 320, endPoint y: 174, distance: 30.3
click at [320, 174] on div ".deletable-edge-delete-btn { width: 20px; height: 20px; border: 0px solid #ffff…" at bounding box center [396, 156] width 469 height 231
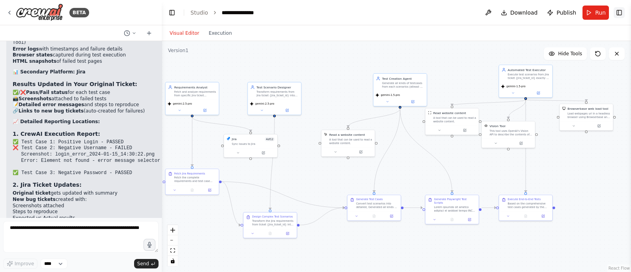
click at [624, 11] on button "Toggle Right Sidebar" at bounding box center [619, 12] width 11 height 11
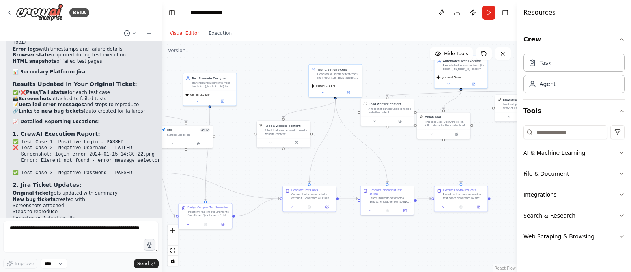
drag, startPoint x: 347, startPoint y: 81, endPoint x: 282, endPoint y: 72, distance: 65.3
click at [282, 72] on div ".deletable-edge-delete-btn { width: 20px; height: 20px; border: 0px solid #ffff…" at bounding box center [339, 156] width 355 height 231
click at [323, 91] on icon at bounding box center [323, 92] width 4 height 4
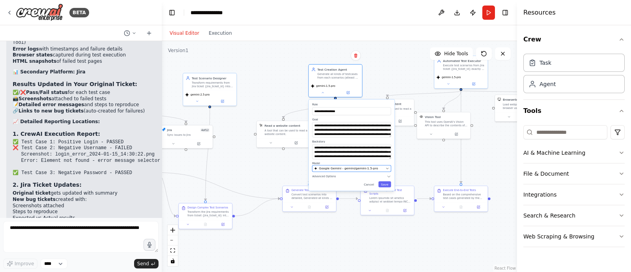
click at [343, 166] on span "Google Gemini - gemini/gemini-1.5-pro" at bounding box center [348, 168] width 59 height 4
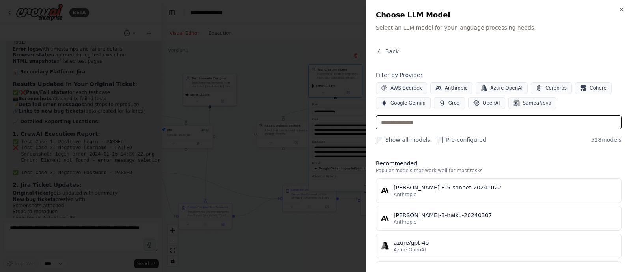
click at [406, 117] on input "text" at bounding box center [499, 122] width 246 height 14
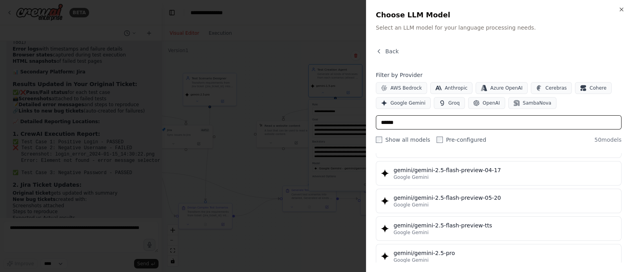
scroll to position [812, 0]
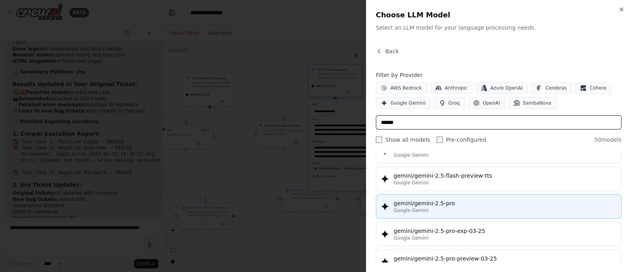
type input "******"
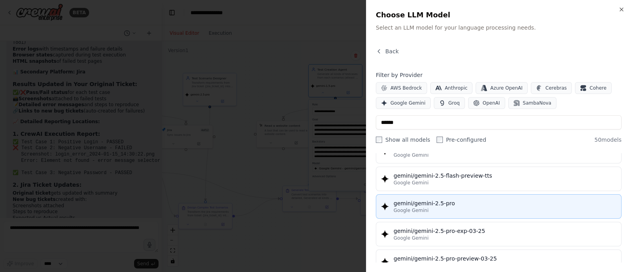
click at [442, 199] on div "gemini/gemini-2.5-pro" at bounding box center [505, 203] width 223 height 8
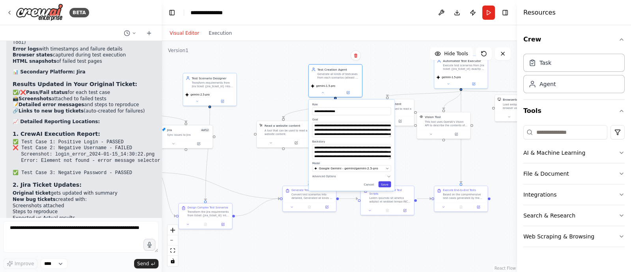
click at [387, 184] on button "Save" at bounding box center [384, 184] width 13 height 6
click at [386, 184] on button "Save" at bounding box center [384, 184] width 13 height 6
click at [384, 183] on button "Save" at bounding box center [384, 184] width 13 height 6
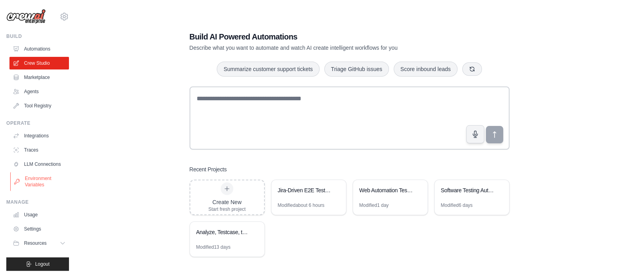
click at [43, 182] on link "Environment Variables" at bounding box center [40, 181] width 60 height 19
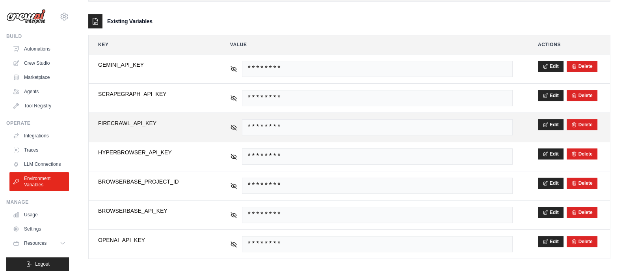
scroll to position [119, 0]
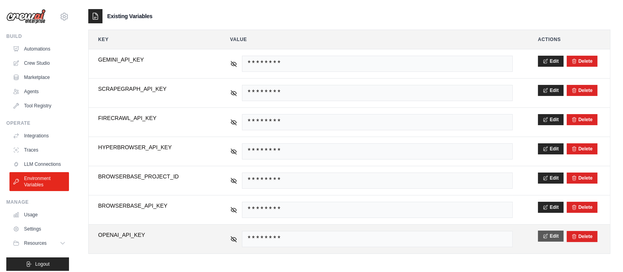
click at [548, 230] on td "Edit [GEOGRAPHIC_DATA]" at bounding box center [570, 238] width 82 height 29
click at [548, 230] on button "Edit" at bounding box center [551, 235] width 26 height 11
click at [546, 231] on button "Save" at bounding box center [548, 235] width 21 height 11
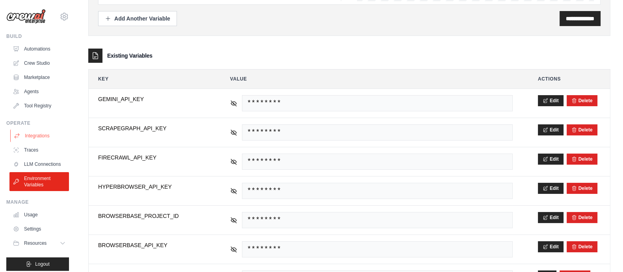
scroll to position [78, 0]
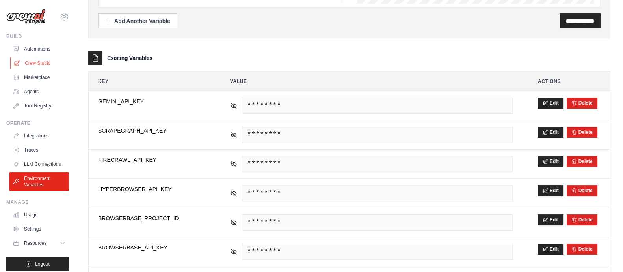
click at [35, 62] on link "Crew Studio" at bounding box center [40, 63] width 60 height 13
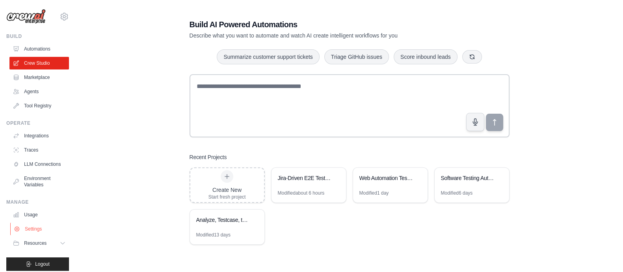
click at [39, 235] on link "Settings" at bounding box center [40, 228] width 60 height 13
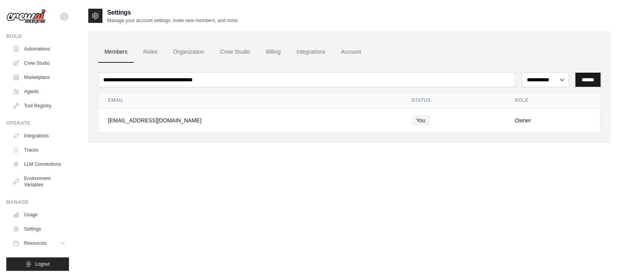
click at [587, 77] on input "******" at bounding box center [588, 80] width 25 height 14
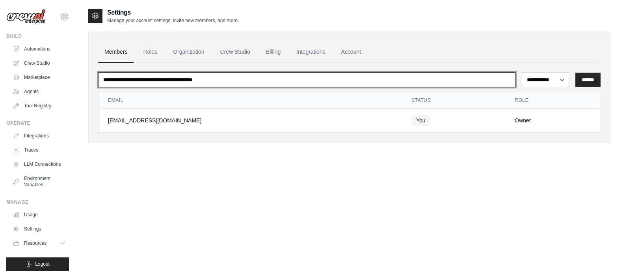
click at [276, 77] on input "email" at bounding box center [307, 79] width 418 height 15
paste input "**********"
type input "**********"
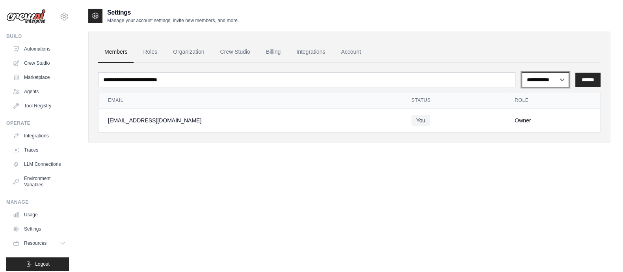
click at [541, 75] on select "**********" at bounding box center [545, 79] width 47 height 15
select select "******"
click at [522, 72] on select "**********" at bounding box center [545, 79] width 47 height 15
click at [593, 77] on input "******" at bounding box center [588, 80] width 25 height 14
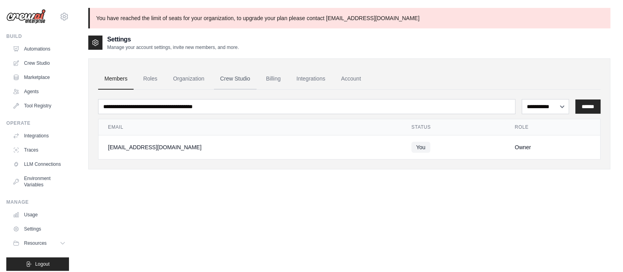
click at [242, 80] on link "Crew Studio" at bounding box center [235, 78] width 43 height 21
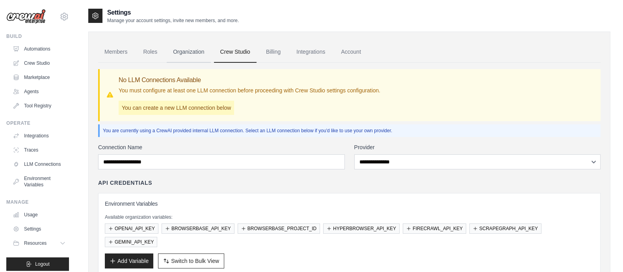
click at [188, 51] on link "Organization" at bounding box center [189, 51] width 44 height 21
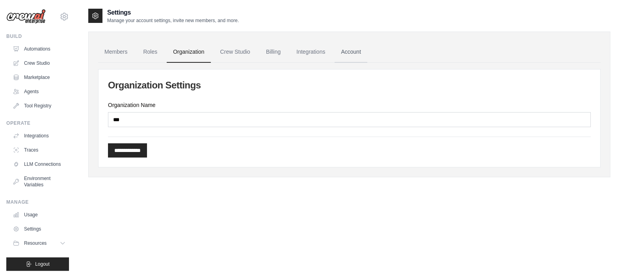
click at [353, 56] on link "Account" at bounding box center [351, 51] width 33 height 21
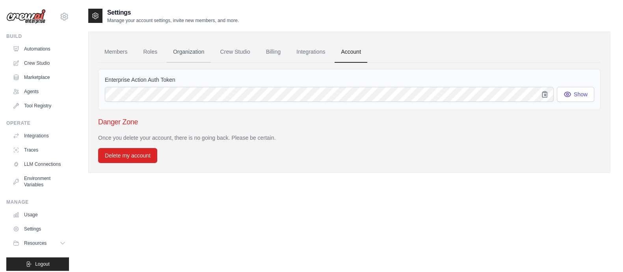
click at [190, 56] on link "Organization" at bounding box center [189, 51] width 44 height 21
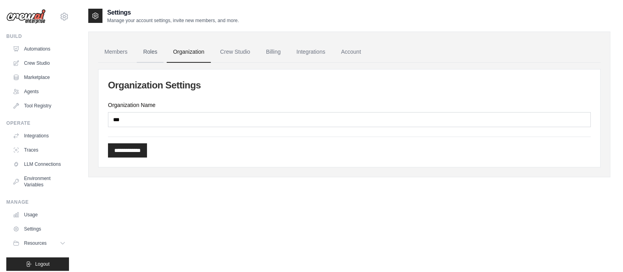
click at [152, 47] on link "Roles" at bounding box center [150, 51] width 27 height 21
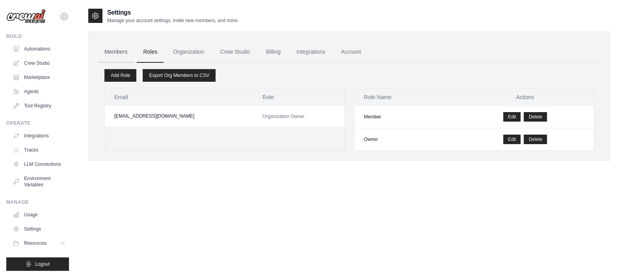
click at [112, 49] on link "Members" at bounding box center [115, 51] width 35 height 21
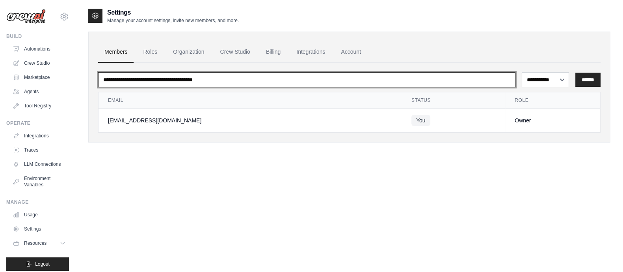
click at [183, 80] on input "email" at bounding box center [307, 79] width 418 height 15
paste input "**********"
type input "**********"
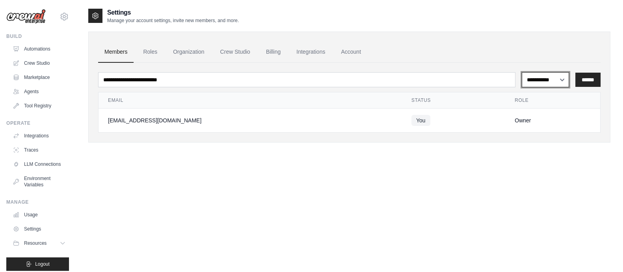
click at [546, 78] on select "**********" at bounding box center [545, 79] width 47 height 15
select select "******"
click at [522, 72] on select "**********" at bounding box center [545, 79] width 47 height 15
click at [593, 76] on input "******" at bounding box center [588, 80] width 25 height 14
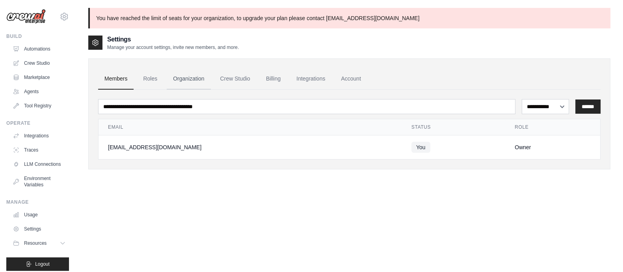
click at [195, 80] on link "Organization" at bounding box center [189, 78] width 44 height 21
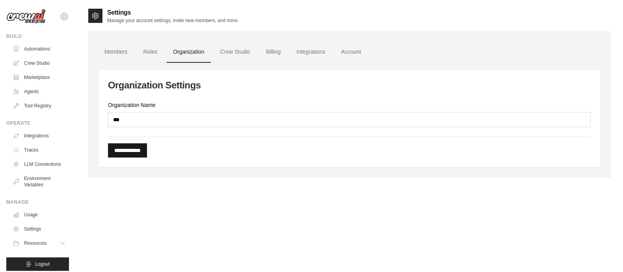
click at [140, 148] on input "**********" at bounding box center [127, 150] width 39 height 14
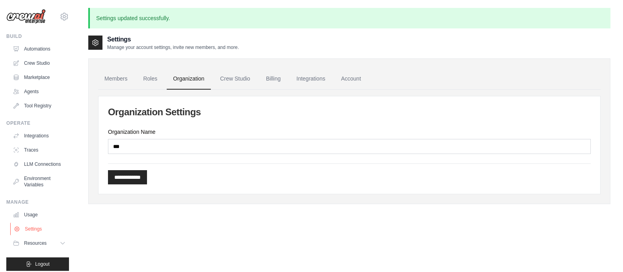
click at [28, 235] on link "Settings" at bounding box center [40, 228] width 60 height 13
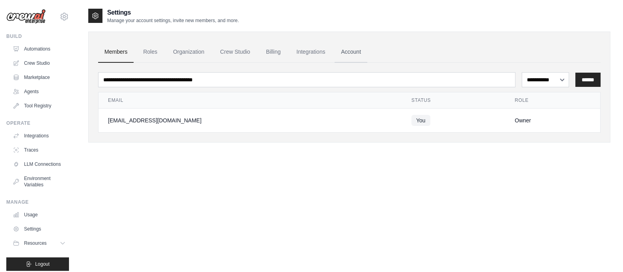
click at [353, 52] on link "Account" at bounding box center [351, 51] width 33 height 21
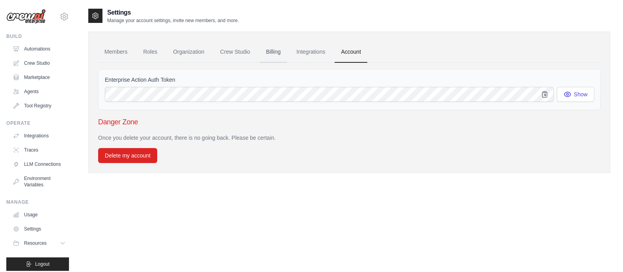
click at [279, 47] on link "Billing" at bounding box center [273, 51] width 27 height 21
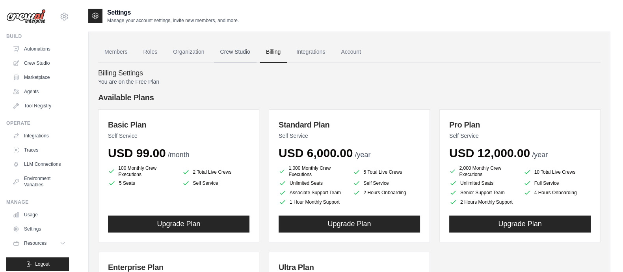
click at [228, 50] on link "Crew Studio" at bounding box center [235, 51] width 43 height 21
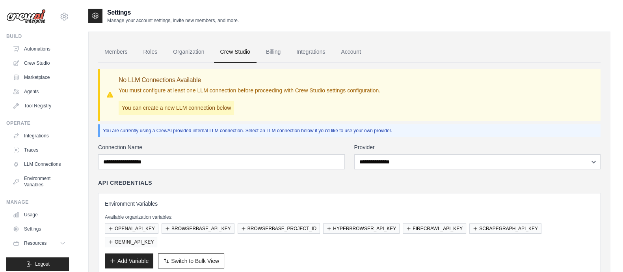
scroll to position [0, 0]
click at [187, 45] on link "Organization" at bounding box center [189, 51] width 44 height 21
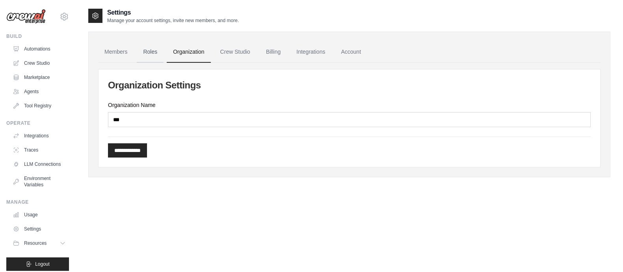
click at [147, 52] on link "Roles" at bounding box center [150, 51] width 27 height 21
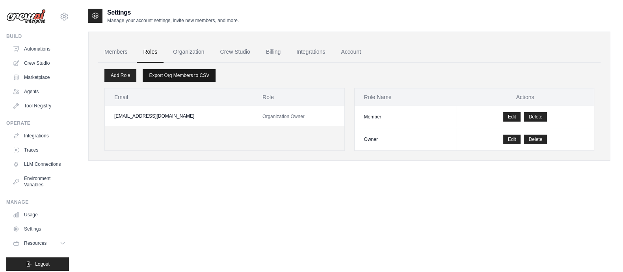
click at [172, 75] on link "Export Org Members to CSV" at bounding box center [179, 75] width 73 height 13
click at [131, 78] on link "Add Role" at bounding box center [120, 75] width 32 height 13
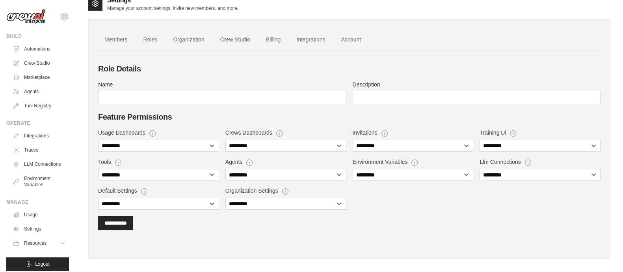
scroll to position [19, 0]
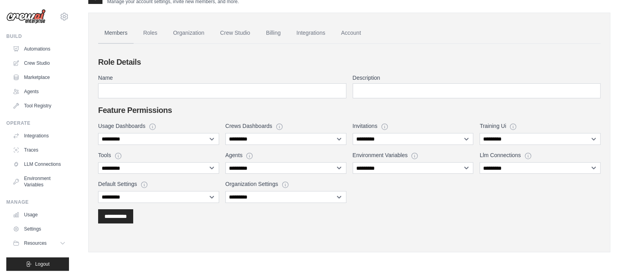
click at [113, 36] on link "Members" at bounding box center [115, 32] width 35 height 21
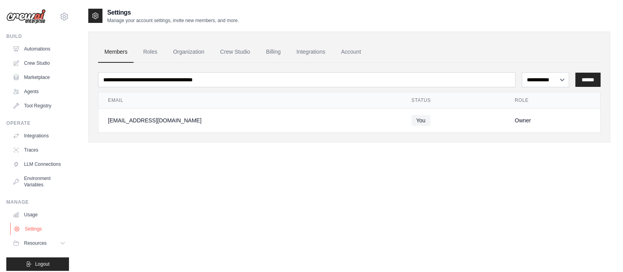
click at [37, 235] on link "Settings" at bounding box center [40, 228] width 60 height 13
click at [60, 19] on icon at bounding box center [64, 16] width 9 height 9
click at [51, 54] on link "Settings" at bounding box center [56, 53] width 69 height 14
click at [41, 267] on span "Logout" at bounding box center [42, 264] width 15 height 6
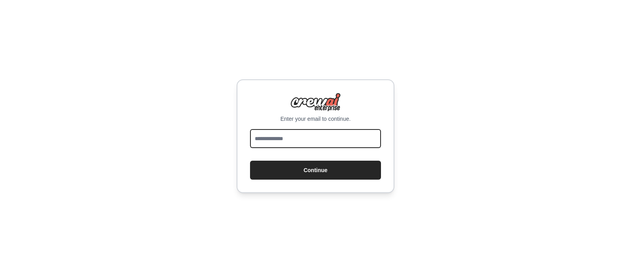
drag, startPoint x: 0, startPoint y: 0, endPoint x: 285, endPoint y: 138, distance: 316.9
click at [285, 138] on input "email" at bounding box center [315, 138] width 131 height 19
type input "**********"
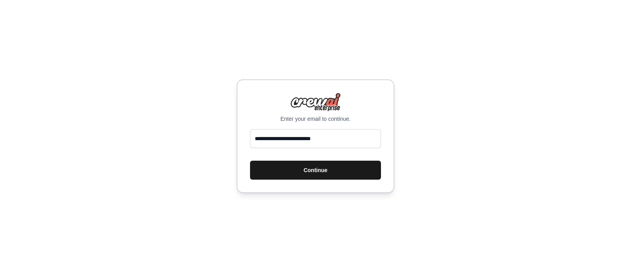
click at [320, 167] on button "Continue" at bounding box center [315, 169] width 131 height 19
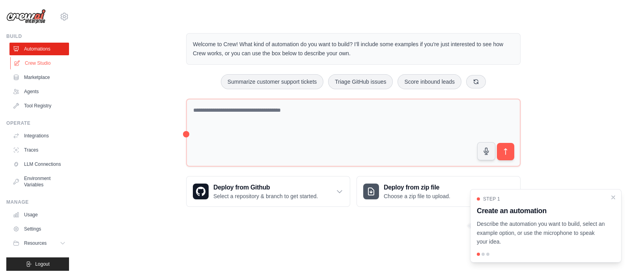
drag, startPoint x: 0, startPoint y: 0, endPoint x: 44, endPoint y: 63, distance: 77.3
click at [44, 63] on link "Crew Studio" at bounding box center [40, 63] width 60 height 13
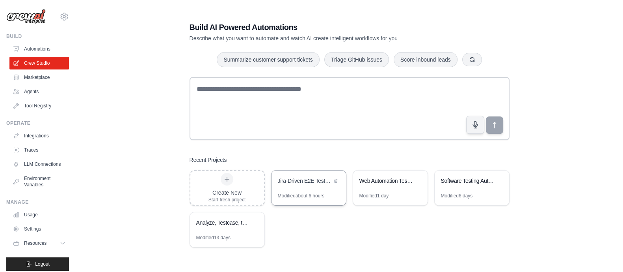
click at [304, 174] on div "Jira-Driven E2E Testing Automation" at bounding box center [309, 181] width 75 height 22
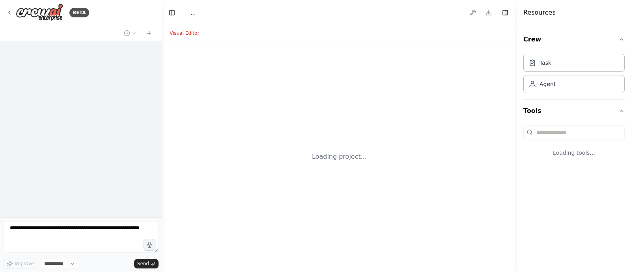
select select "****"
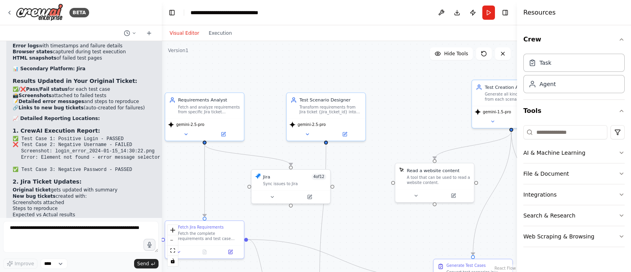
scroll to position [4967, 0]
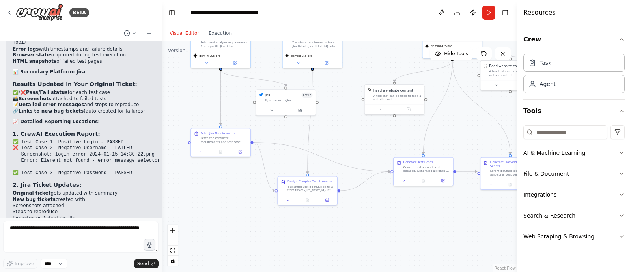
drag, startPoint x: 198, startPoint y: 178, endPoint x: 205, endPoint y: 97, distance: 81.1
click at [205, 97] on div ".deletable-edge-delete-btn { width: 20px; height: 20px; border: 0px solid #ffff…" at bounding box center [339, 156] width 355 height 231
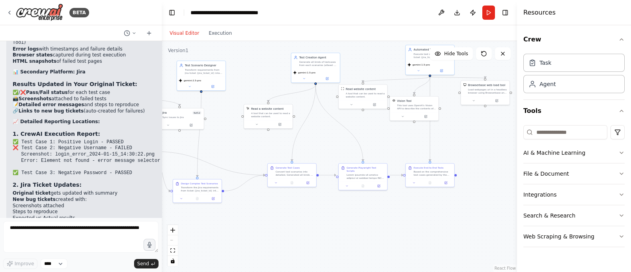
drag, startPoint x: 355, startPoint y: 226, endPoint x: 254, endPoint y: 233, distance: 101.2
click at [254, 233] on div ".deletable-edge-delete-btn { width: 20px; height: 20px; border: 0px solid #ffff…" at bounding box center [339, 156] width 355 height 231
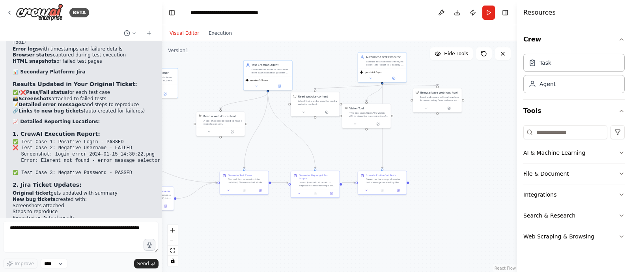
drag, startPoint x: 350, startPoint y: 212, endPoint x: 304, endPoint y: 219, distance: 46.7
click at [304, 219] on div ".deletable-edge-delete-btn { width: 20px; height: 20px; border: 0px solid #ffff…" at bounding box center [339, 156] width 355 height 231
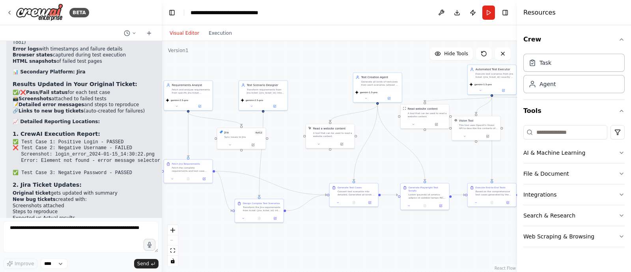
drag, startPoint x: 304, startPoint y: 219, endPoint x: 429, endPoint y: 233, distance: 126.2
click at [429, 233] on div ".deletable-edge-delete-btn { width: 20px; height: 20px; border: 0px solid #ffff…" at bounding box center [339, 156] width 355 height 231
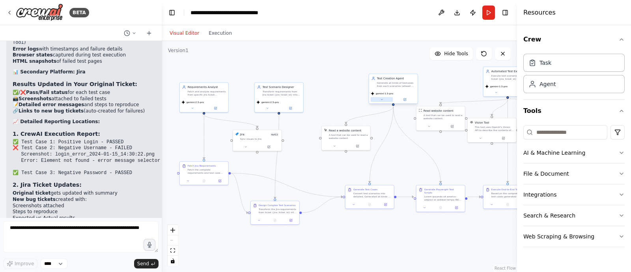
click at [384, 100] on button at bounding box center [382, 99] width 22 height 5
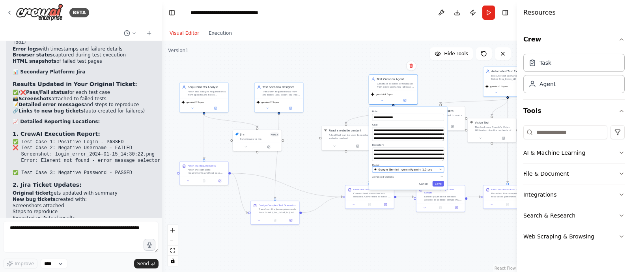
click at [427, 167] on div "Google Gemini - gemini/gemini-1.5-pro" at bounding box center [405, 169] width 63 height 4
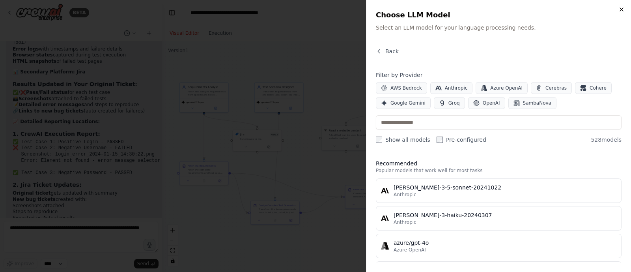
click at [620, 9] on icon "button" at bounding box center [621, 9] width 6 height 6
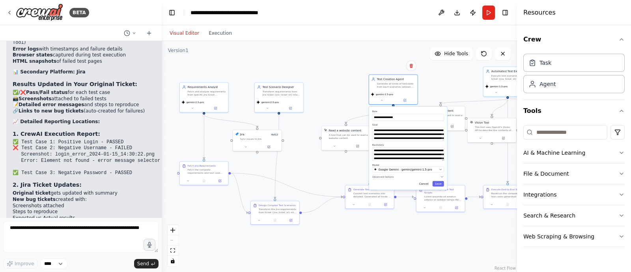
click at [423, 182] on button "Cancel" at bounding box center [424, 184] width 14 height 6
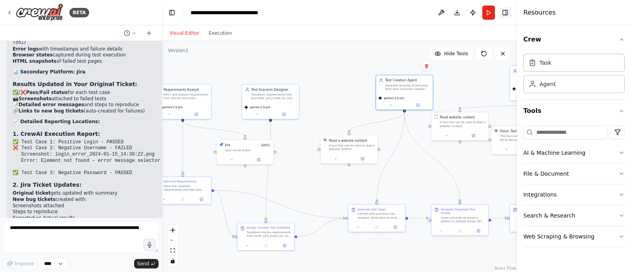
click at [507, 15] on button "Toggle Right Sidebar" at bounding box center [505, 12] width 11 height 11
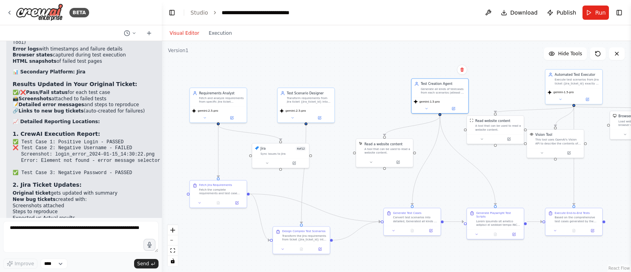
drag, startPoint x: 367, startPoint y: 54, endPoint x: 401, endPoint y: 58, distance: 34.5
click at [401, 58] on div ".deletable-edge-delete-btn { width: 20px; height: 20px; border: 0px solid #ffff…" at bounding box center [396, 156] width 469 height 231
click at [217, 28] on button "Execution" at bounding box center [220, 32] width 33 height 9
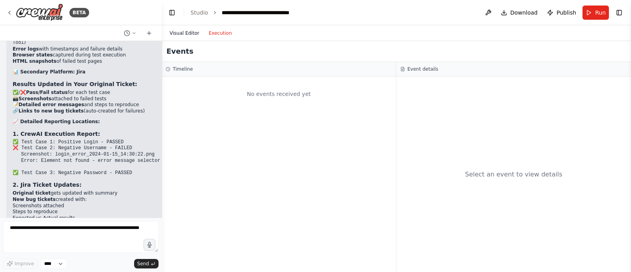
click at [176, 31] on button "Visual Editor" at bounding box center [184, 32] width 39 height 9
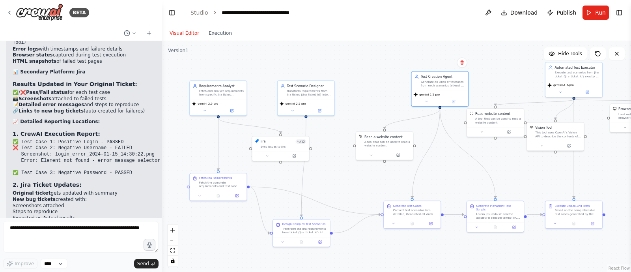
drag, startPoint x: 369, startPoint y: 84, endPoint x: 371, endPoint y: 73, distance: 11.2
click at [371, 73] on div ".deletable-edge-delete-btn { width: 20px; height: 20px; border: 0px solid #ffff…" at bounding box center [396, 156] width 469 height 231
